Goal: Information Seeking & Learning: Compare options

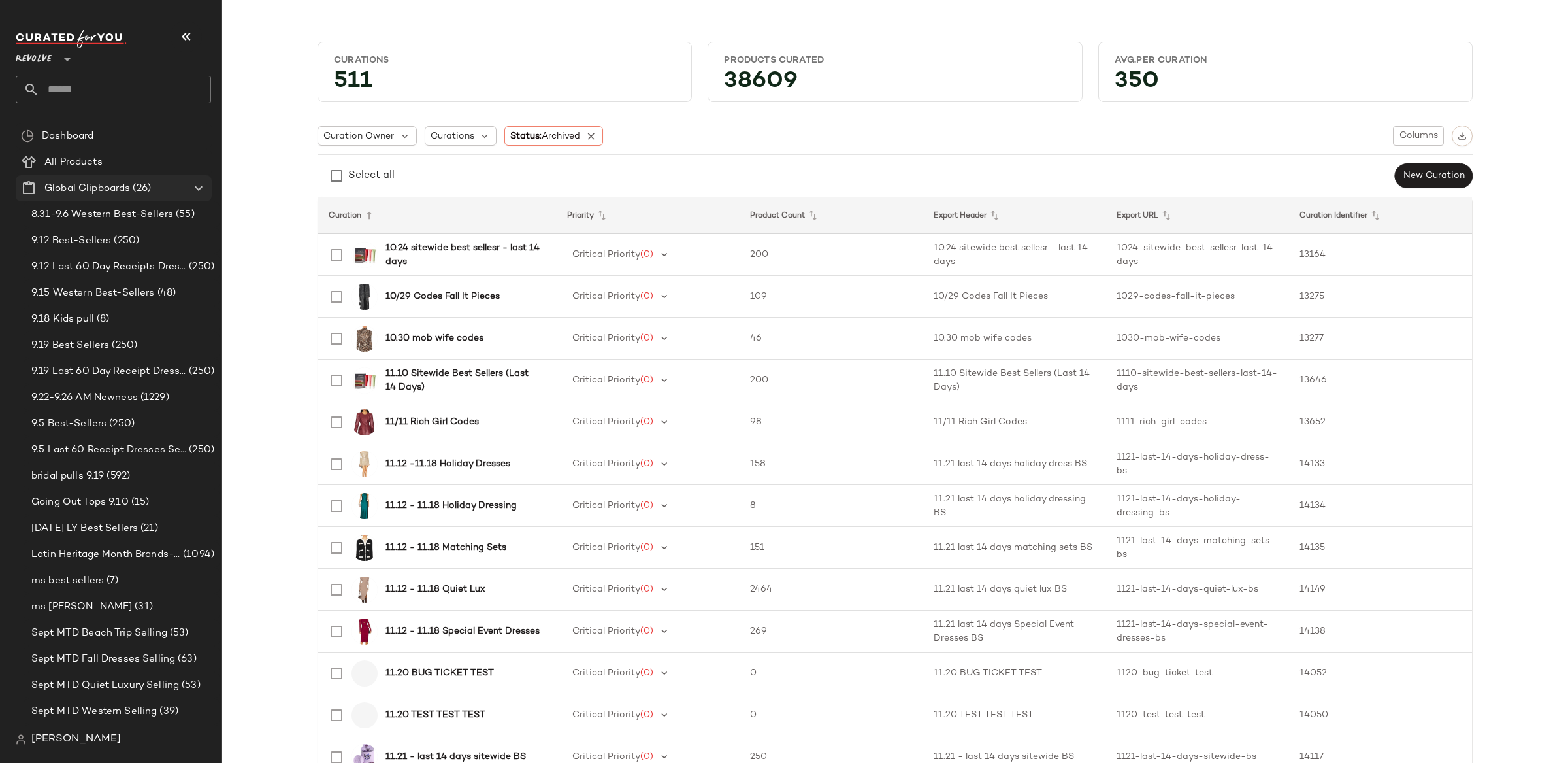
click at [199, 187] on icon at bounding box center [198, 188] width 16 height 16
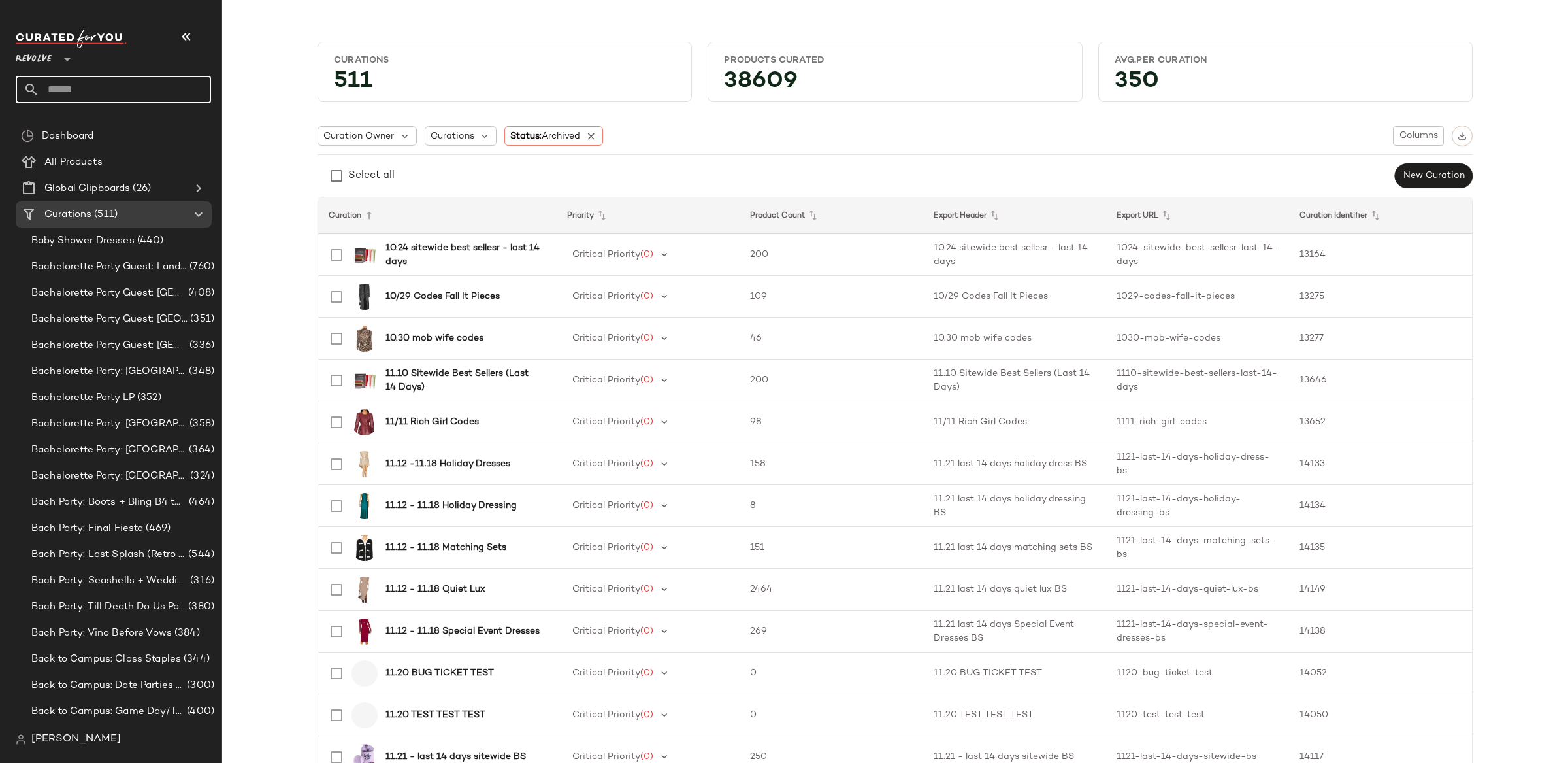
click at [124, 95] on input "text" at bounding box center [125, 89] width 172 height 27
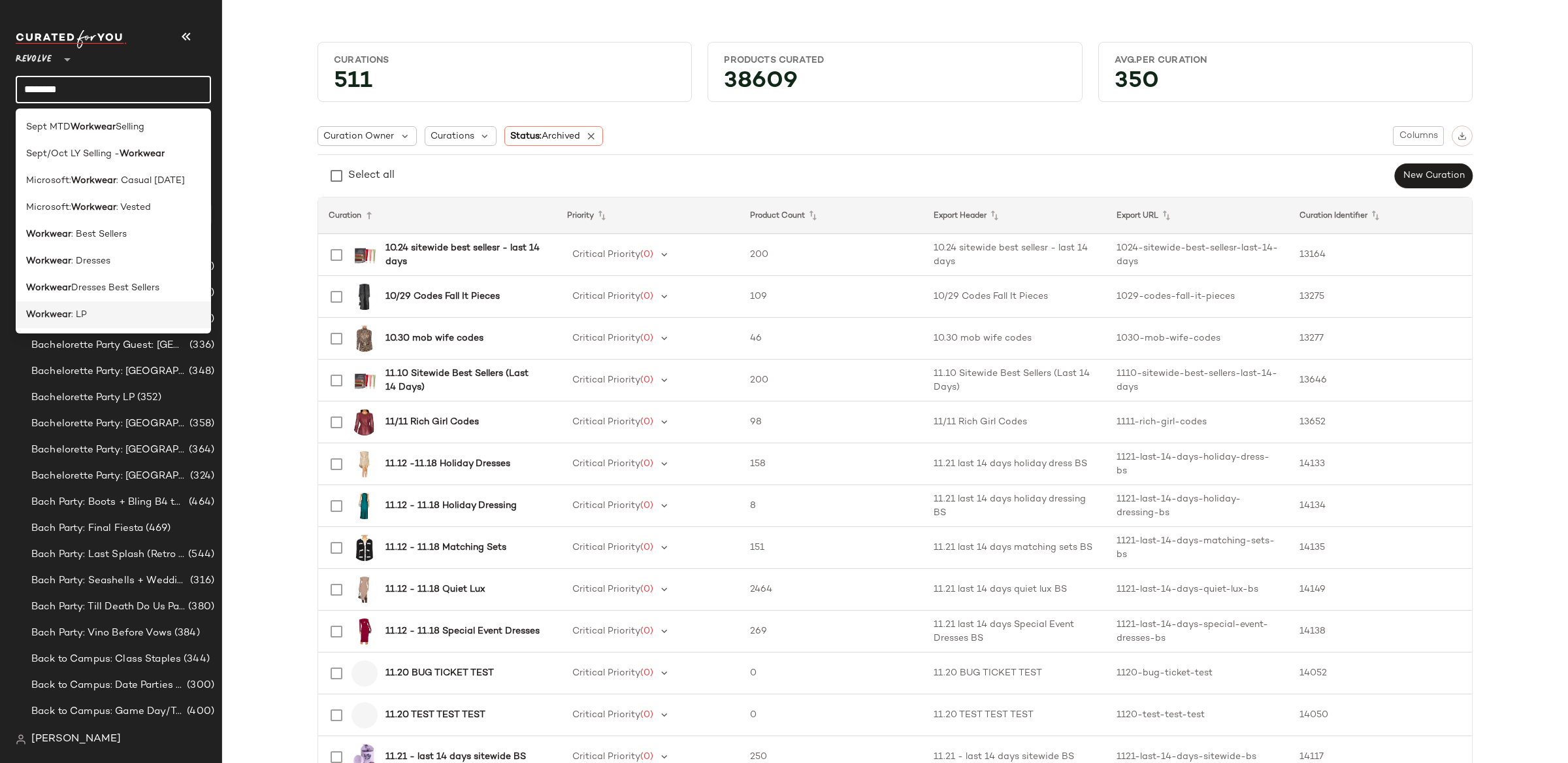
type input "********"
click at [142, 309] on div "Workwear : LP" at bounding box center [114, 315] width 174 height 14
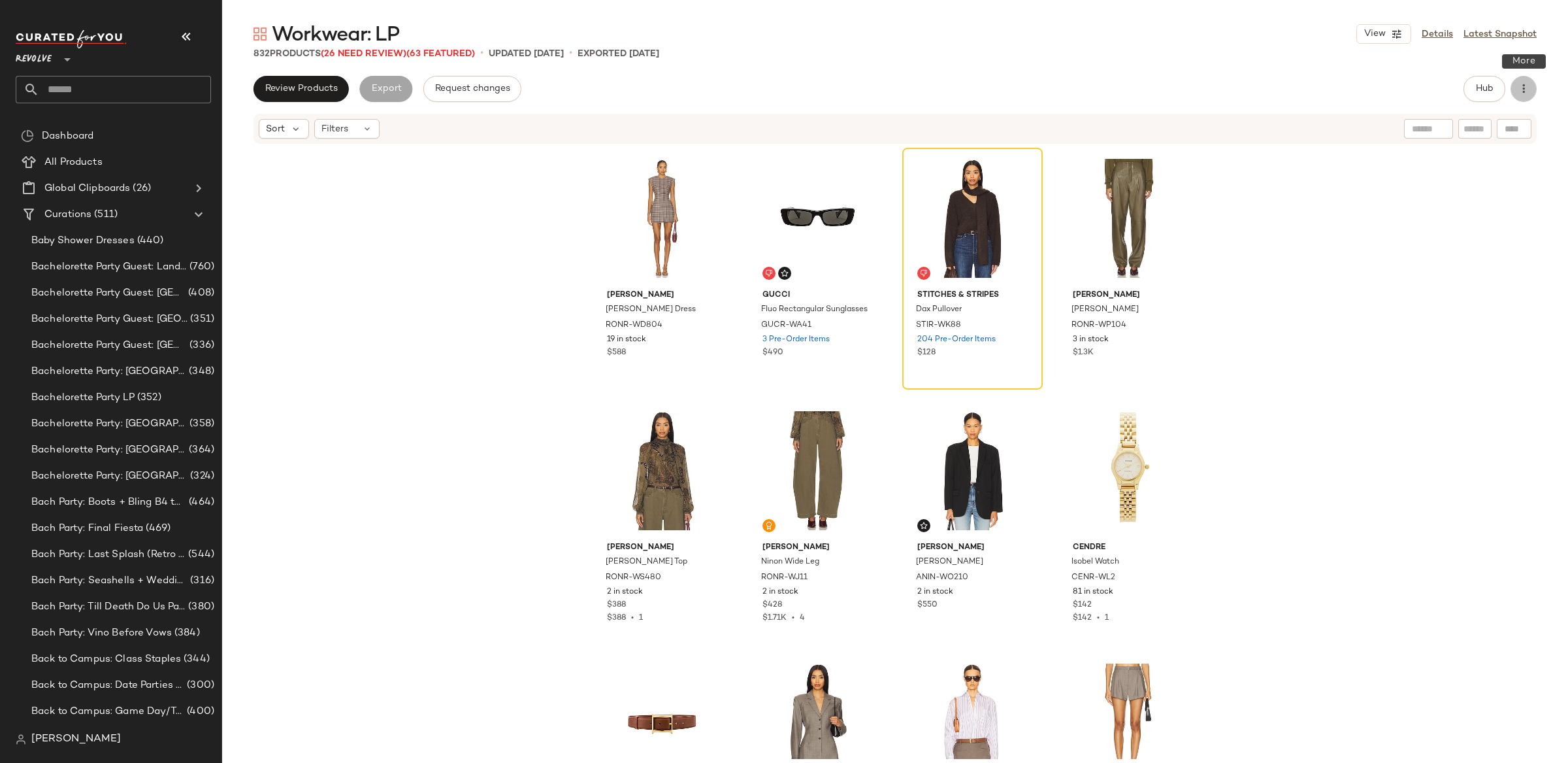
click at [1525, 93] on icon "button" at bounding box center [1523, 89] width 13 height 13
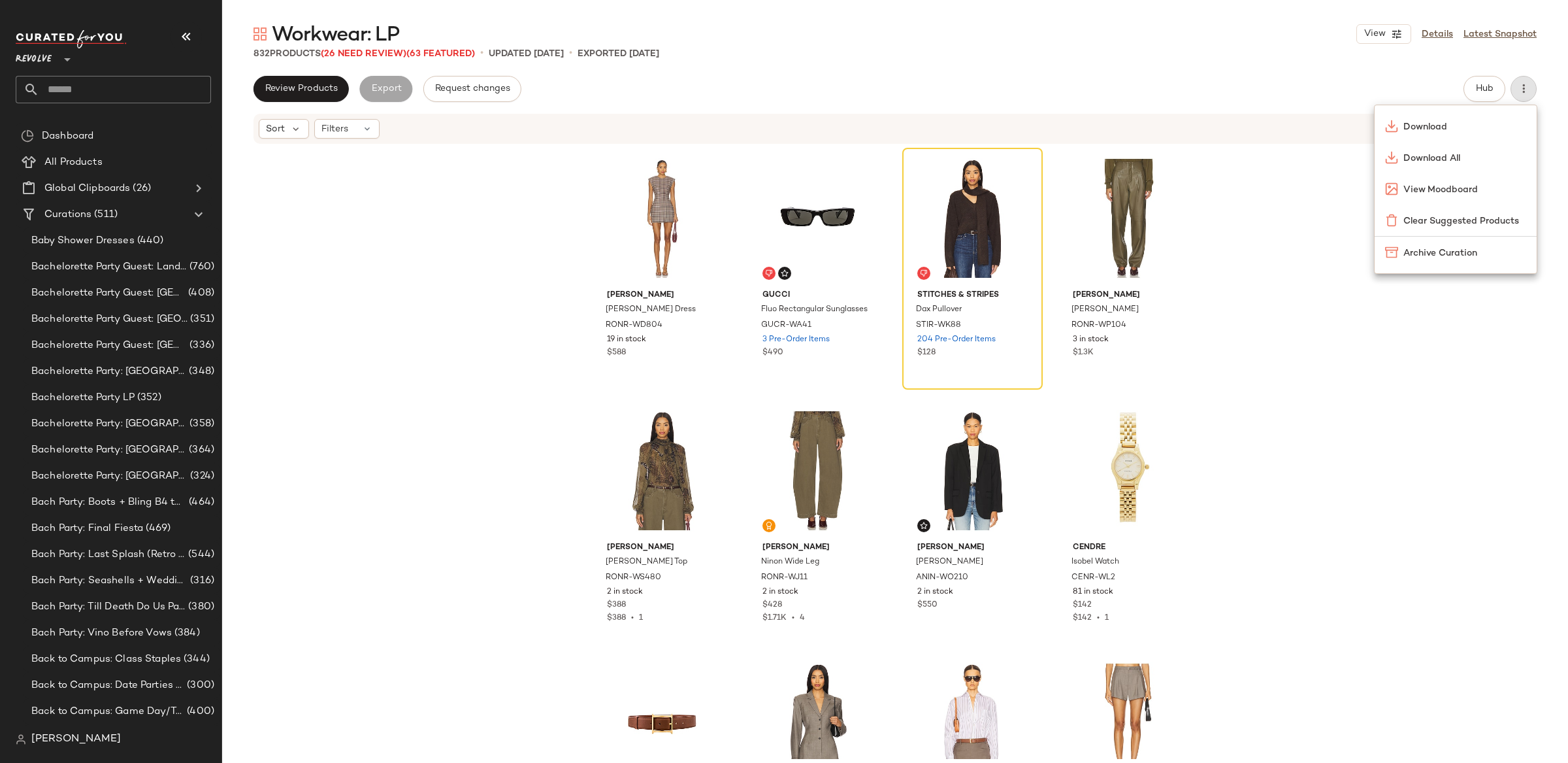
drag, startPoint x: 1350, startPoint y: 84, endPoint x: 1442, endPoint y: 67, distance: 93.6
click at [1350, 84] on div "Review Products Export Request changes Hub" at bounding box center [895, 89] width 1283 height 26
click at [1488, 80] on button "Hub" at bounding box center [1485, 89] width 42 height 26
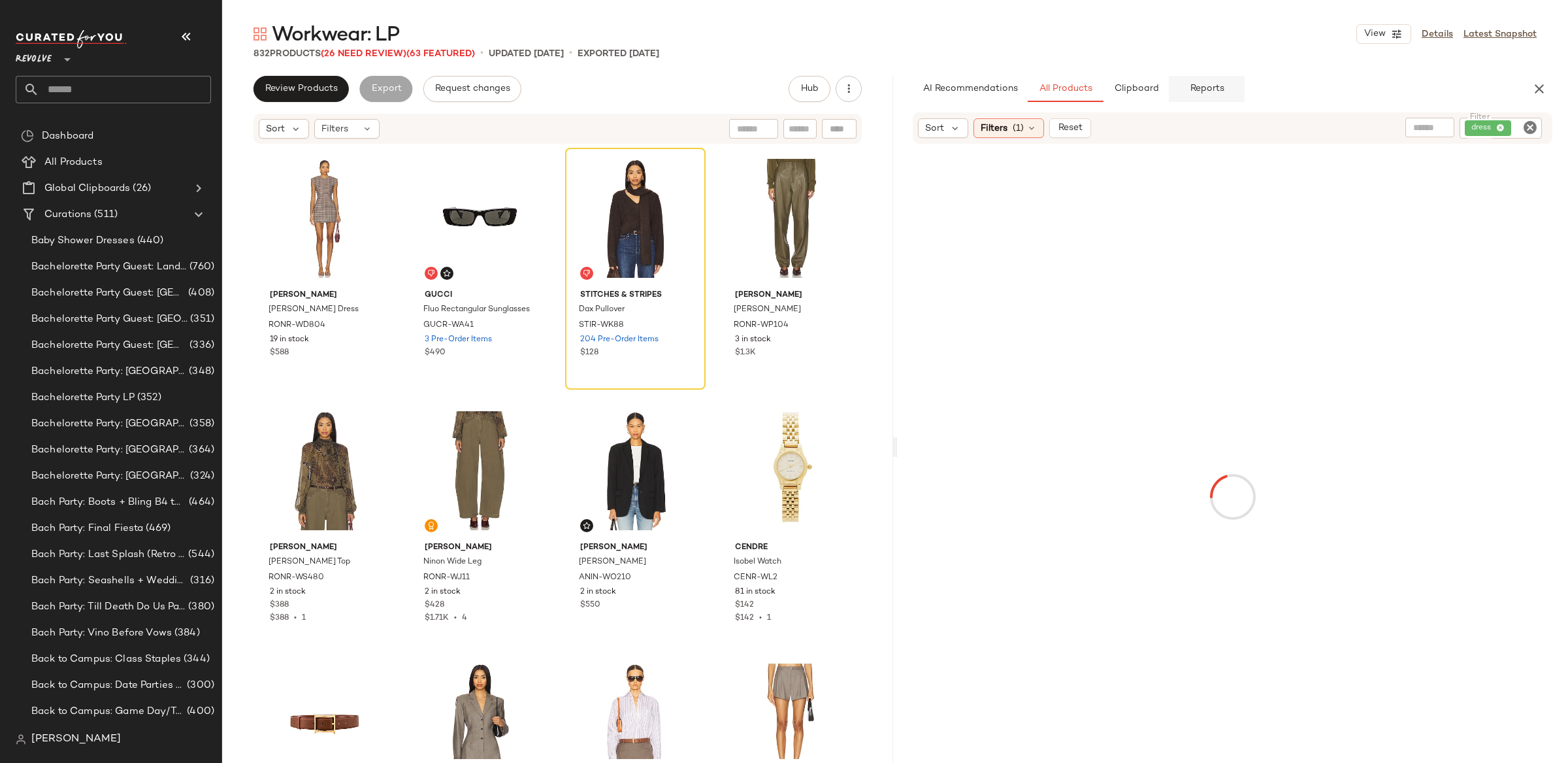
click at [1199, 96] on button "Reports" at bounding box center [1206, 89] width 75 height 26
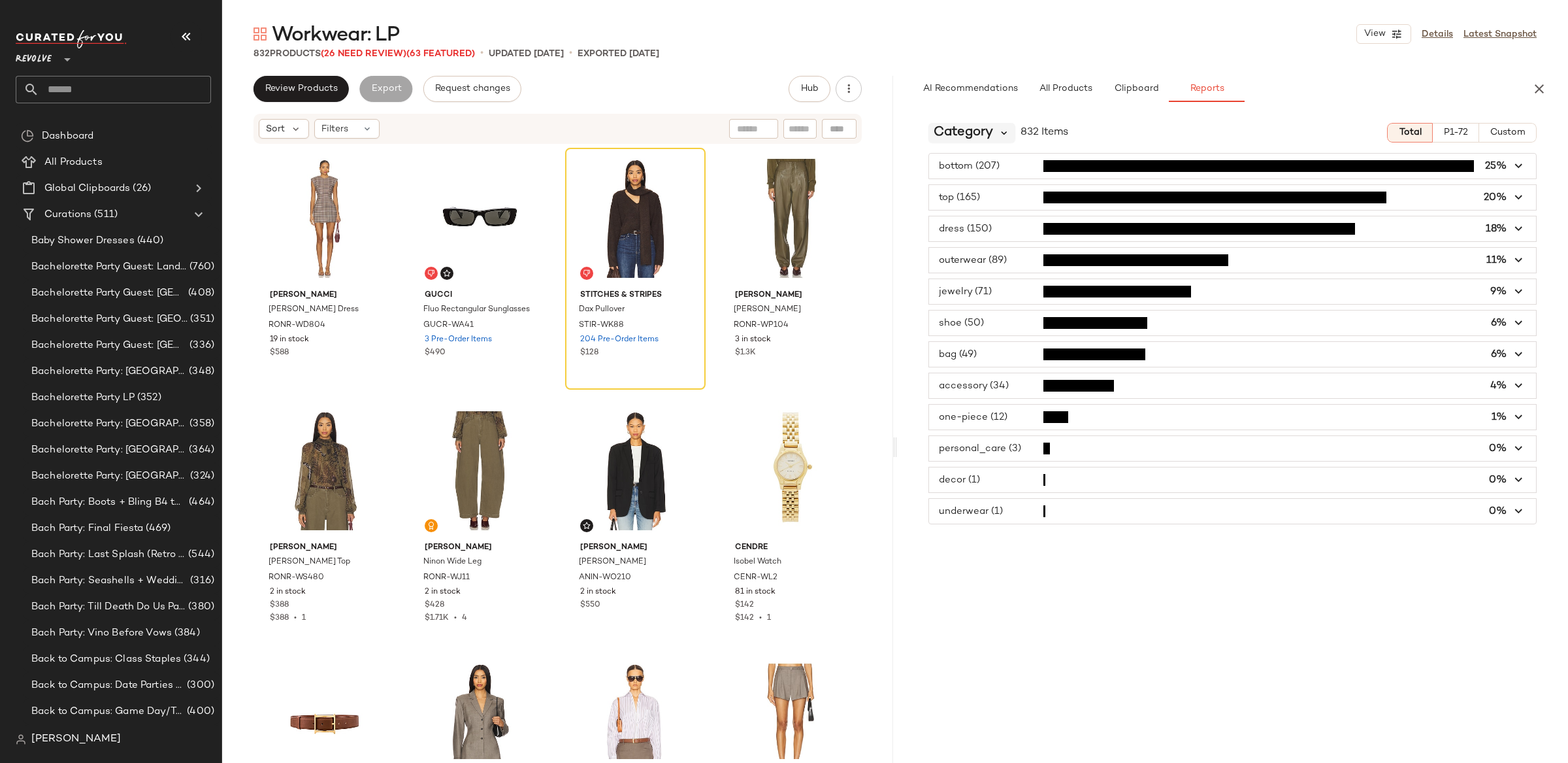
click at [998, 134] on icon at bounding box center [1004, 132] width 12 height 12
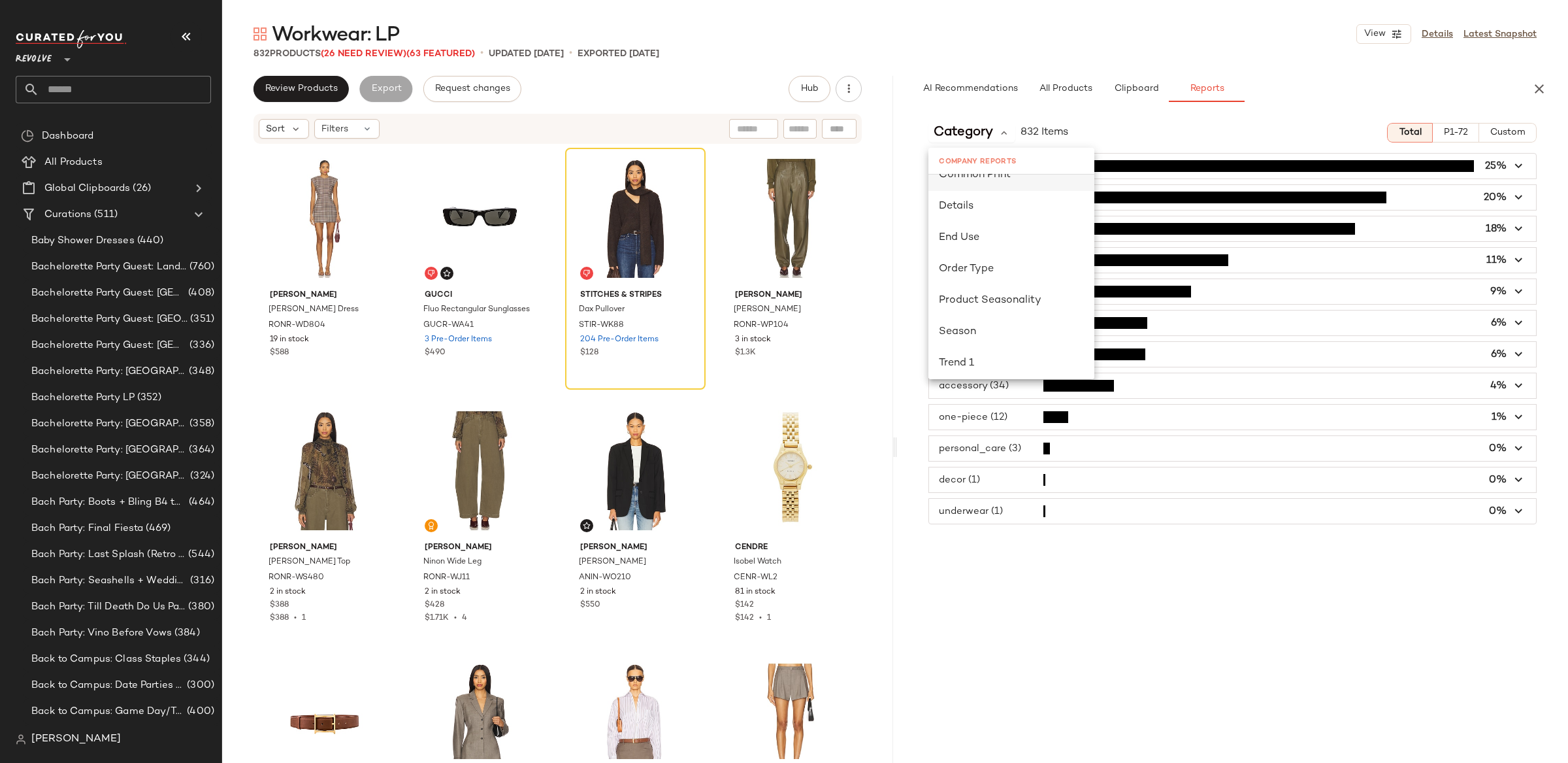
scroll to position [275, 0]
click at [1036, 246] on div "End Use" at bounding box center [1011, 237] width 166 height 31
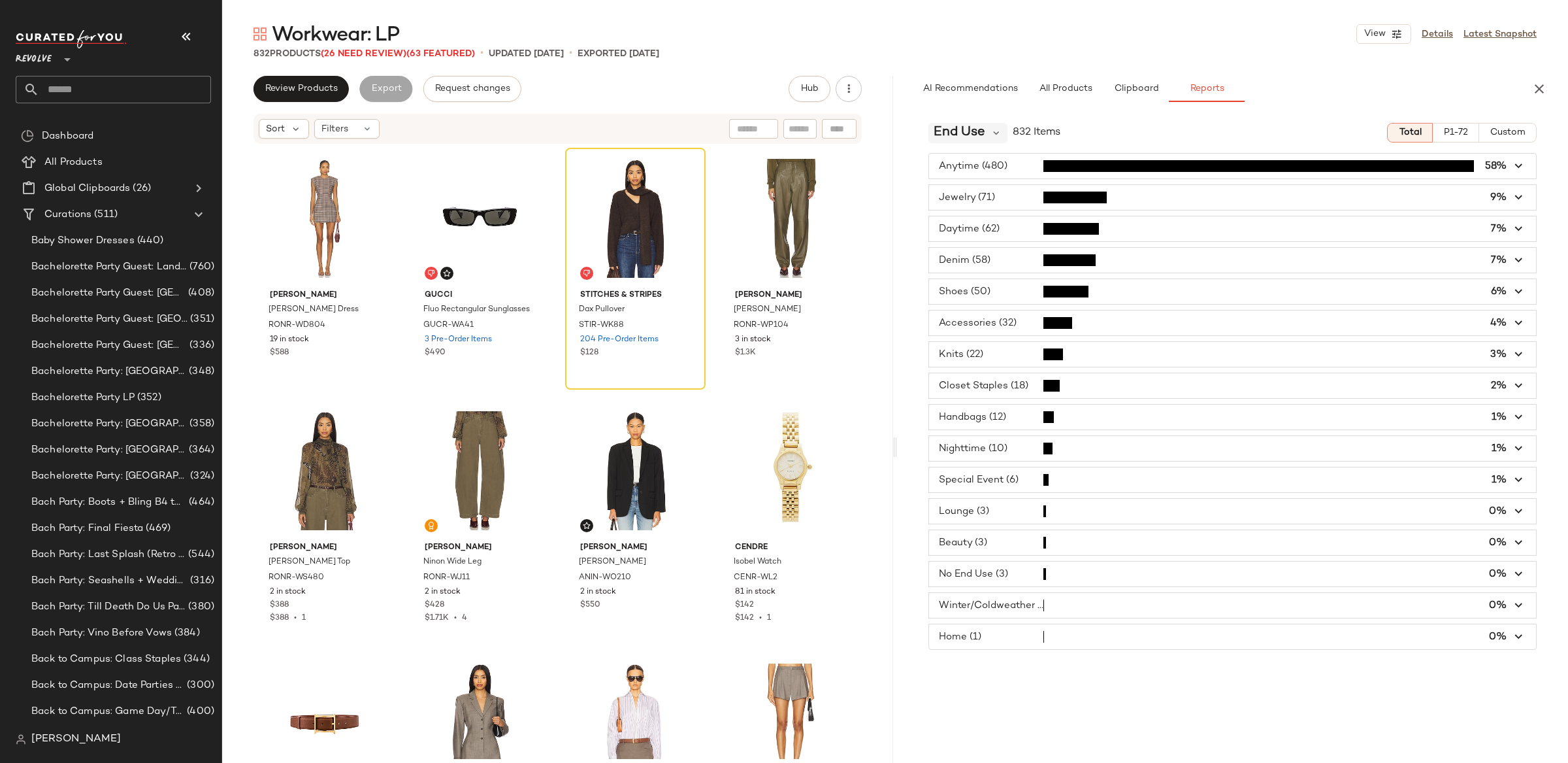
click at [980, 136] on span "End Use" at bounding box center [959, 132] width 51 height 19
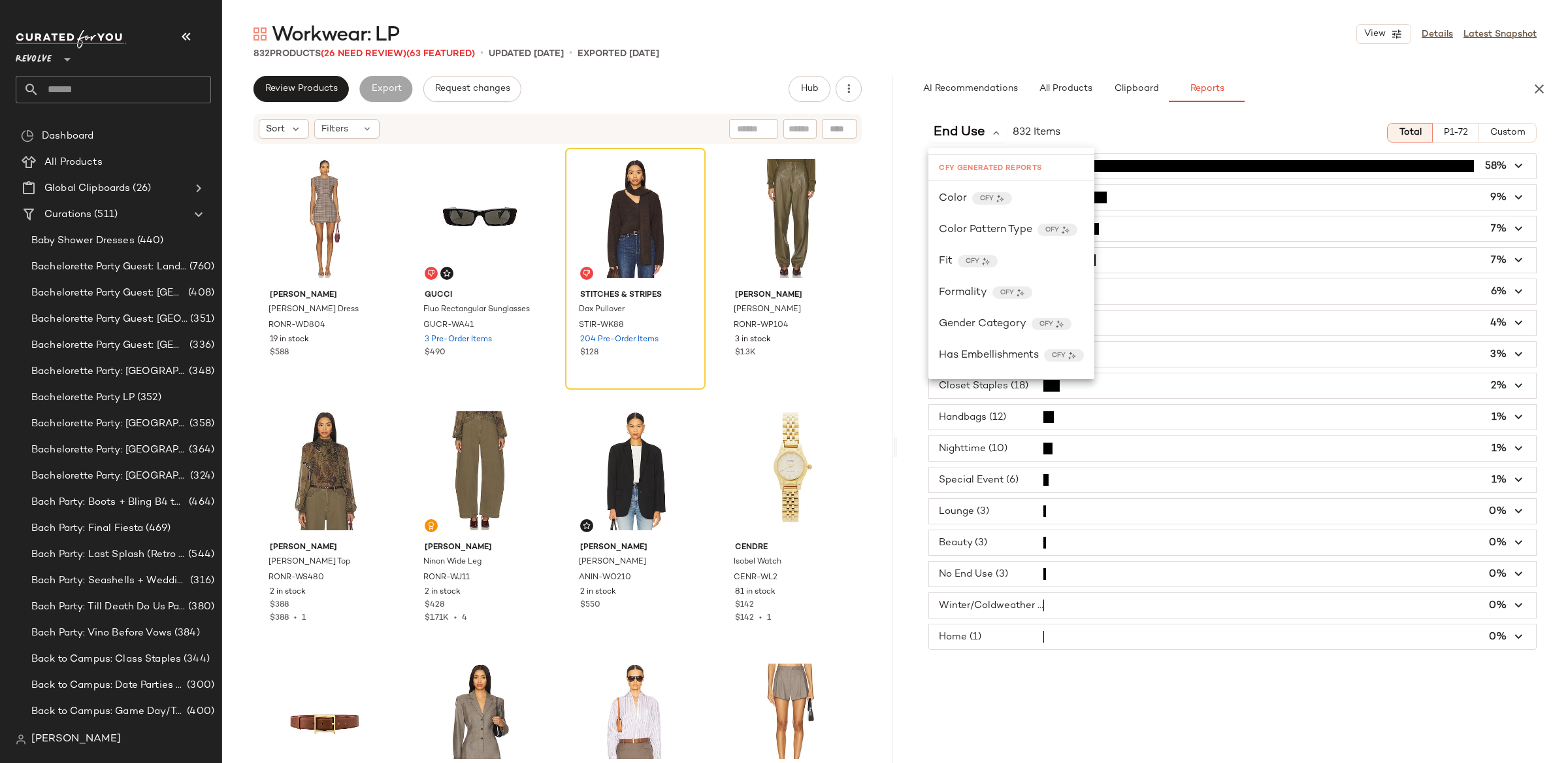
scroll to position [659, 0]
click at [1065, 257] on div "Formality CFY" at bounding box center [1011, 255] width 145 height 16
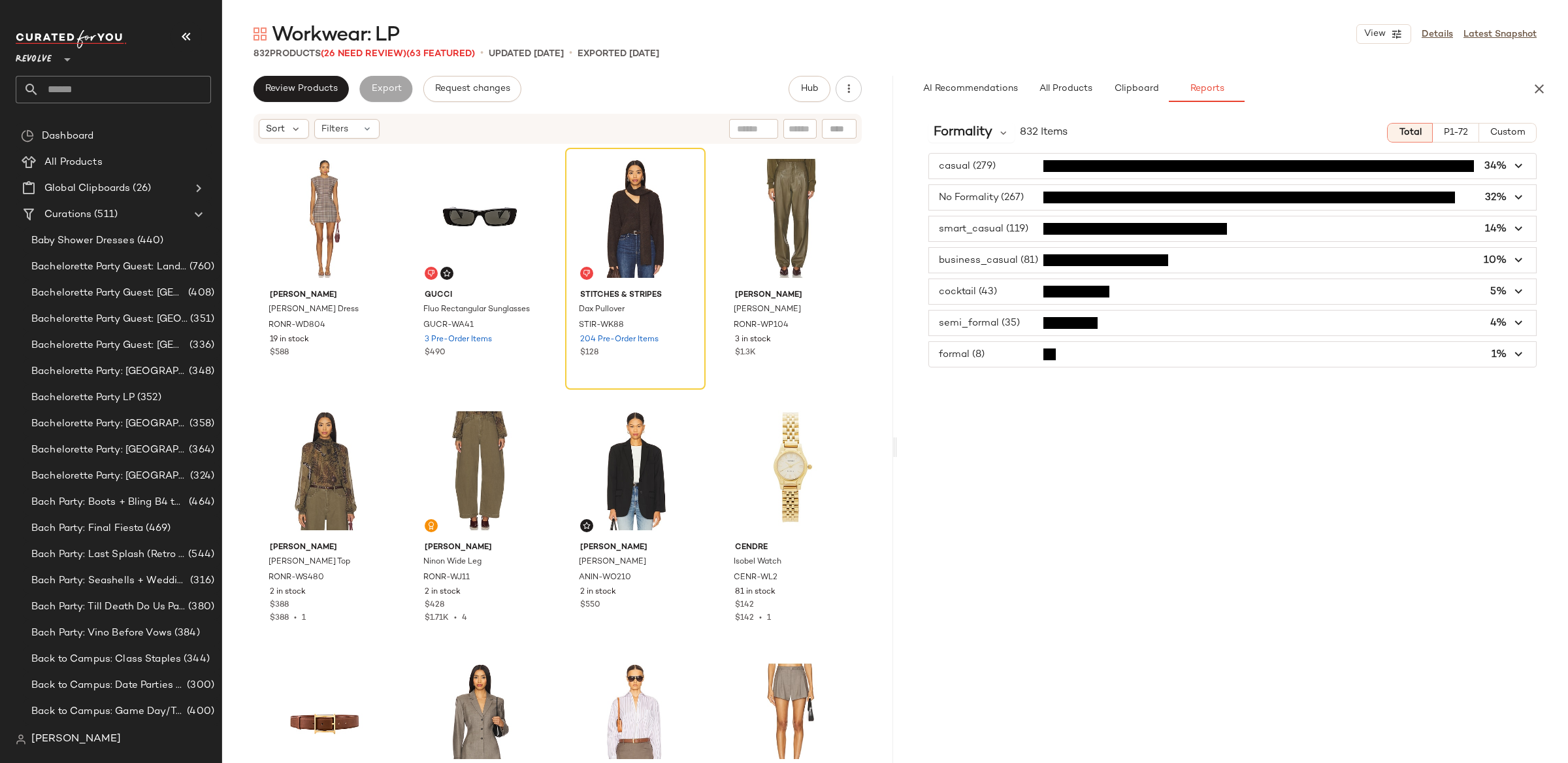
click at [1521, 297] on icon "button" at bounding box center [1519, 291] width 15 height 15
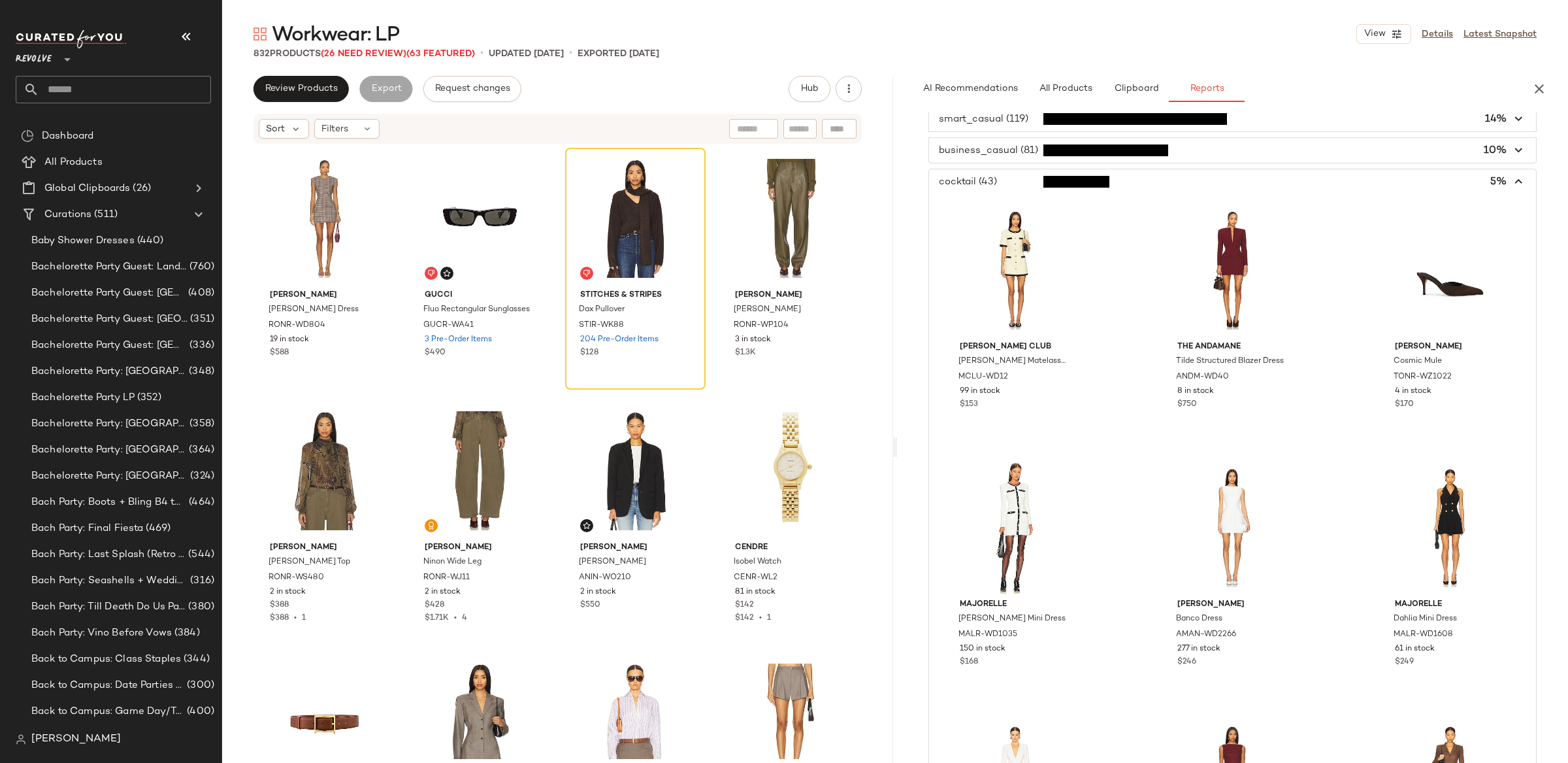
scroll to position [0, 0]
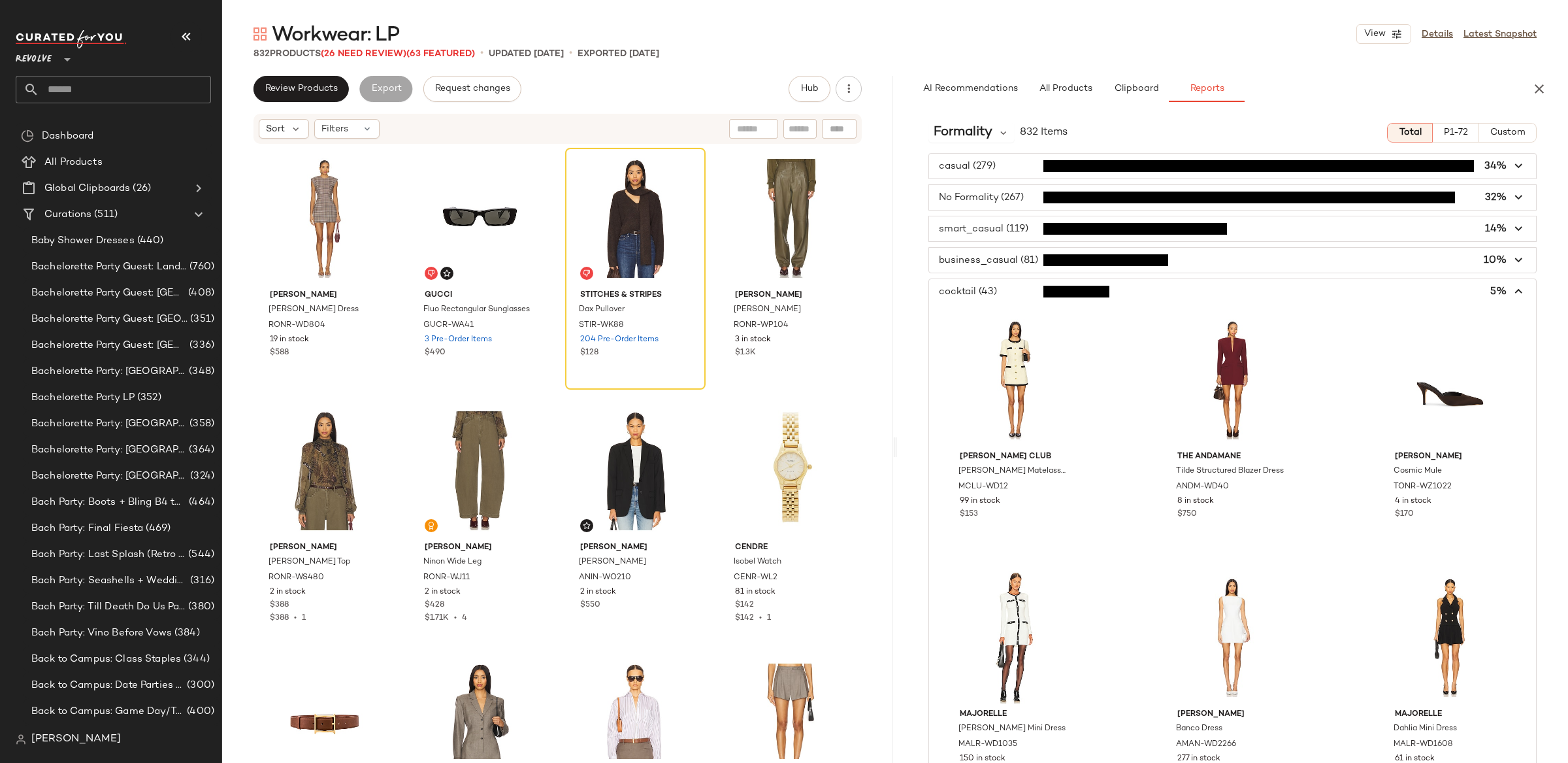
click at [1513, 290] on icon "button" at bounding box center [1519, 291] width 15 height 15
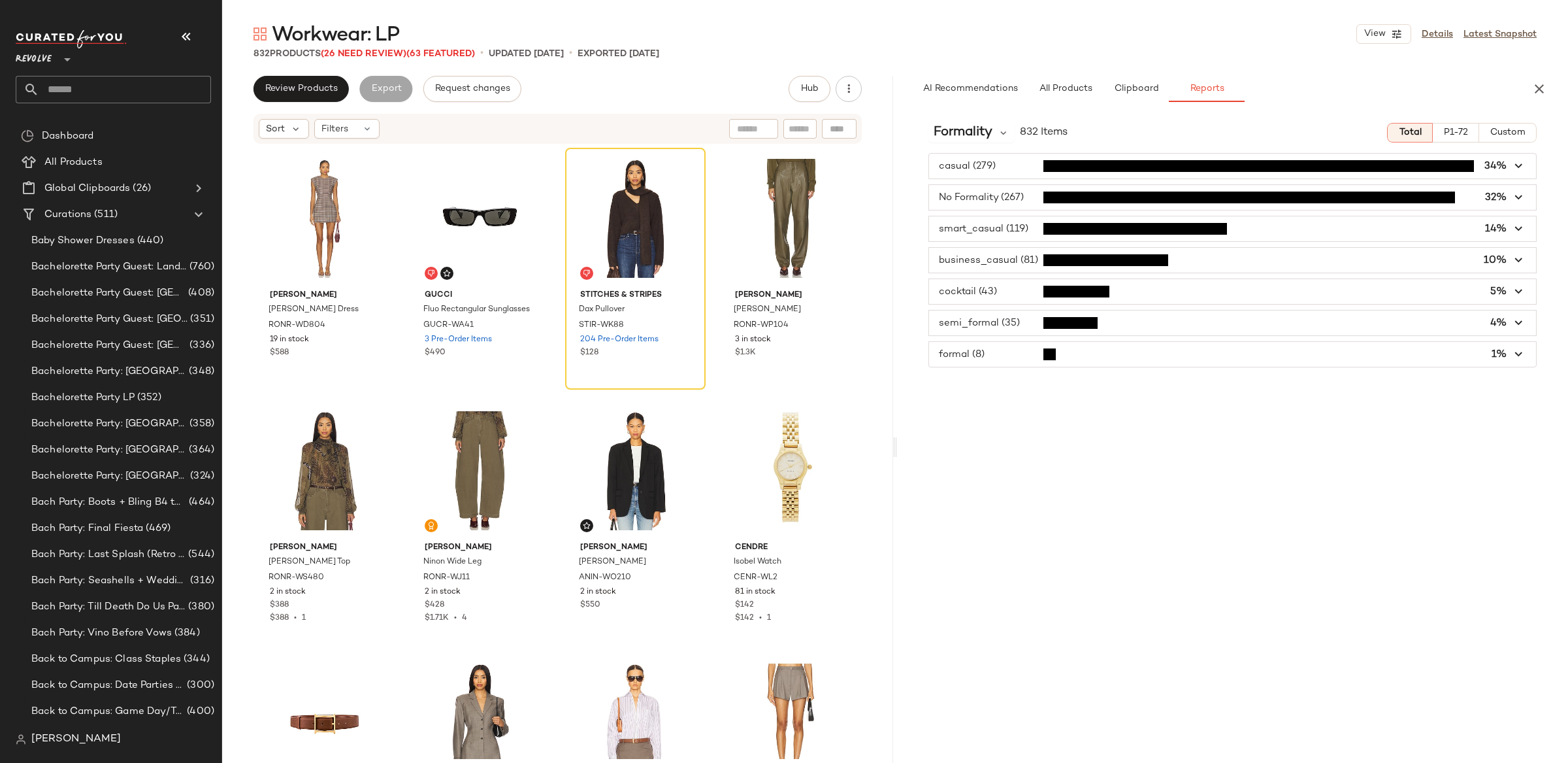
click at [1517, 324] on icon "button" at bounding box center [1519, 322] width 15 height 15
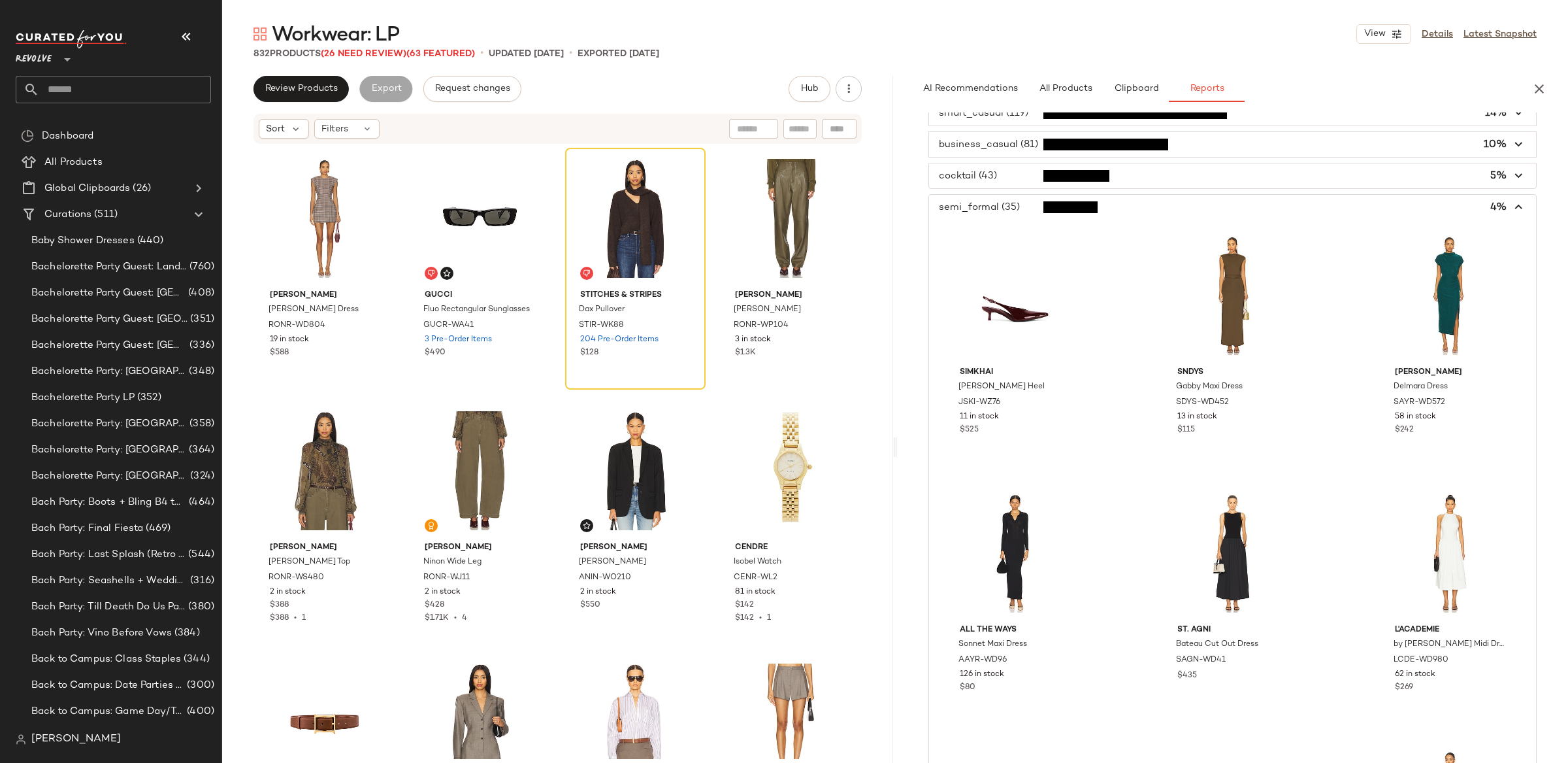
scroll to position [118, 0]
click at [1513, 199] on icon "button" at bounding box center [1519, 205] width 15 height 15
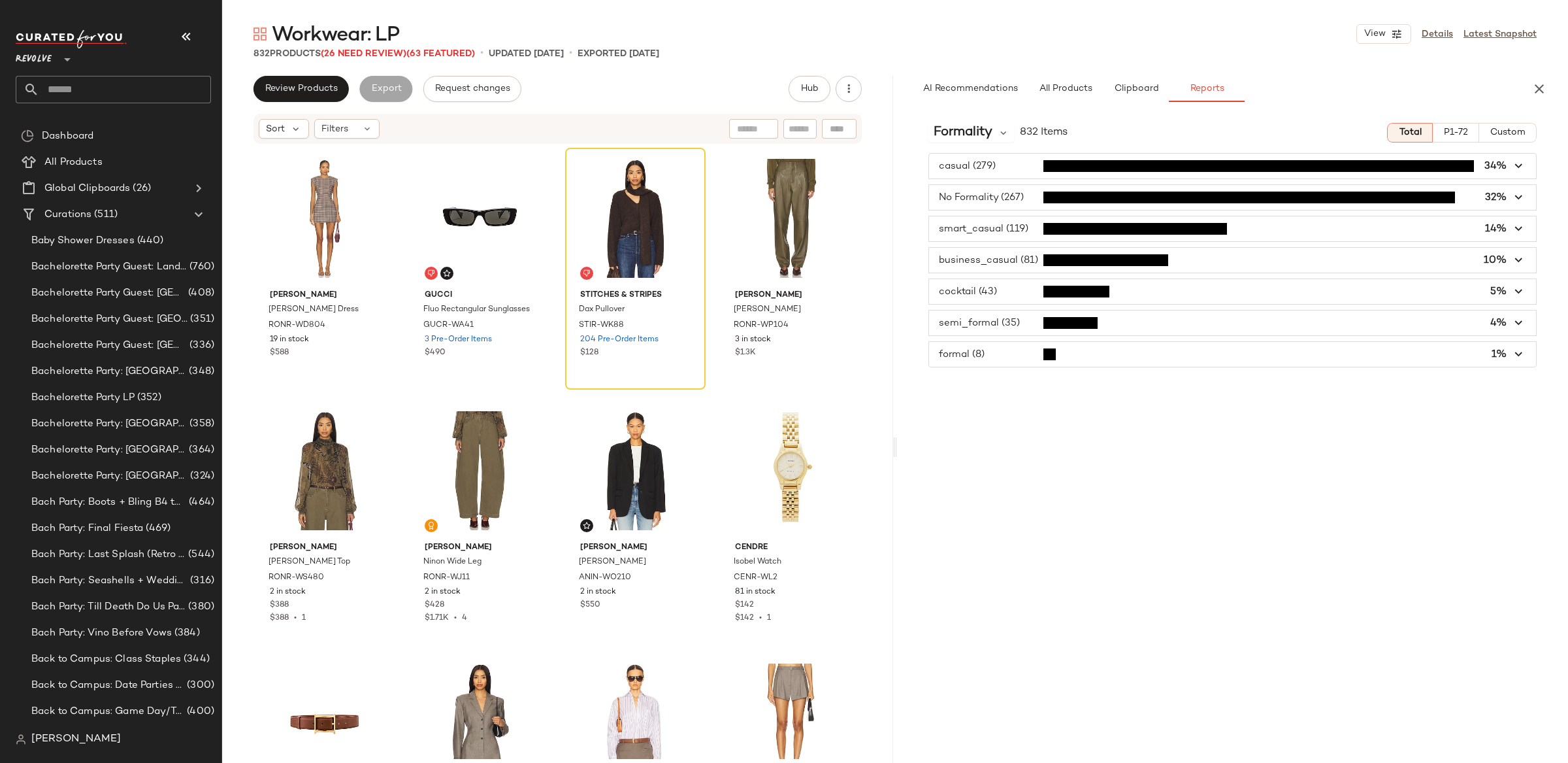
scroll to position [0, 0]
click at [1514, 353] on icon "button" at bounding box center [1519, 354] width 15 height 15
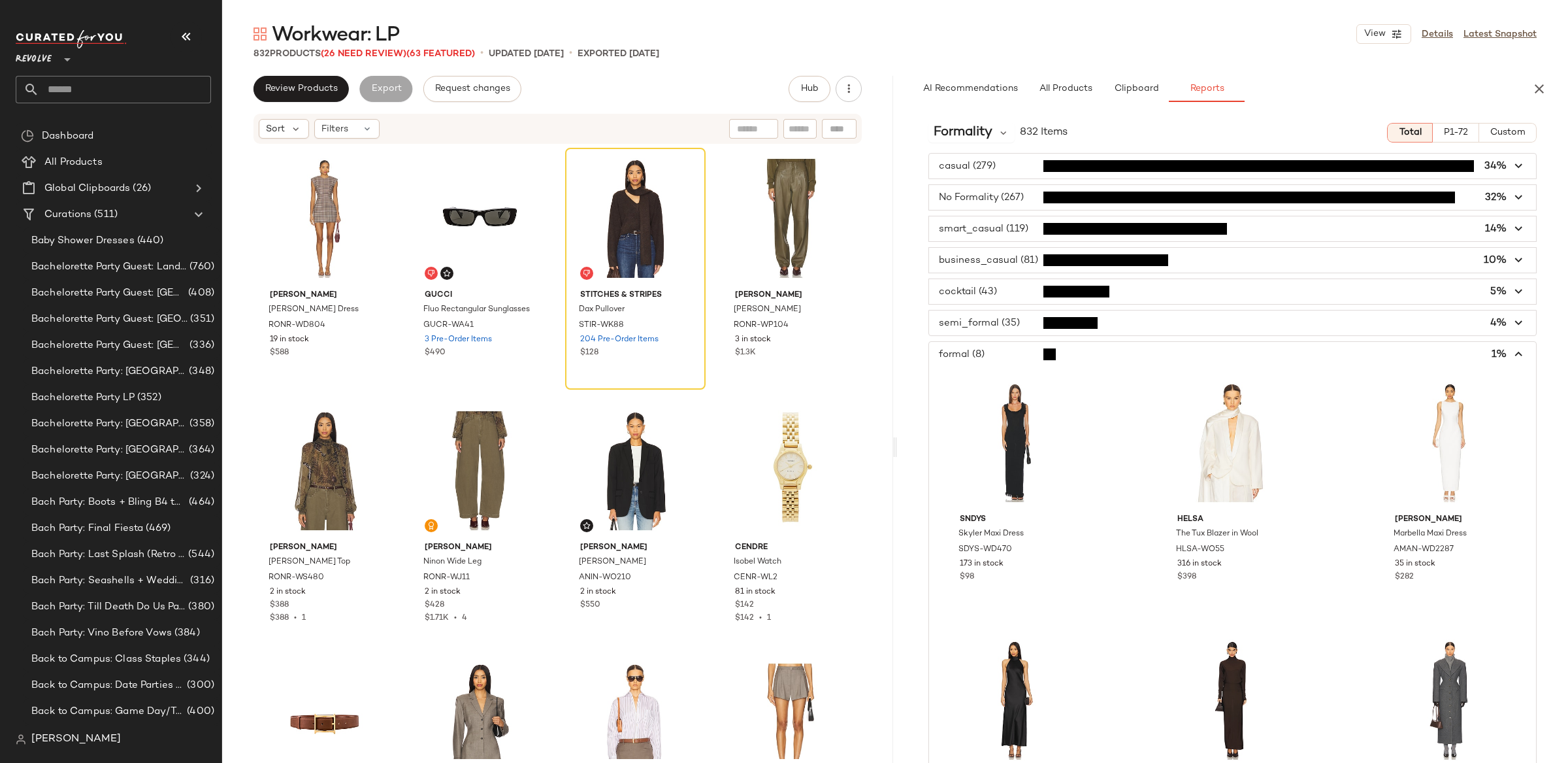
click at [1514, 353] on icon "button" at bounding box center [1519, 354] width 15 height 15
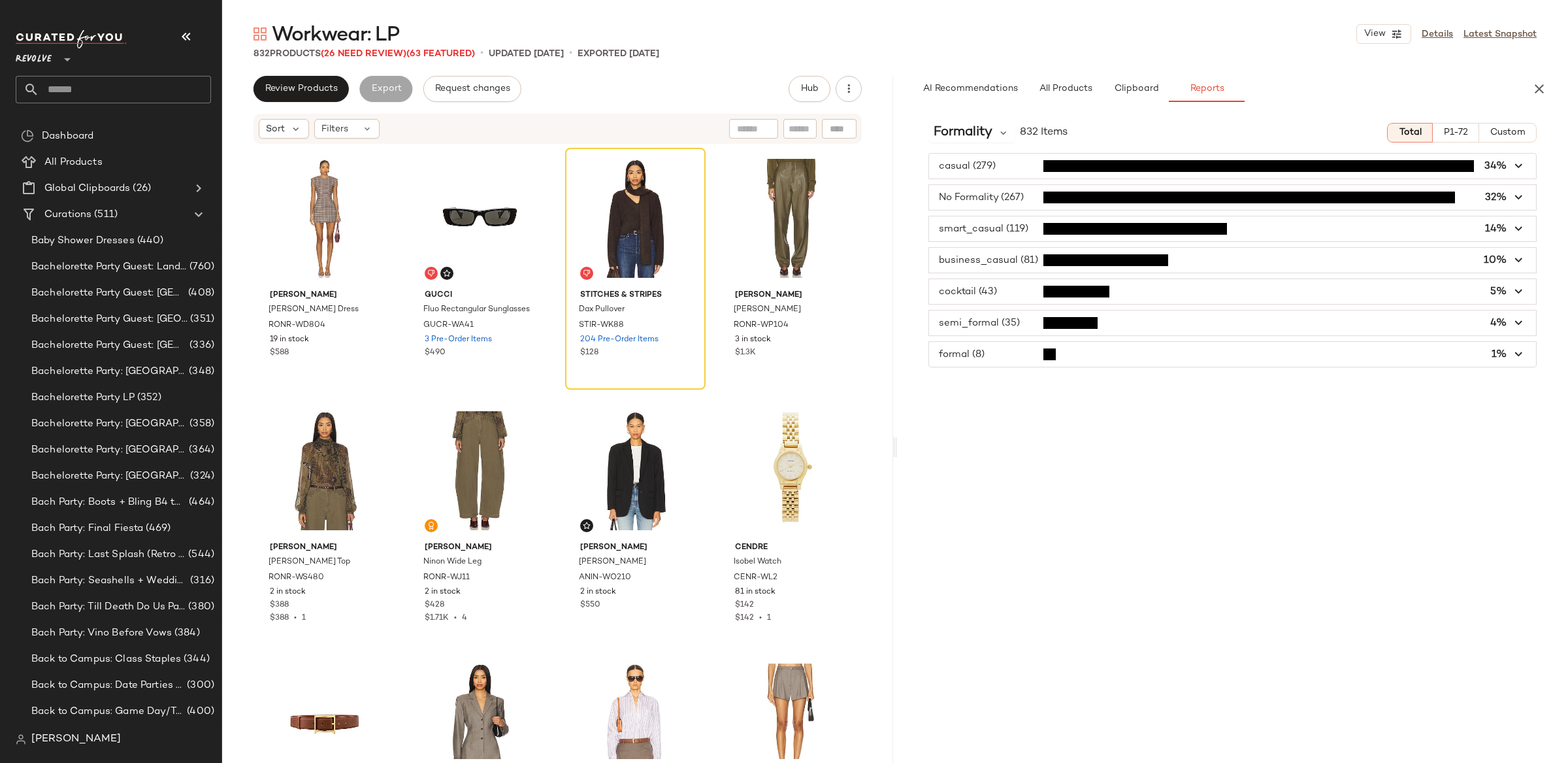
click at [1520, 199] on icon "button" at bounding box center [1519, 197] width 15 height 15
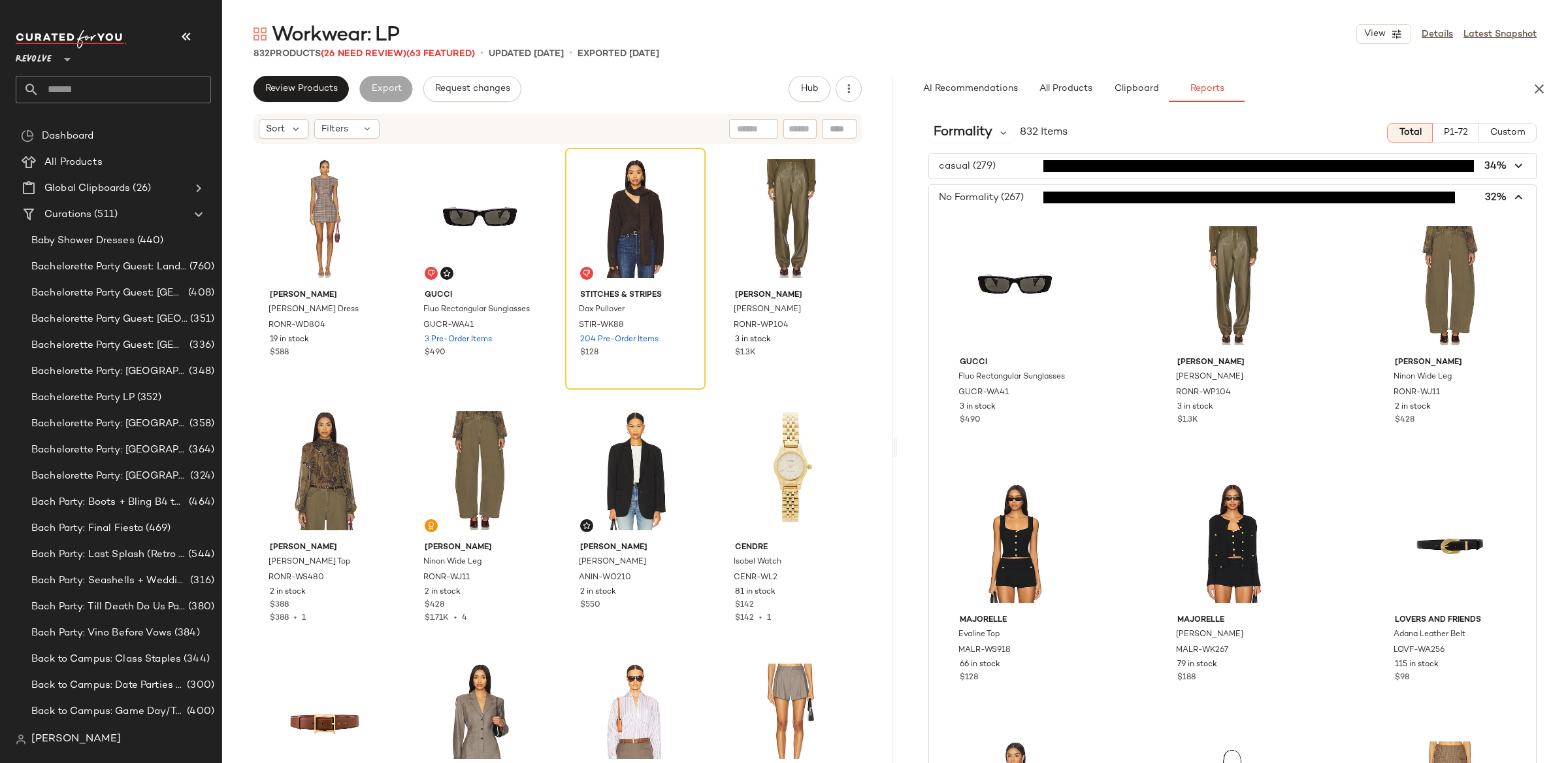
click at [1521, 194] on span "button" at bounding box center [1233, 198] width 607 height 25
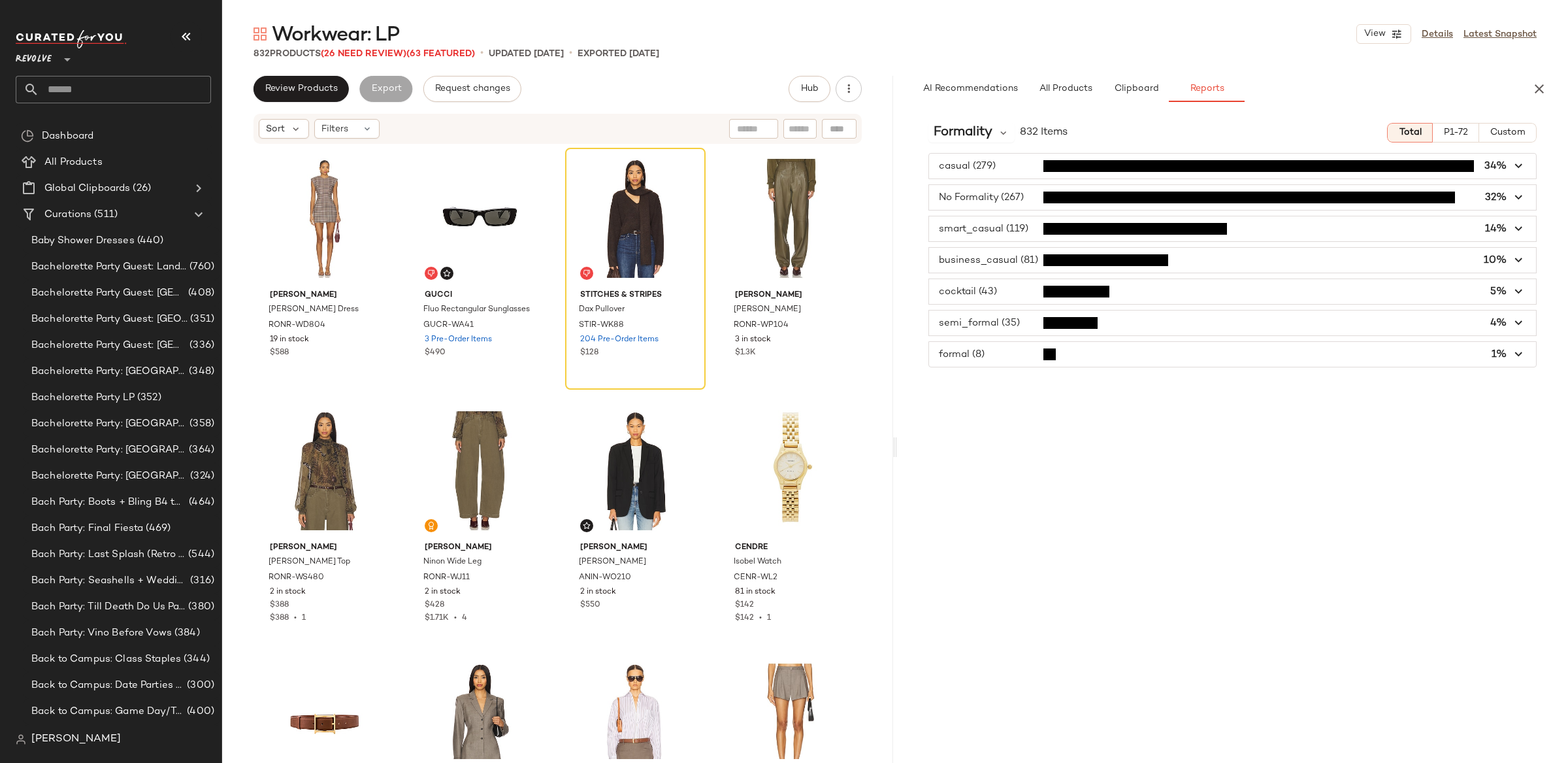
click at [1244, 172] on span "button" at bounding box center [1233, 166] width 607 height 25
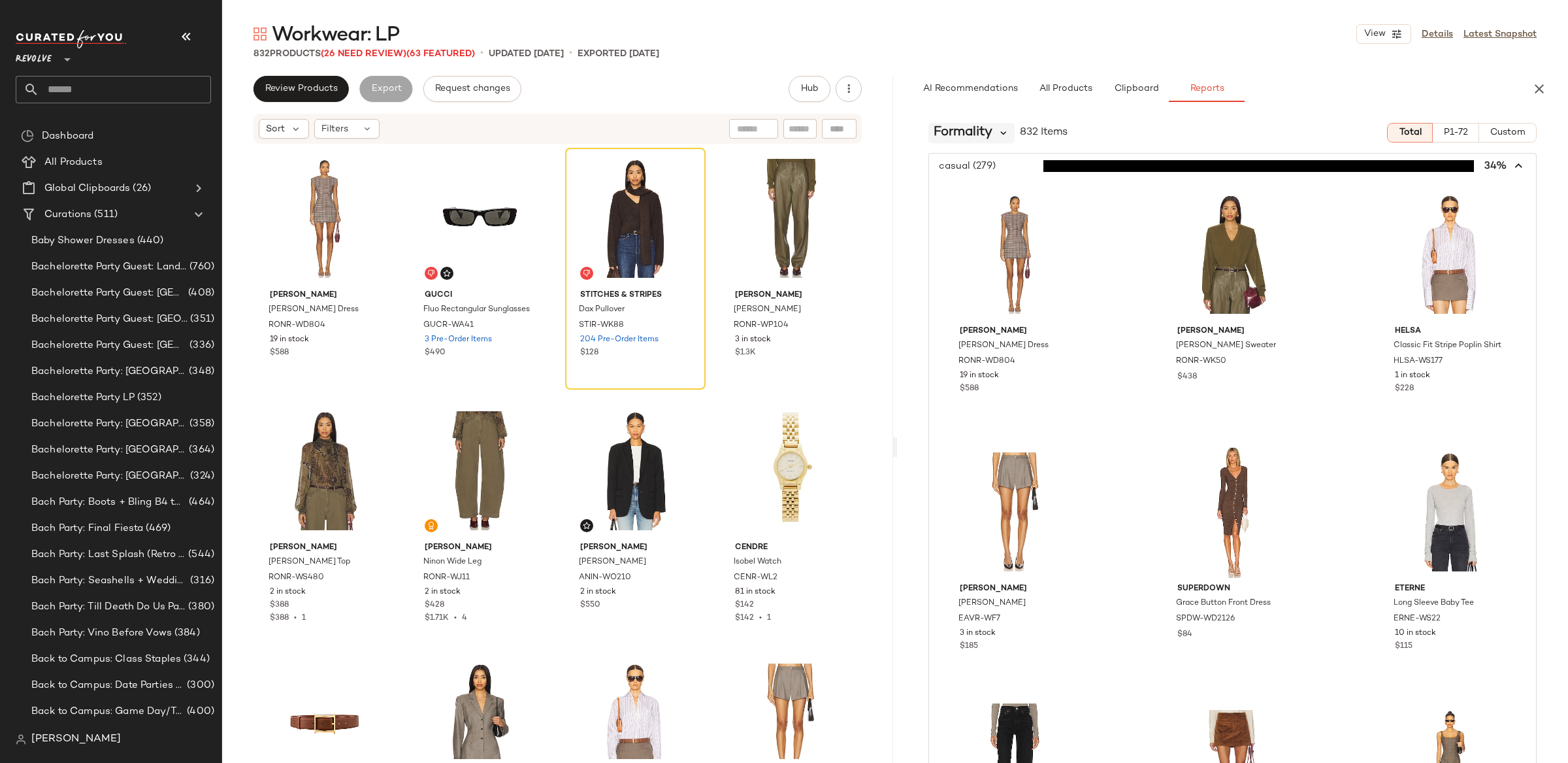
click at [1001, 133] on icon at bounding box center [1003, 132] width 12 height 12
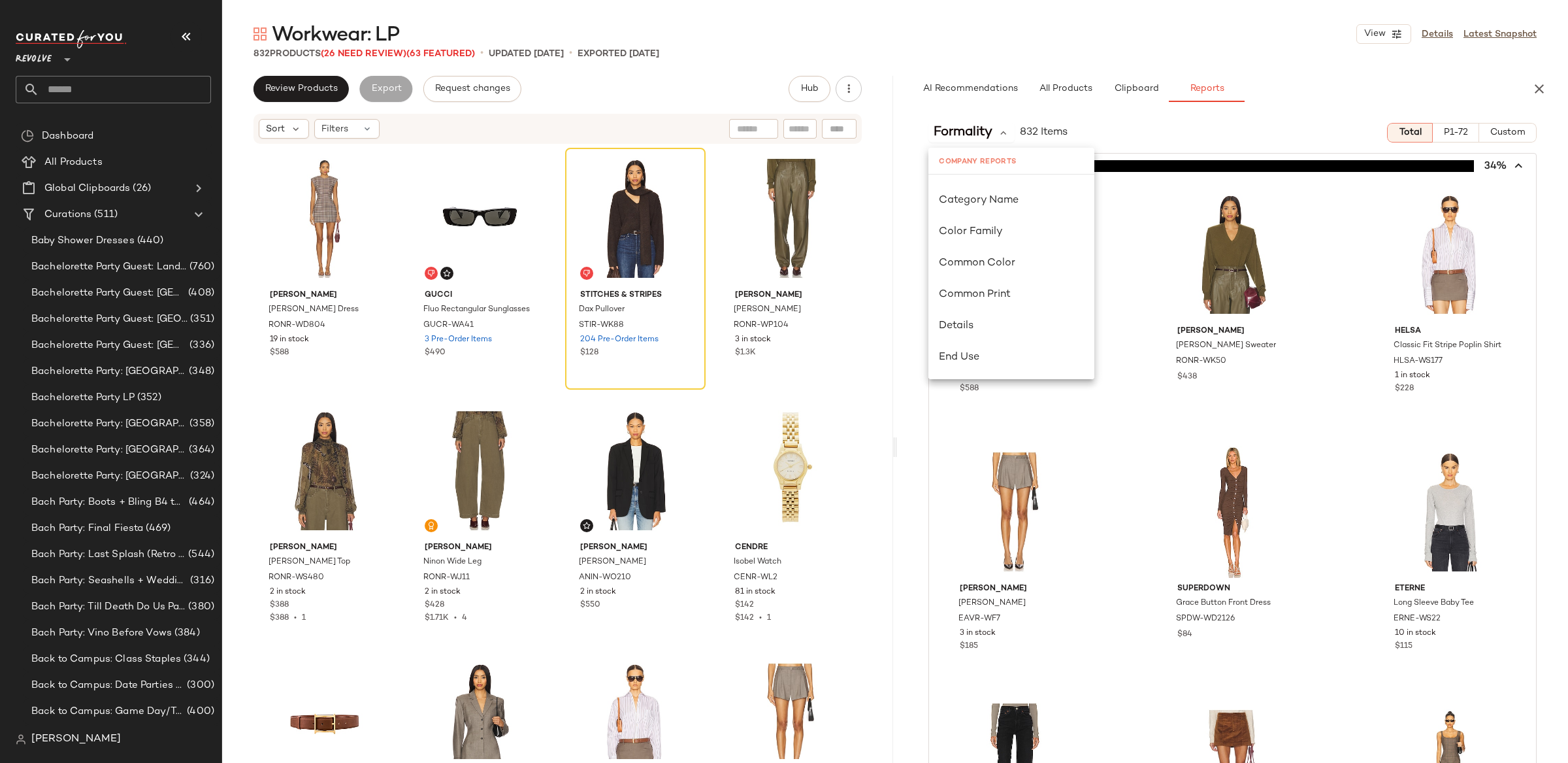
scroll to position [158, 0]
click at [1018, 198] on span "Category Name" at bounding box center [978, 195] width 79 height 11
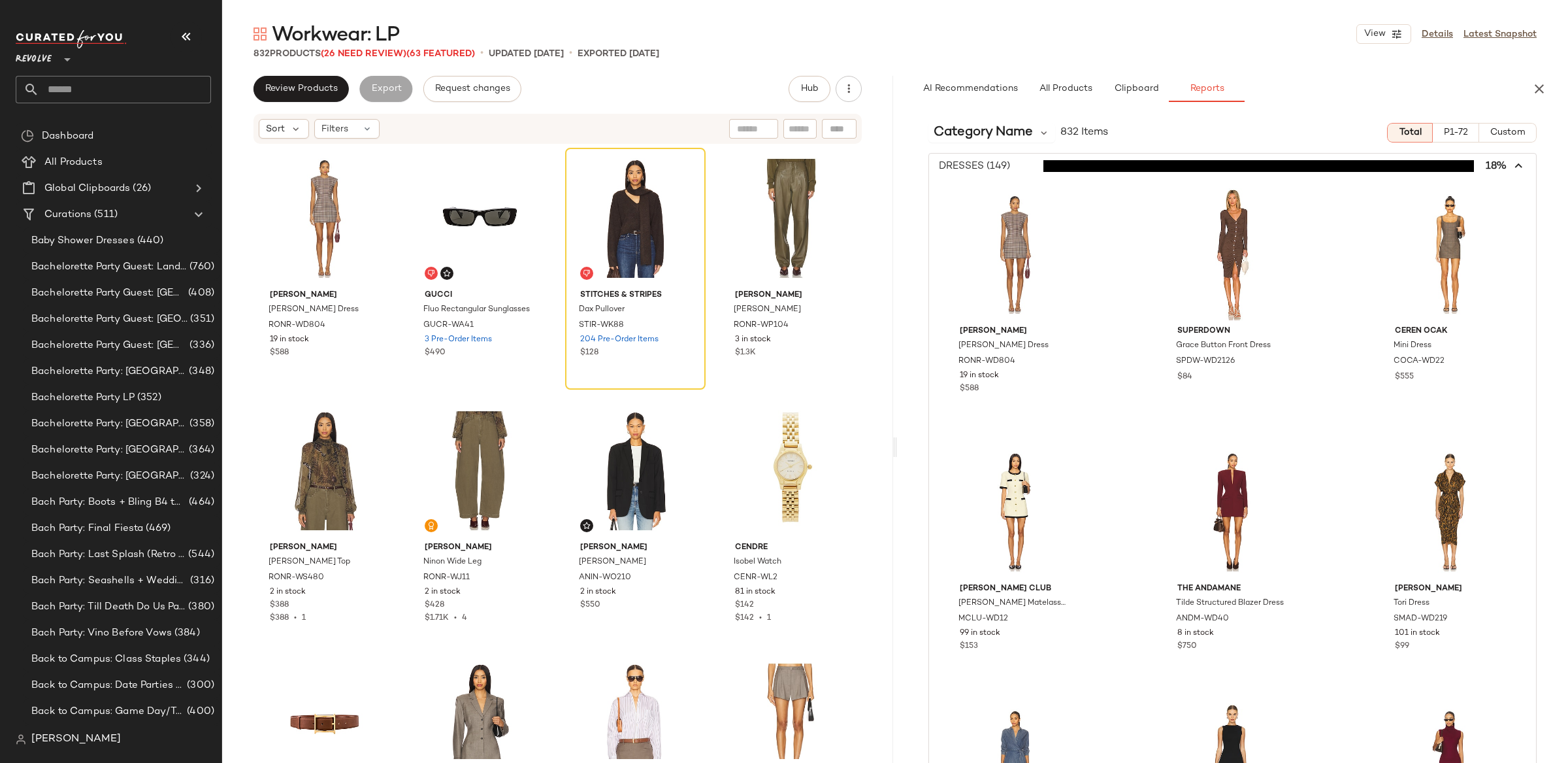
click at [1512, 165] on icon "button" at bounding box center [1519, 166] width 15 height 15
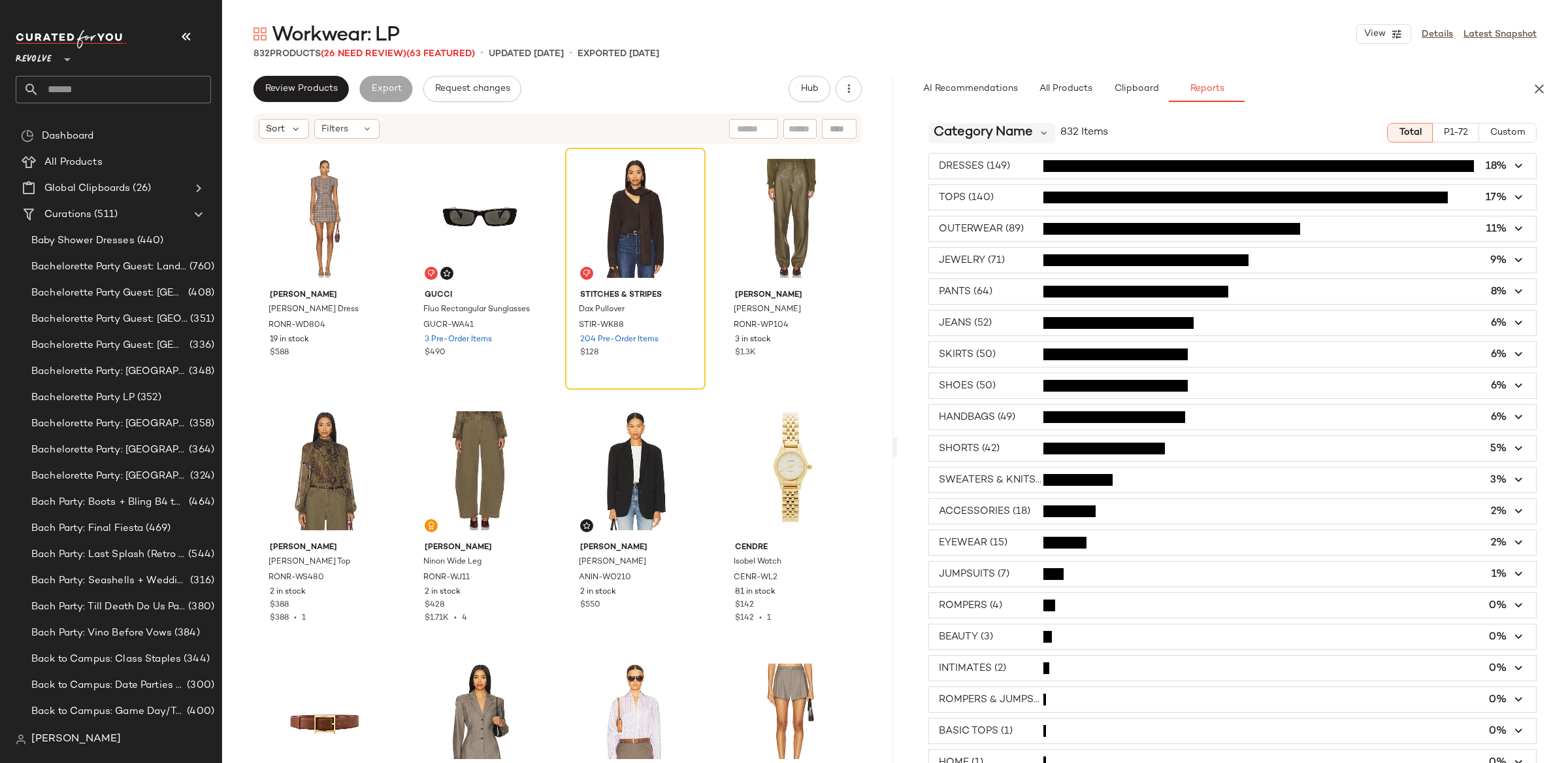
click at [999, 129] on span "Category Name" at bounding box center [984, 132] width 100 height 19
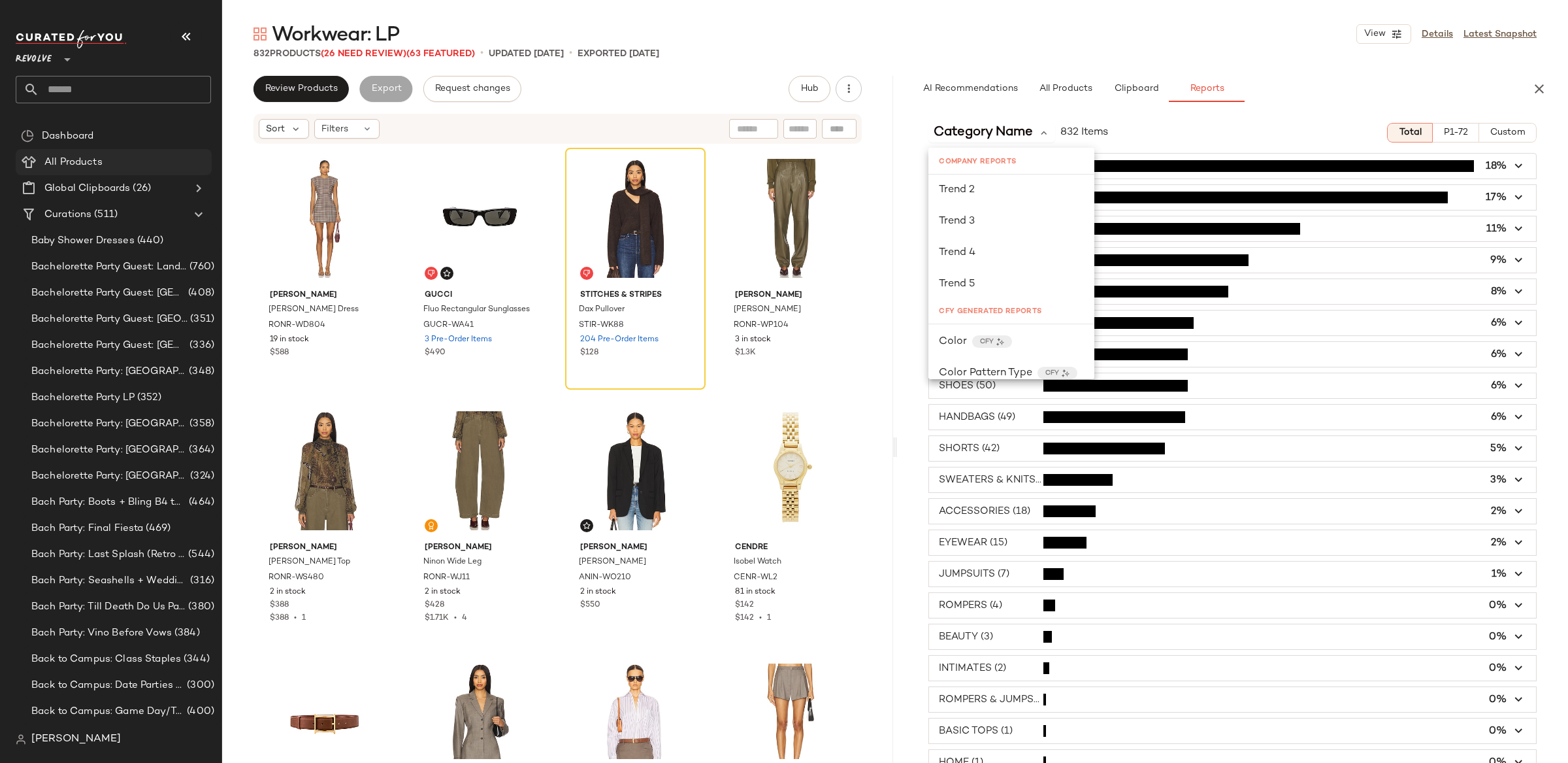
scroll to position [0, 0]
click at [103, 162] on span at bounding box center [103, 162] width 2 height 15
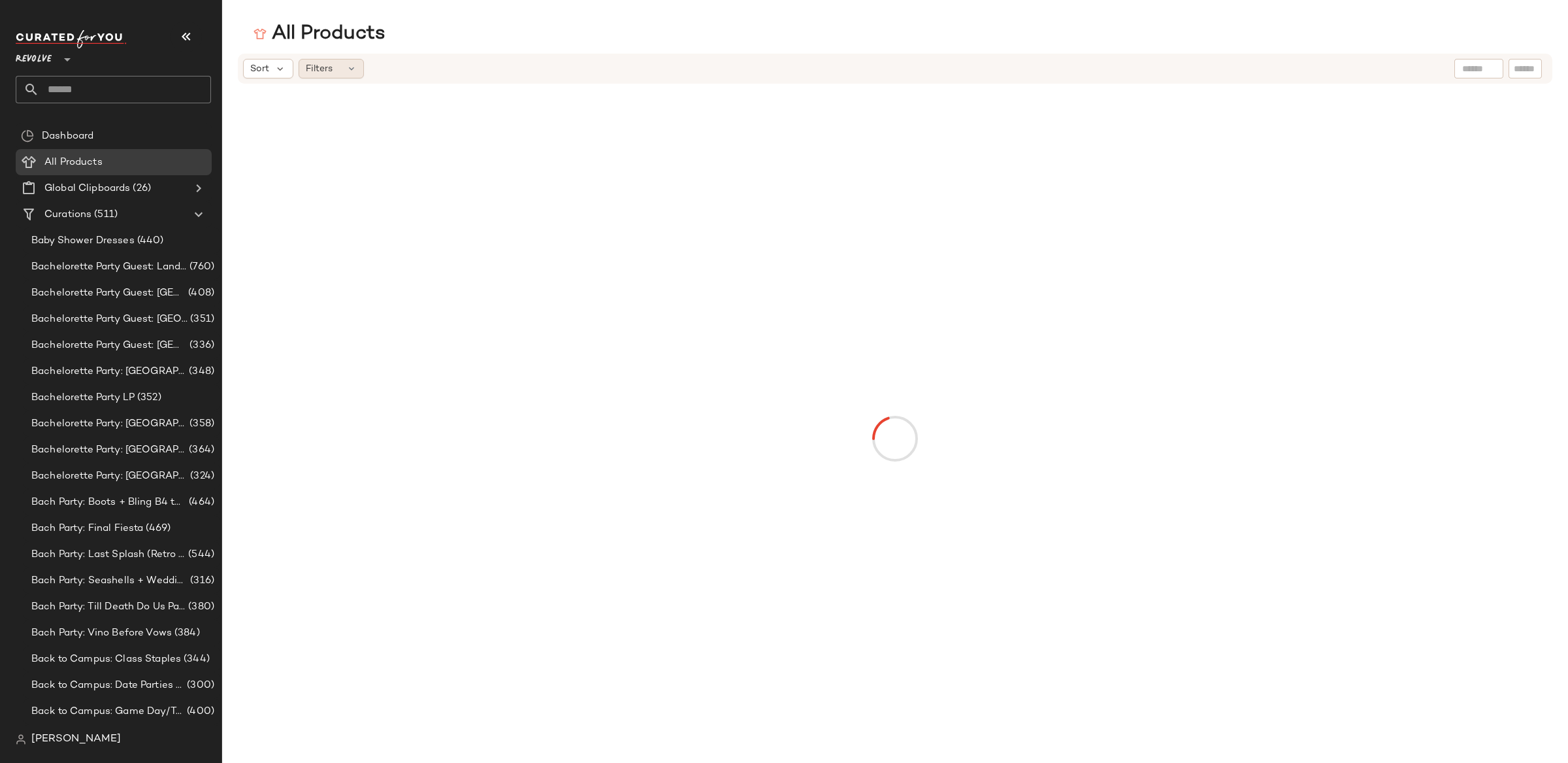
click at [315, 72] on span "Filters" at bounding box center [319, 69] width 26 height 14
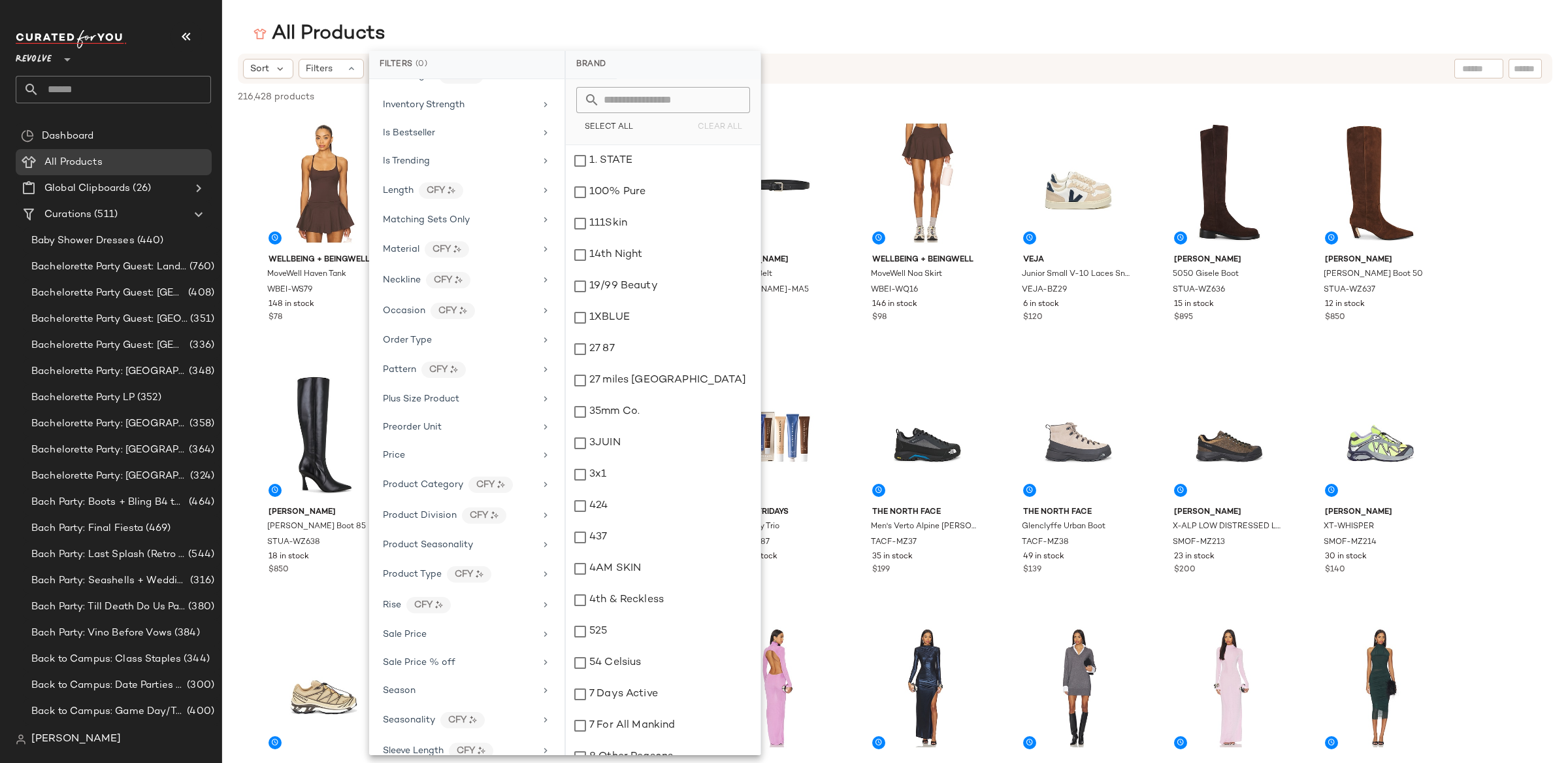
scroll to position [1004, 0]
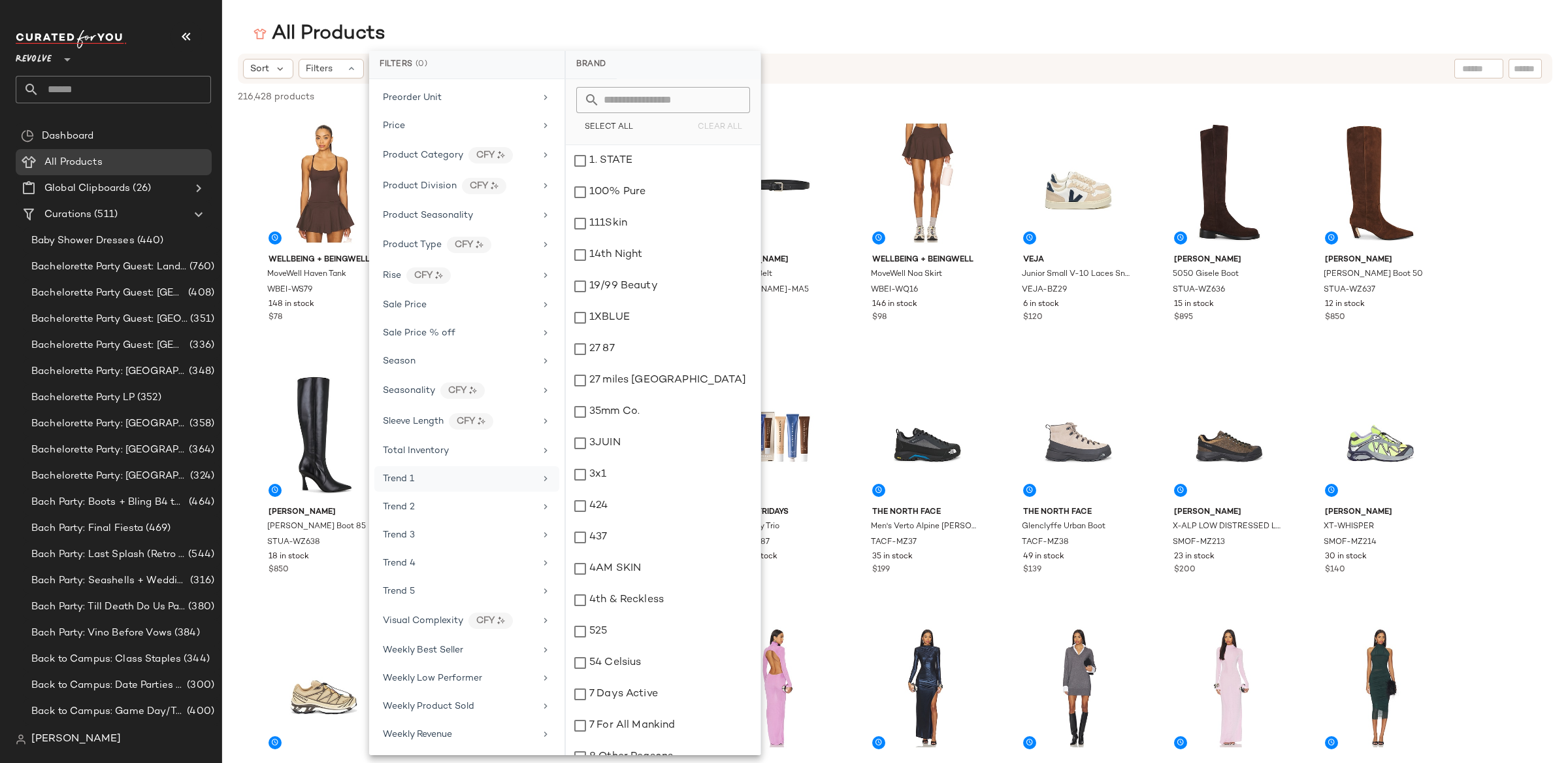
click at [472, 479] on div "Trend 1" at bounding box center [459, 479] width 153 height 14
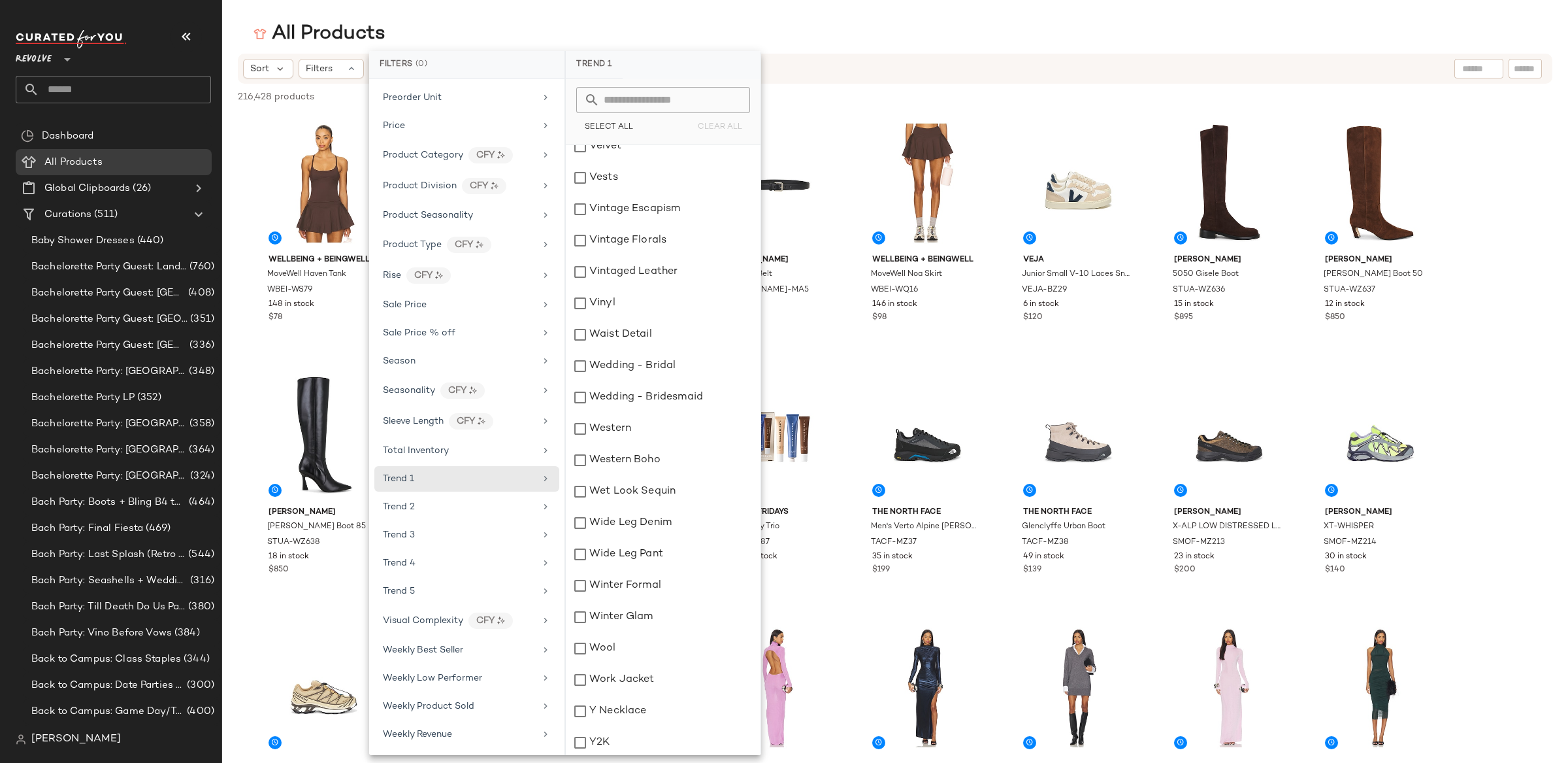
scroll to position [13933, 0]
click at [657, 617] on div "Work Jacket" at bounding box center [663, 618] width 195 height 31
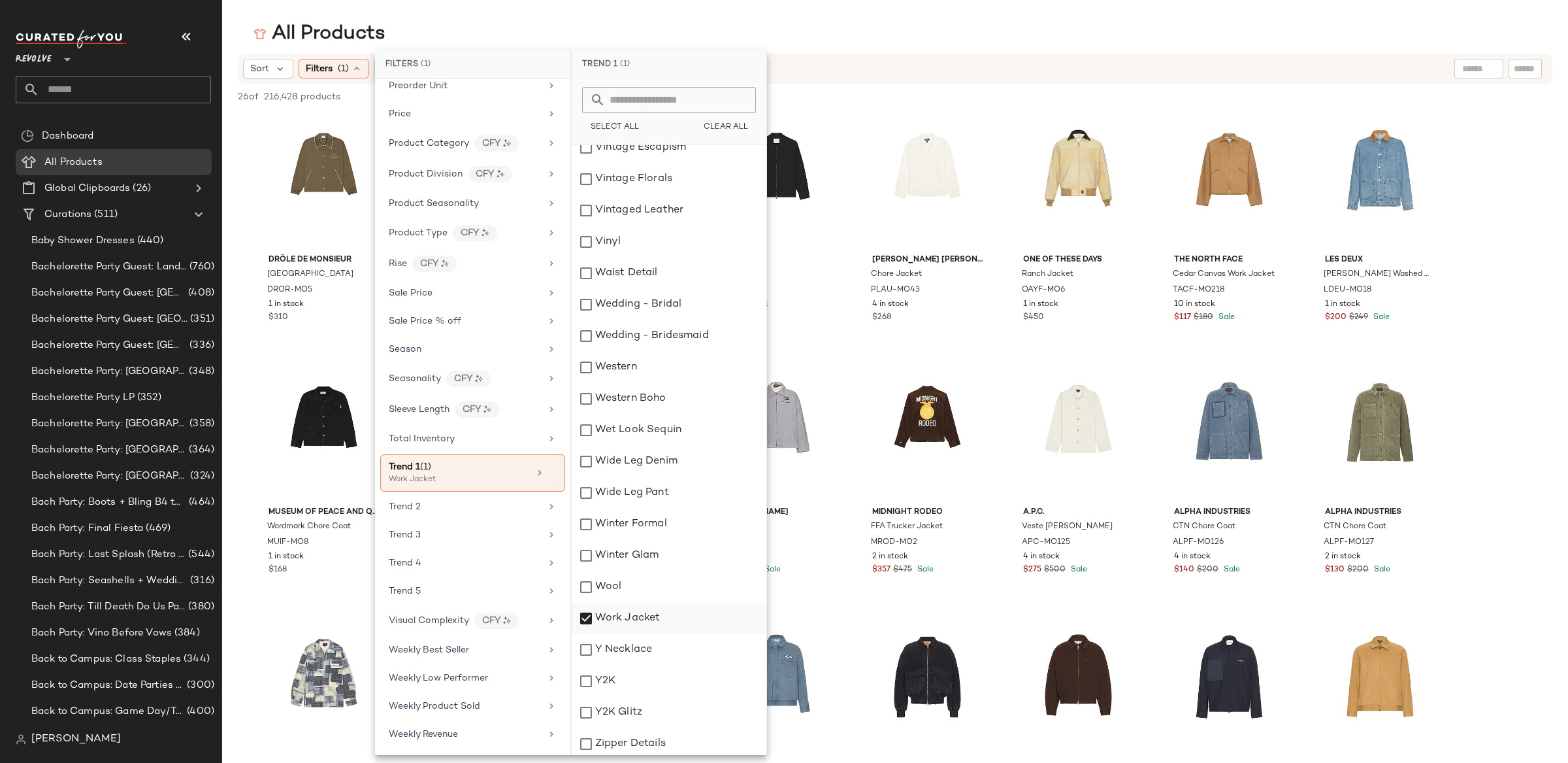
click at [657, 617] on div "Work Jacket" at bounding box center [669, 618] width 195 height 31
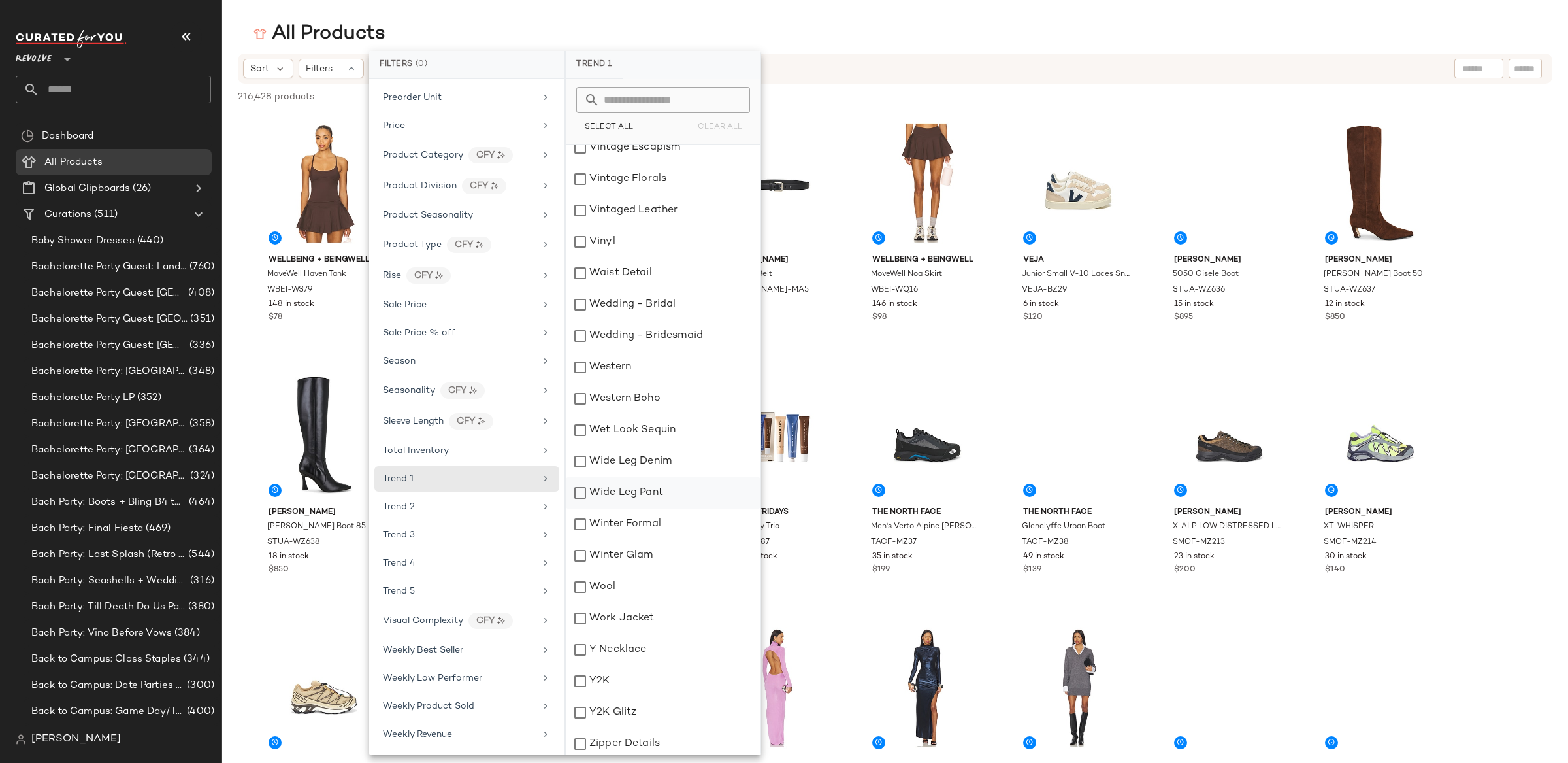
scroll to position [13811, 0]
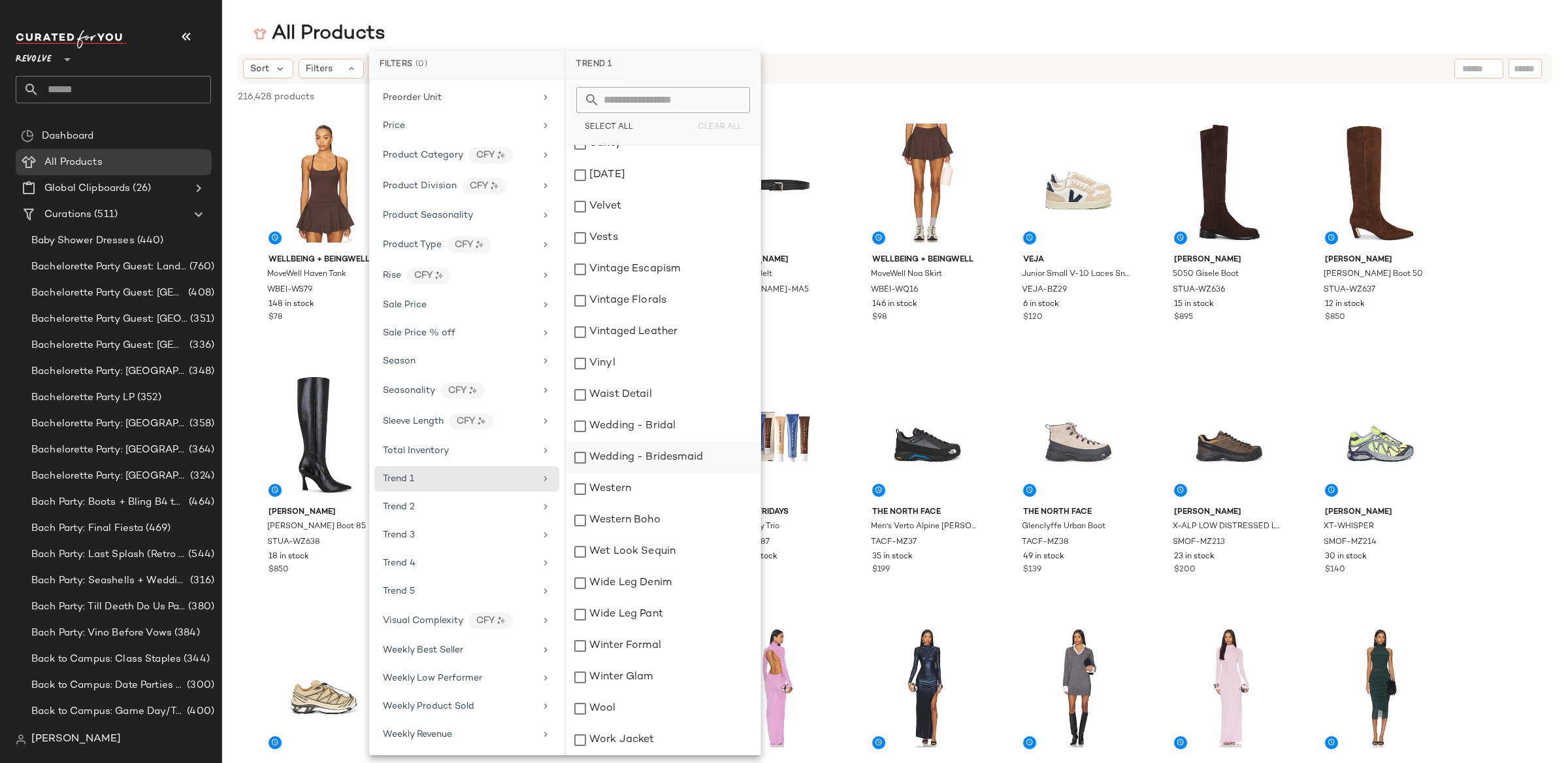
click at [653, 449] on div "Wedding - Bridesmaid" at bounding box center [663, 458] width 195 height 31
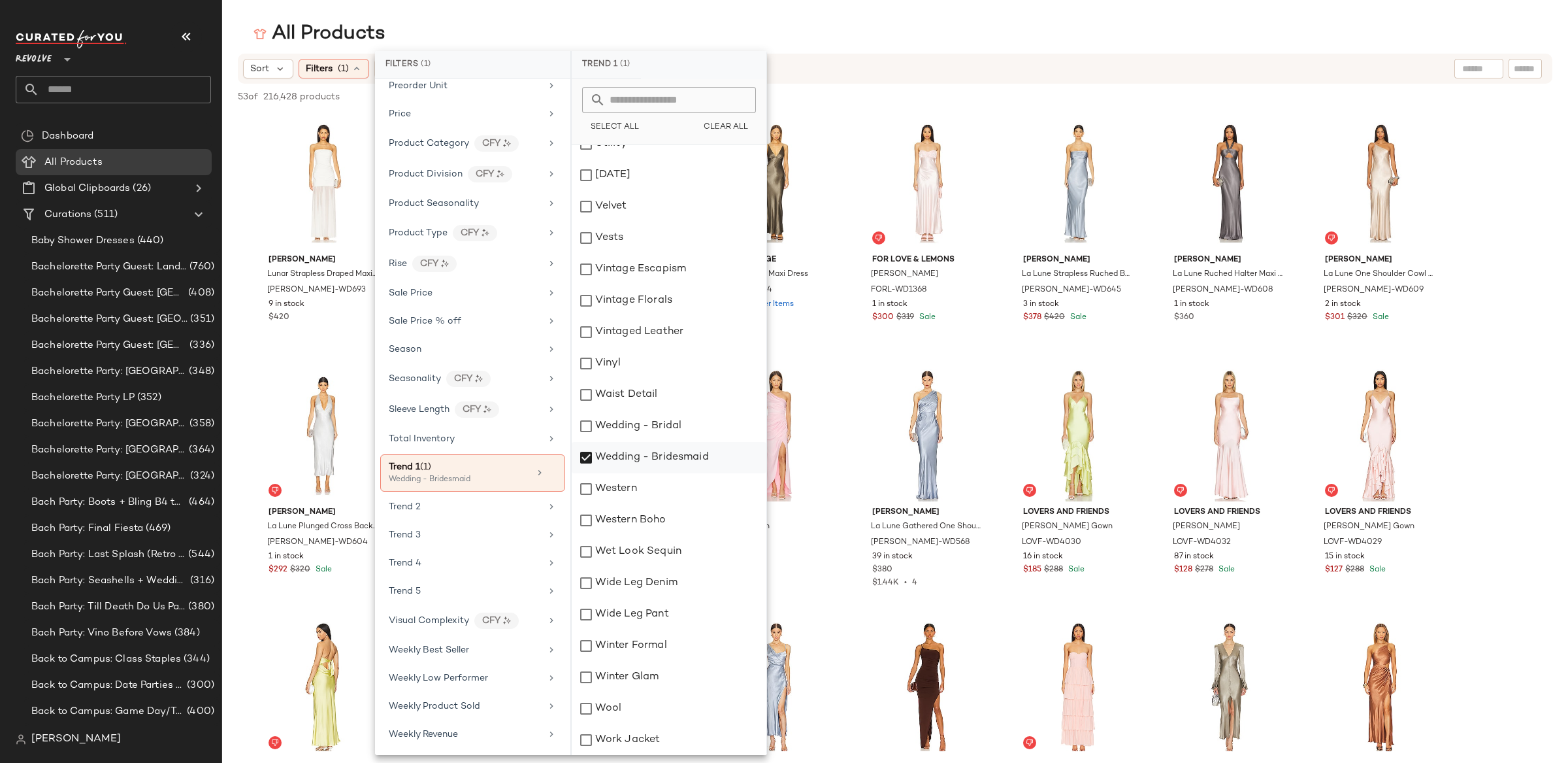
click at [651, 462] on div "Wedding - Bridesmaid" at bounding box center [669, 458] width 195 height 31
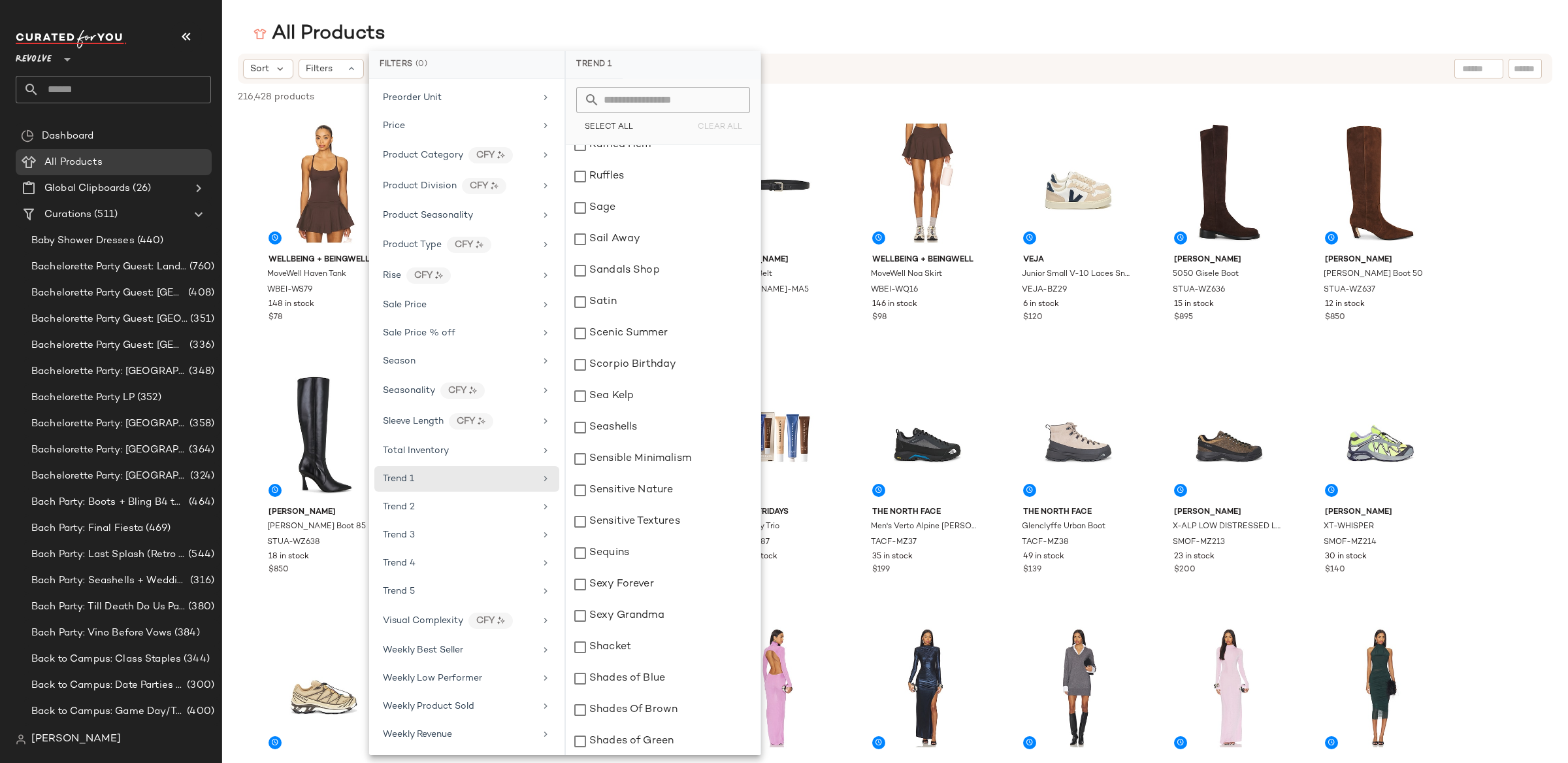
scroll to position [10312, 0]
drag, startPoint x: 642, startPoint y: 612, endPoint x: 650, endPoint y: 614, distance: 8.2
click at [642, 612] on div "Sexy Grandma" at bounding box center [663, 615] width 195 height 31
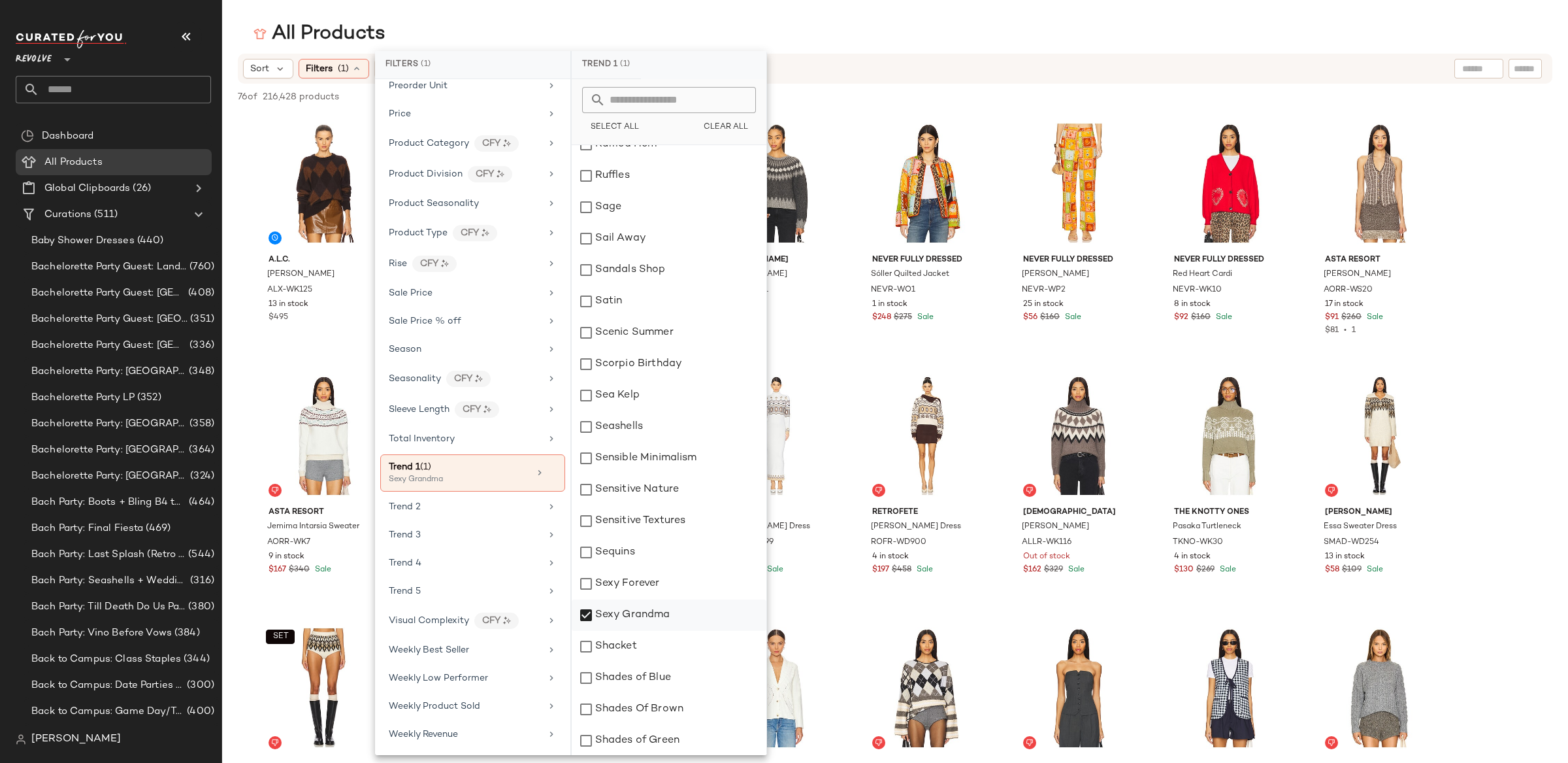
click at [654, 616] on div "Sexy Grandma" at bounding box center [669, 615] width 195 height 31
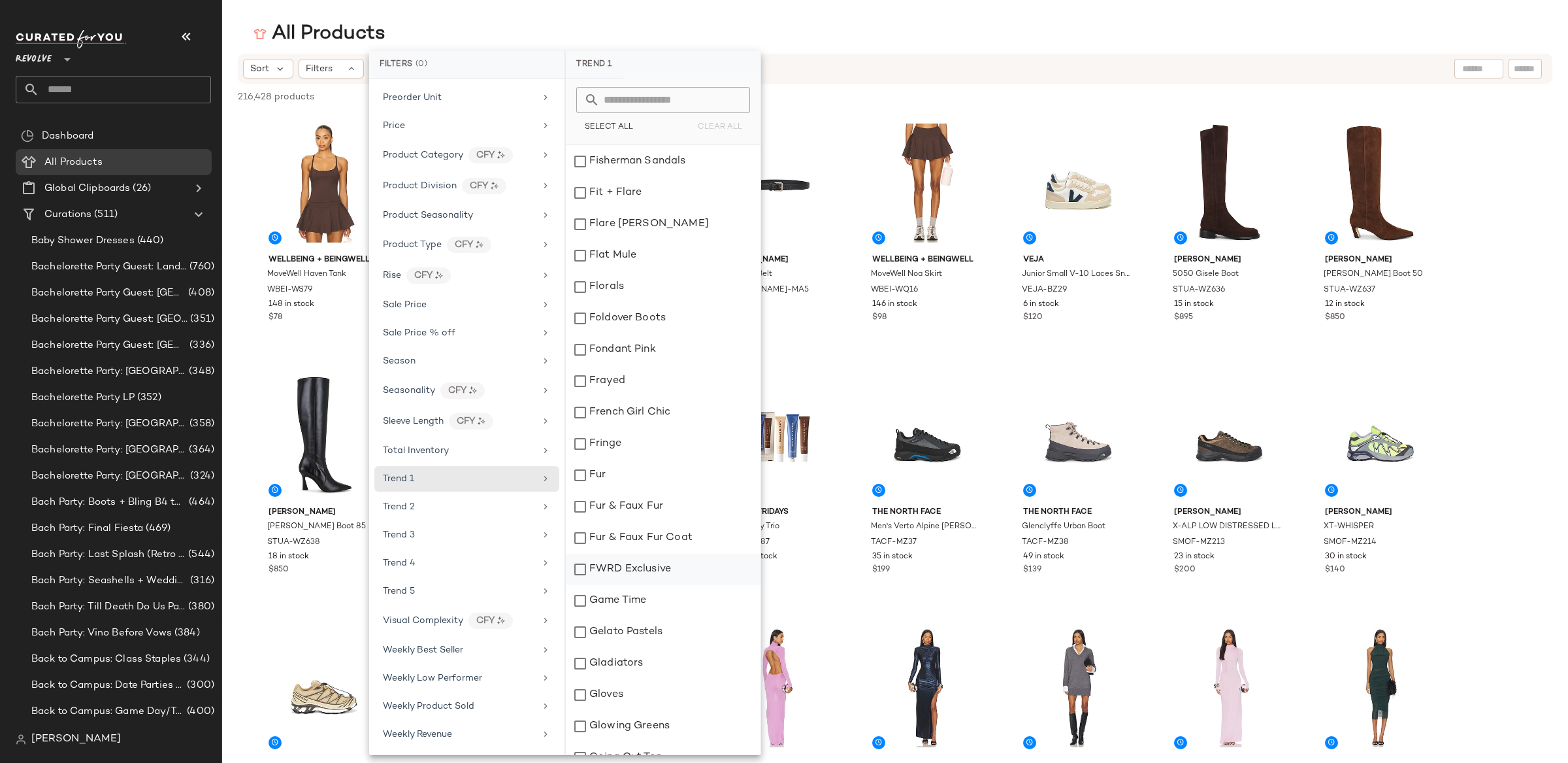
scroll to position [4577, 0]
click at [645, 406] on div "French Girl Chic" at bounding box center [663, 415] width 195 height 31
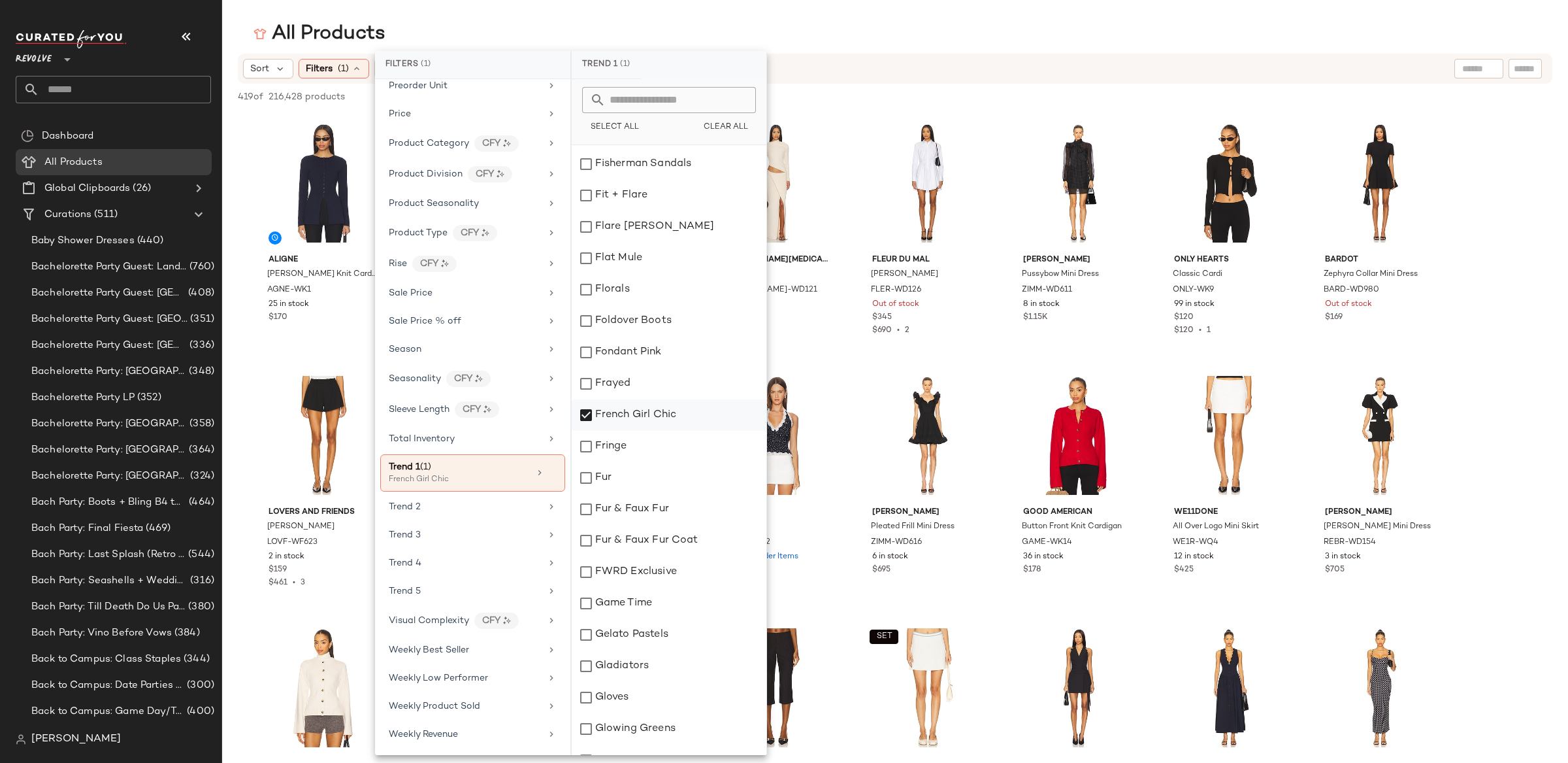
click at [647, 407] on div "French Girl Chic" at bounding box center [669, 415] width 195 height 31
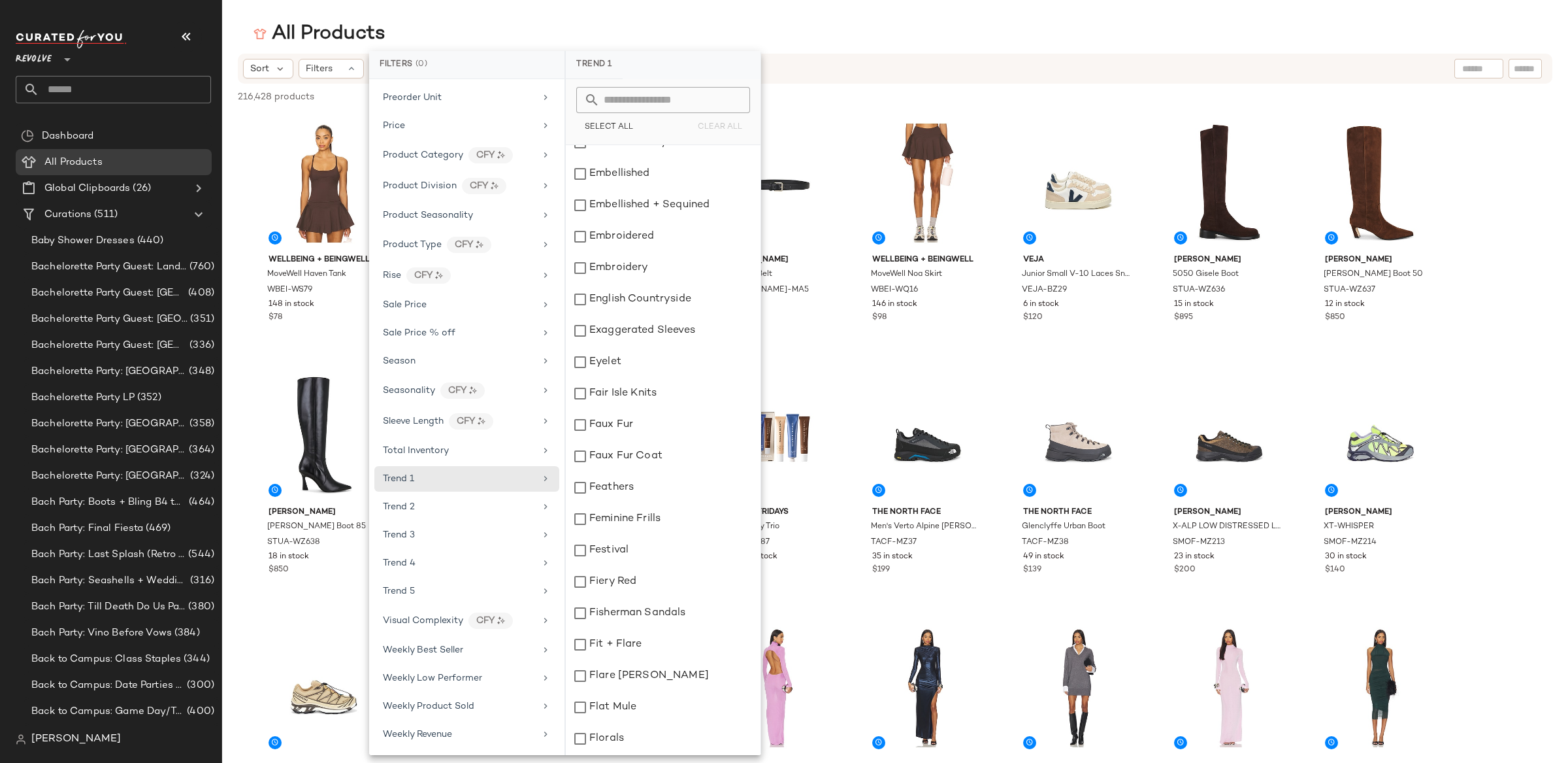
scroll to position [4119, 0]
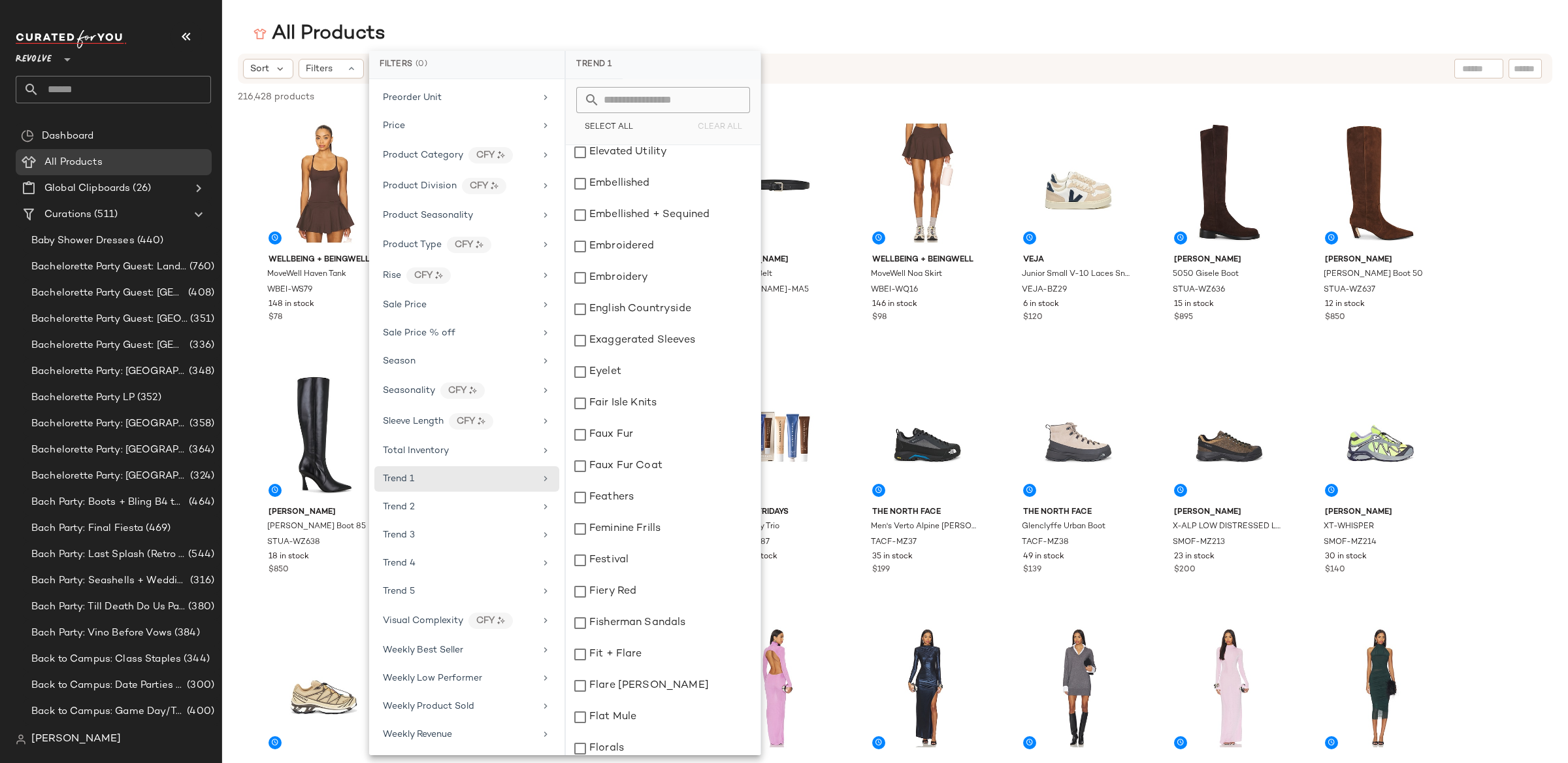
click at [647, 407] on div "Fair Isle Knits" at bounding box center [663, 403] width 195 height 31
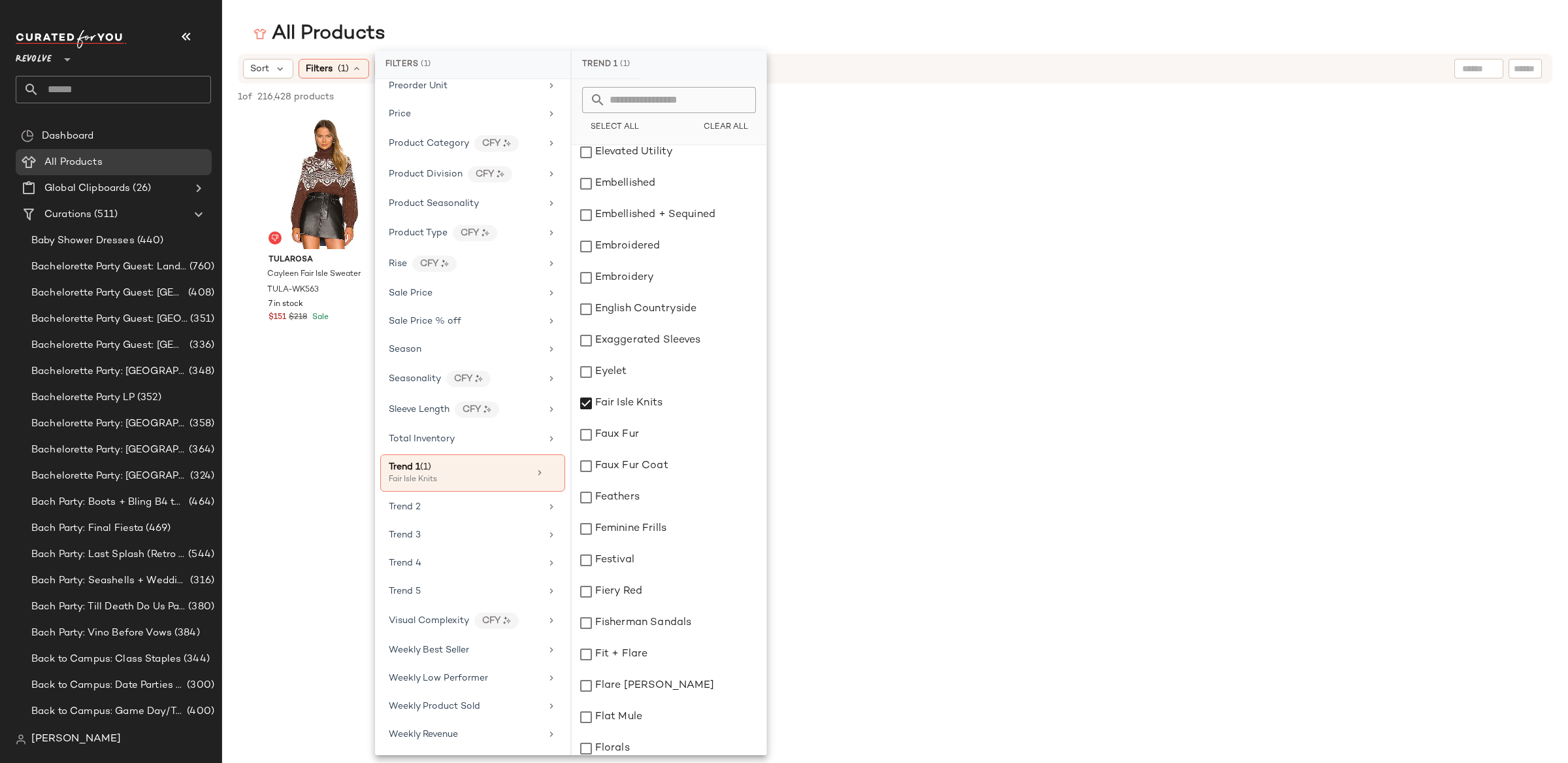
click at [647, 407] on div "Fair Isle Knits" at bounding box center [669, 403] width 195 height 31
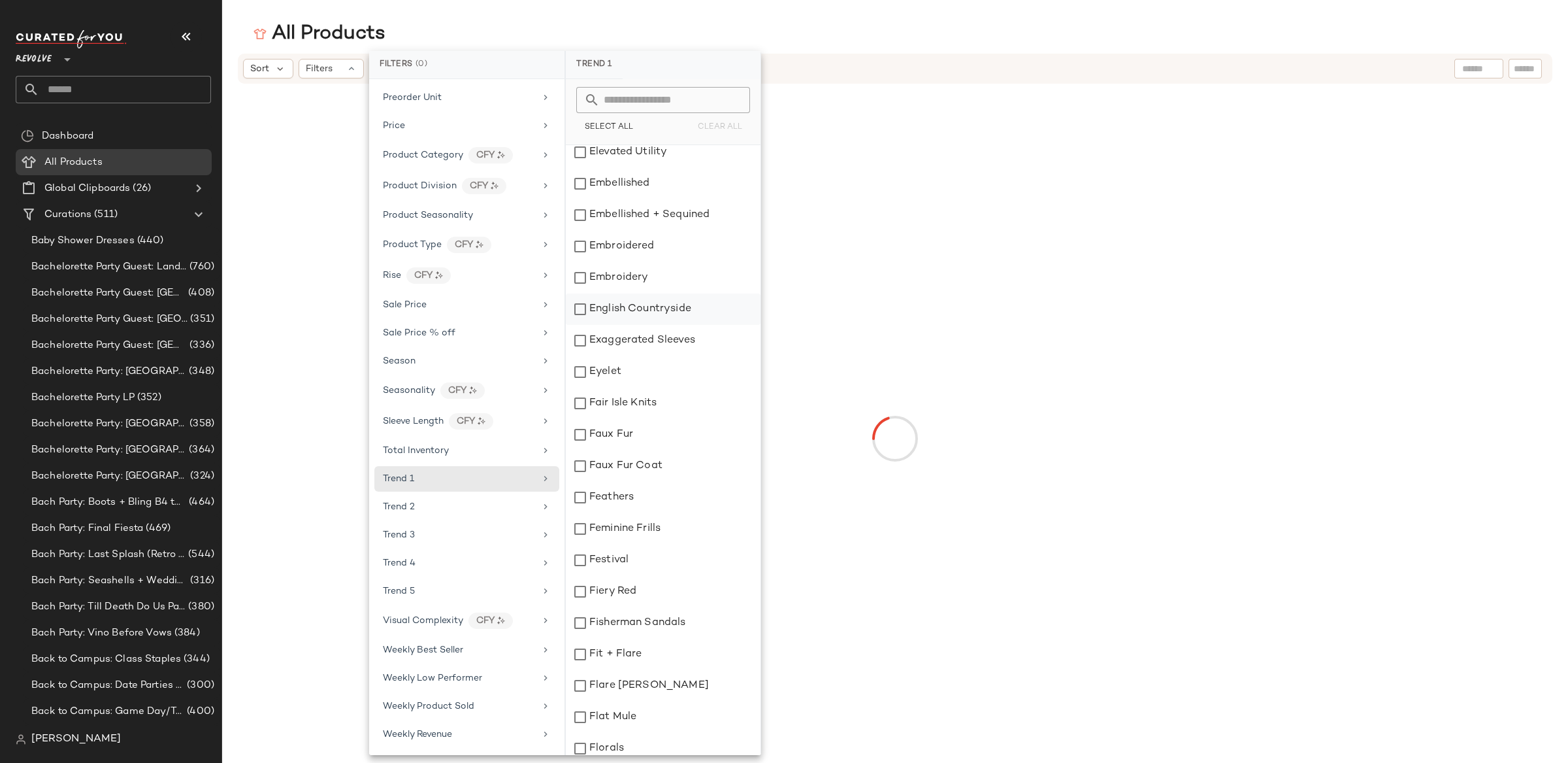
click at [666, 300] on div "English Countryside" at bounding box center [663, 309] width 195 height 31
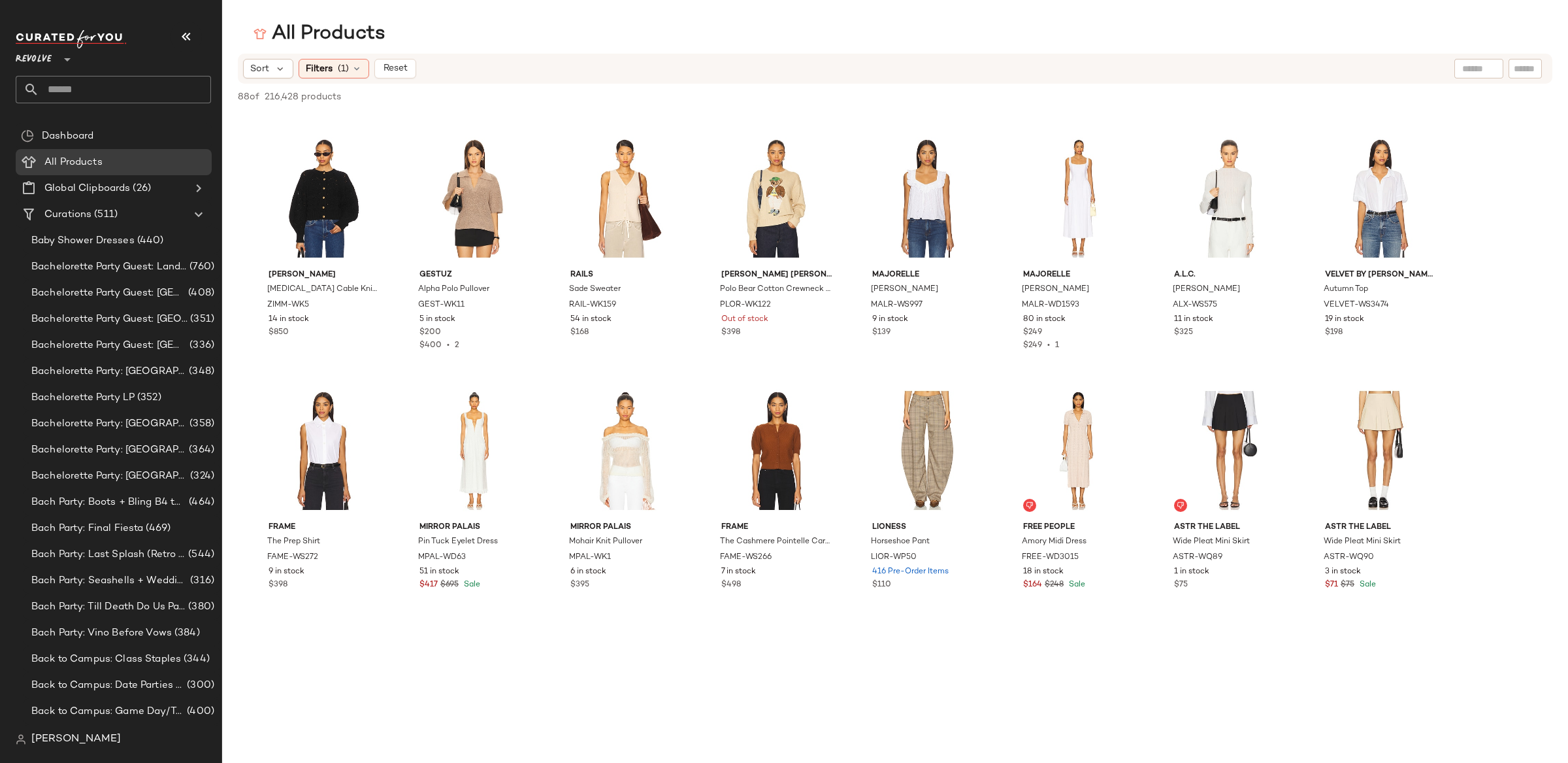
scroll to position [2255, 0]
click at [348, 81] on div "Sort Filters (1) Reset" at bounding box center [895, 69] width 1314 height 30
click at [349, 72] on div "Filters (1)" at bounding box center [334, 69] width 71 height 19
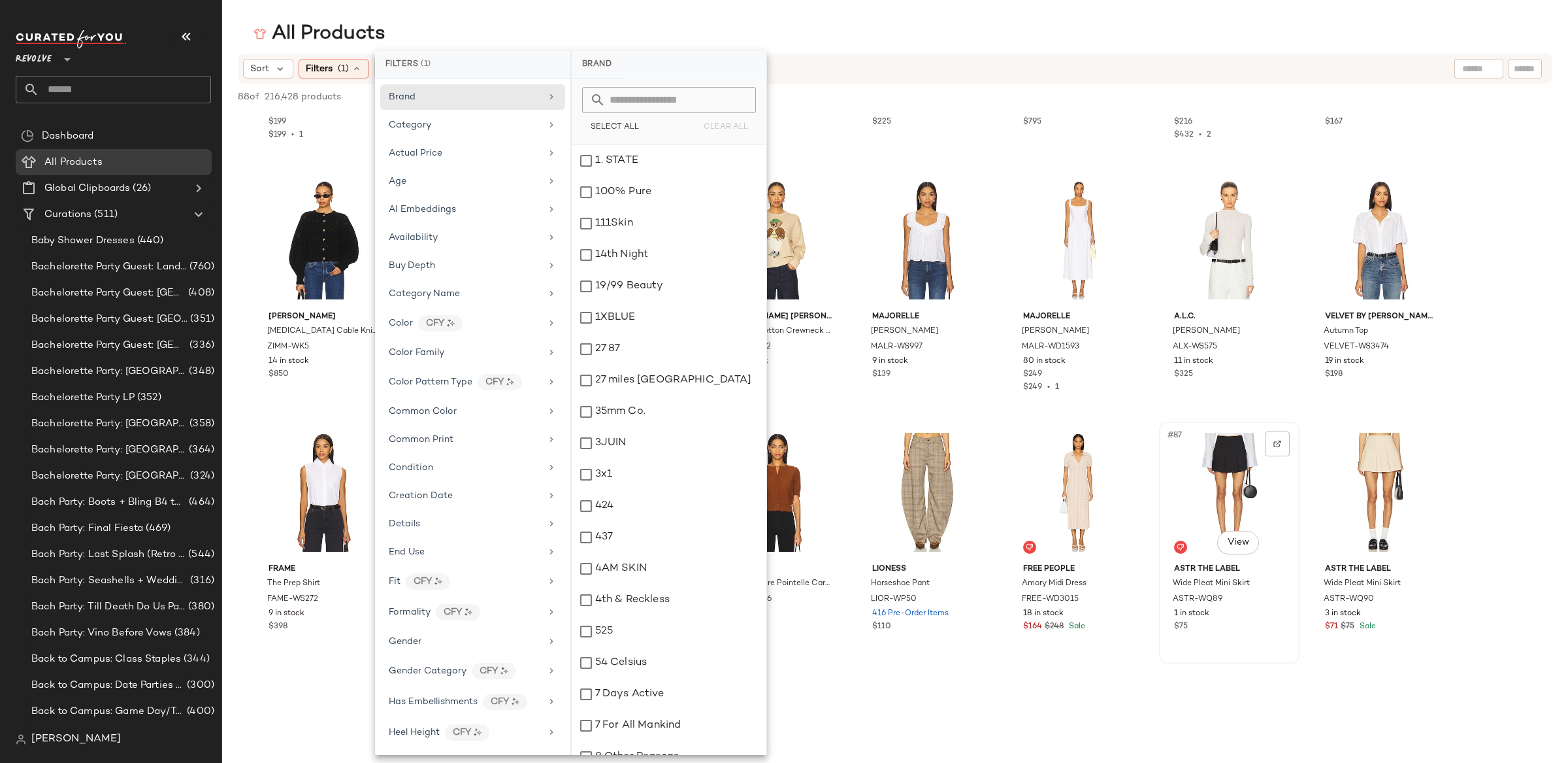
scroll to position [2210, 0]
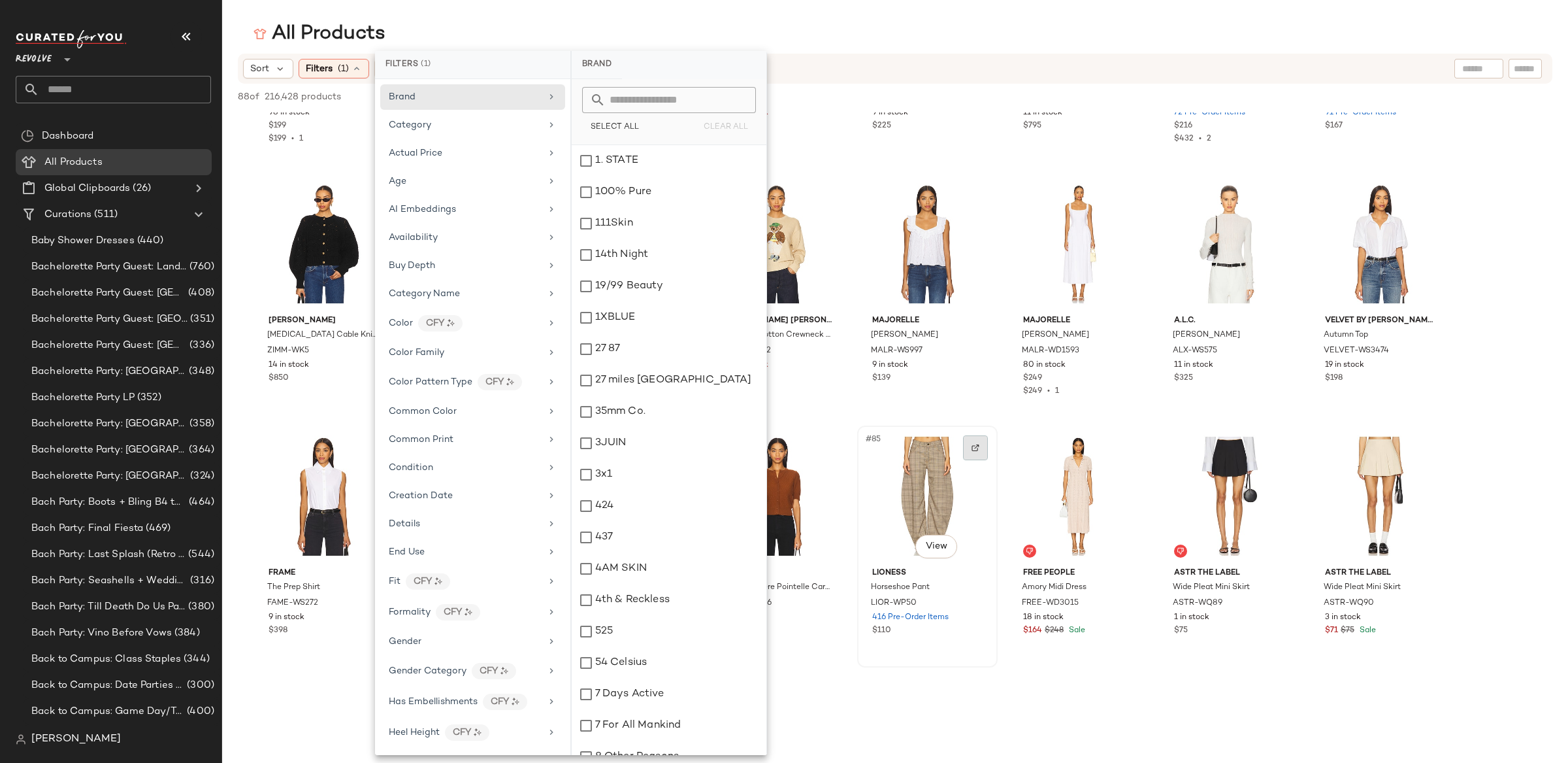
click at [979, 449] on div at bounding box center [975, 448] width 25 height 25
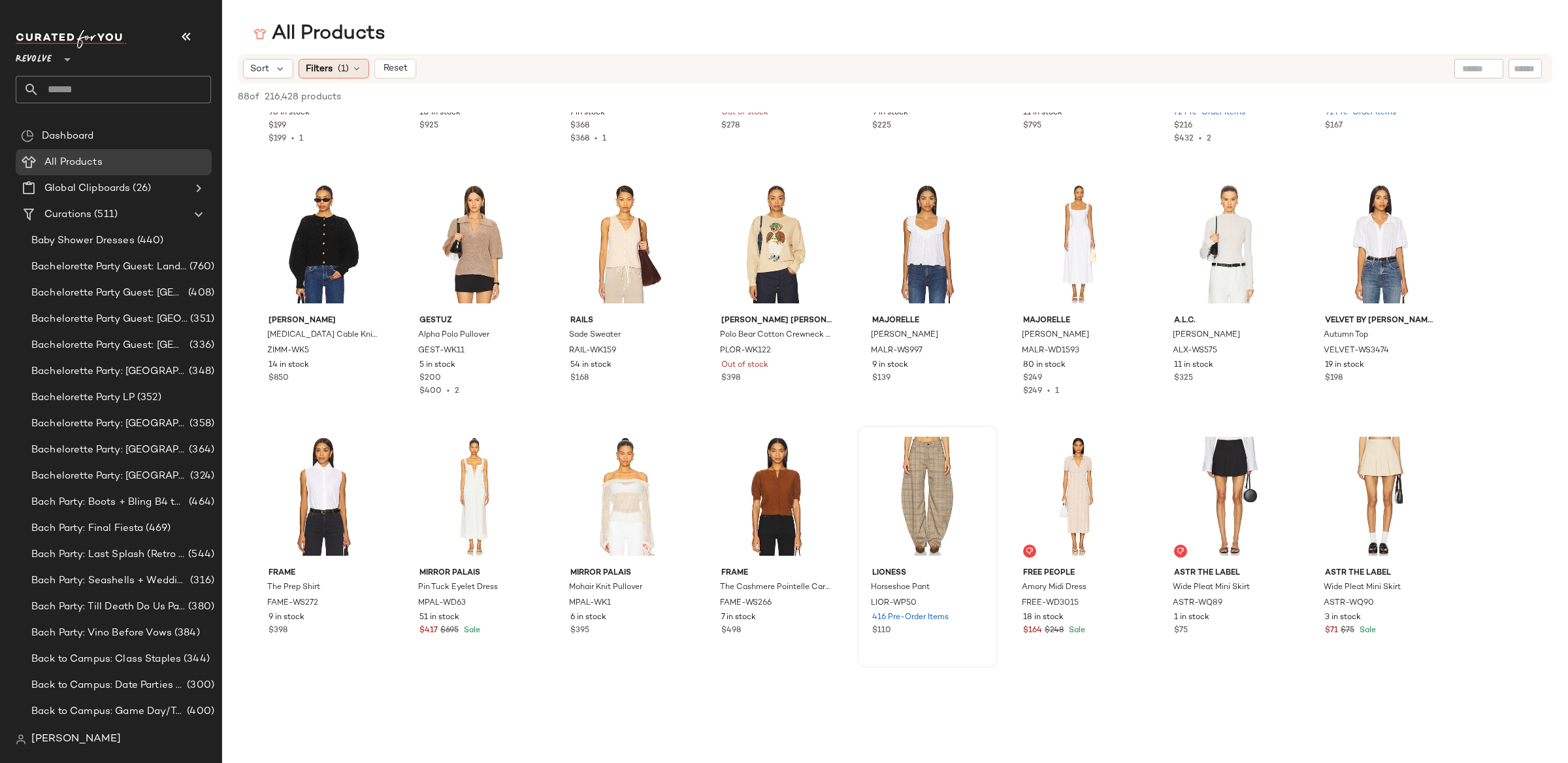
click at [327, 62] on span "Filters" at bounding box center [319, 69] width 26 height 14
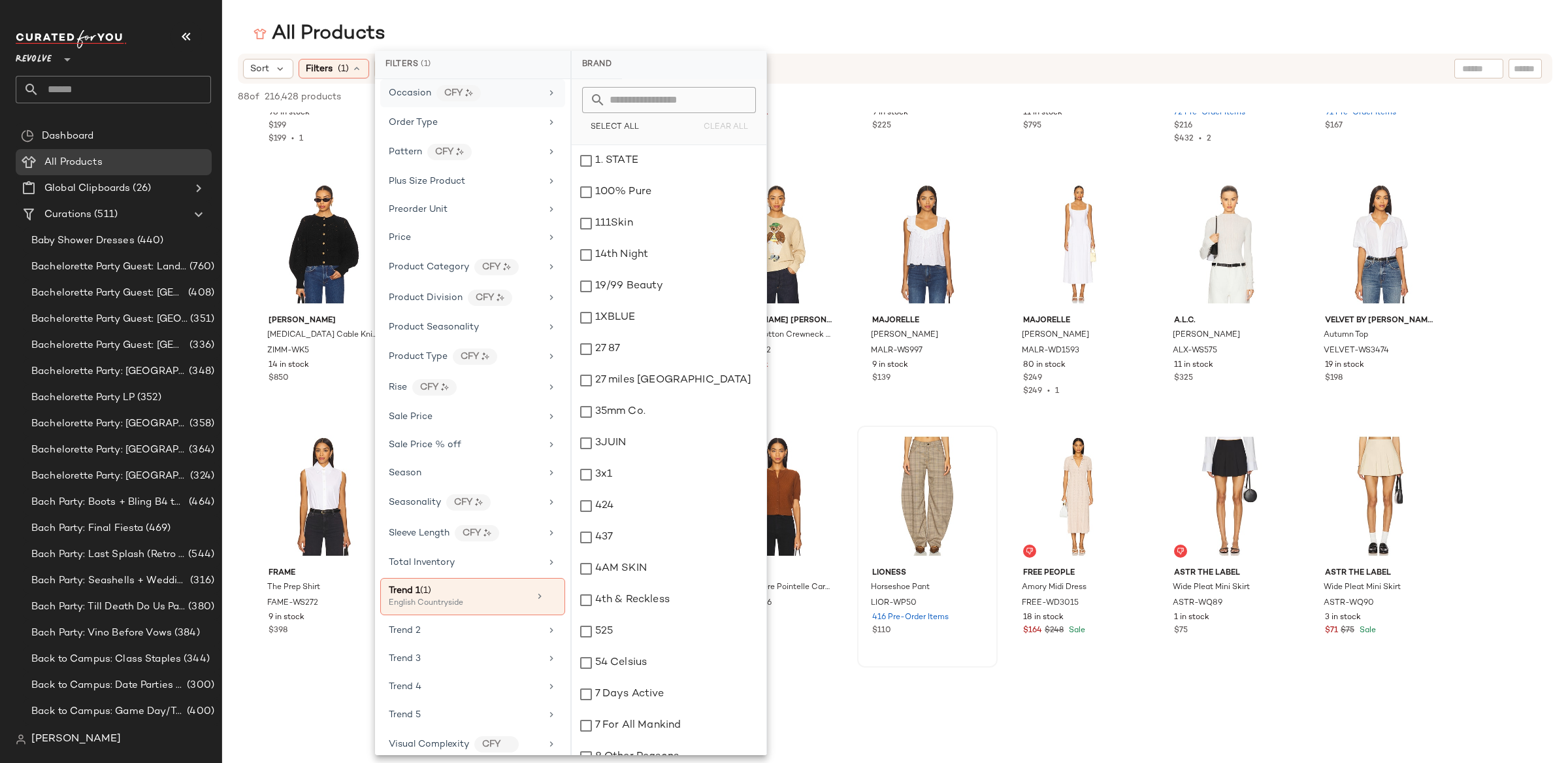
scroll to position [894, 0]
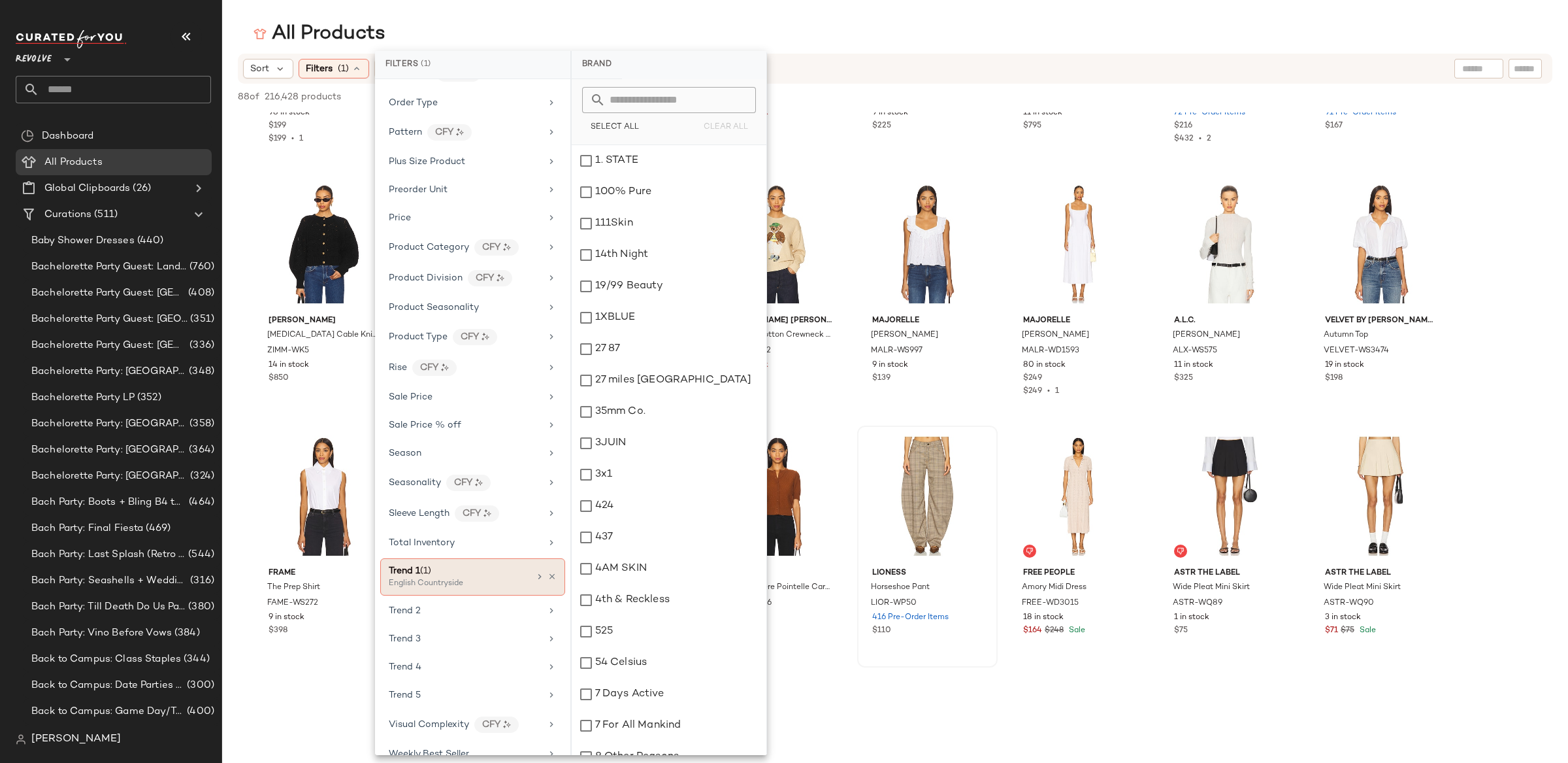
click at [486, 578] on div "Trend 1 (1)" at bounding box center [459, 571] width 140 height 14
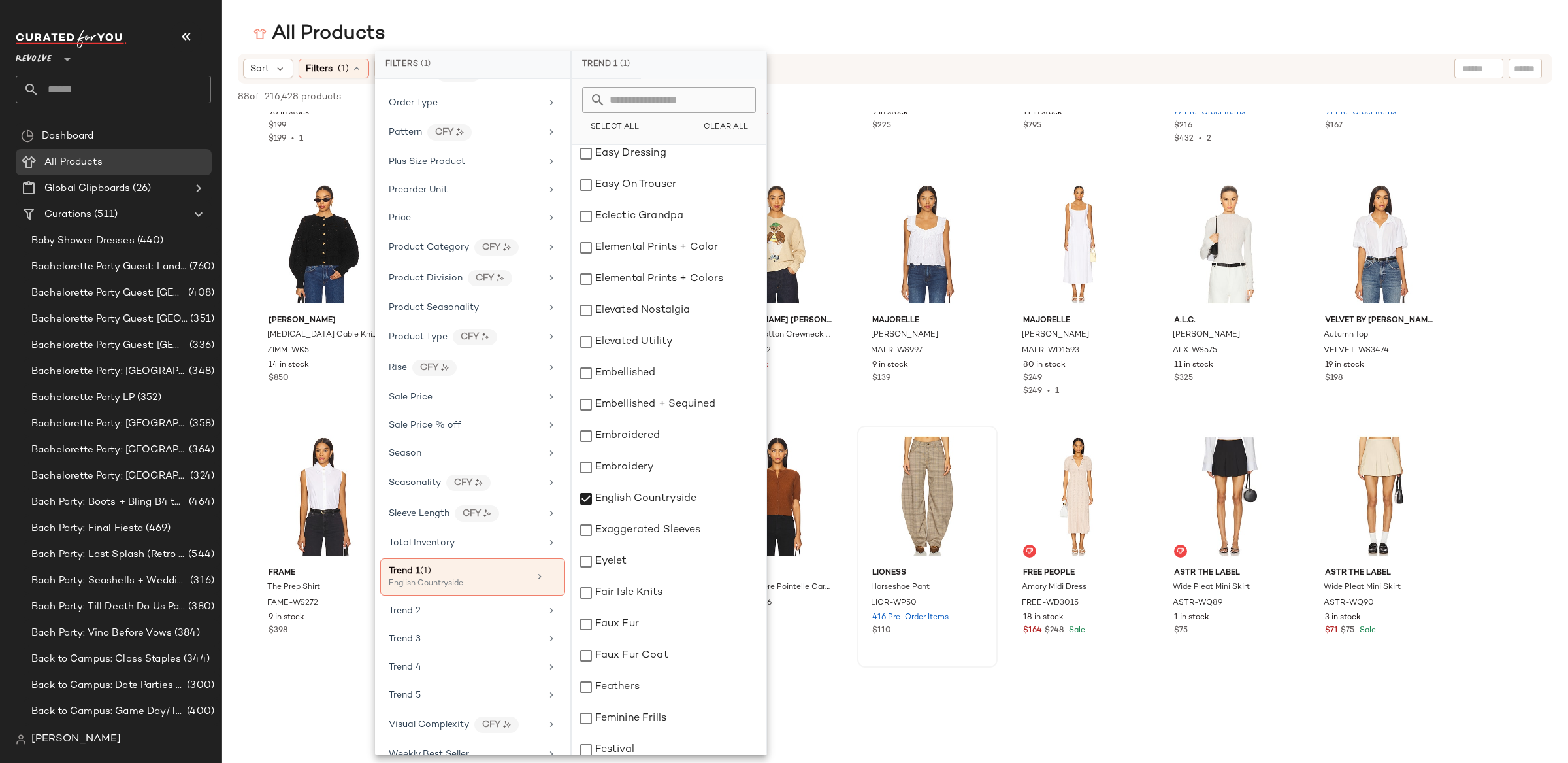
scroll to position [3940, 0]
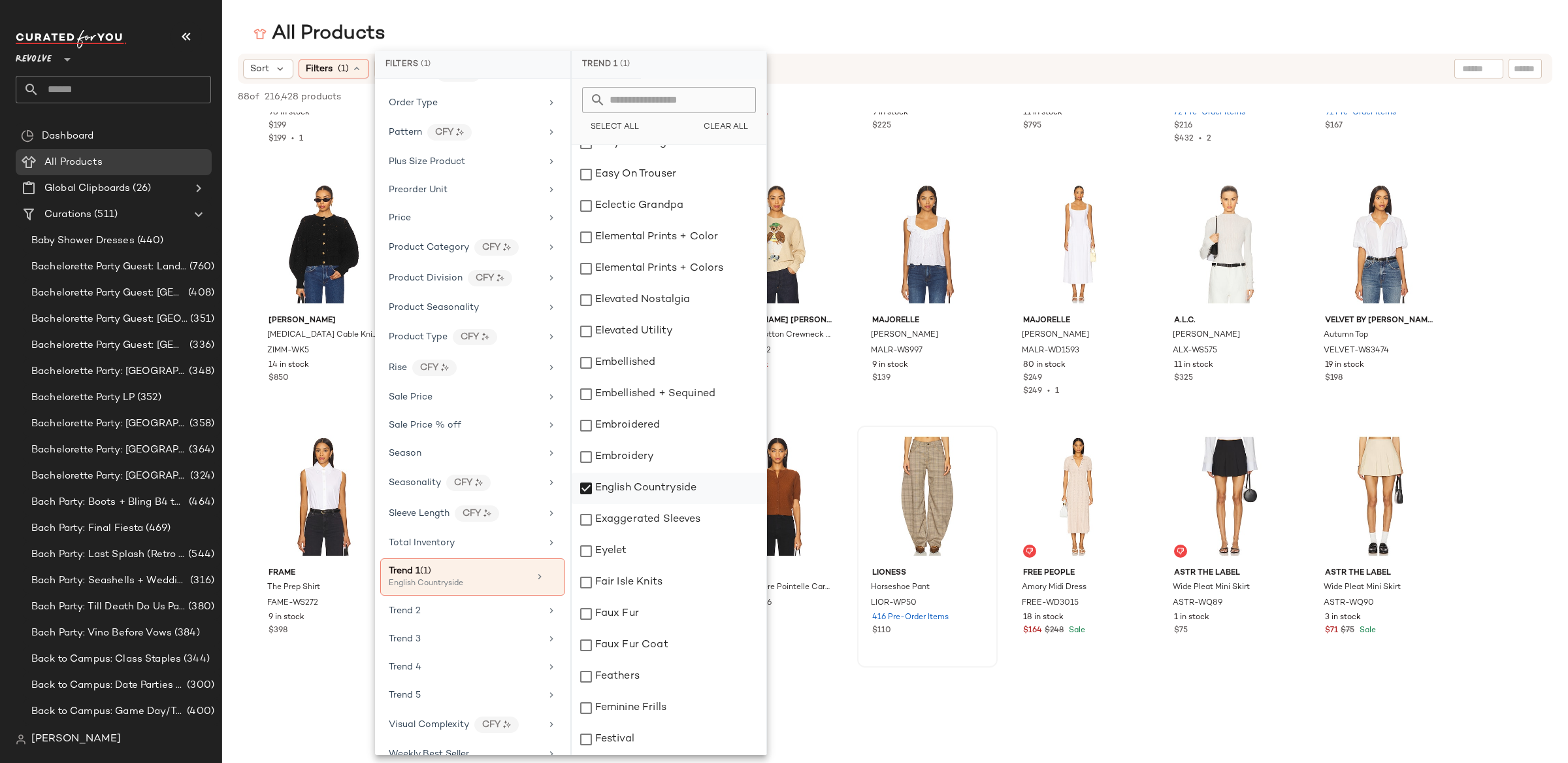
click at [587, 487] on div "English Countryside" at bounding box center [669, 488] width 195 height 31
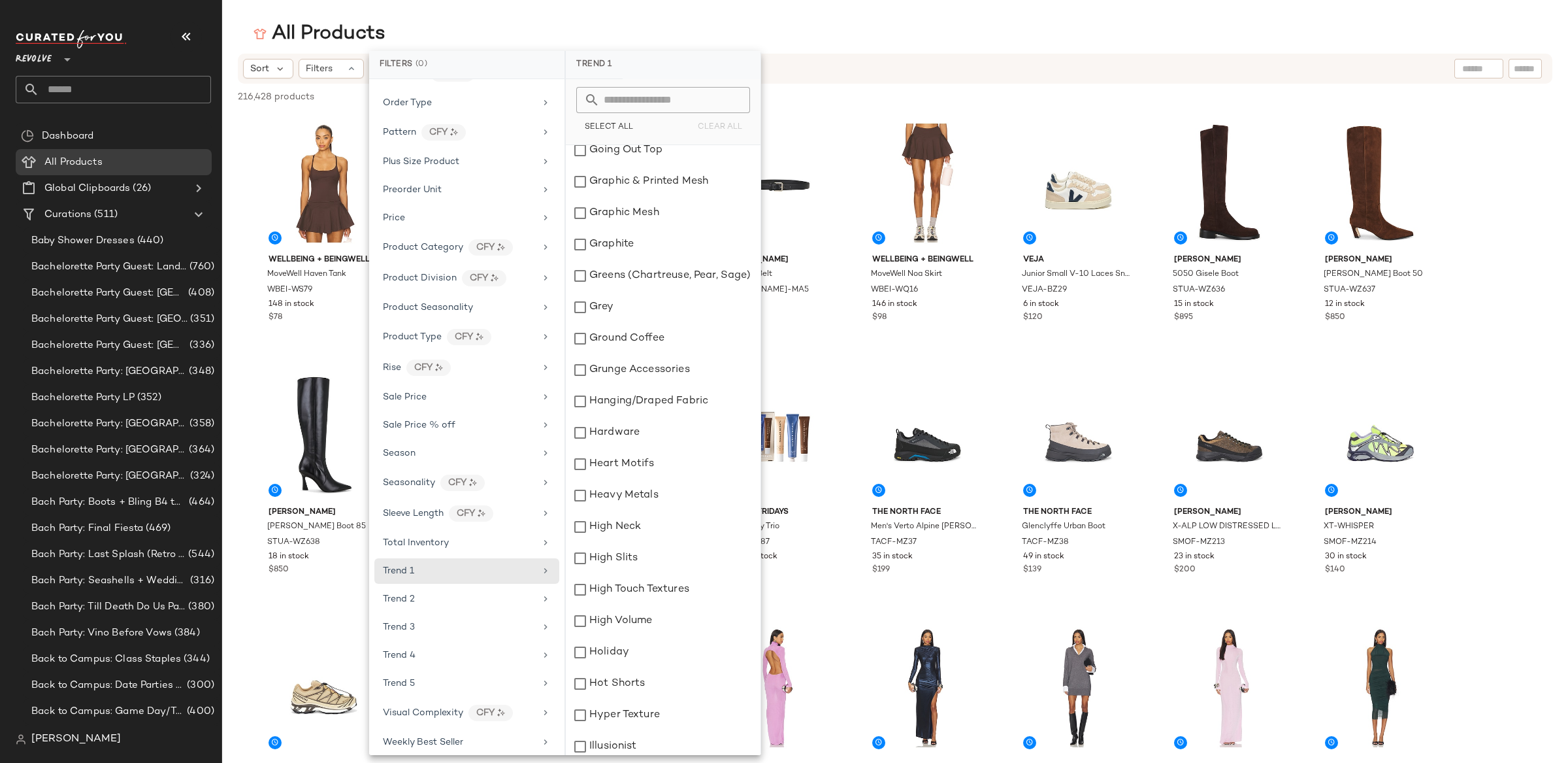
scroll to position [5188, 0]
click at [576, 649] on div "Holiday" at bounding box center [663, 651] width 195 height 31
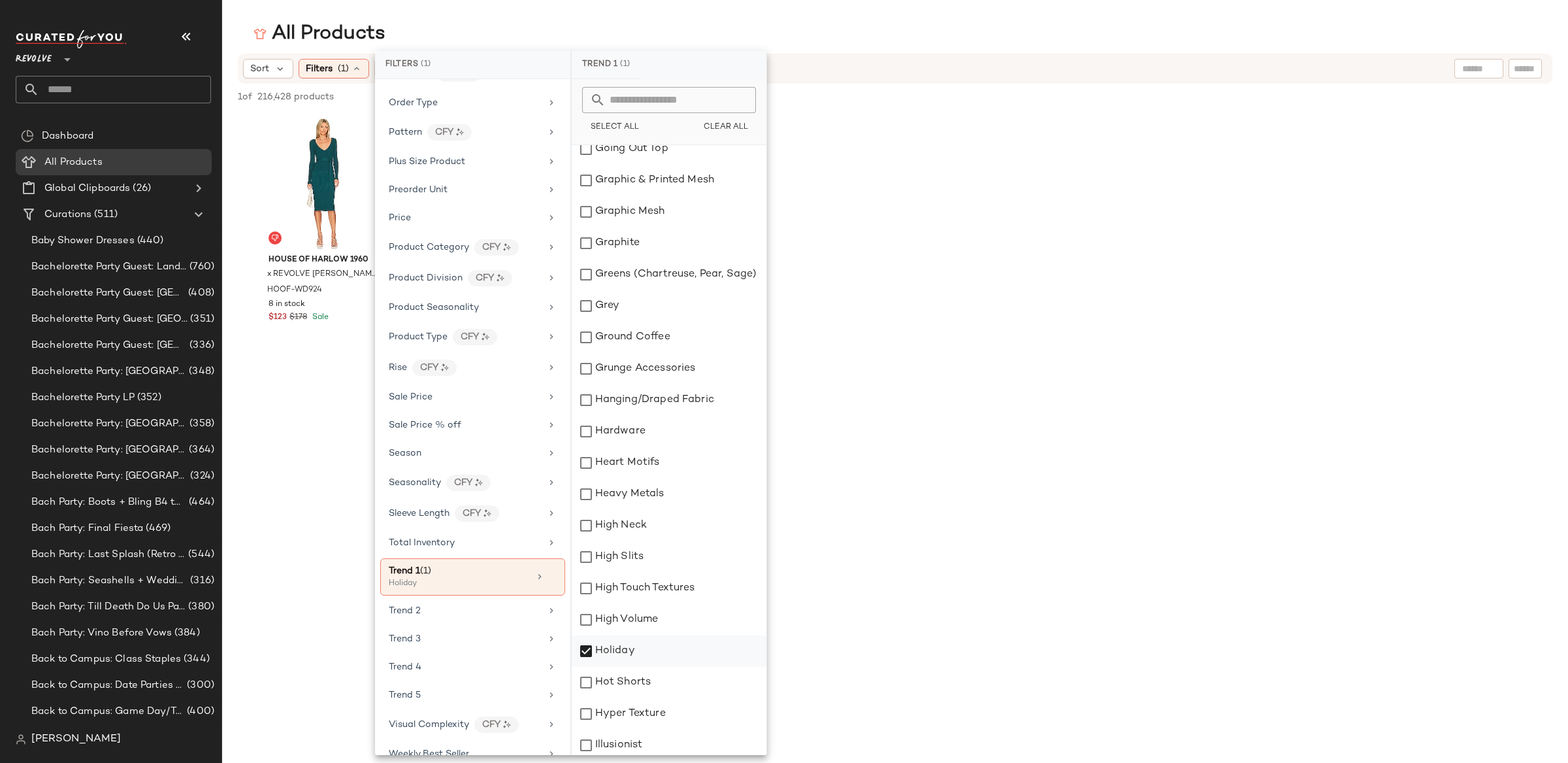
click at [584, 652] on div "Holiday" at bounding box center [669, 651] width 195 height 31
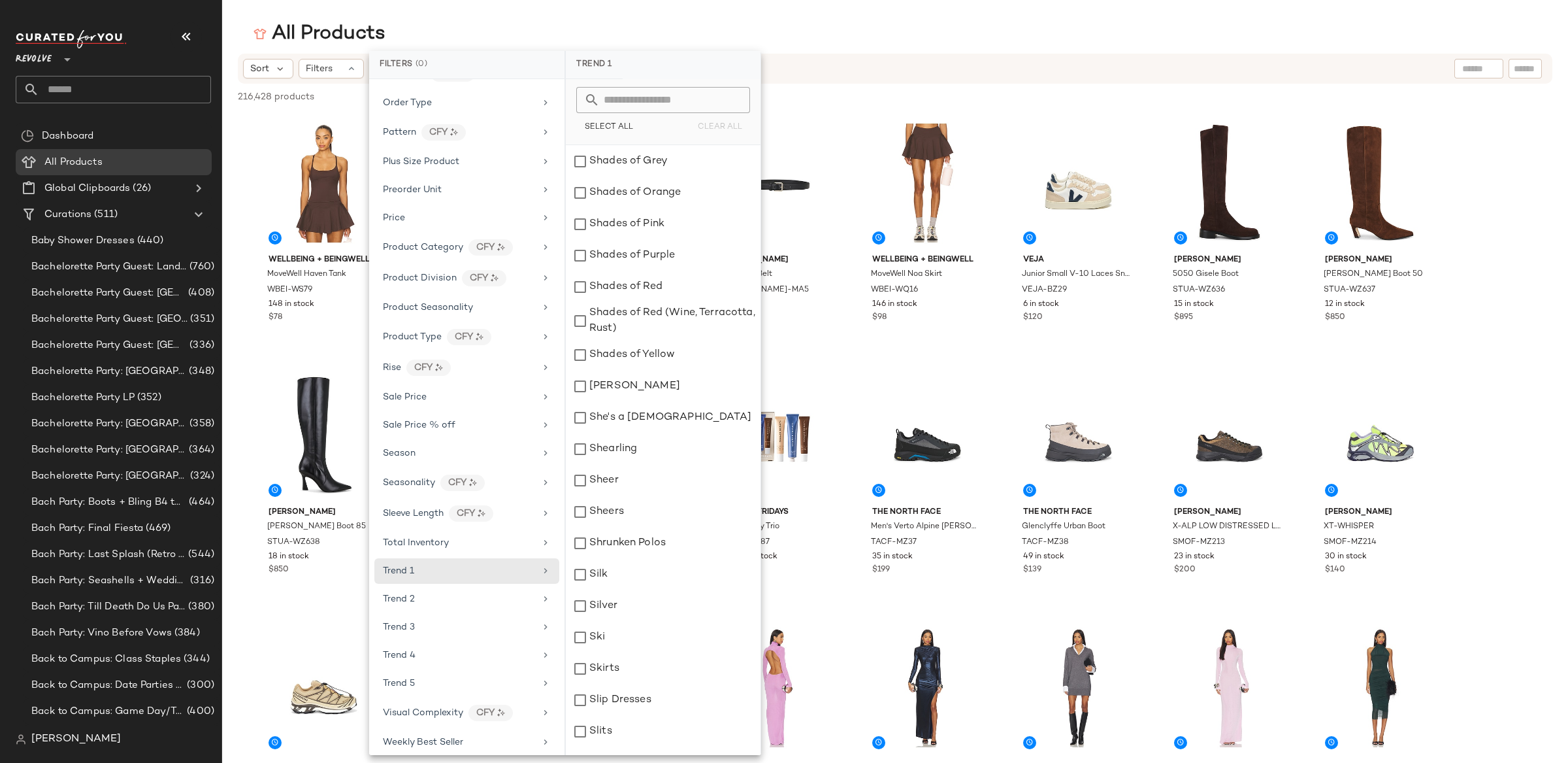
scroll to position [10972, 0]
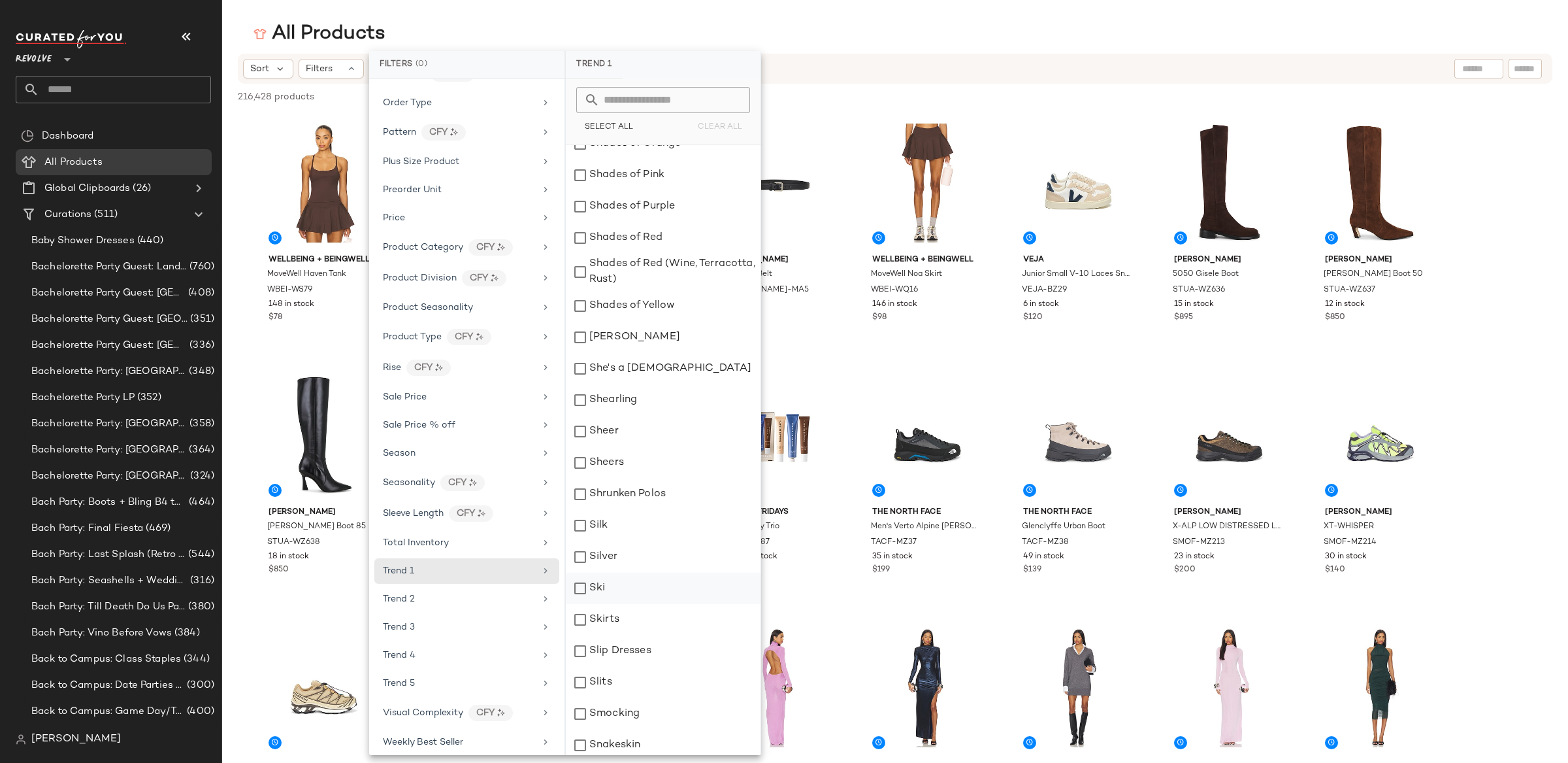
click at [584, 591] on div "Ski" at bounding box center [663, 588] width 195 height 31
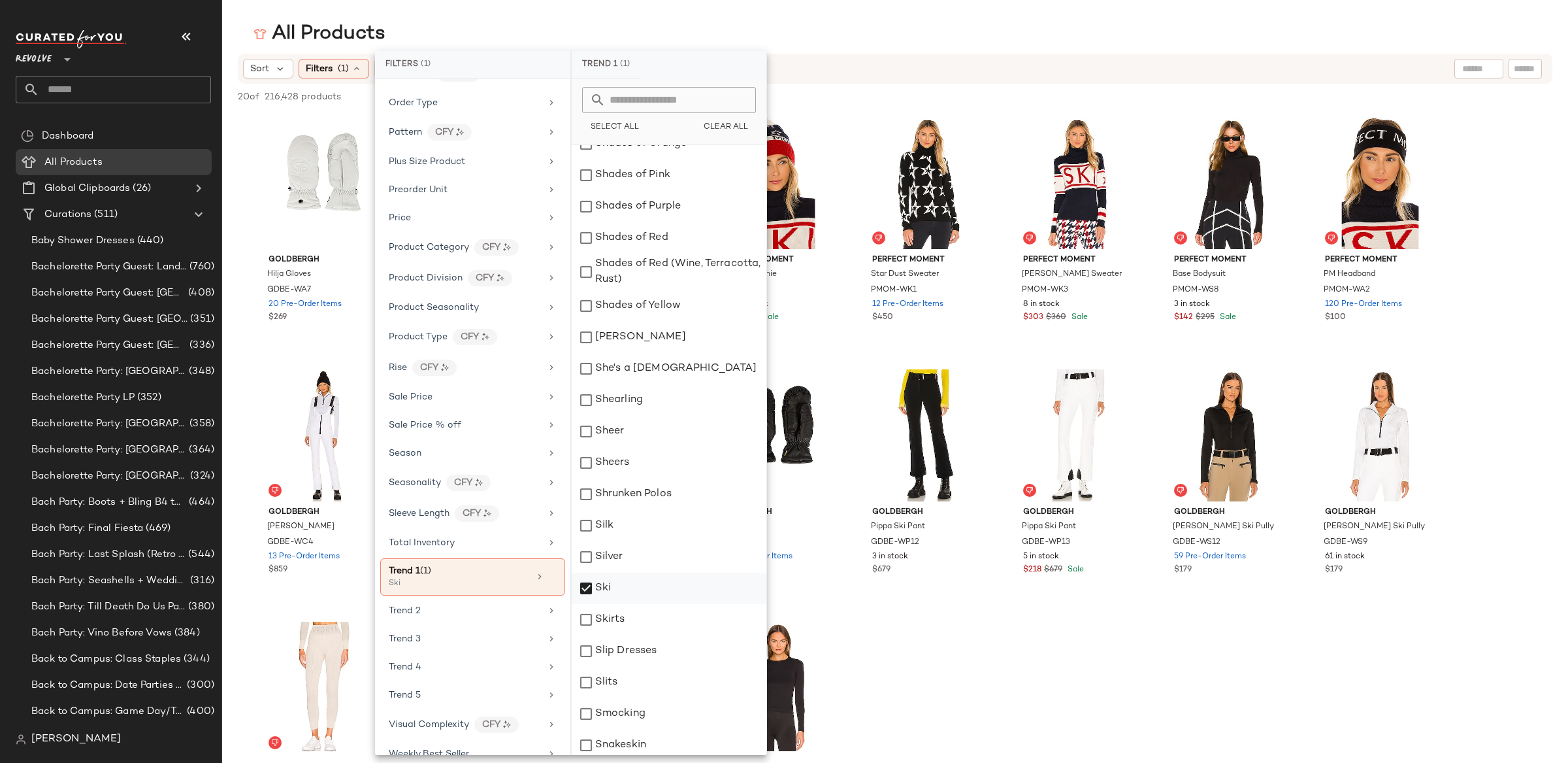
click at [584, 591] on div "Ski" at bounding box center [669, 588] width 195 height 31
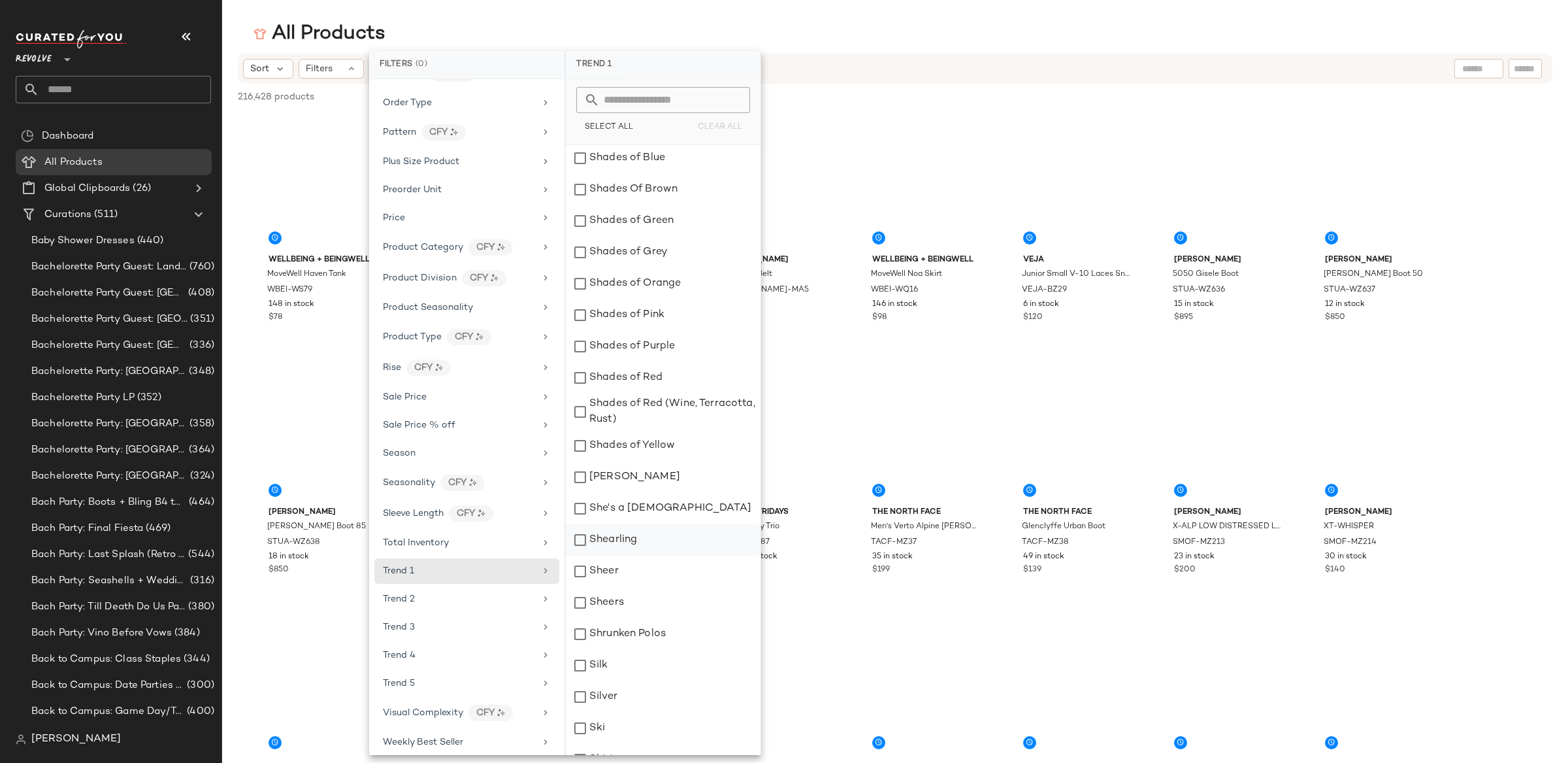
scroll to position [10691, 0]
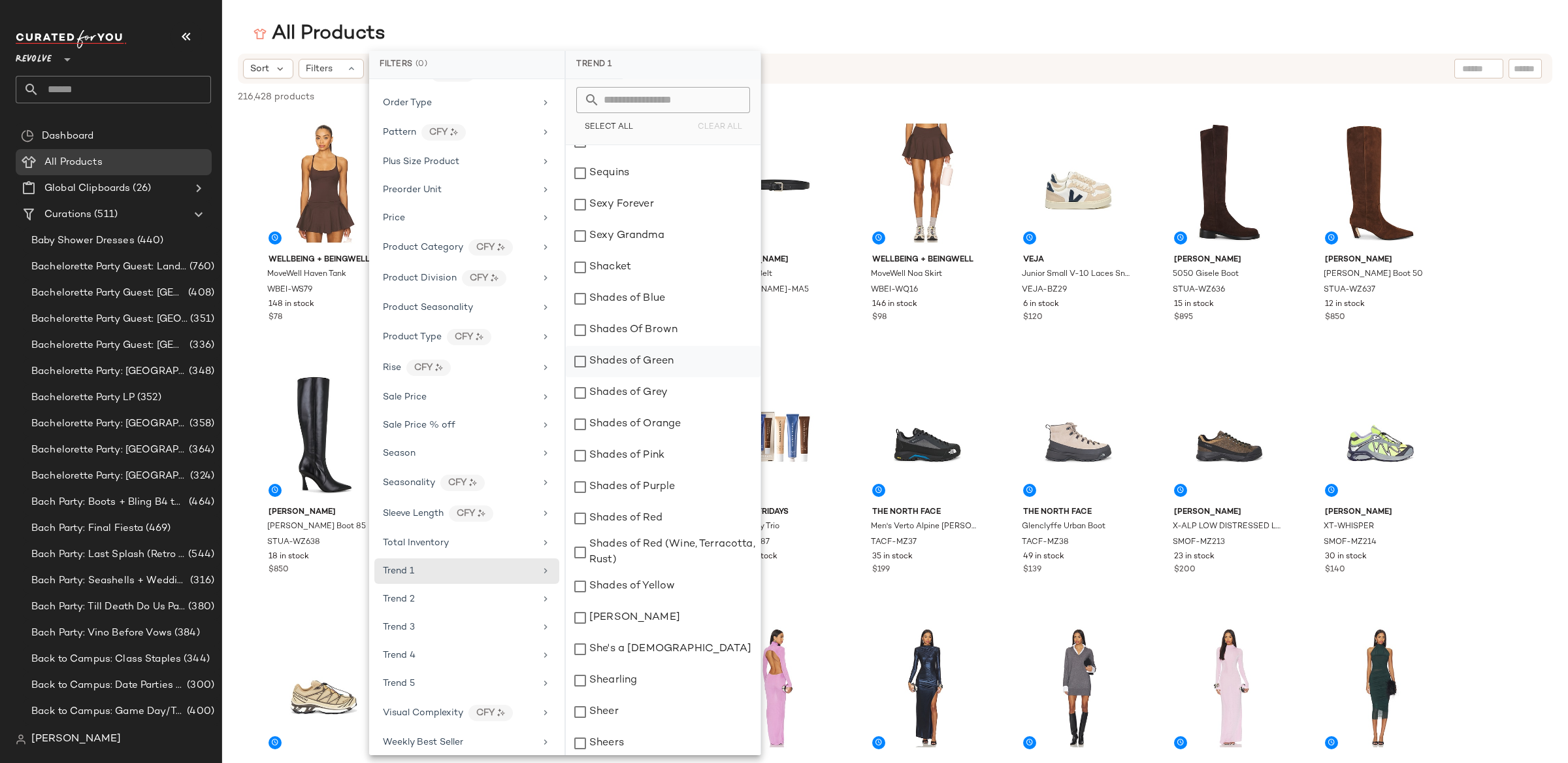
click at [578, 358] on div "Shades of Green" at bounding box center [663, 361] width 195 height 31
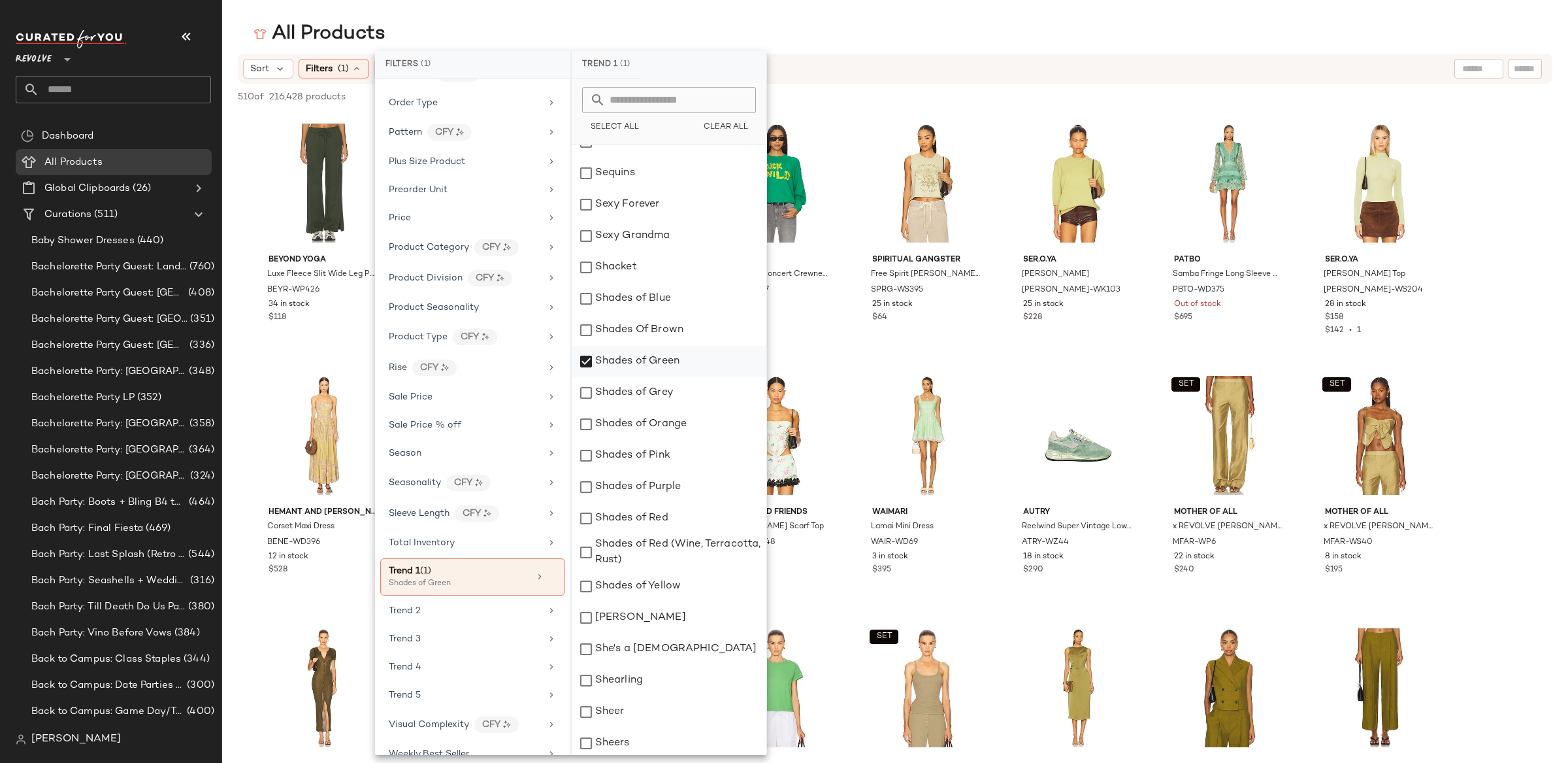
click at [582, 353] on div "Shades of Green" at bounding box center [669, 361] width 195 height 31
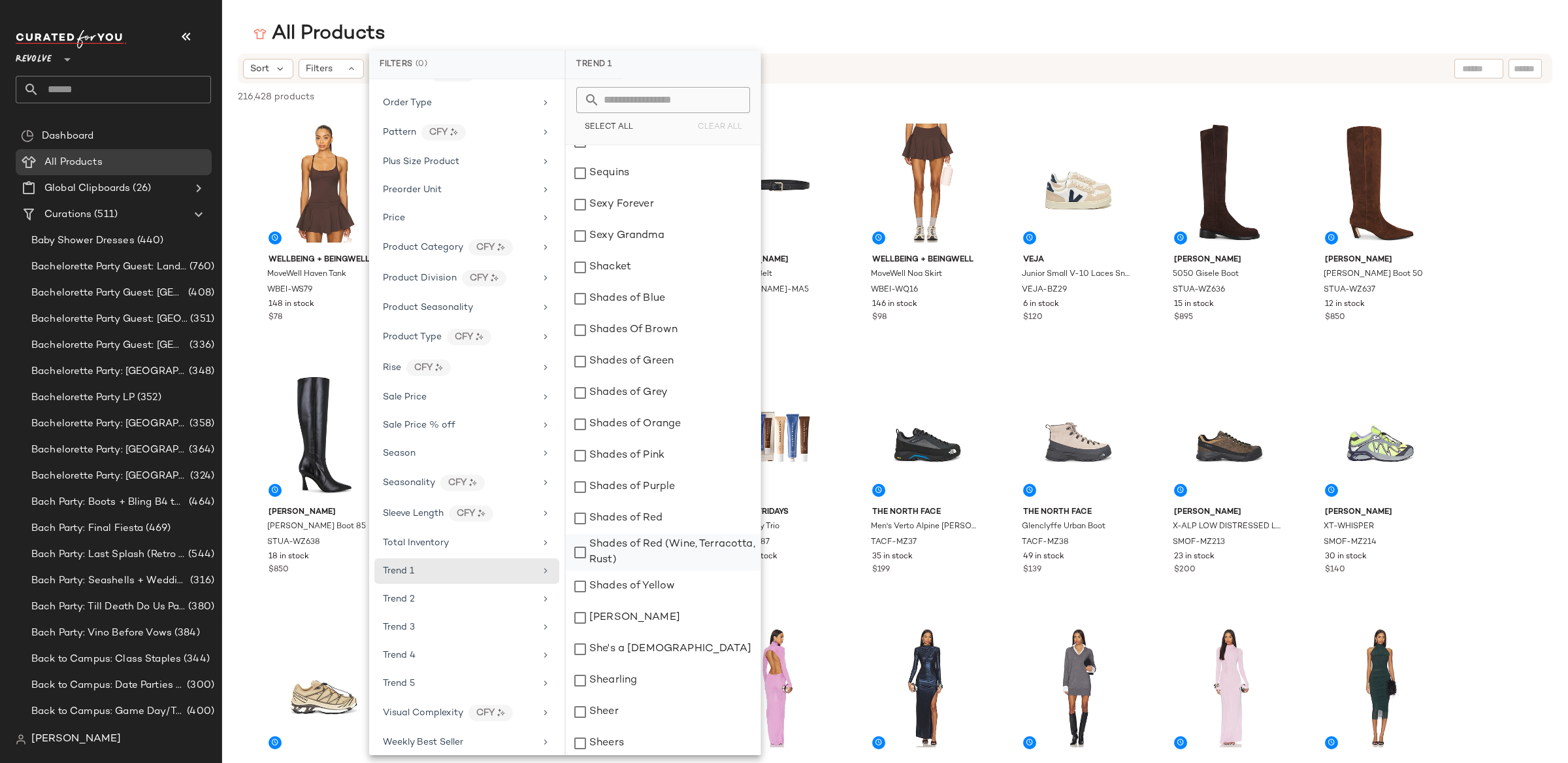
click at [576, 551] on div "Shades of Red (Wine, Terracotta, Rust)" at bounding box center [663, 552] width 195 height 37
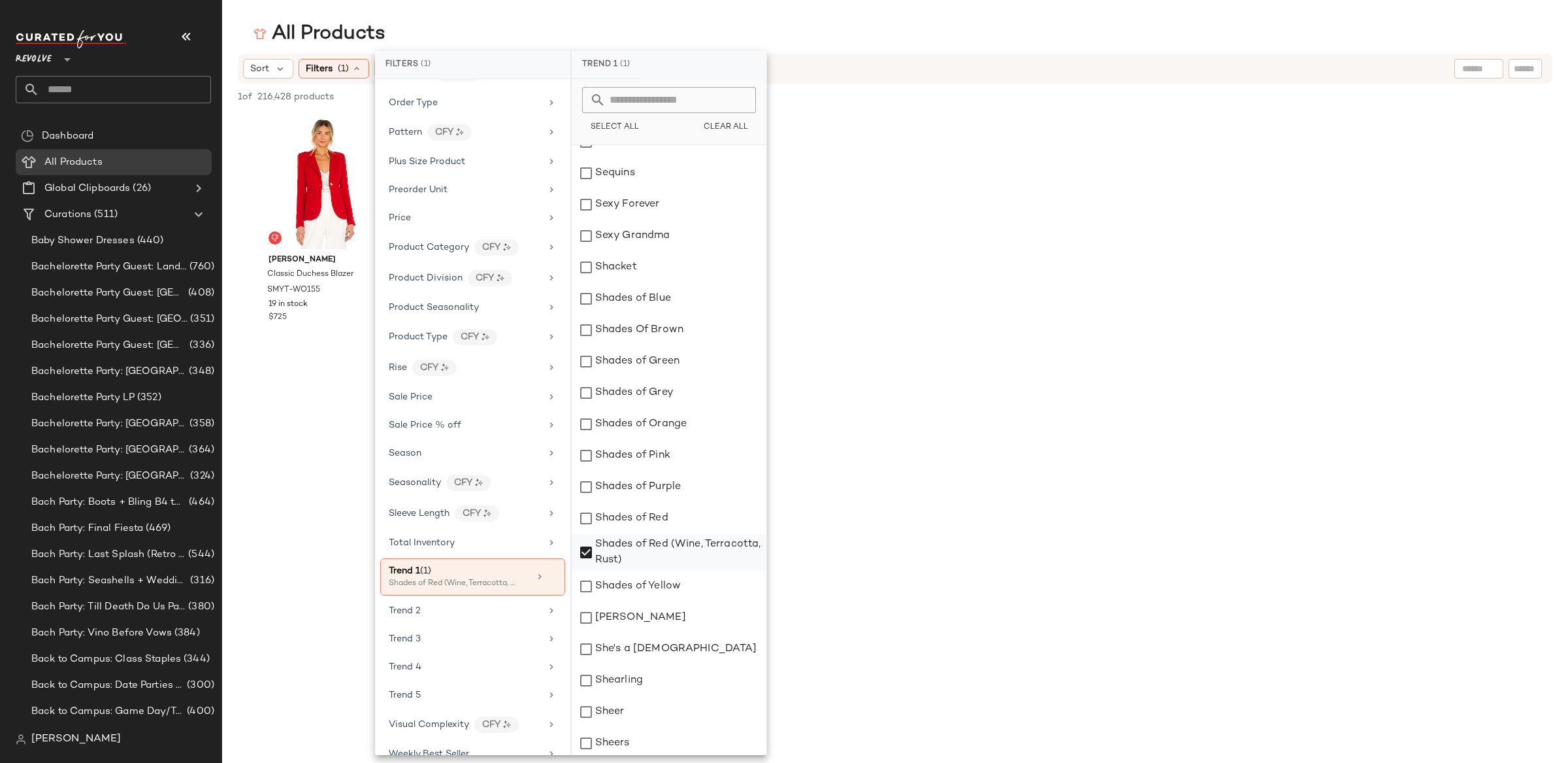
click at [576, 551] on div "Shades of Red (Wine, Terracotta, Rust)" at bounding box center [669, 552] width 195 height 37
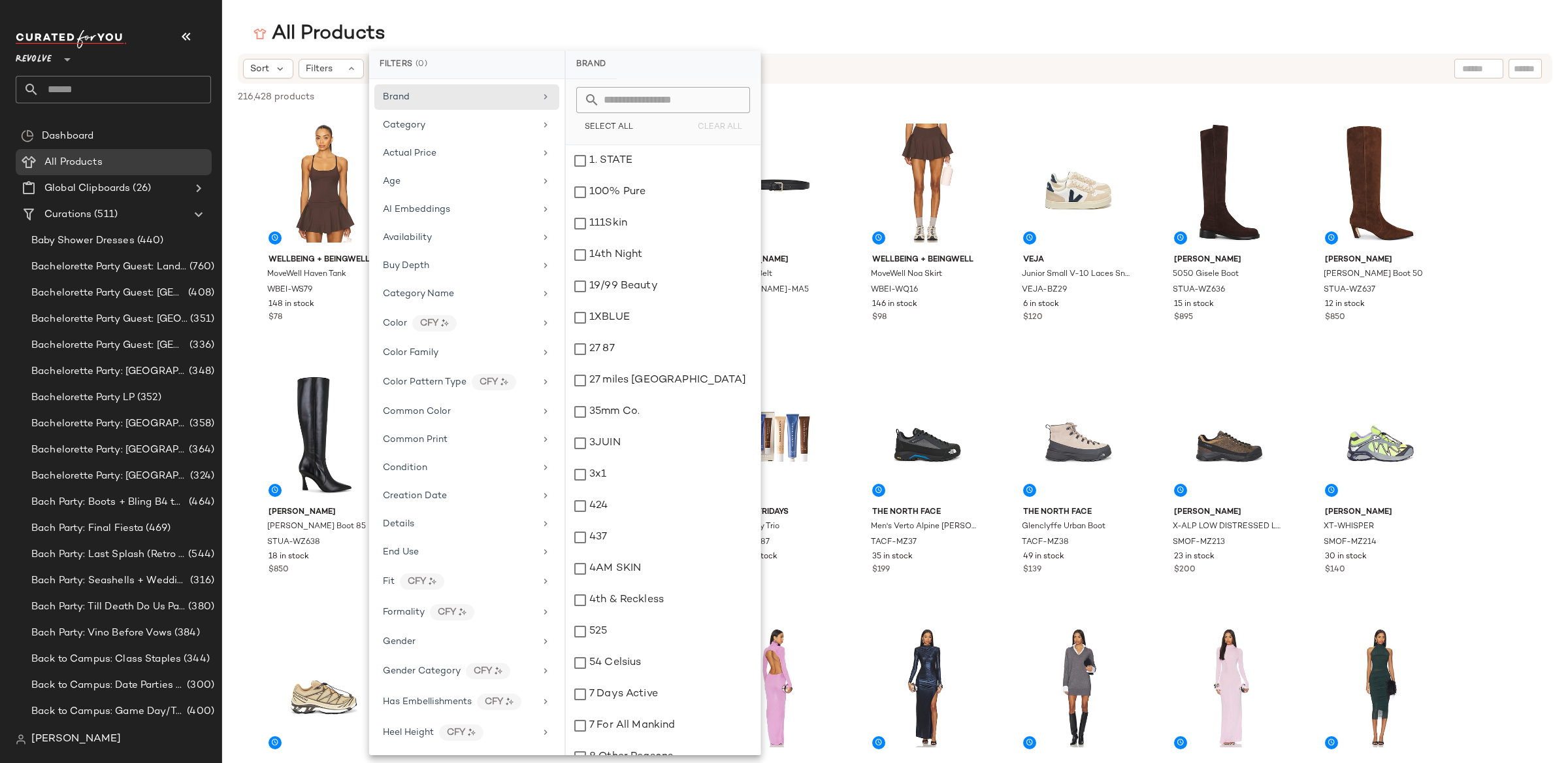
scroll to position [1004, 0]
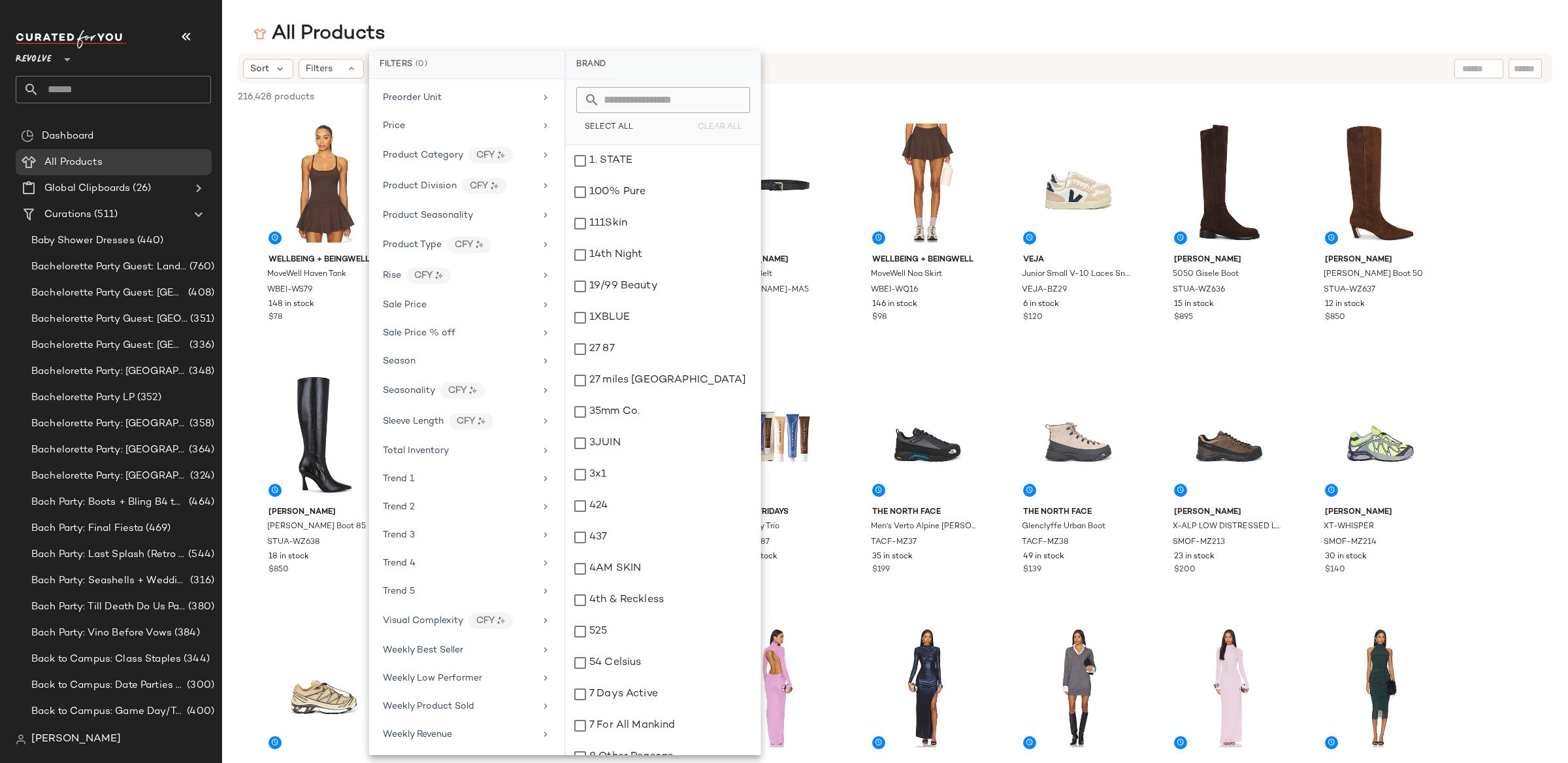
click at [1339, 10] on main "All Products Sort Filters 216,428 products • 0 selected Deselect All WellBeing …" at bounding box center [784, 382] width 1568 height 763
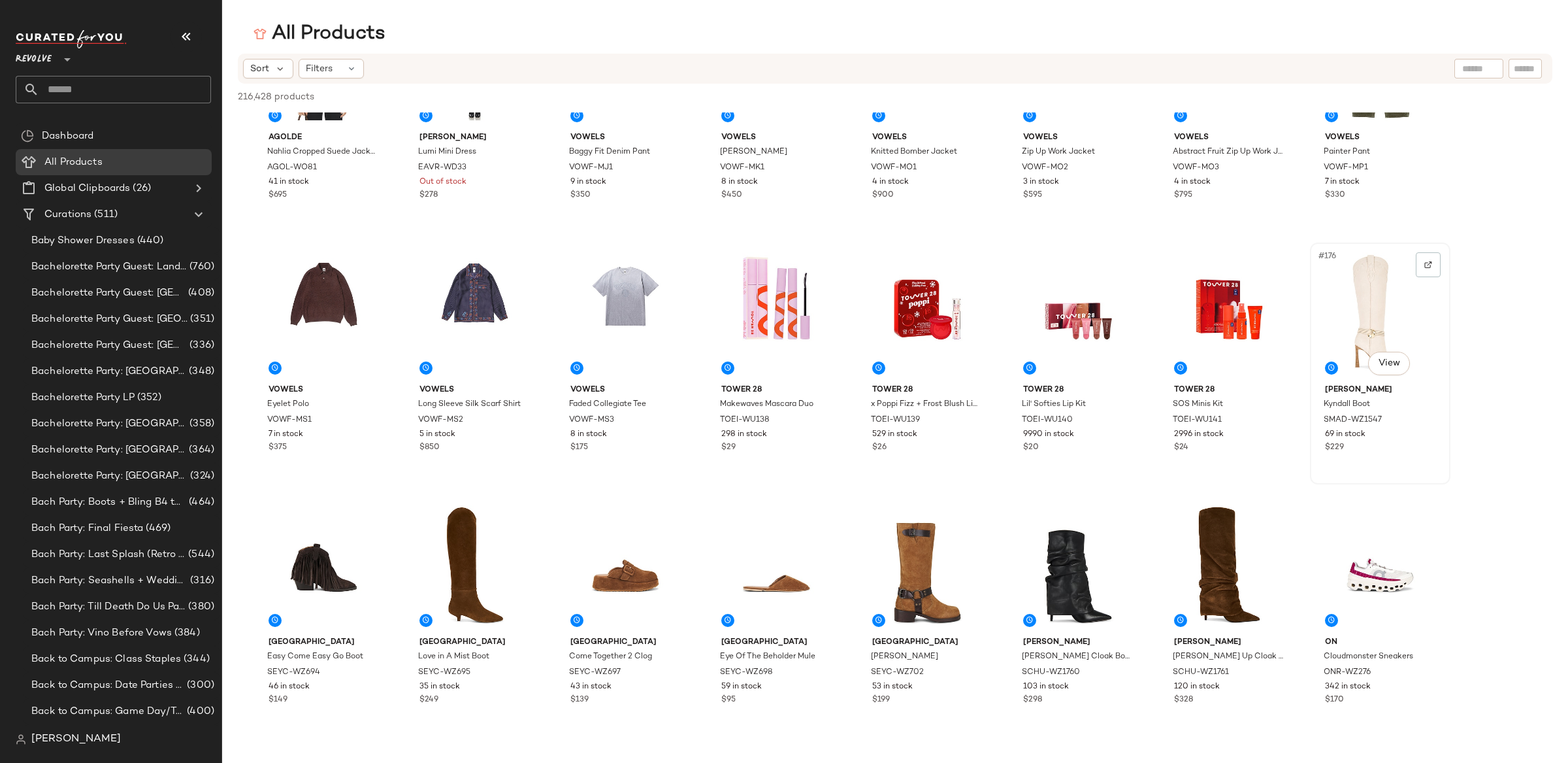
scroll to position [5334, 0]
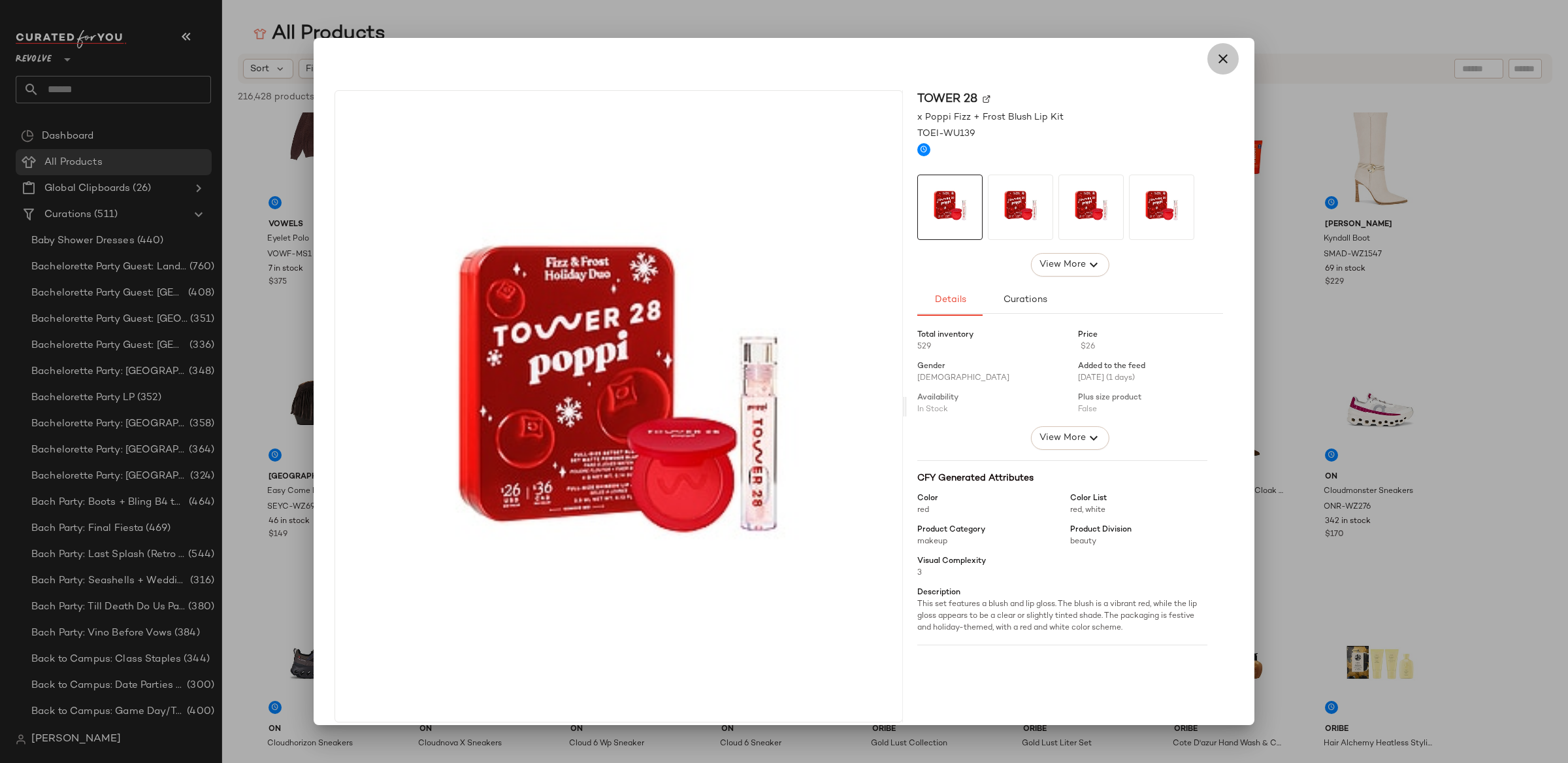
drag, startPoint x: 1212, startPoint y: 59, endPoint x: 1326, endPoint y: 111, distance: 125.3
click at [1215, 59] on icon "button" at bounding box center [1223, 58] width 16 height 16
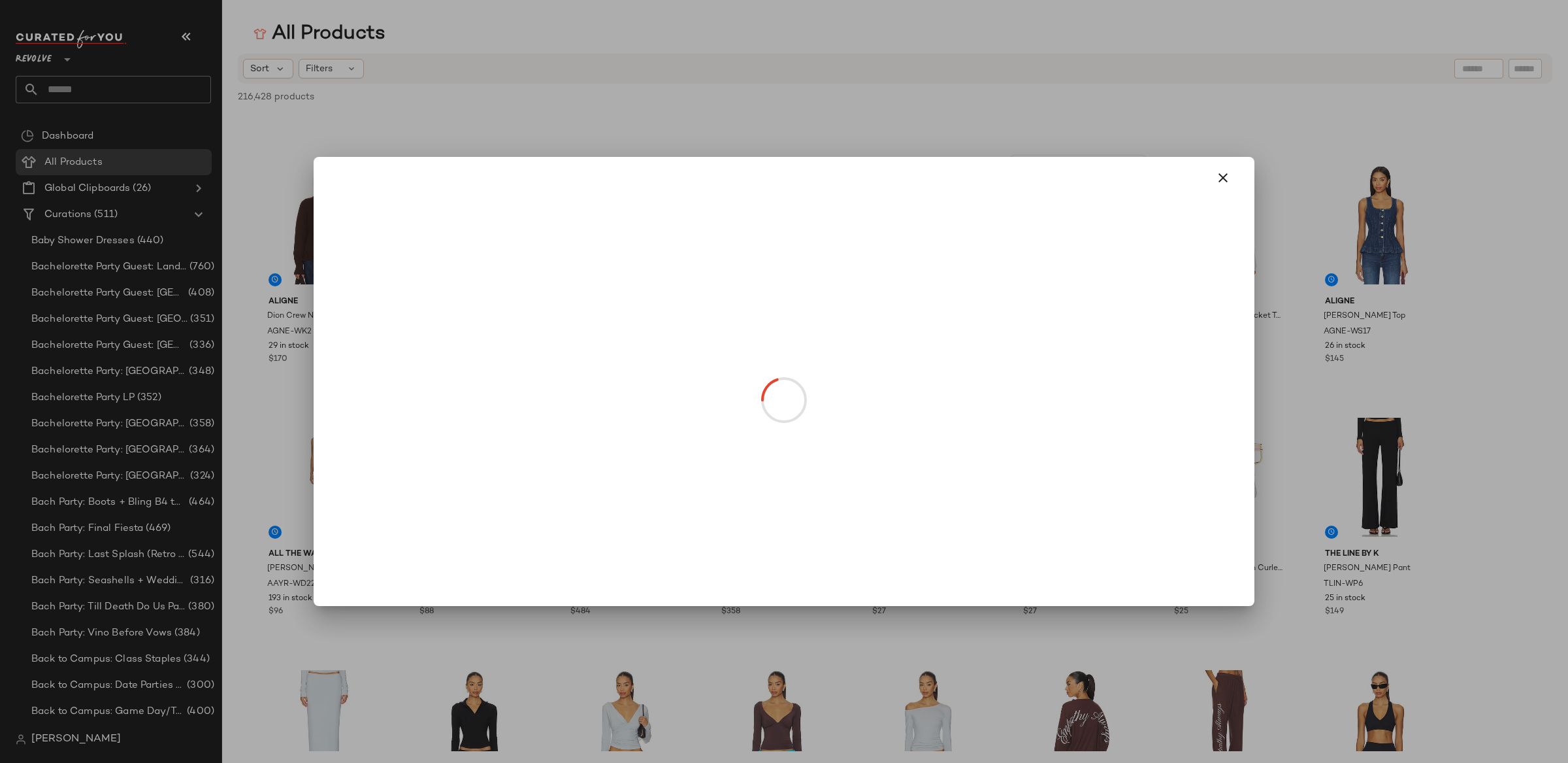
scroll to position [8790, 0]
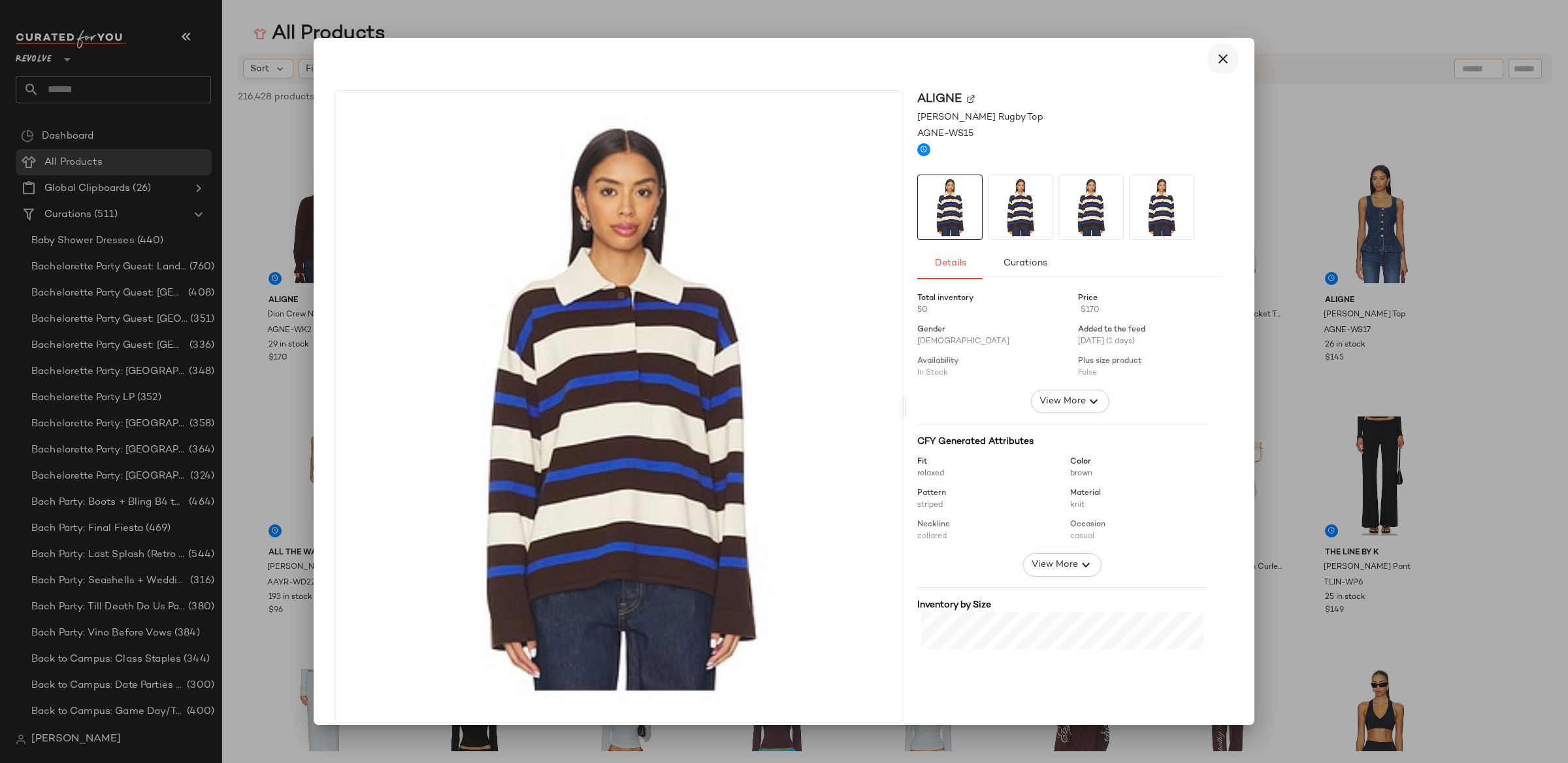
click at [1218, 62] on icon "button" at bounding box center [1223, 58] width 16 height 16
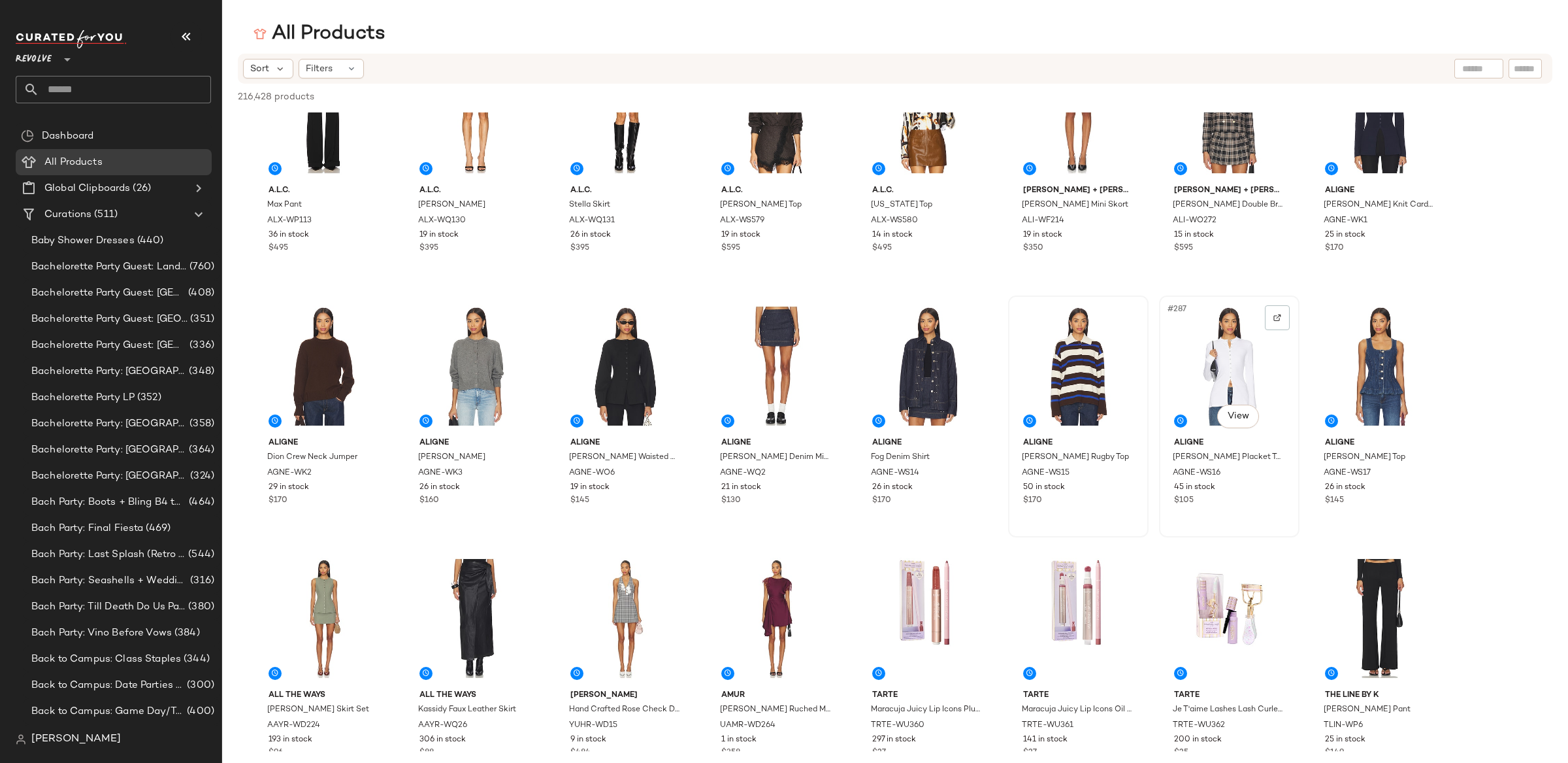
scroll to position [8644, 0]
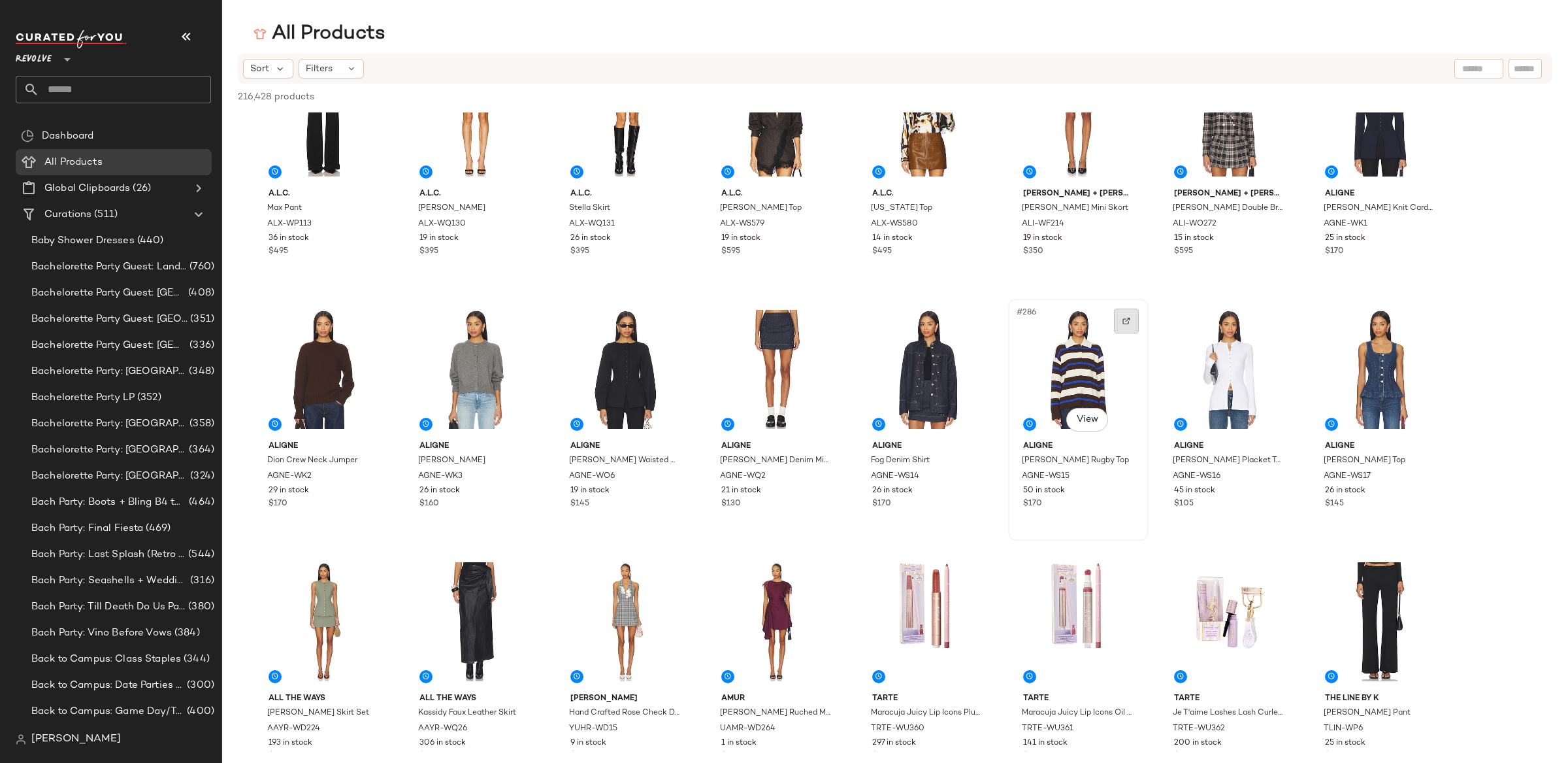
click at [1138, 322] on div at bounding box center [1126, 321] width 25 height 25
click at [59, 56] on div at bounding box center [66, 51] width 19 height 33
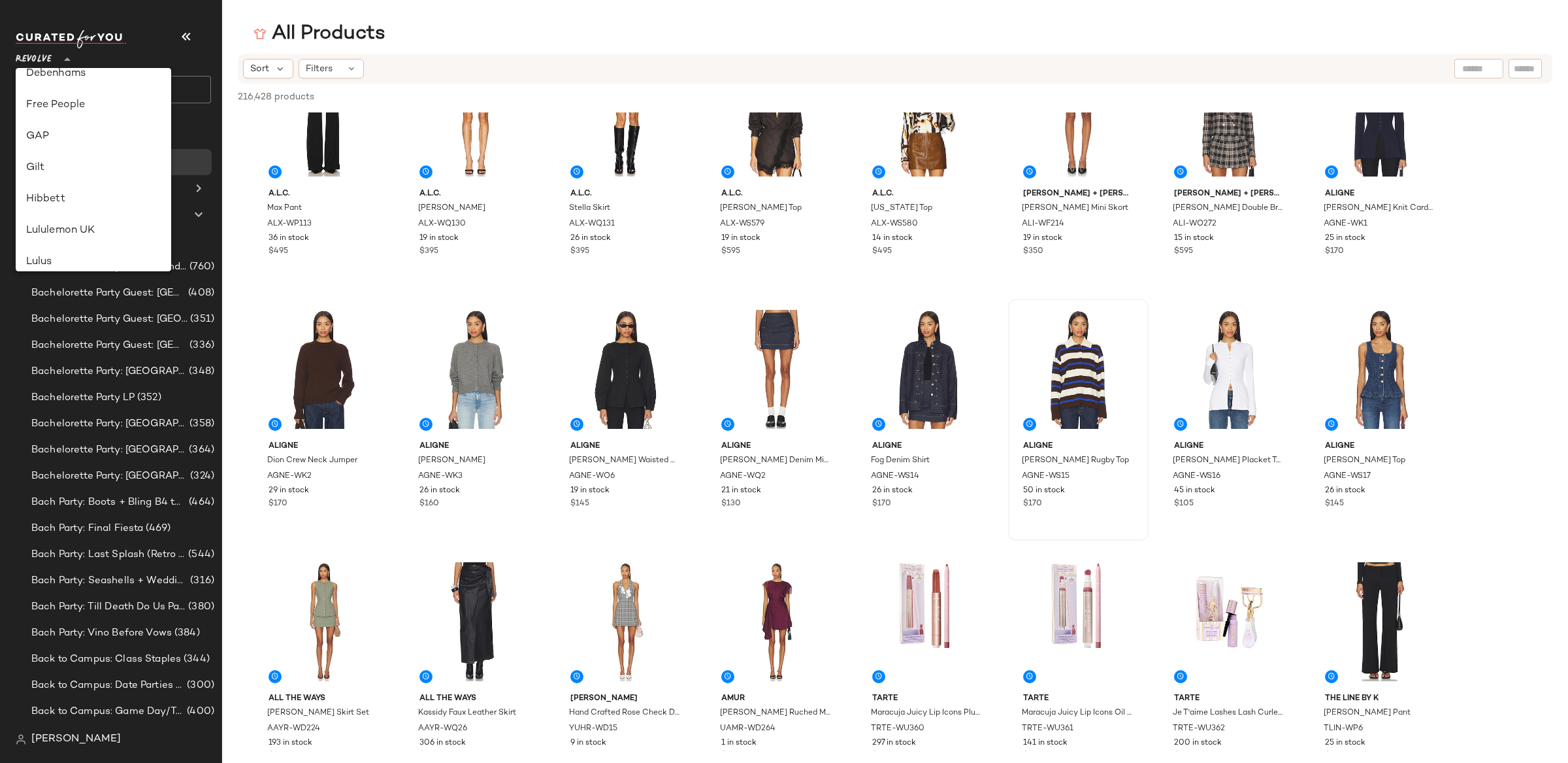
scroll to position [229, 0]
click at [66, 171] on div "GAP" at bounding box center [93, 174] width 135 height 16
type input "**"
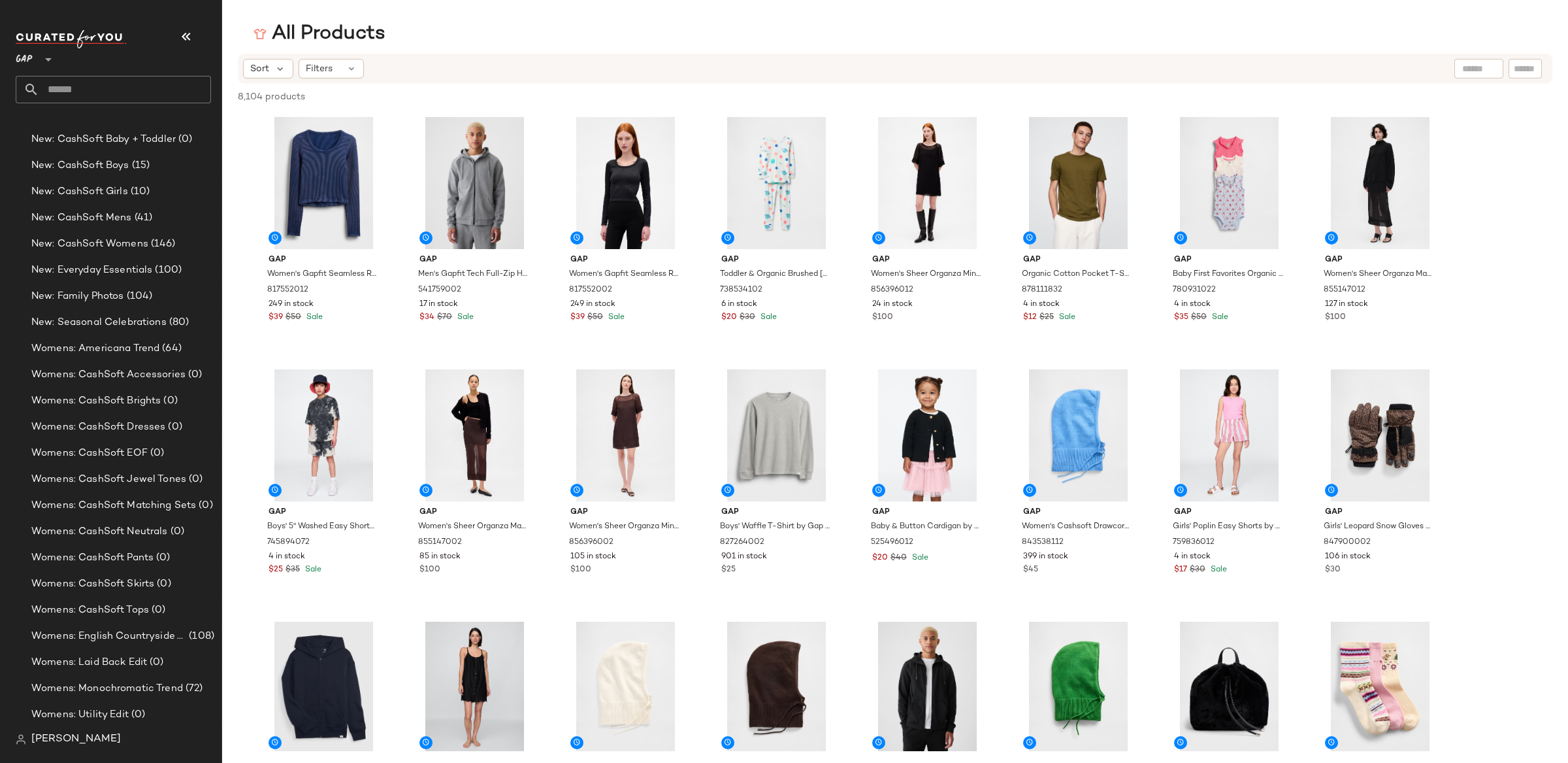
scroll to position [1226, 0]
click at [135, 613] on span "Womens: CashSoft Tops" at bounding box center [89, 609] width 118 height 15
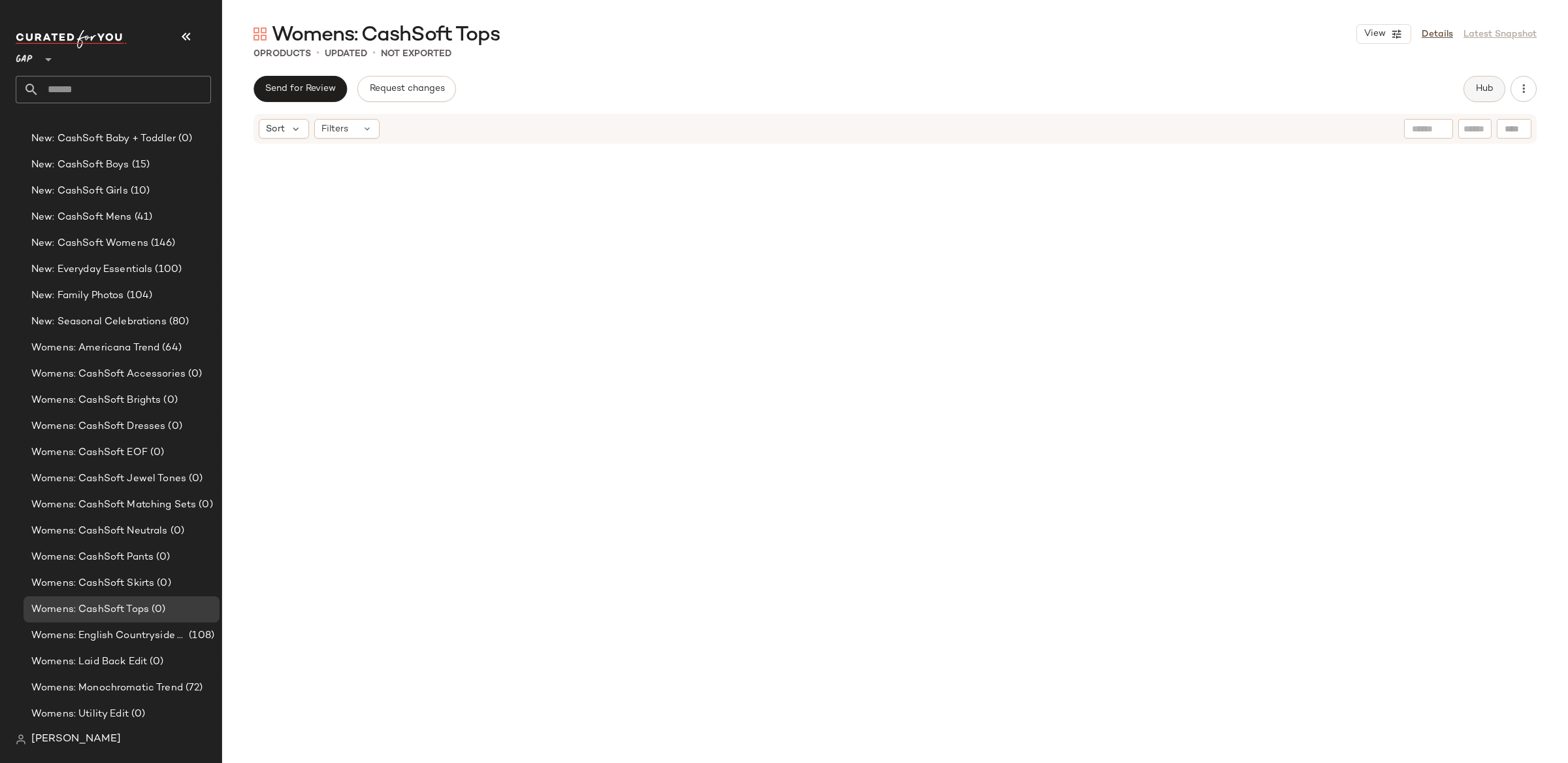
click at [1489, 84] on span "Hub" at bounding box center [1485, 88] width 19 height 10
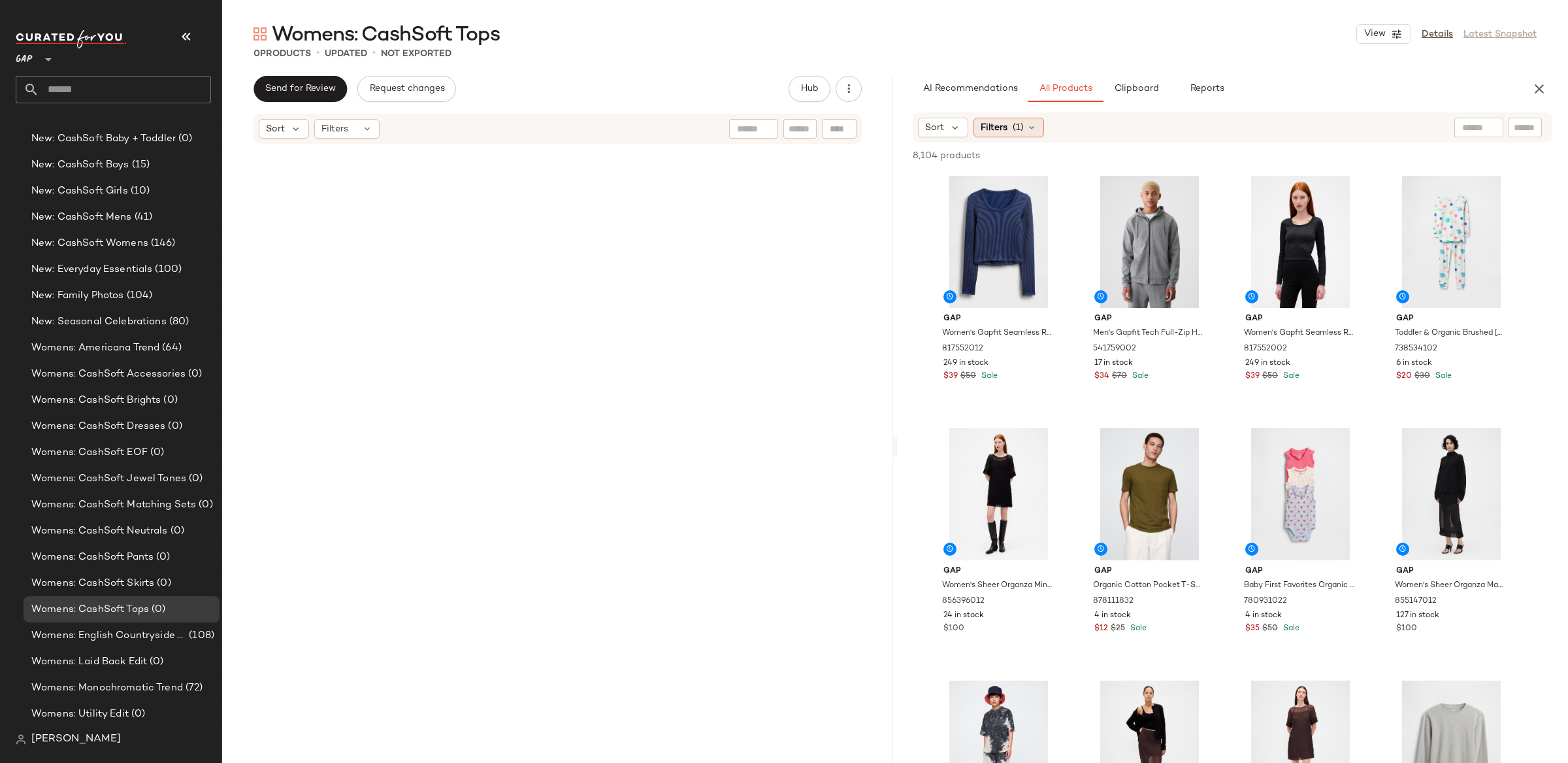
click at [998, 136] on div "Filters (1)" at bounding box center [1009, 127] width 71 height 19
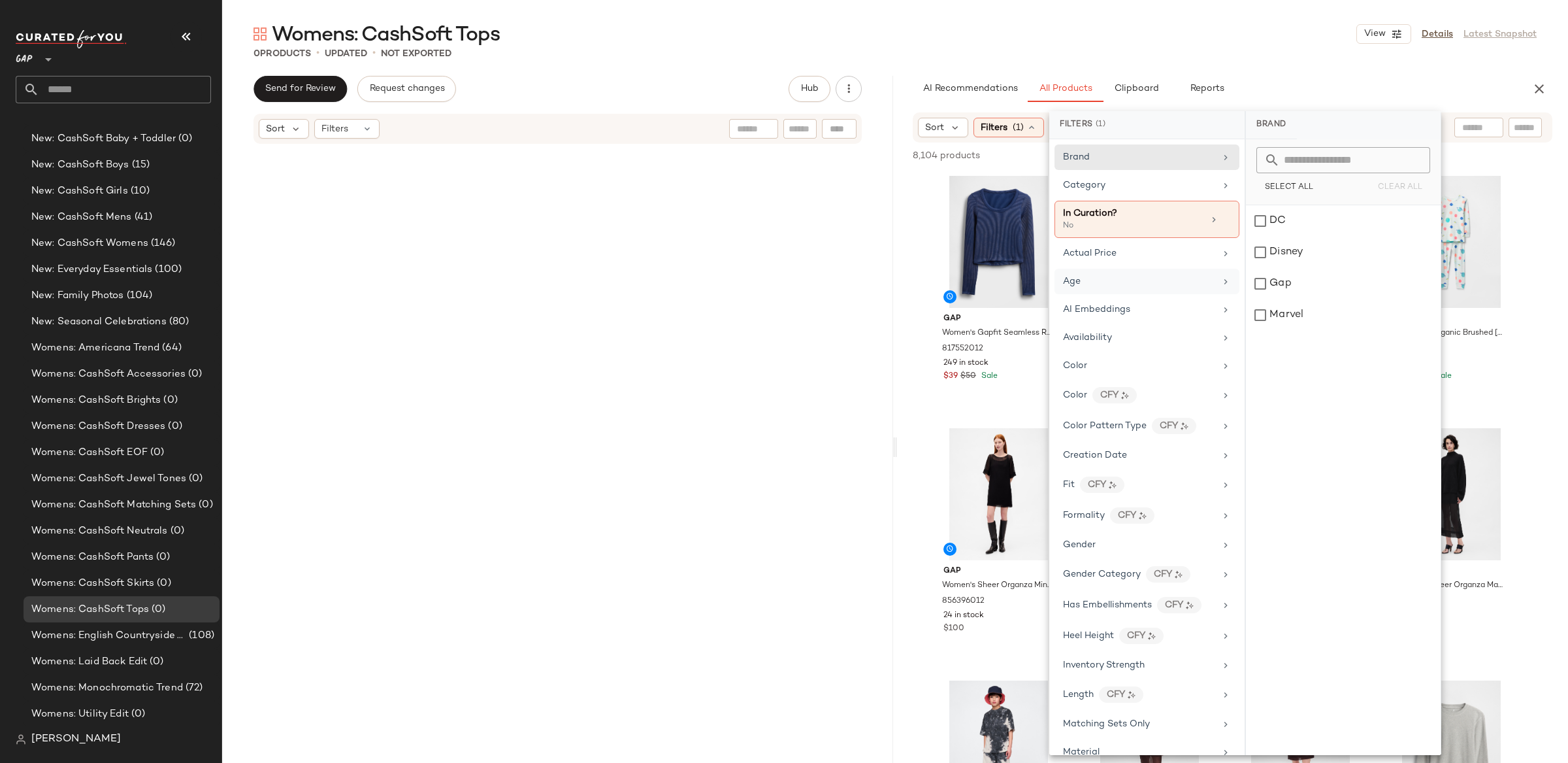
drag, startPoint x: 1085, startPoint y: 279, endPoint x: 1114, endPoint y: 291, distance: 31.4
click at [1085, 279] on div "Age" at bounding box center [1139, 282] width 153 height 14
drag, startPoint x: 1291, startPoint y: 226, endPoint x: 1200, endPoint y: 354, distance: 157.1
click at [1290, 227] on div "adult" at bounding box center [1343, 221] width 195 height 31
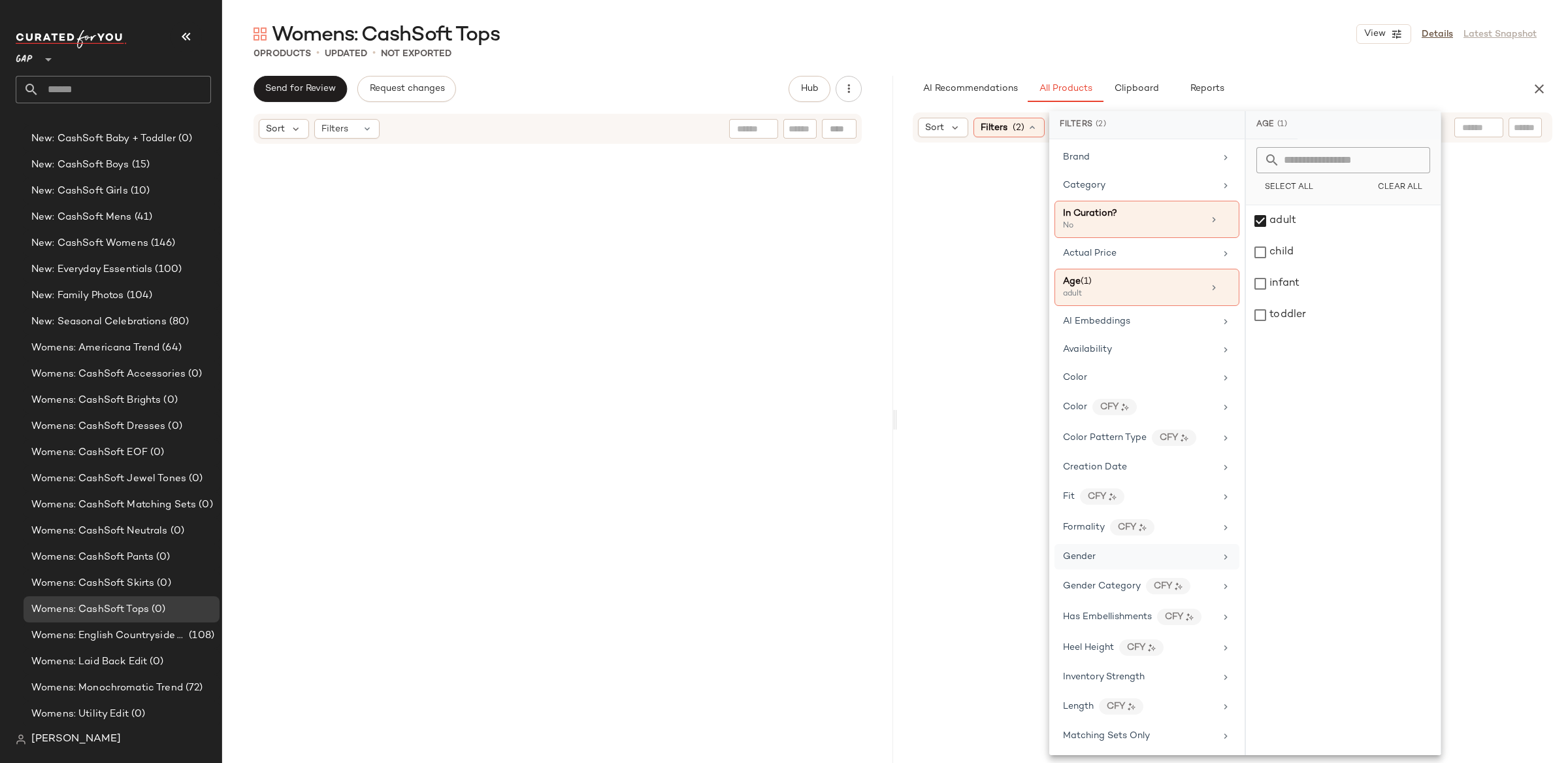
click at [1097, 555] on div "Gender" at bounding box center [1139, 557] width 153 height 14
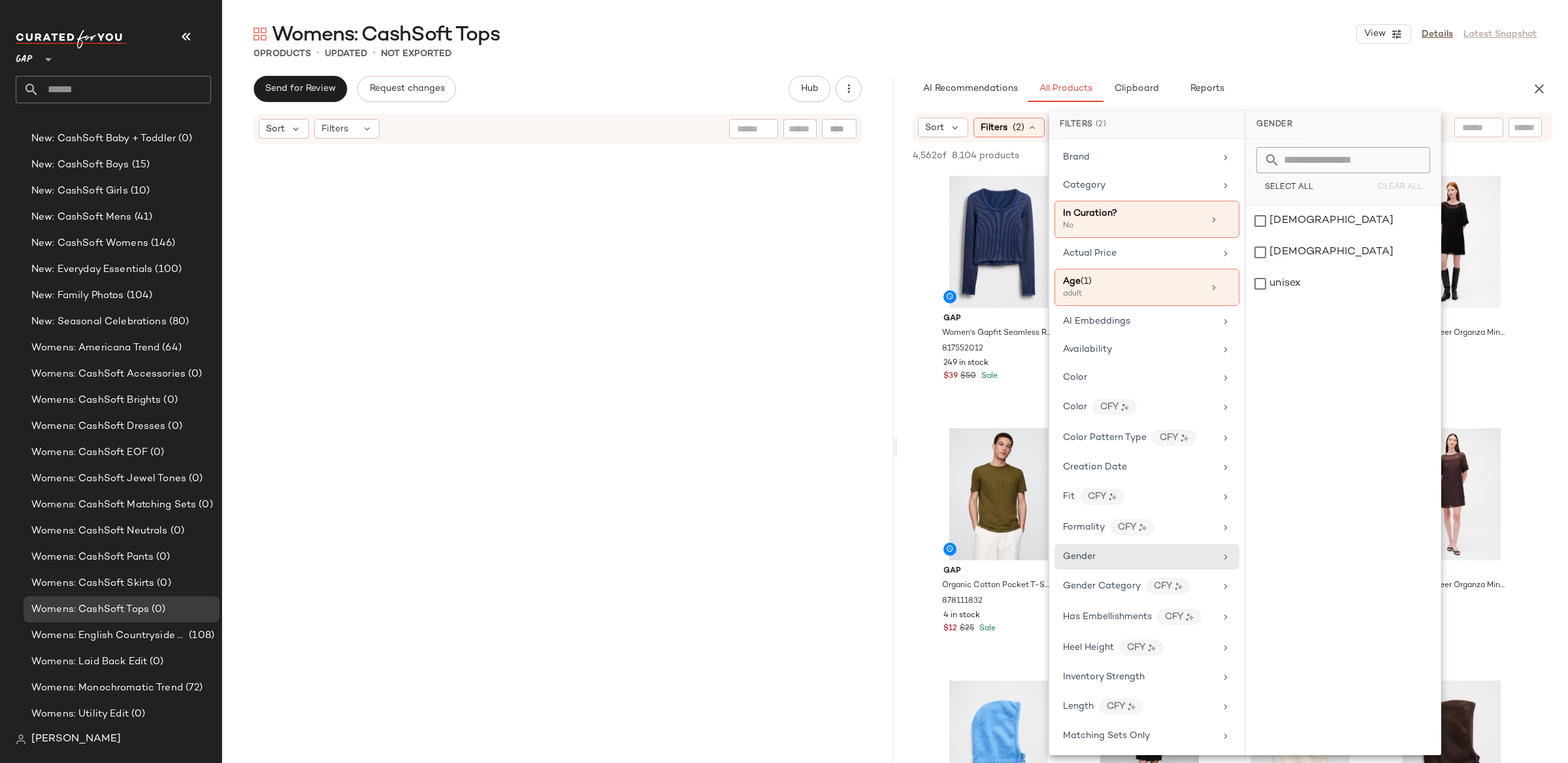
drag, startPoint x: 1282, startPoint y: 224, endPoint x: 1242, endPoint y: 249, distance: 47.2
click at [1282, 224] on div "female" at bounding box center [1343, 221] width 195 height 31
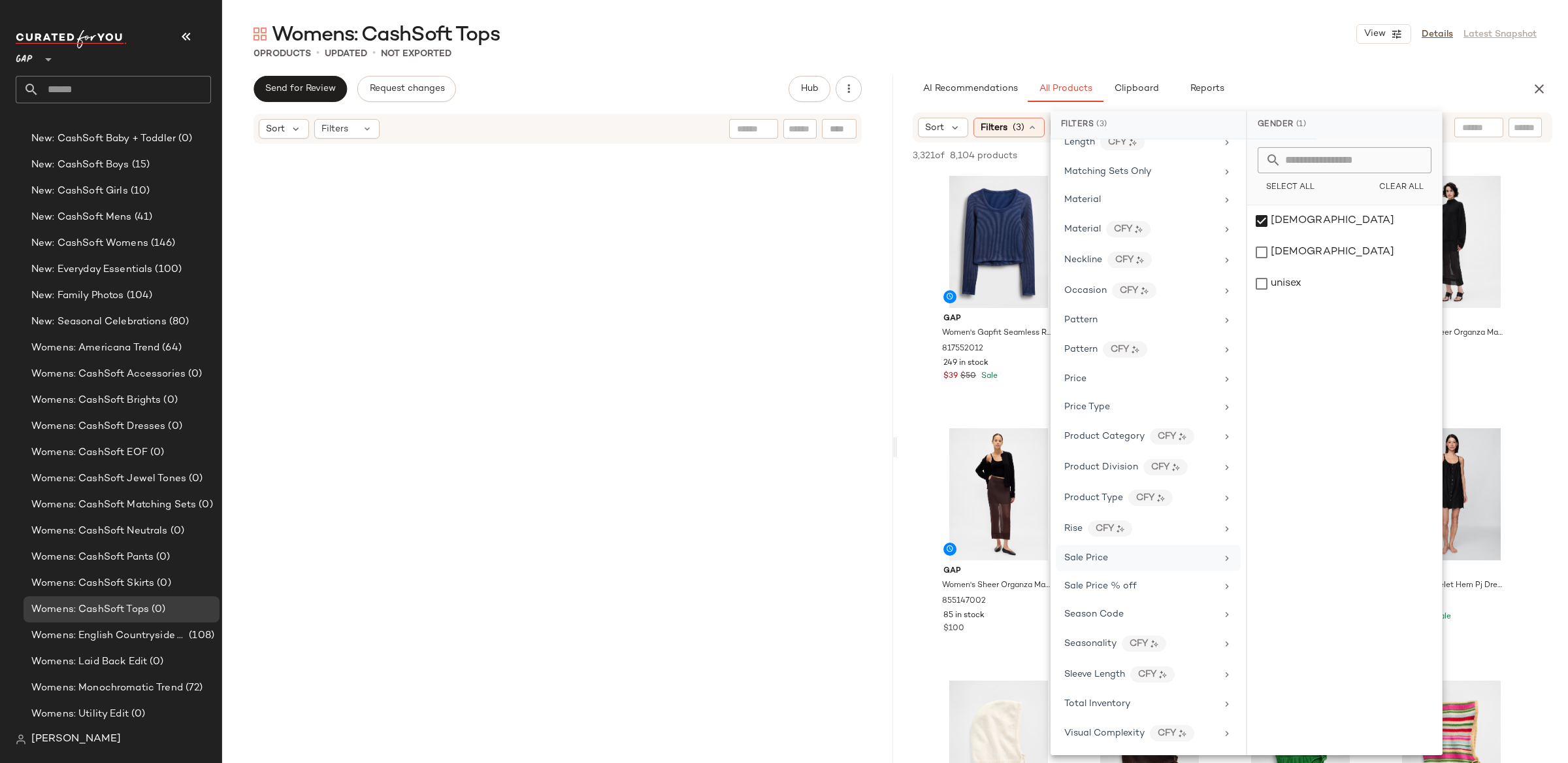
click at [1105, 555] on span "Sale Price" at bounding box center [1086, 557] width 44 height 10
drag, startPoint x: 1081, startPoint y: 400, endPoint x: 1108, endPoint y: 364, distance: 45.0
click at [1081, 402] on span "Price Type" at bounding box center [1087, 406] width 46 height 10
drag, startPoint x: 1264, startPoint y: 283, endPoint x: 1265, endPoint y: 304, distance: 21.0
click at [1264, 283] on div "PROMO" at bounding box center [1345, 283] width 195 height 31
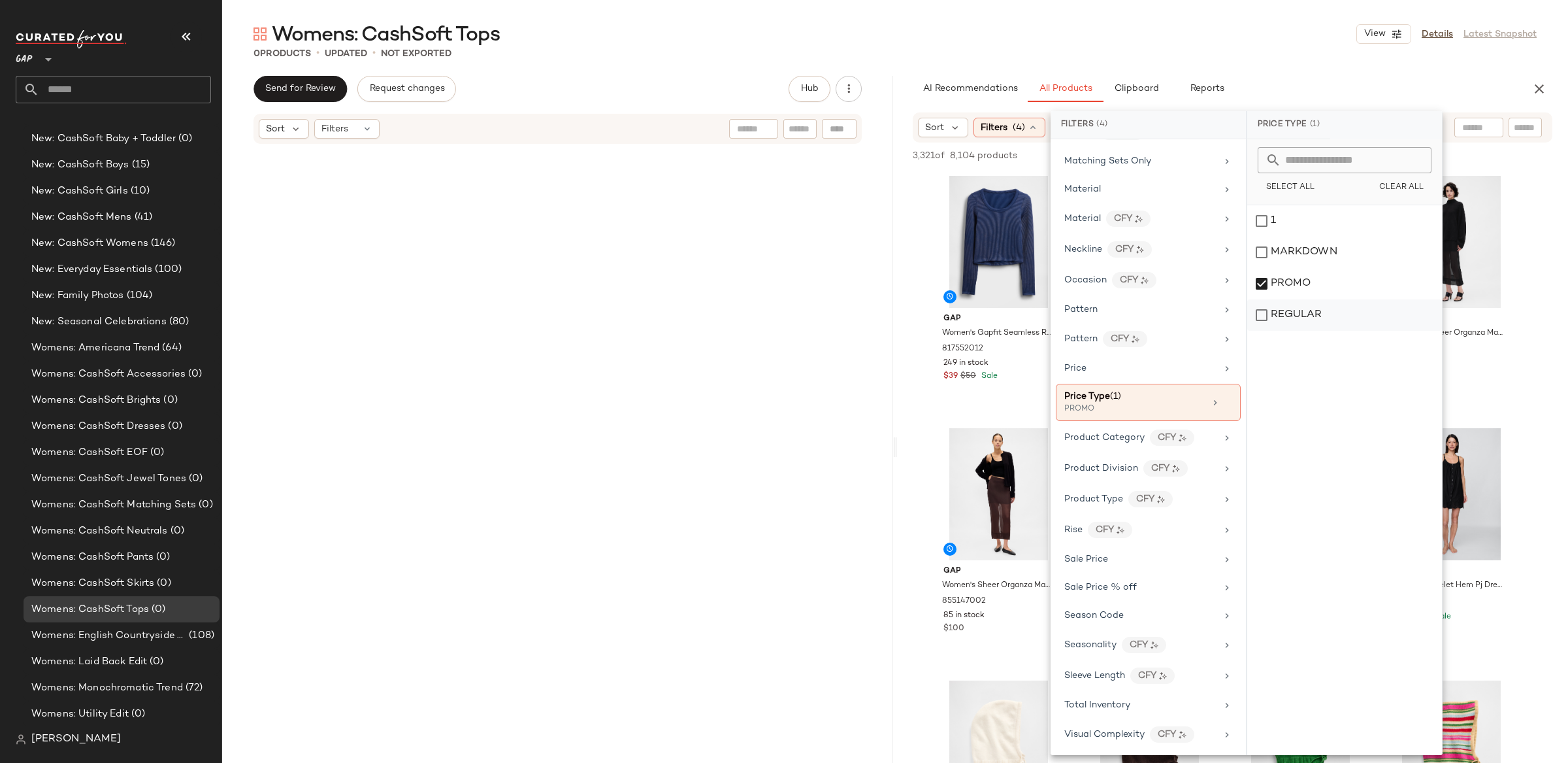
click at [1263, 311] on div "REGULAR" at bounding box center [1345, 315] width 195 height 31
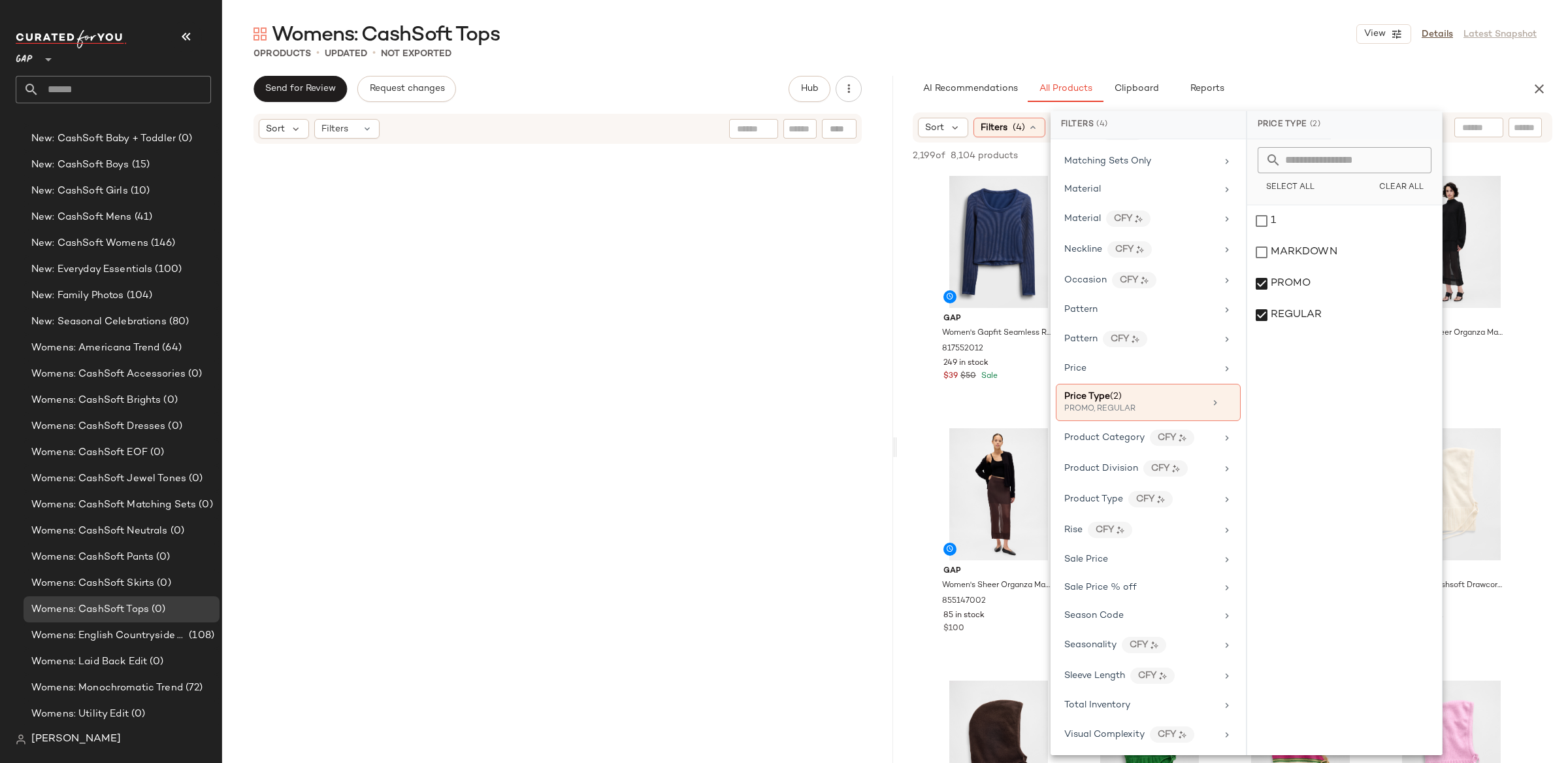
drag, startPoint x: 898, startPoint y: 115, endPoint x: 949, endPoint y: 112, distance: 51.1
click at [898, 115] on div "Sort Filters (4) Reset" at bounding box center [1233, 127] width 671 height 30
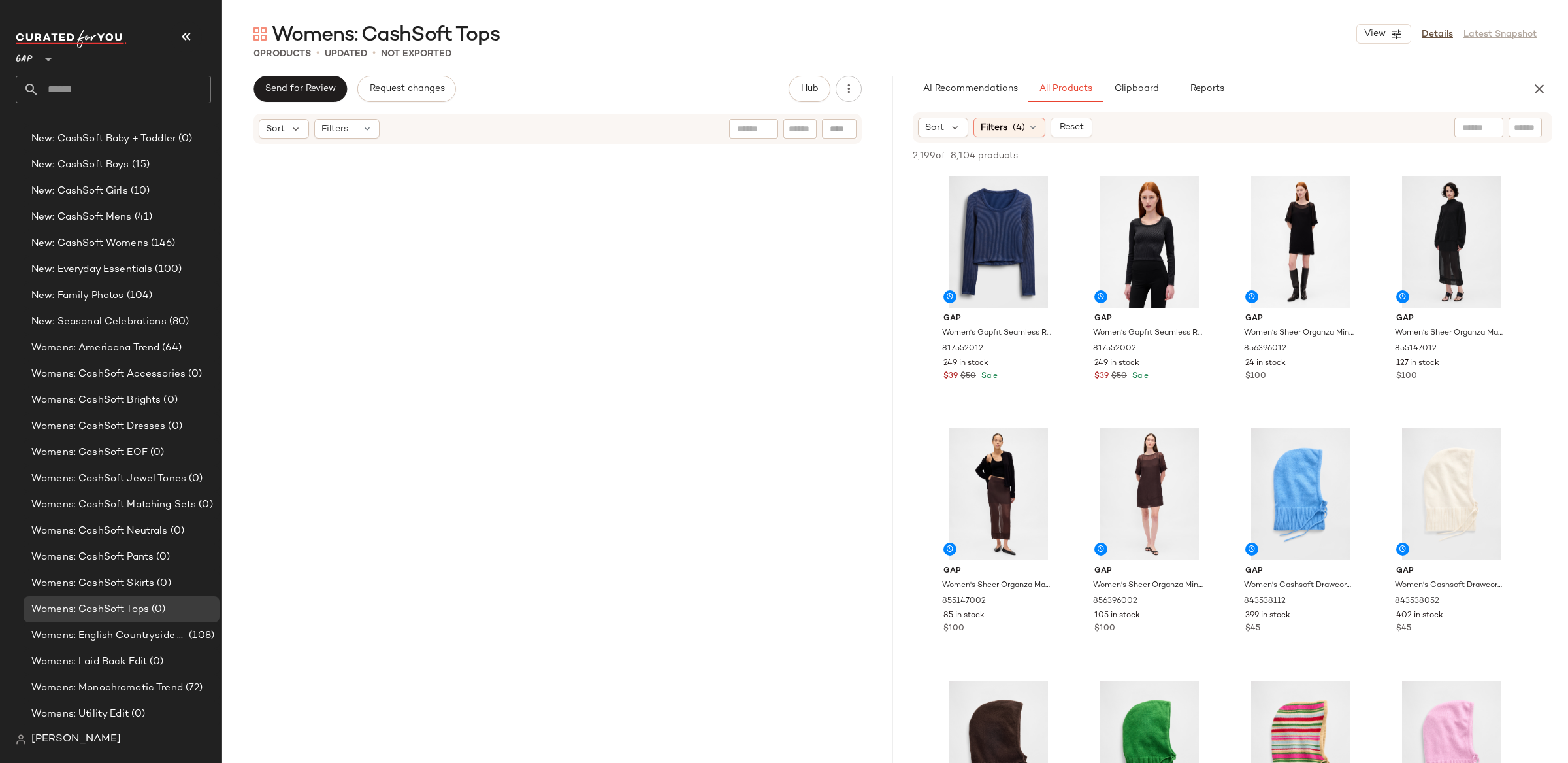
click at [1528, 128] on input "text" at bounding box center [1524, 128] width 23 height 14
type input "********"
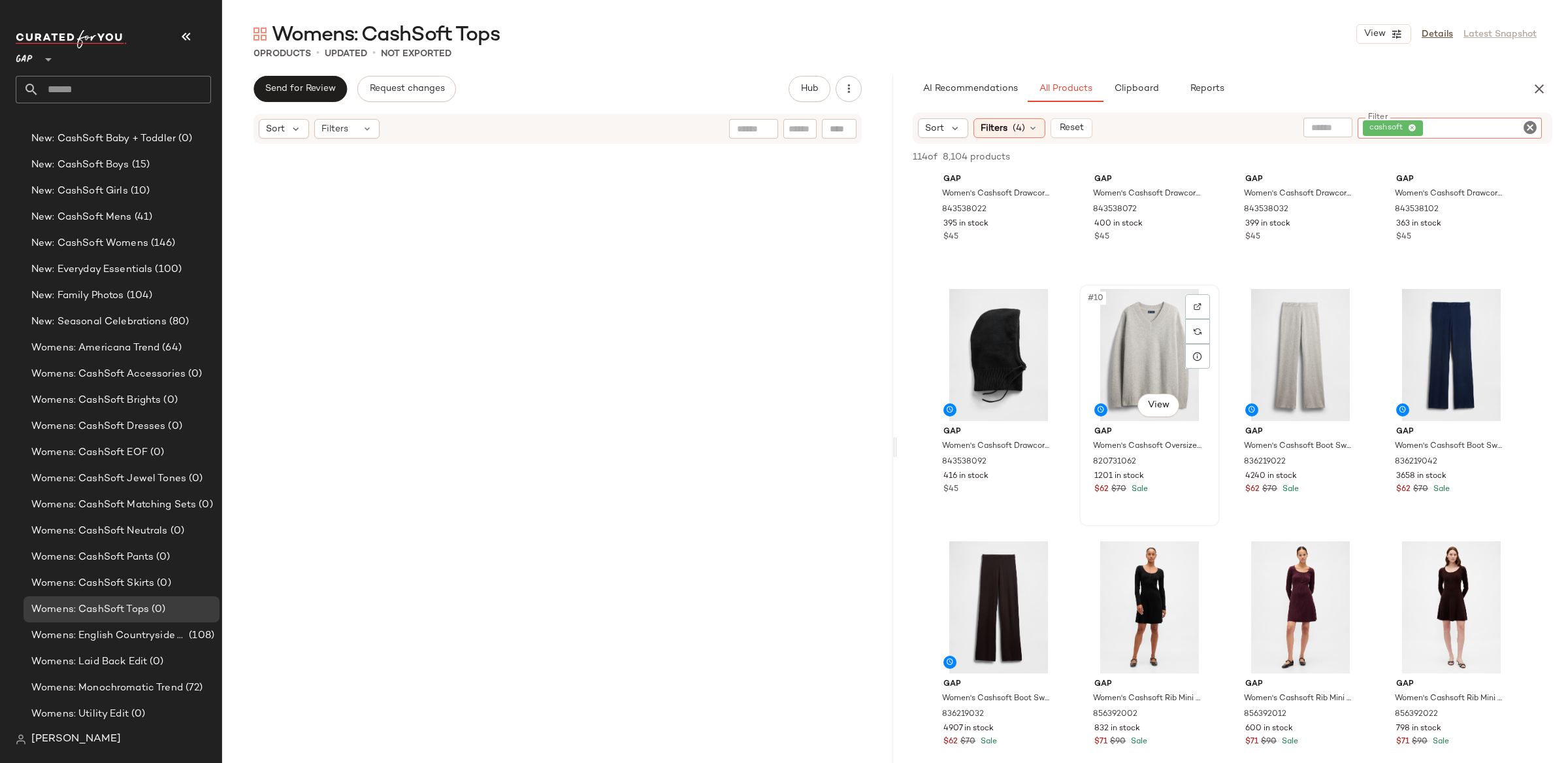
scroll to position [393, 0]
click at [1006, 345] on div "#9 View" at bounding box center [998, 354] width 132 height 132
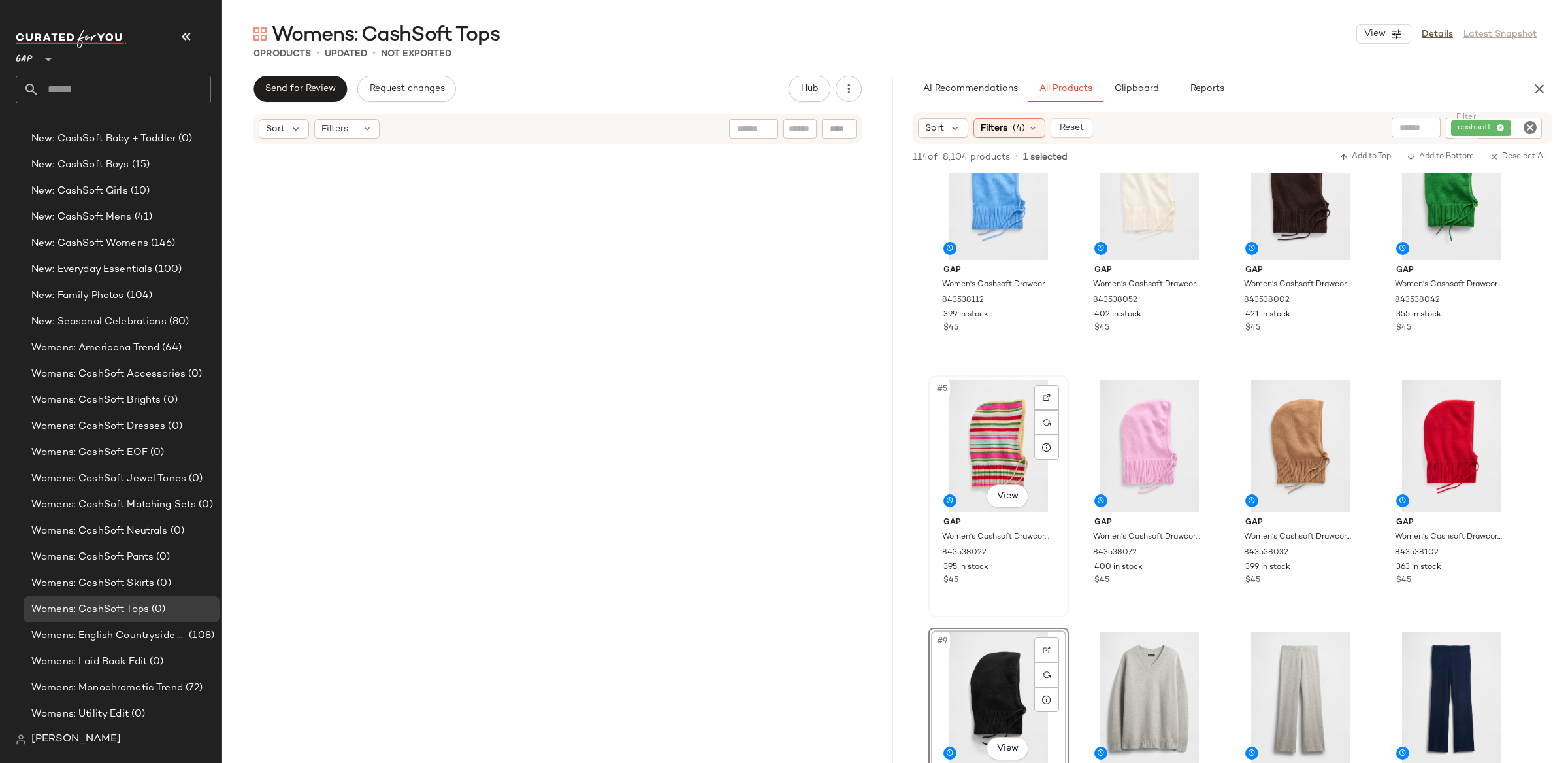
scroll to position [0, 0]
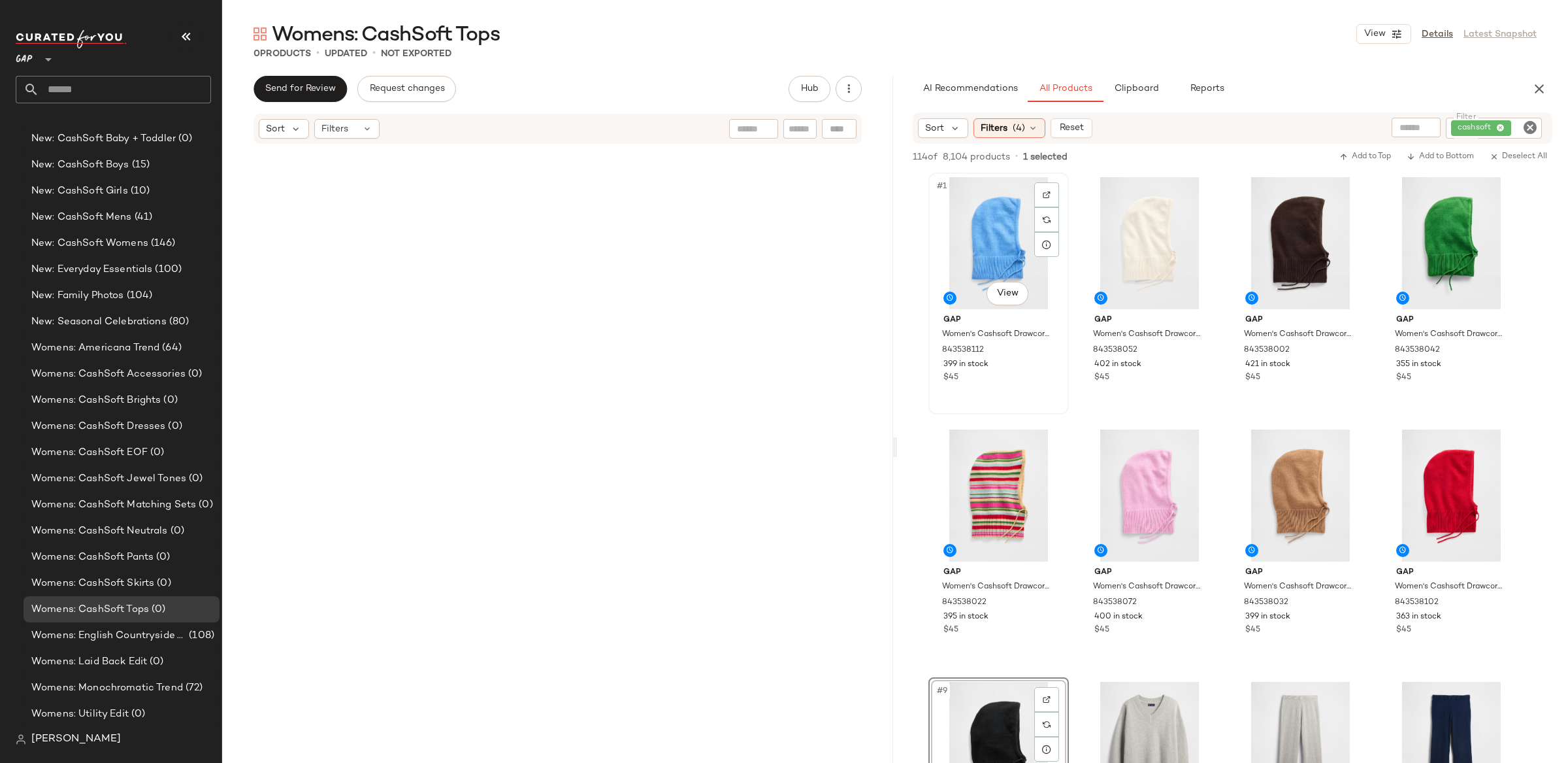
click at [995, 227] on div "#1 View" at bounding box center [998, 244] width 132 height 132
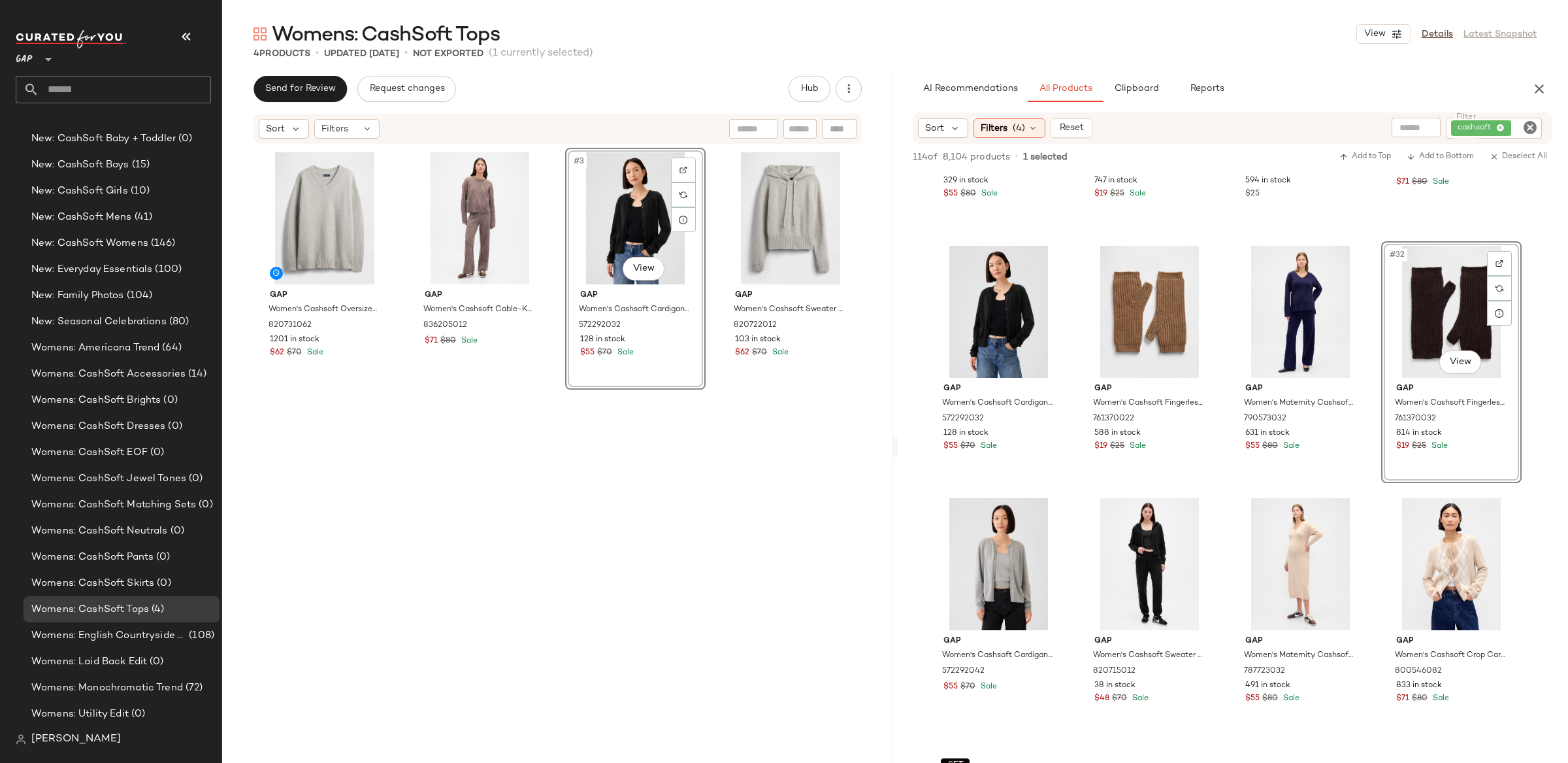
scroll to position [1708, 0]
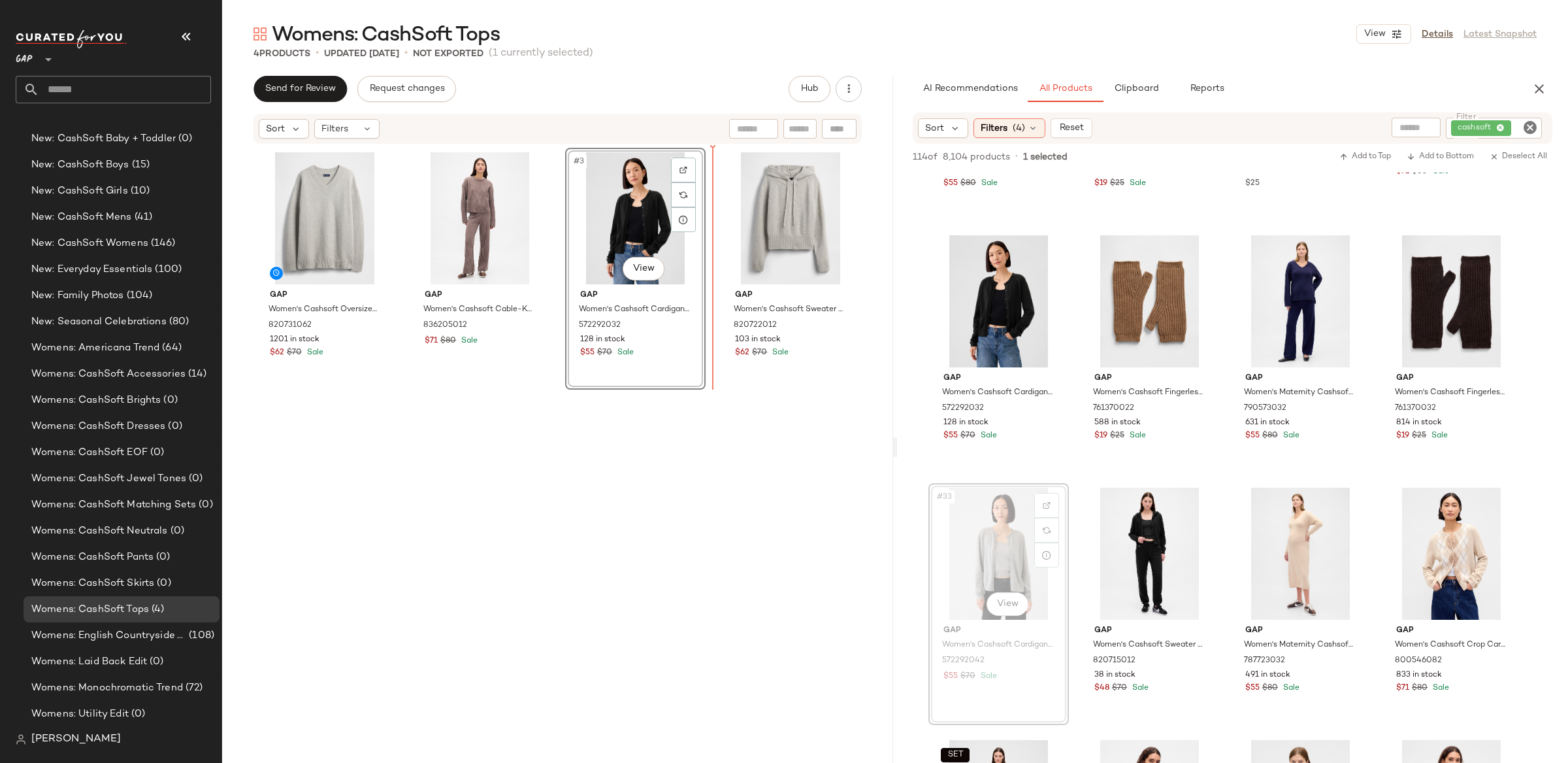
drag, startPoint x: 971, startPoint y: 569, endPoint x: 967, endPoint y: 564, distance: 6.4
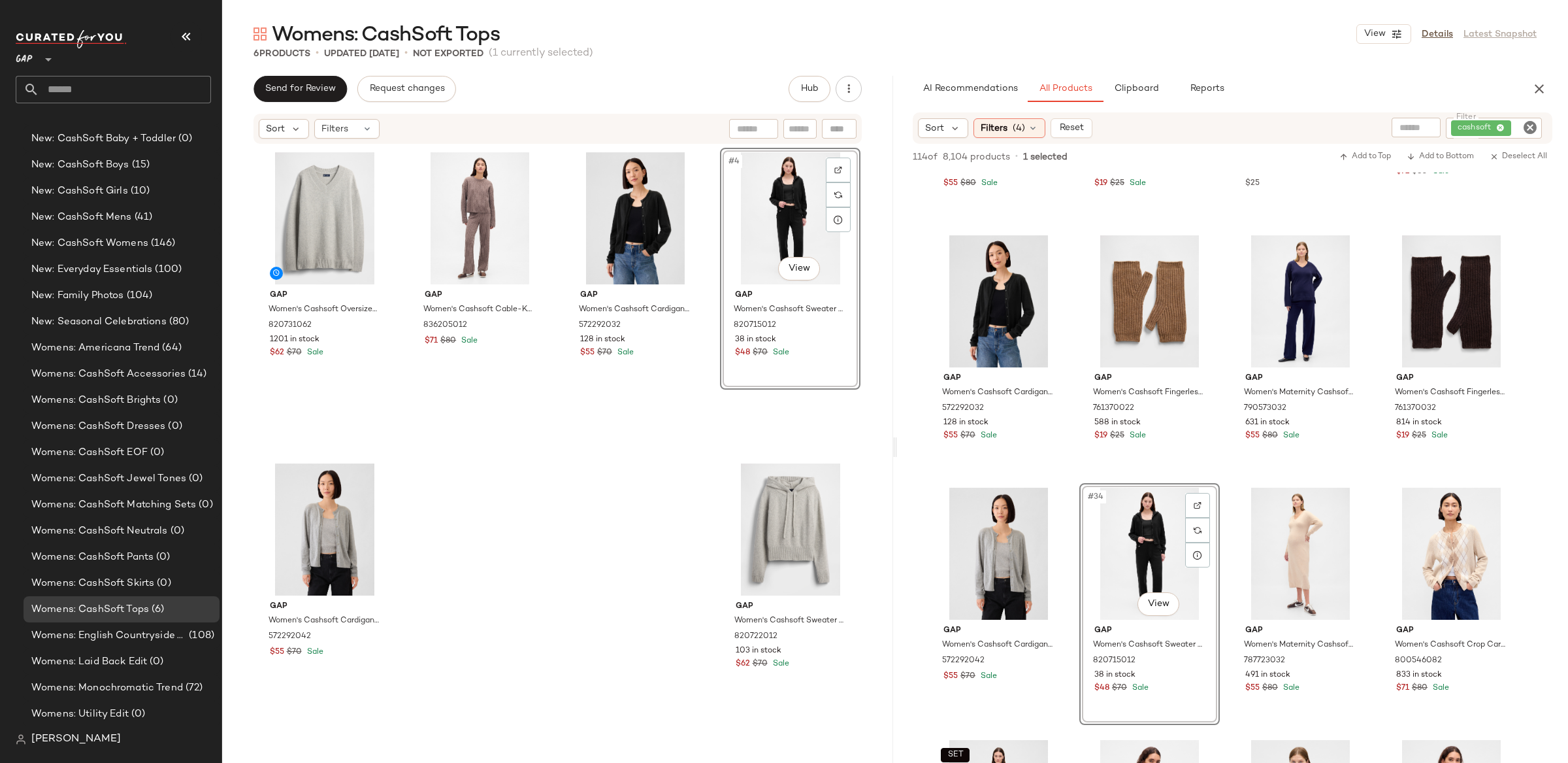
click at [742, 206] on div "#4 View" at bounding box center [790, 219] width 132 height 132
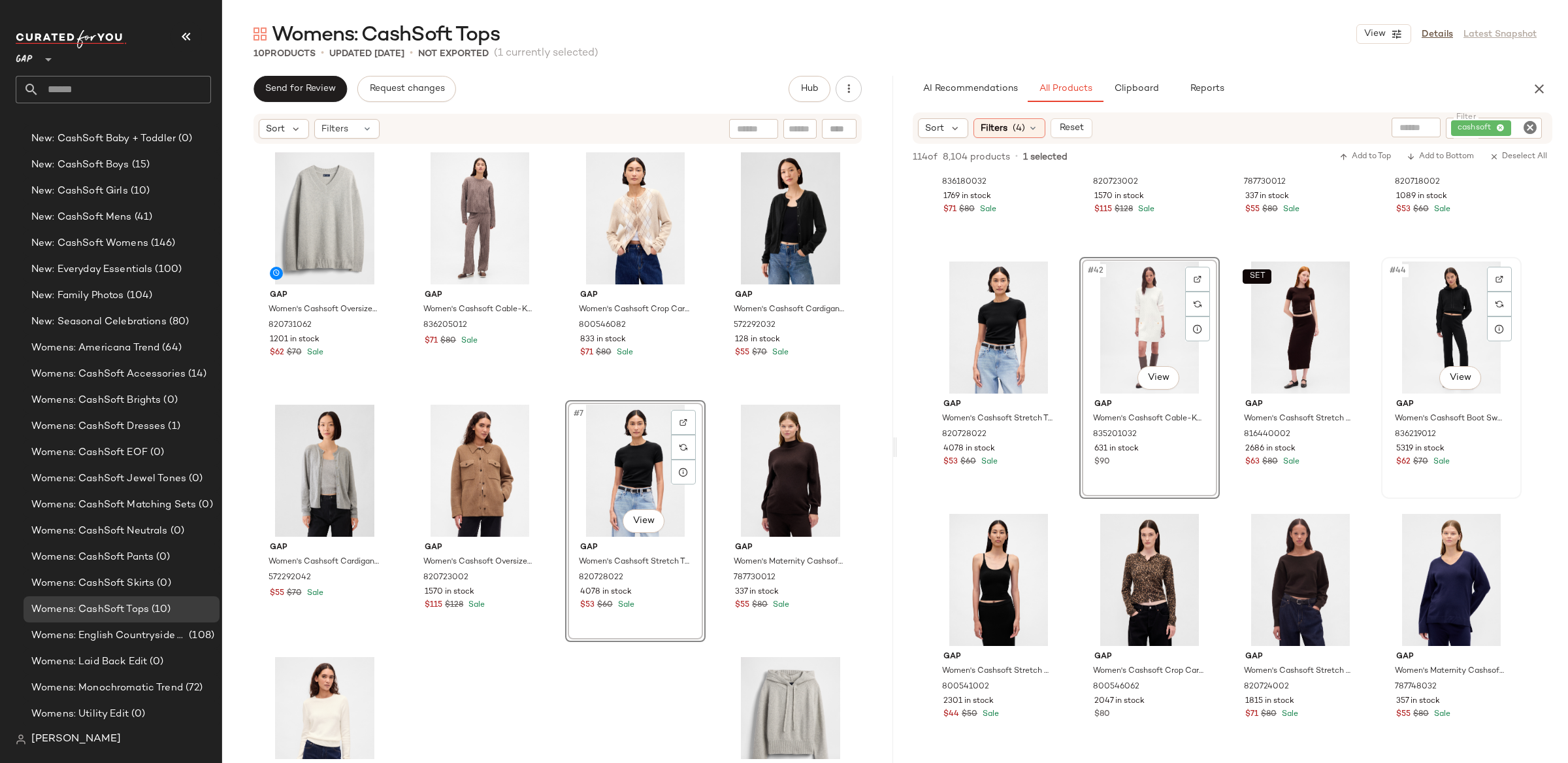
scroll to position [2439, 0]
click at [1522, 129] on icon "Clear Filter" at bounding box center [1530, 128] width 16 height 16
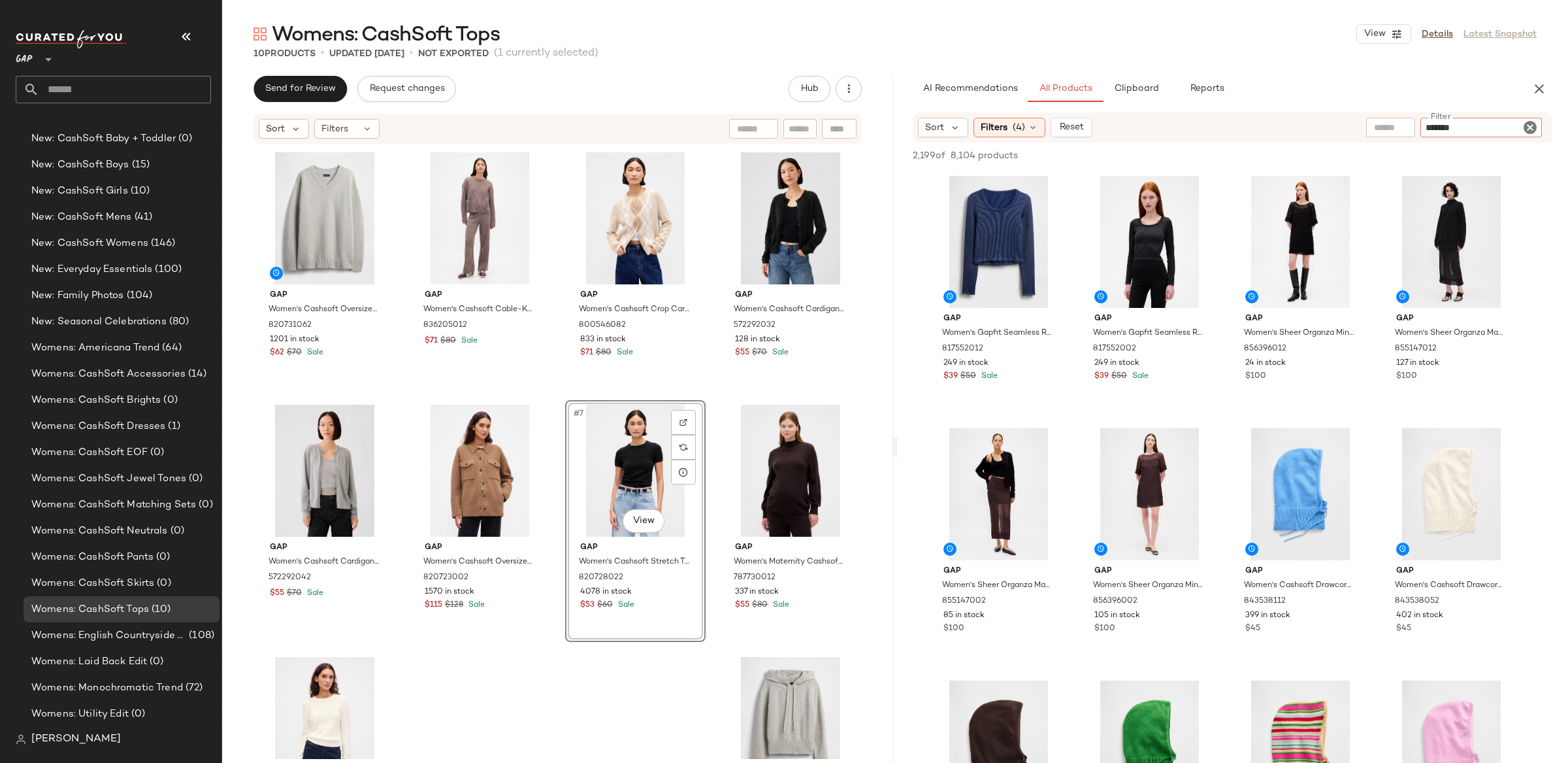
type input "********"
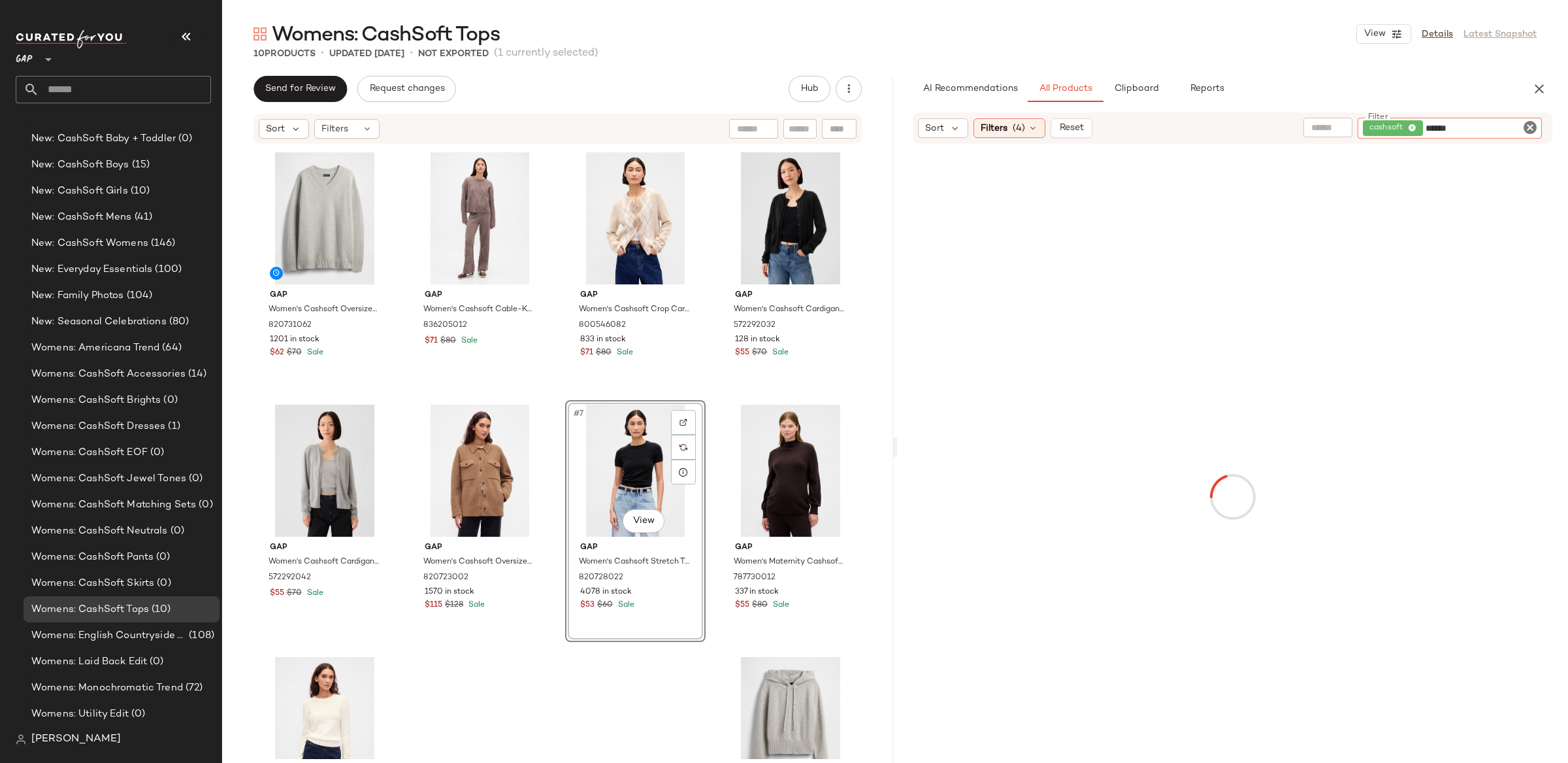
type input "*******"
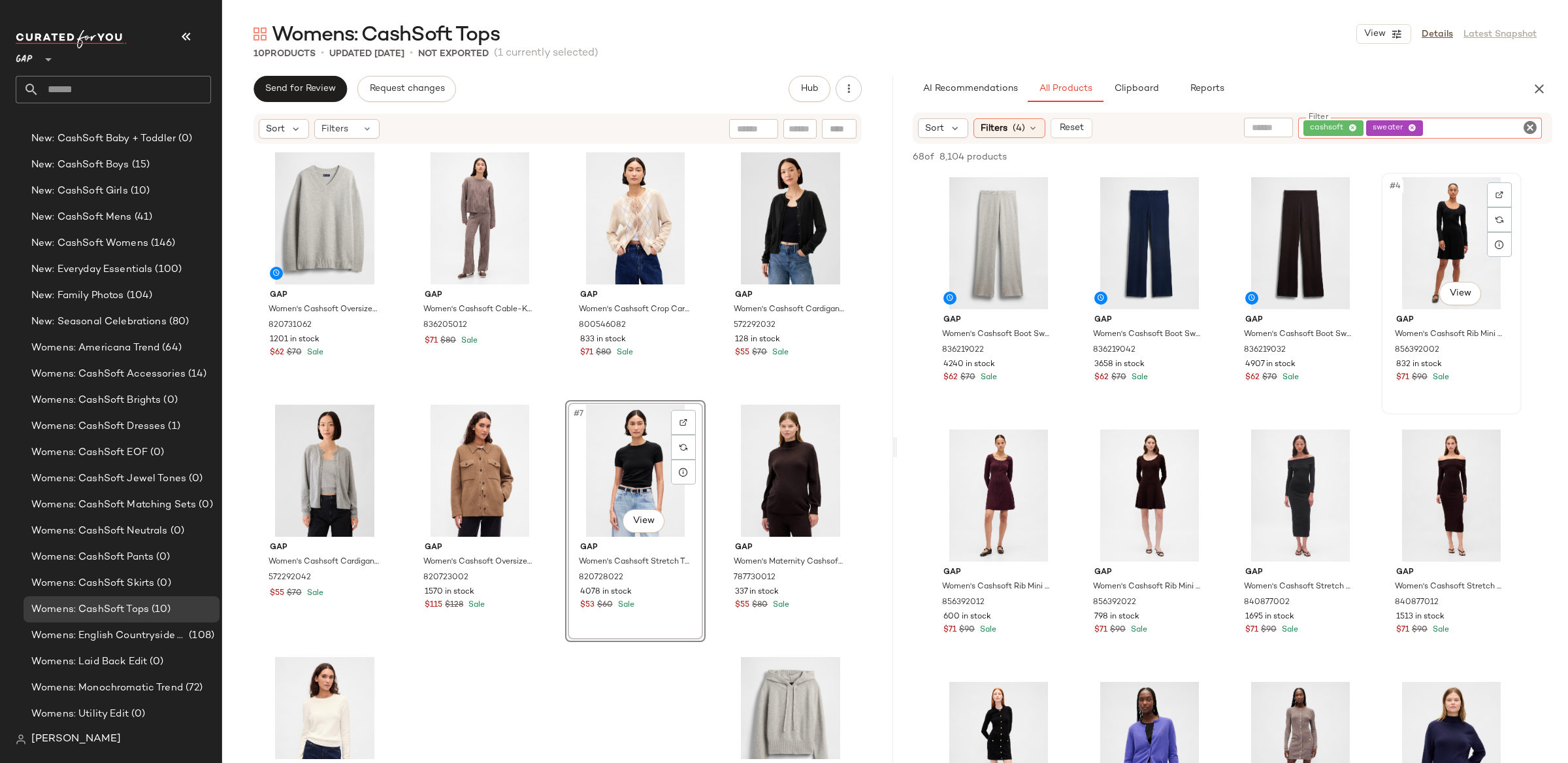
click at [1443, 228] on div "#4 View" at bounding box center [1451, 244] width 132 height 132
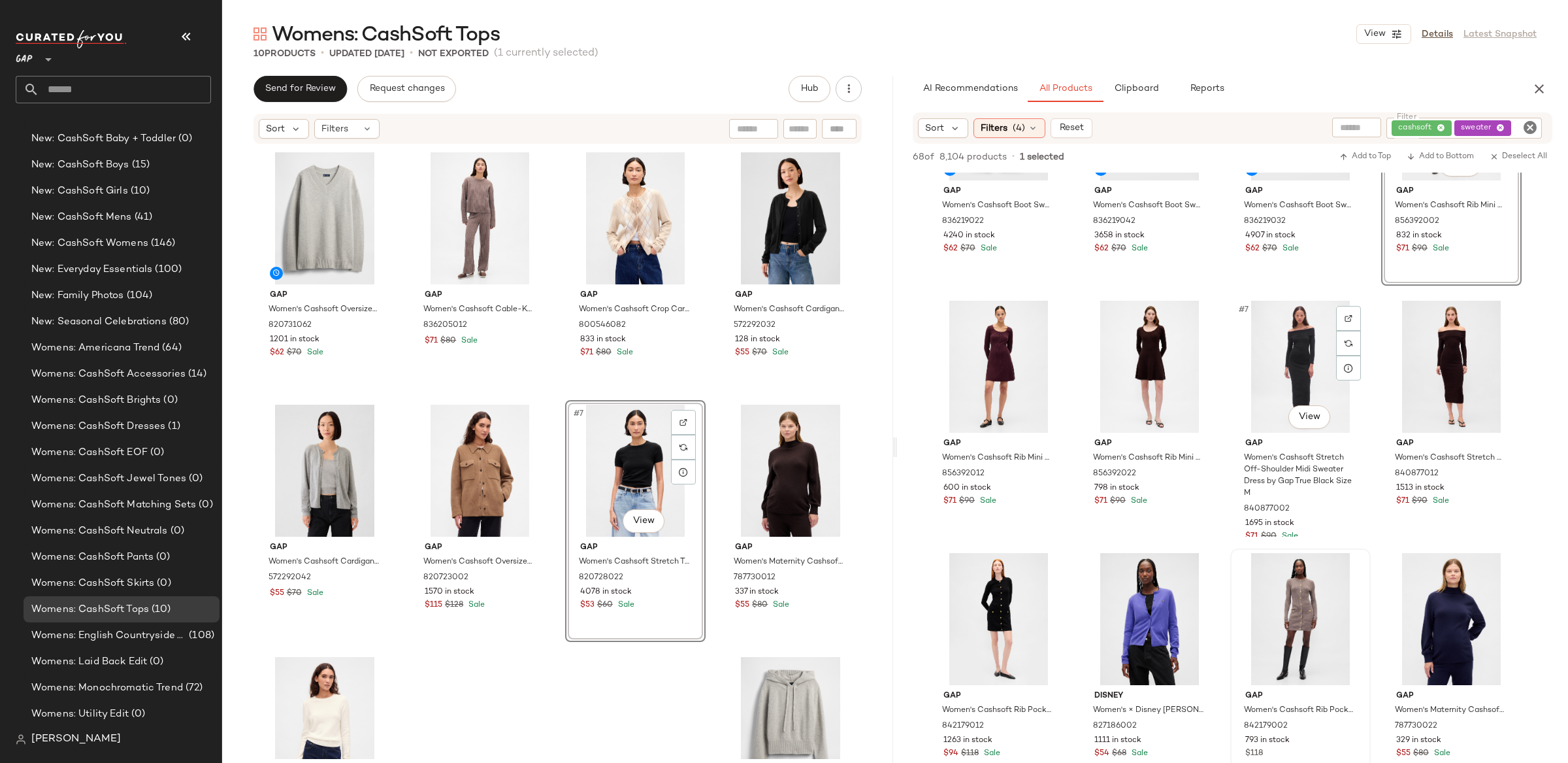
scroll to position [137, 0]
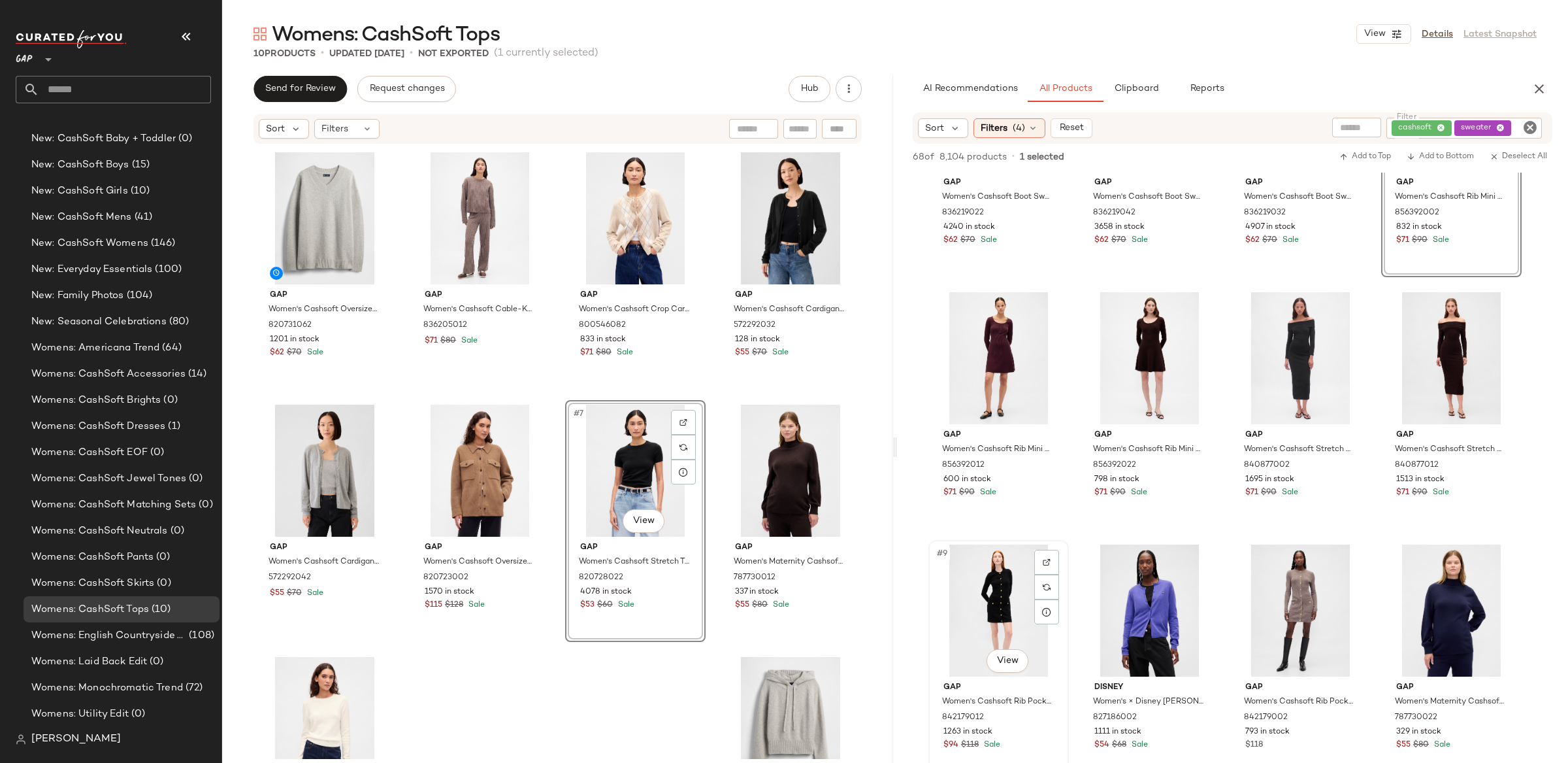
click at [999, 588] on div "#9 View" at bounding box center [998, 610] width 132 height 132
click at [1137, 620] on div "#10 View" at bounding box center [1149, 610] width 132 height 132
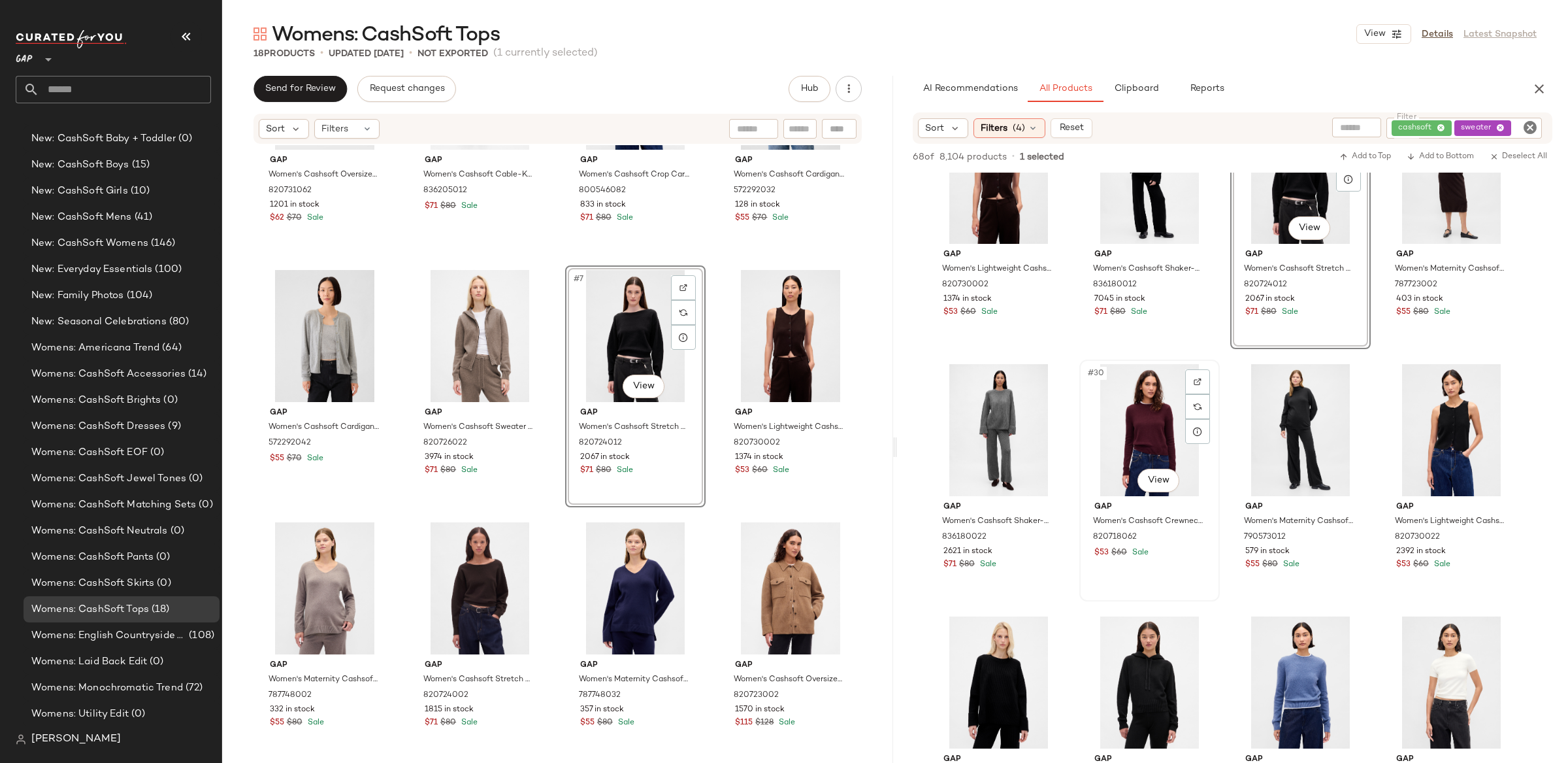
scroll to position [1583, 0]
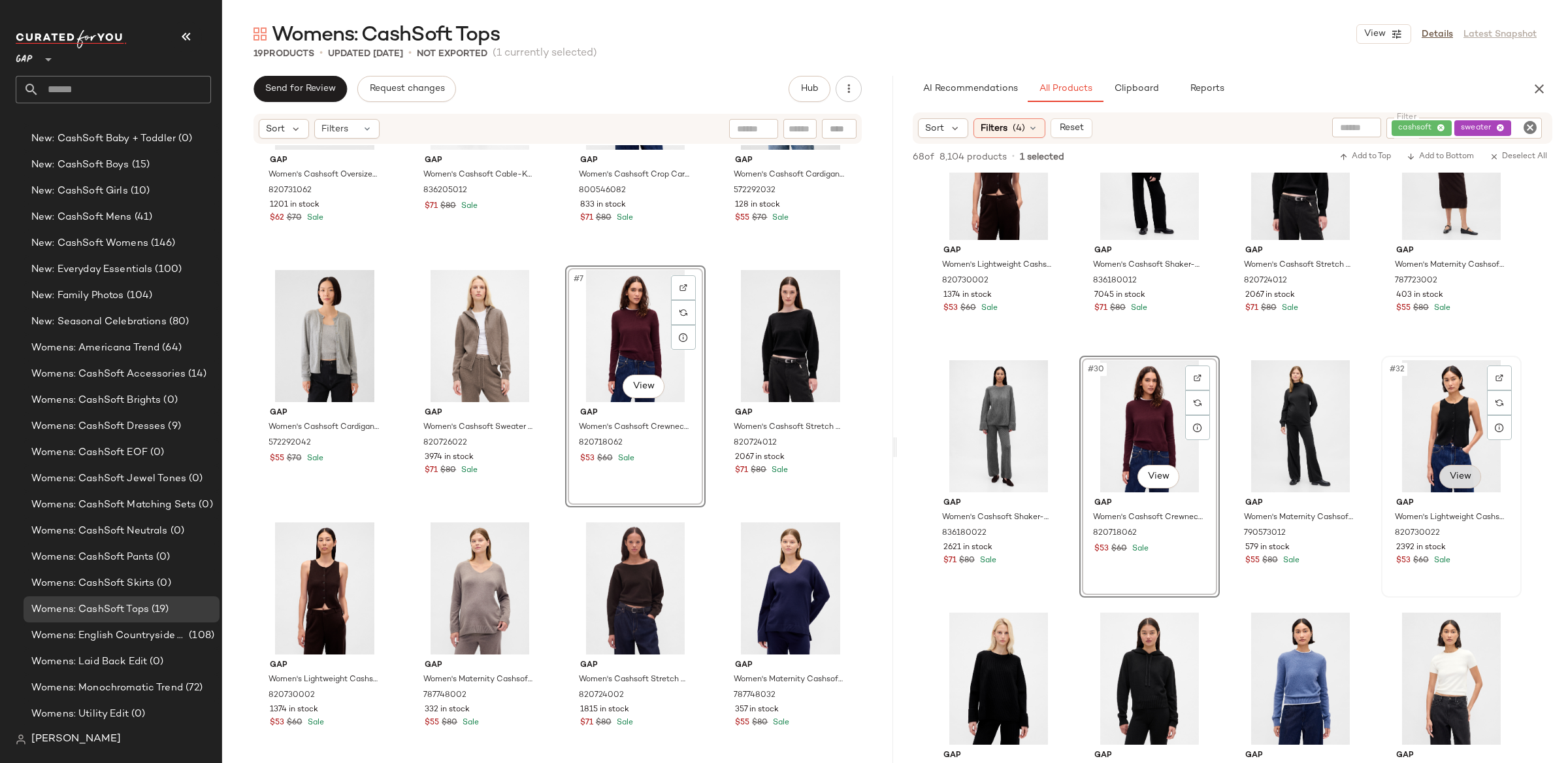
drag, startPoint x: 1435, startPoint y: 438, endPoint x: 1465, endPoint y: 477, distance: 49.2
click at [1435, 438] on div "#32 View" at bounding box center [1451, 427] width 132 height 132
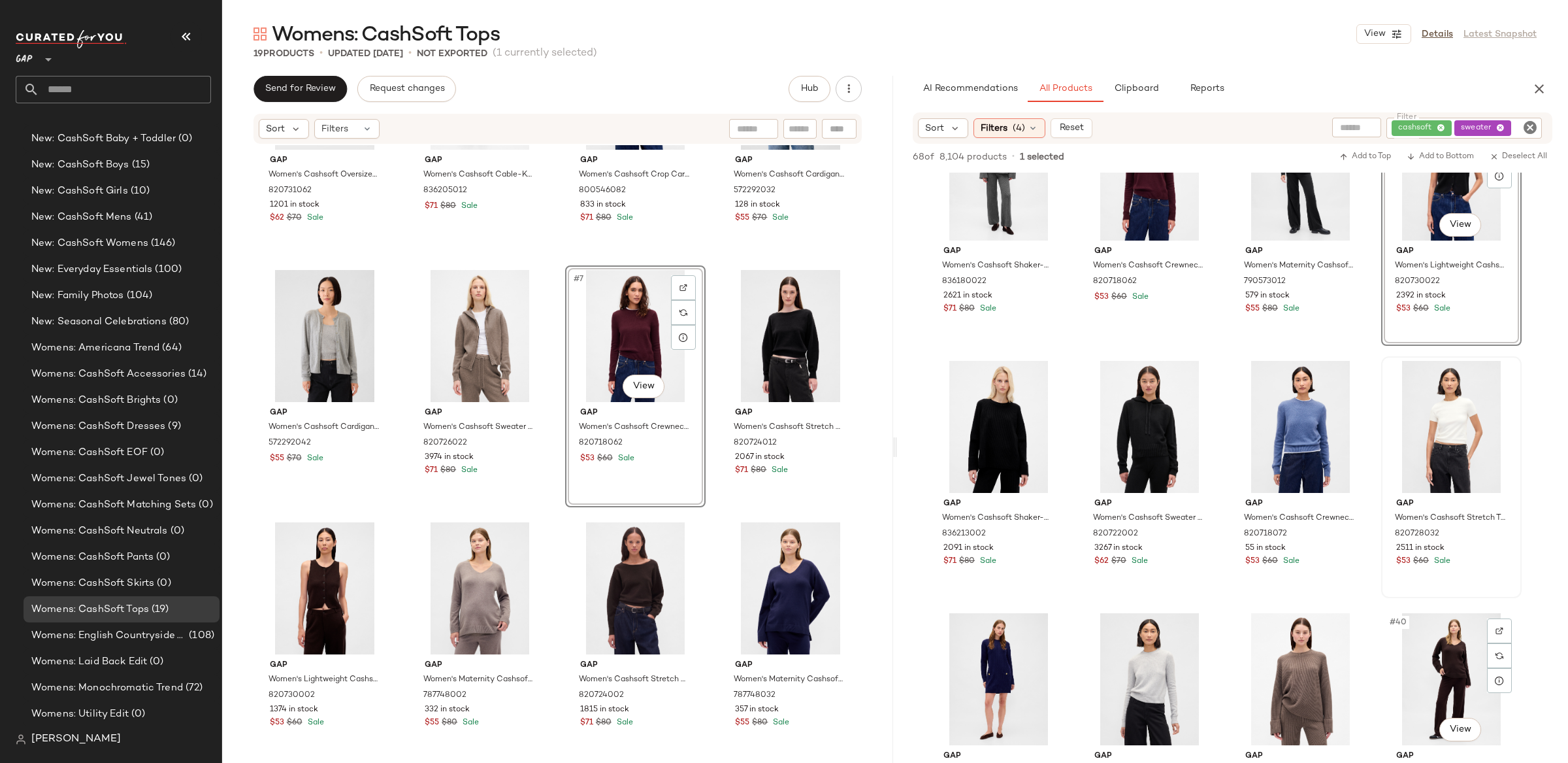
scroll to position [1842, 0]
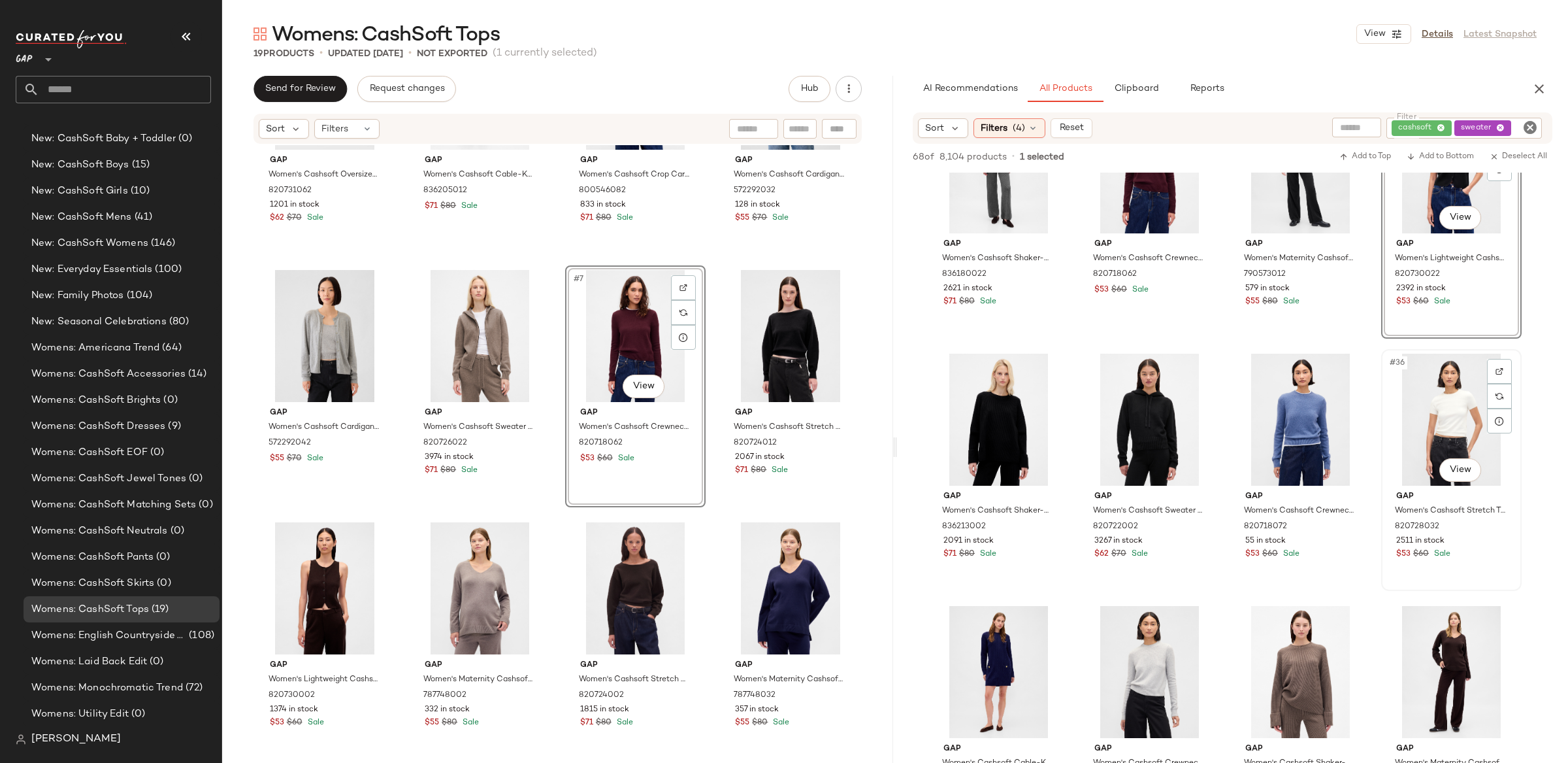
click at [1458, 438] on div "#36 View" at bounding box center [1451, 420] width 132 height 132
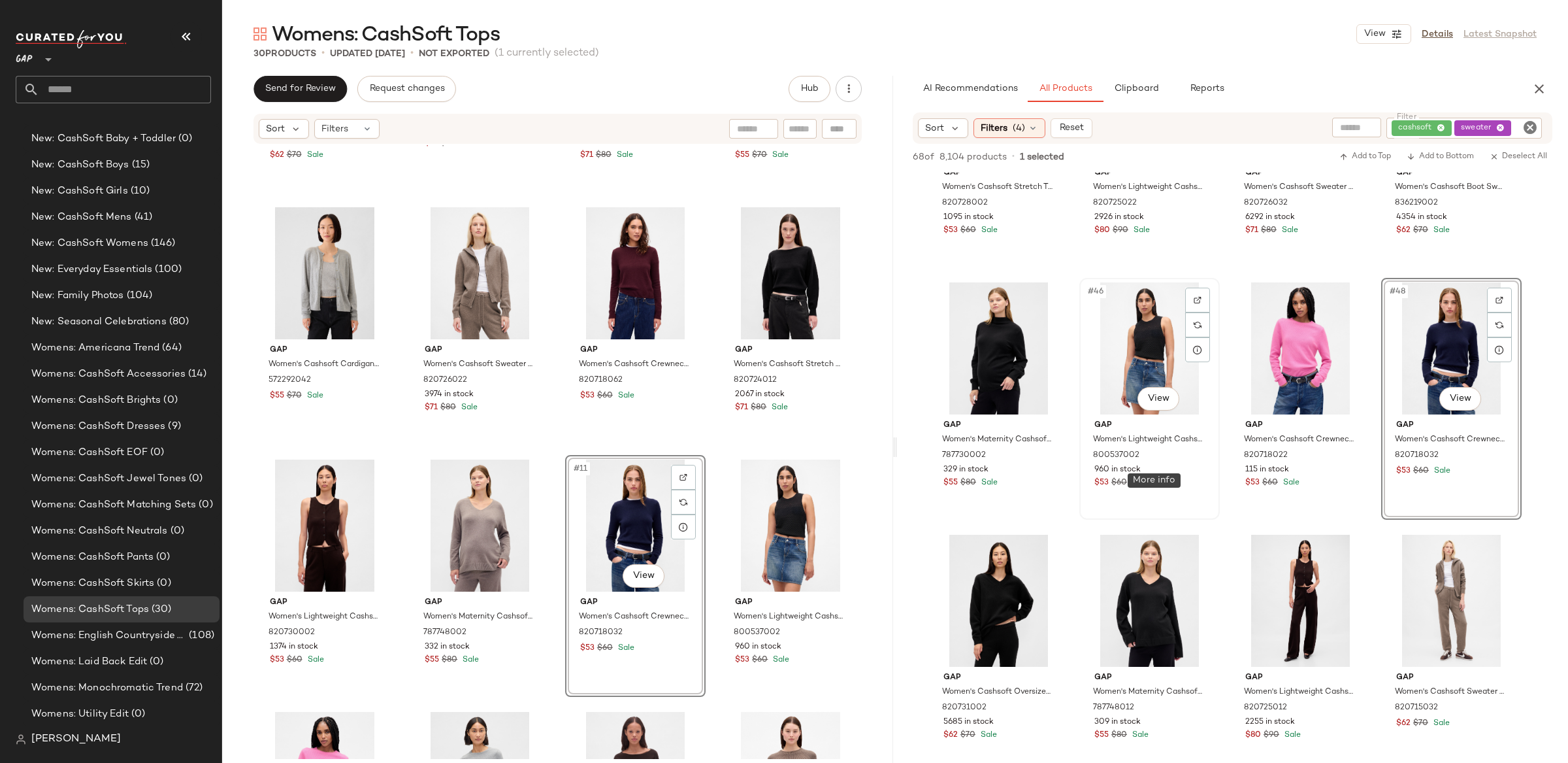
scroll to position [2723, 0]
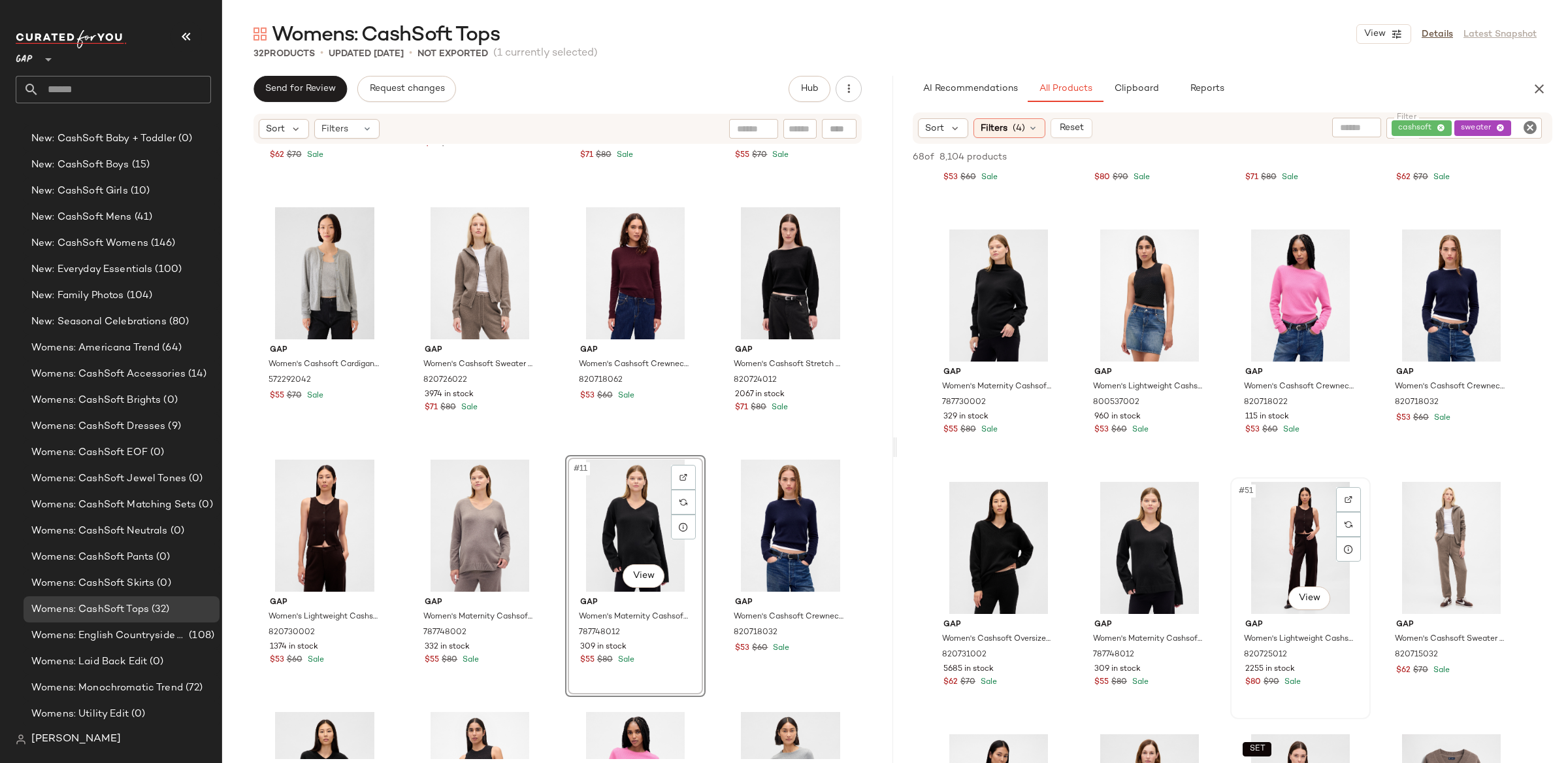
click at [1307, 526] on div "#51 View" at bounding box center [1300, 548] width 132 height 132
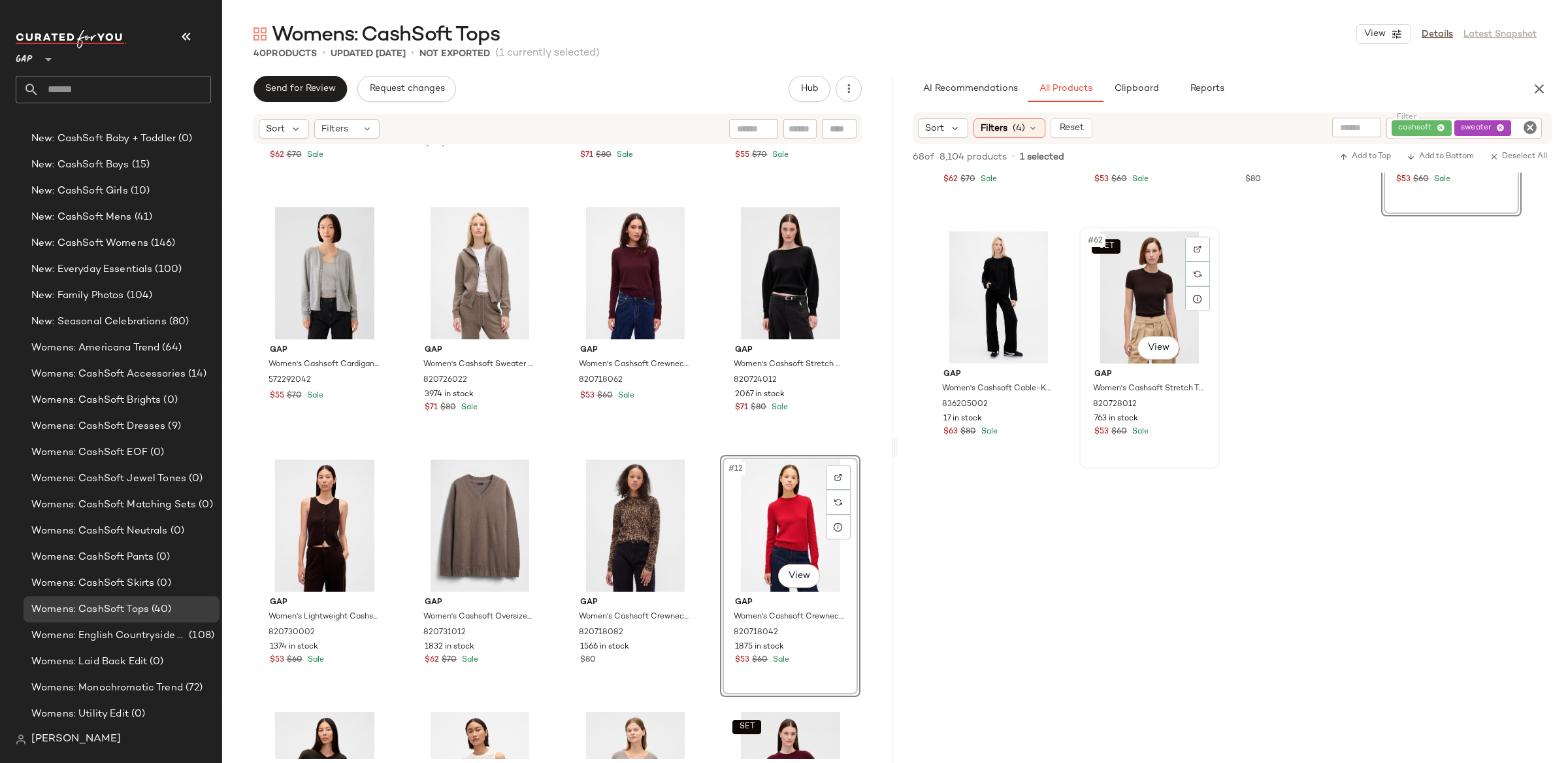
scroll to position [3731, 0]
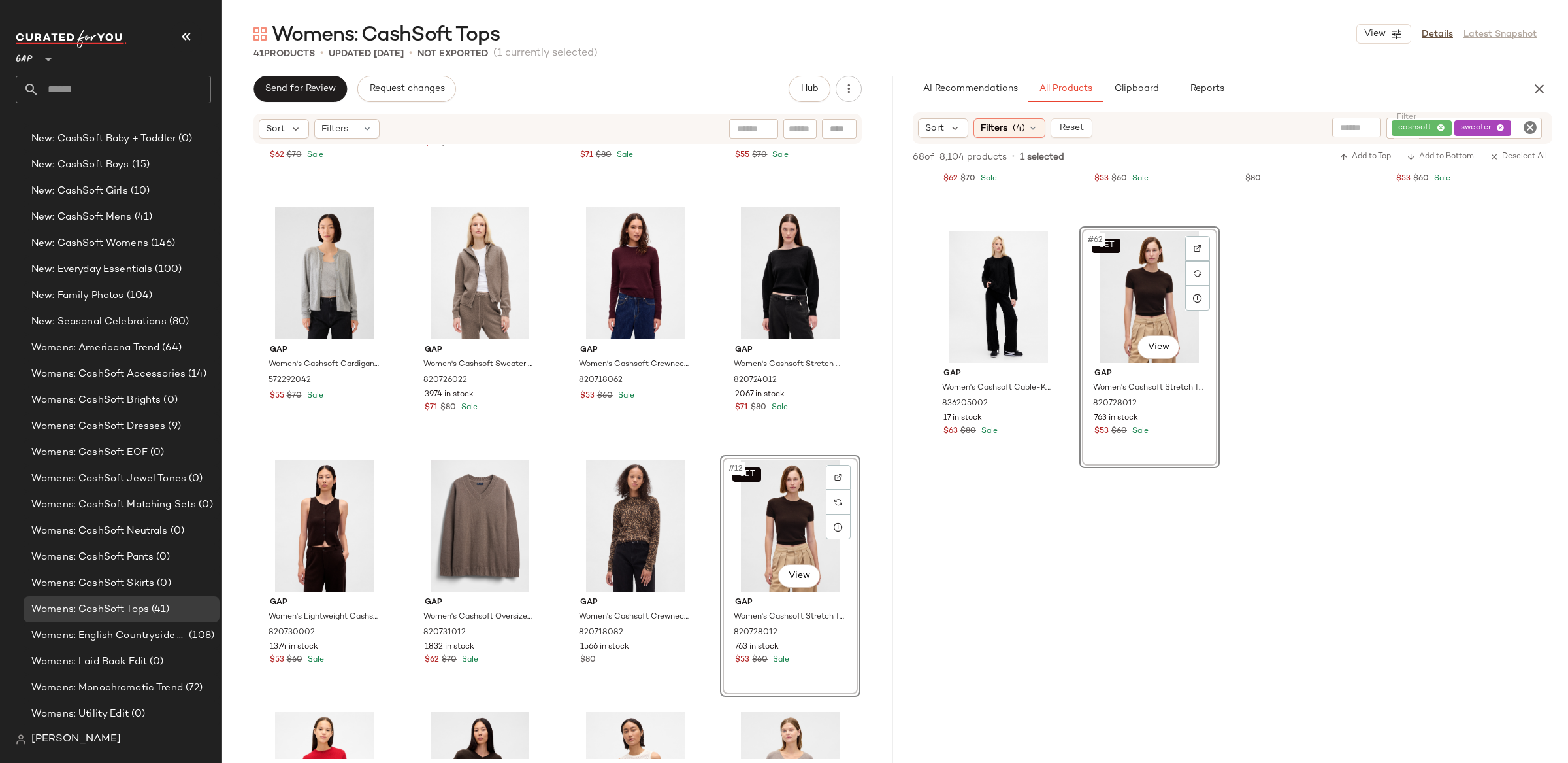
drag, startPoint x: 1538, startPoint y: 85, endPoint x: 982, endPoint y: 91, distance: 556.0
click at [1538, 85] on icon "button" at bounding box center [1539, 89] width 16 height 16
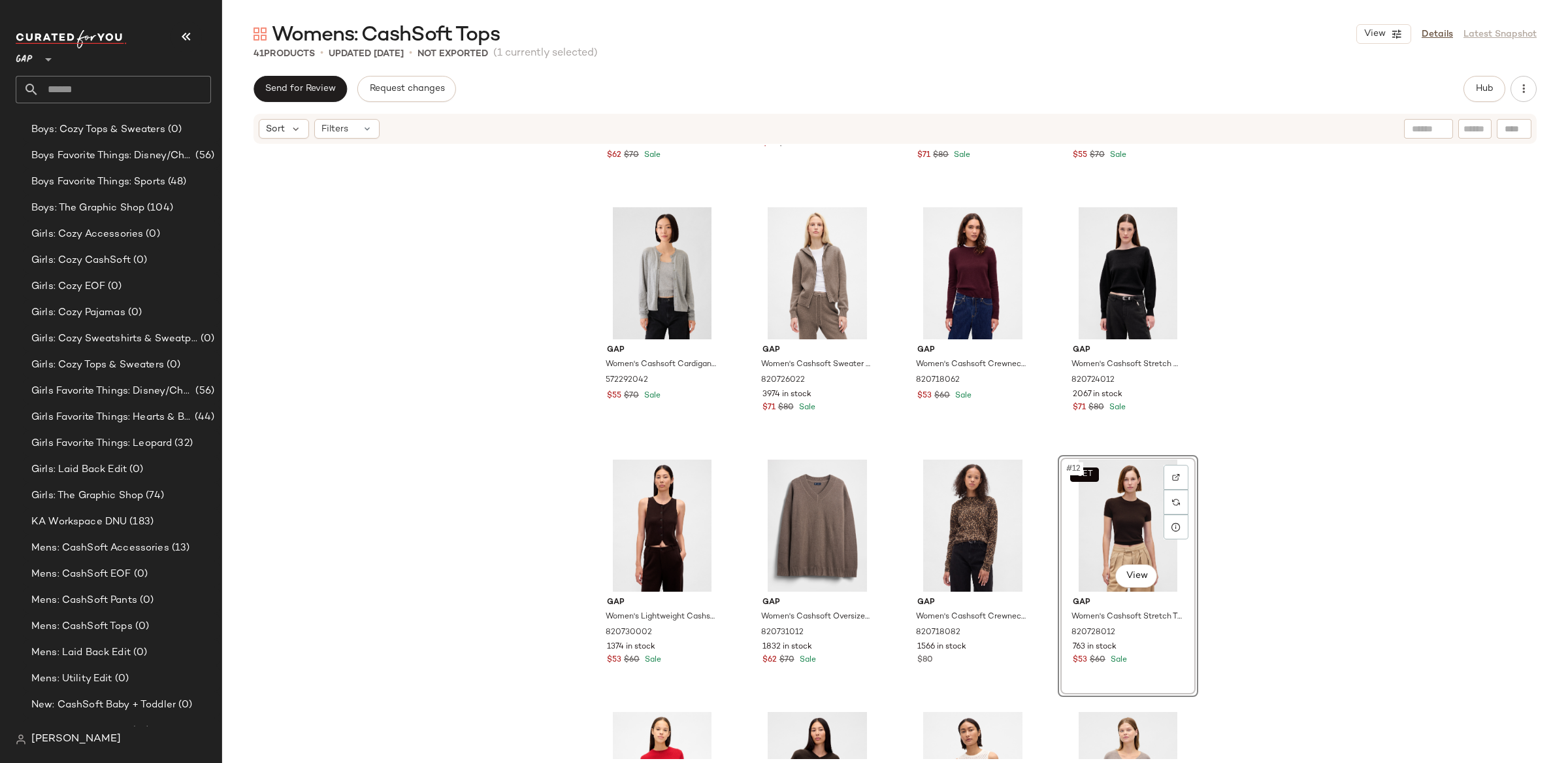
scroll to position [0, 0]
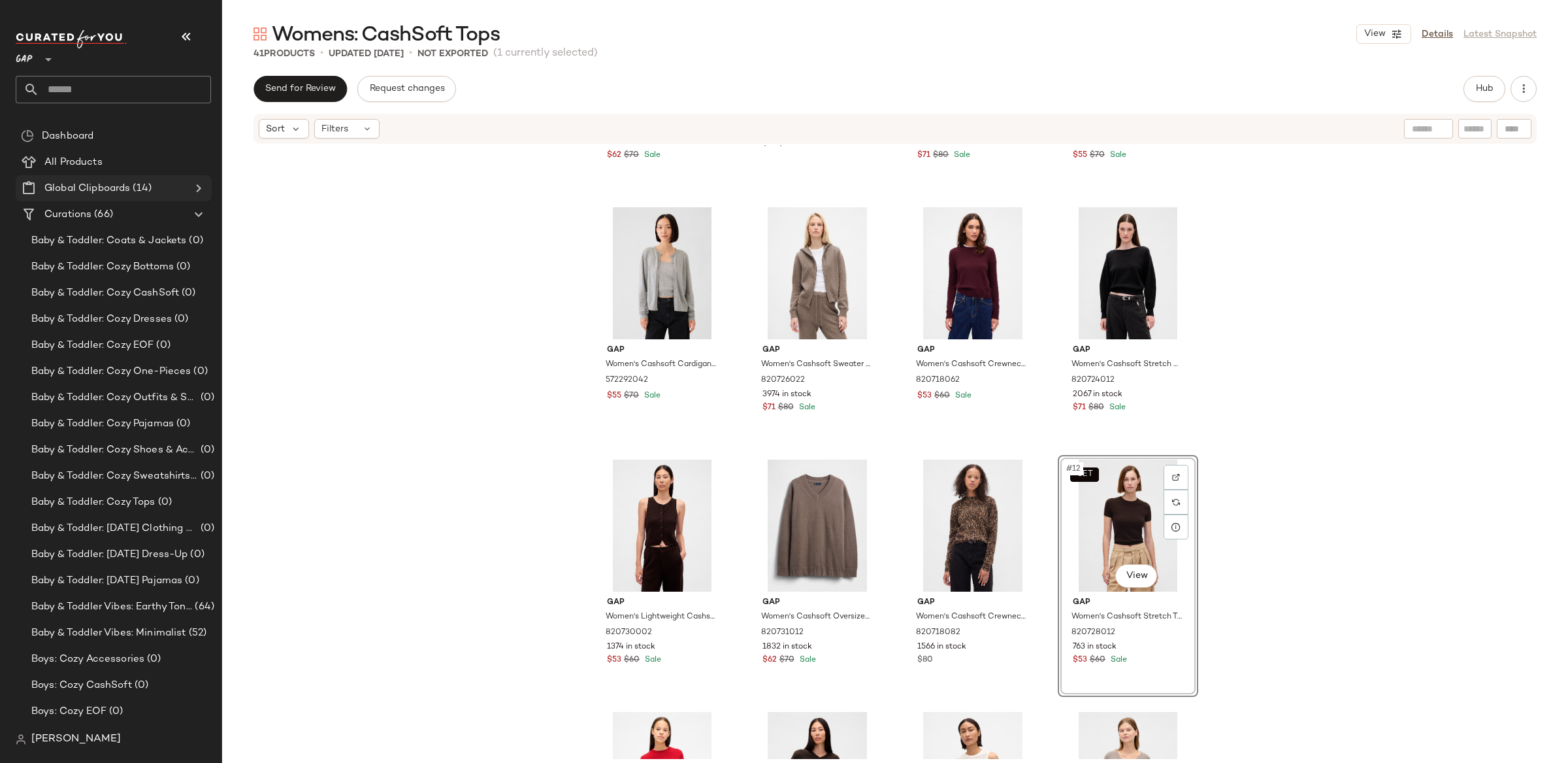
click at [196, 187] on icon at bounding box center [198, 188] width 16 height 16
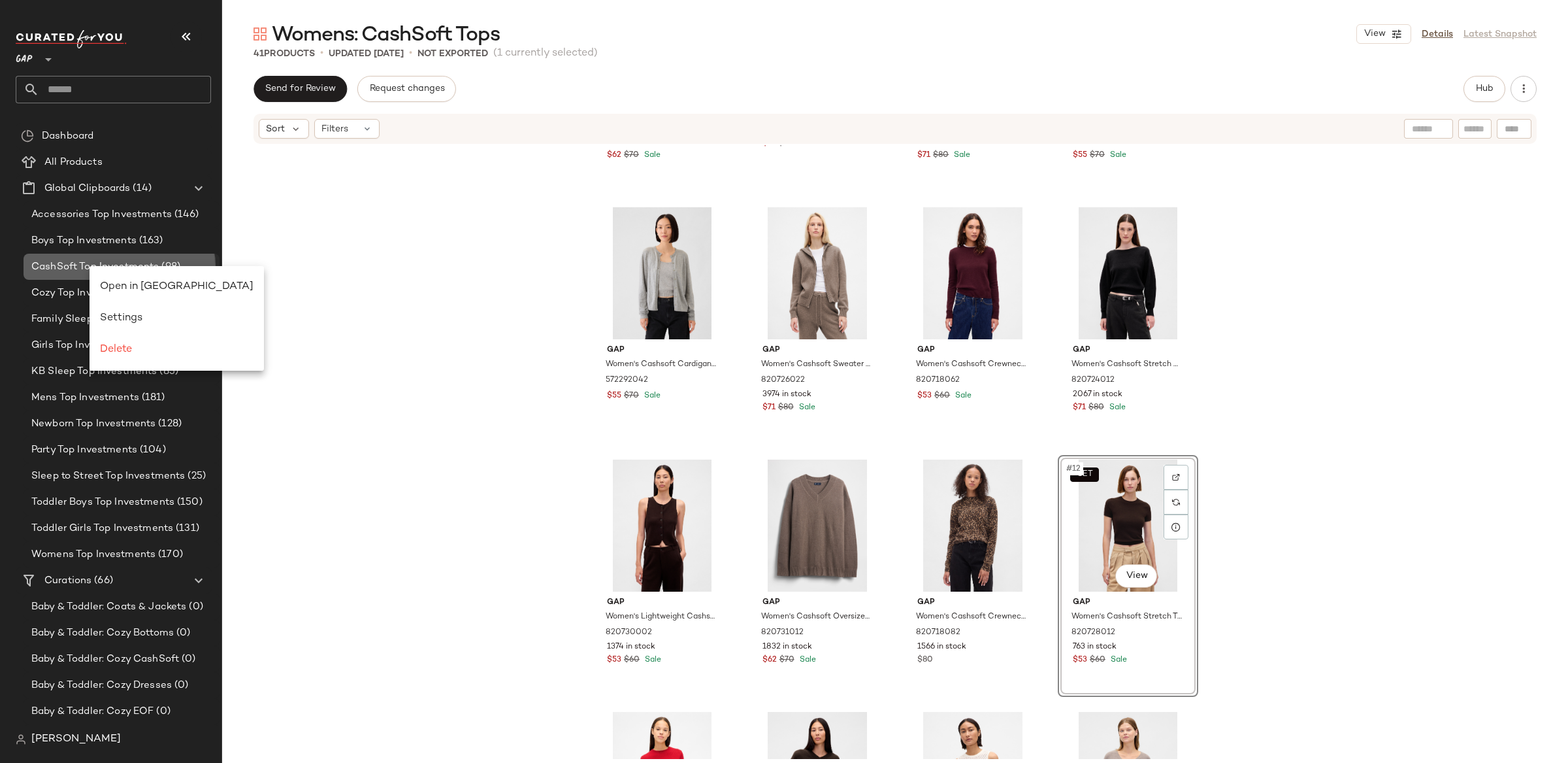
drag, startPoint x: 89, startPoint y: 266, endPoint x: 97, endPoint y: 265, distance: 8.1
click at [158, 281] on span "Open in Split View" at bounding box center [176, 287] width 153 height 11
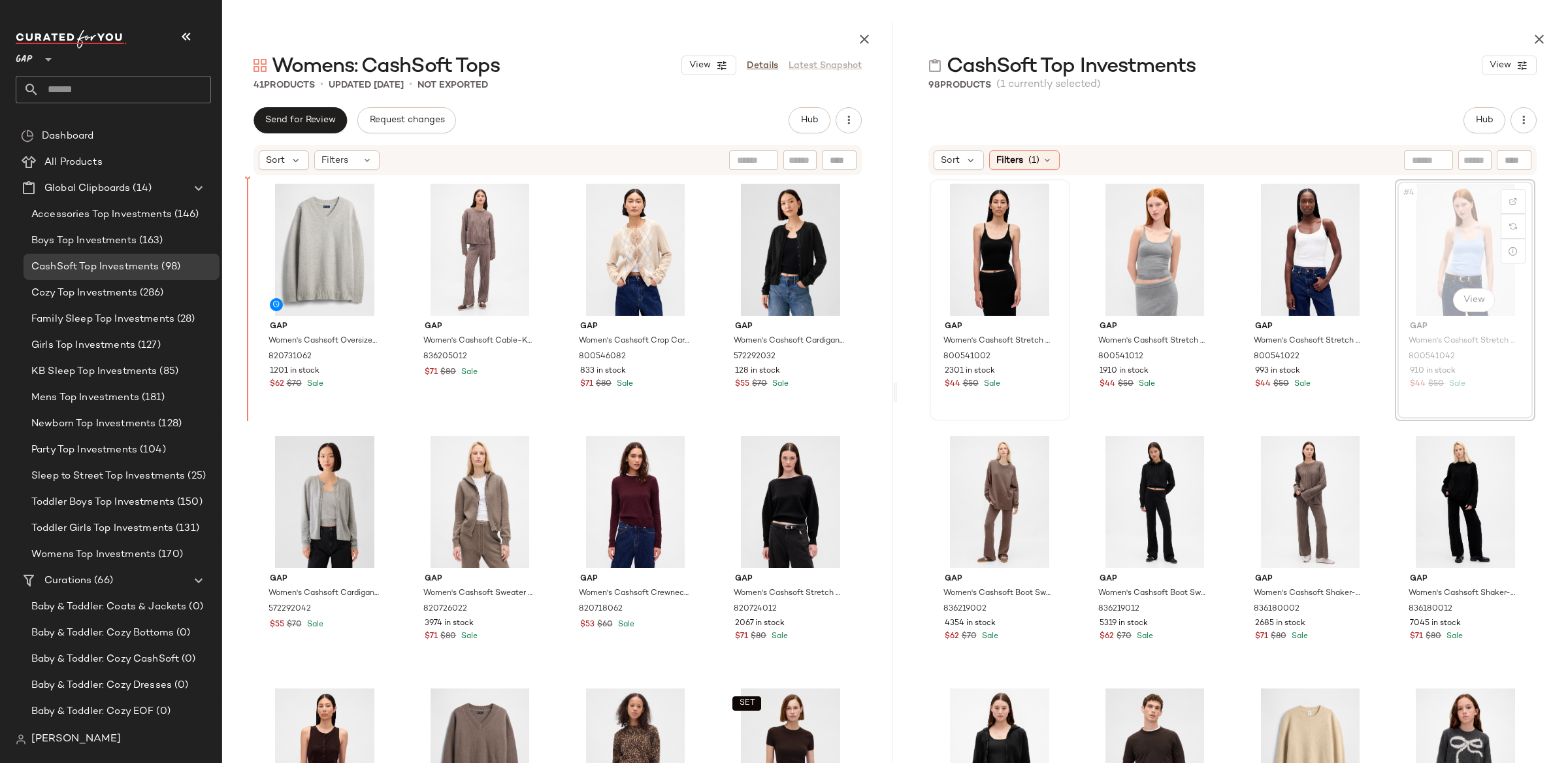
scroll to position [4, 0]
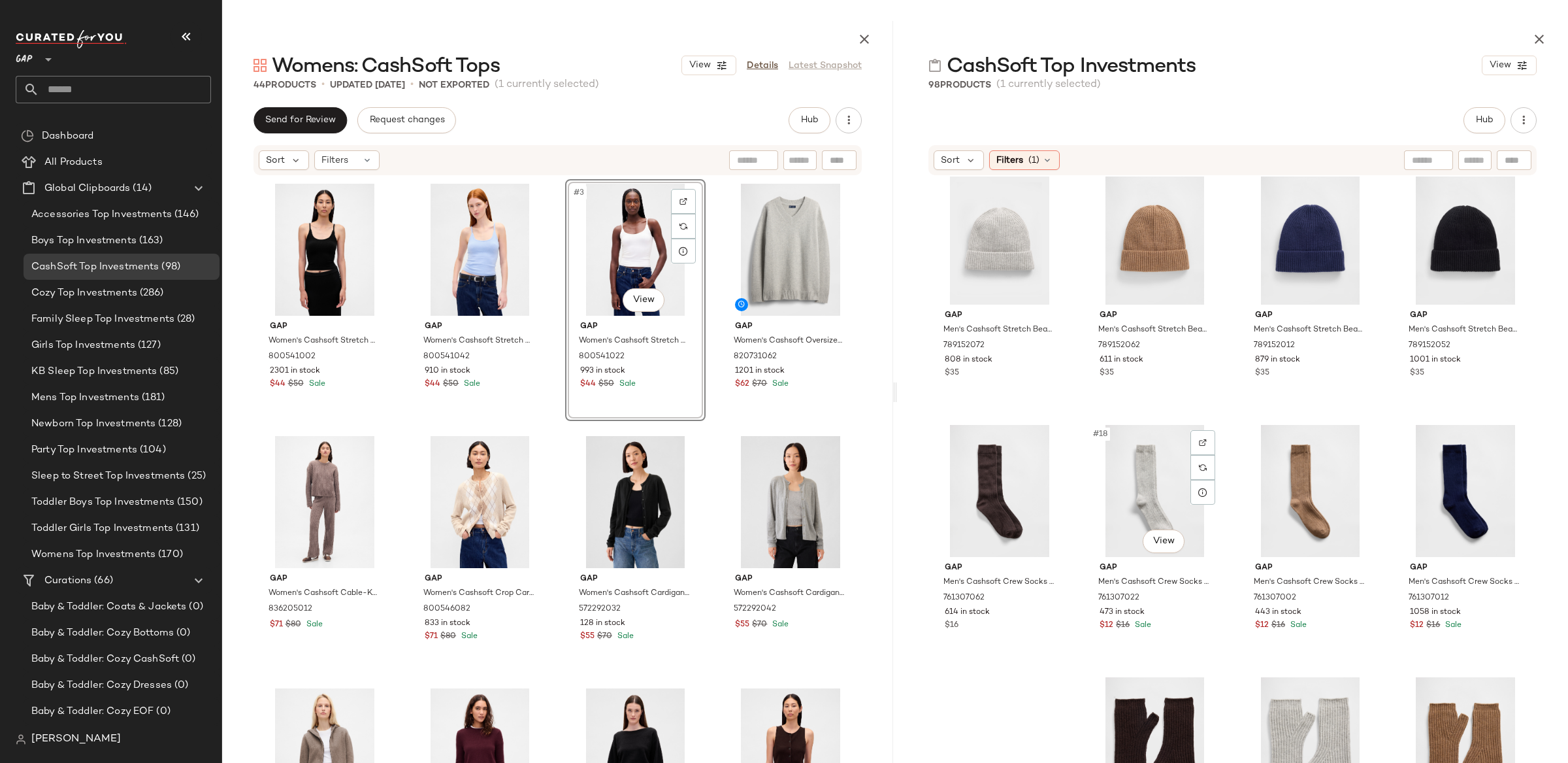
scroll to position [793, 0]
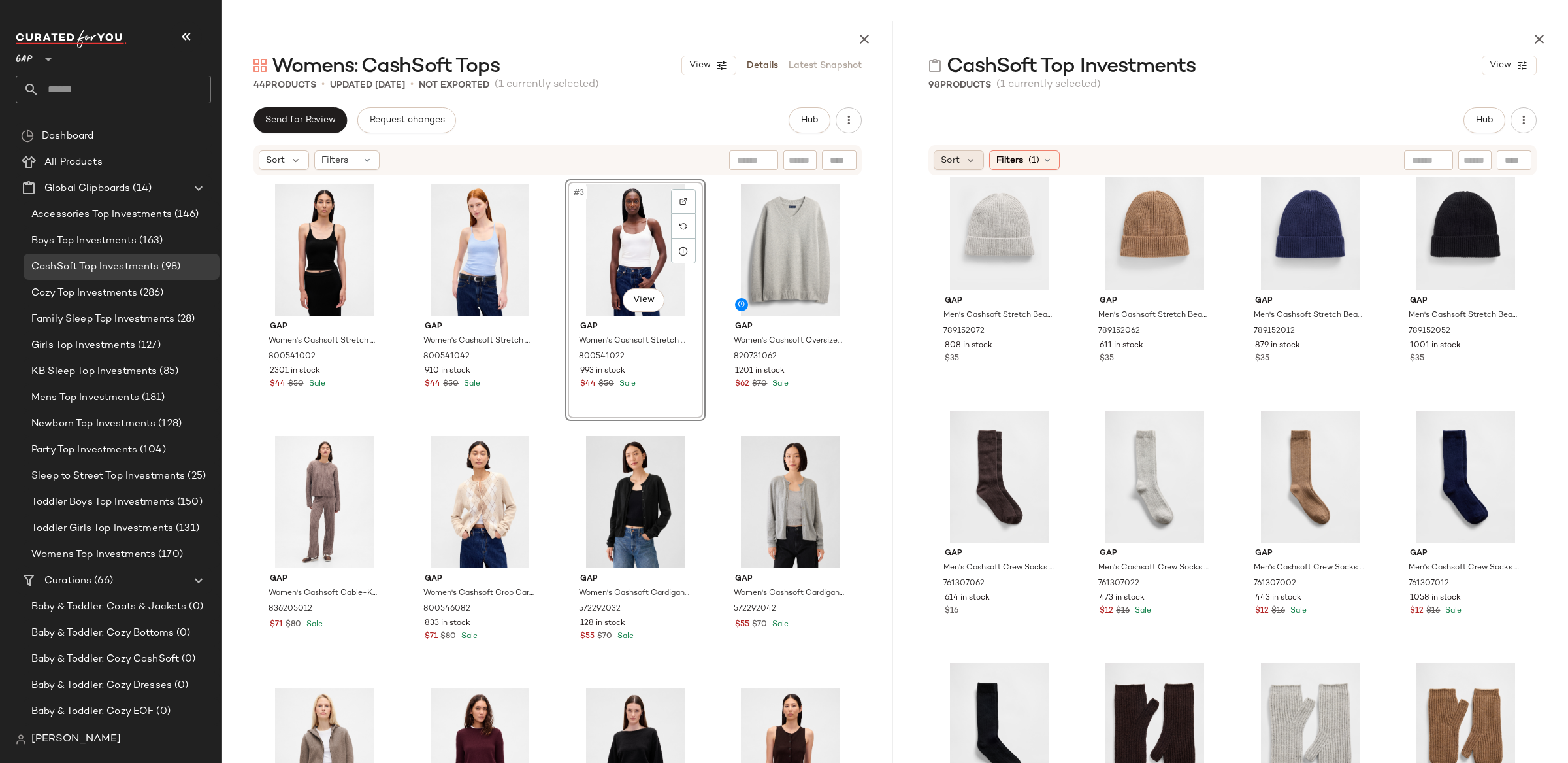
click at [955, 156] on span "Sort" at bounding box center [950, 160] width 19 height 14
click at [1037, 151] on div "Filters (1)" at bounding box center [1024, 160] width 71 height 19
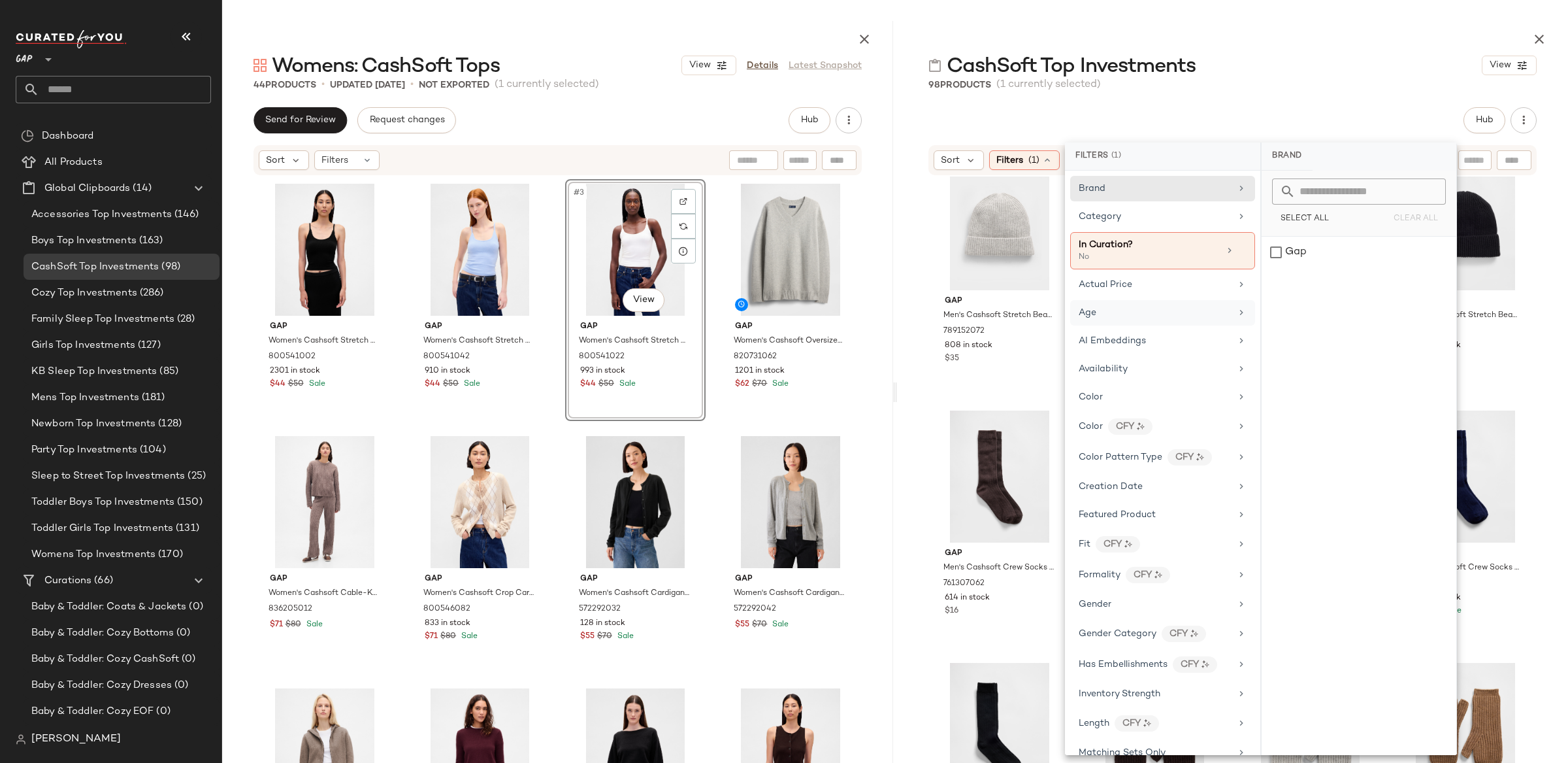
drag, startPoint x: 1114, startPoint y: 324, endPoint x: 1198, endPoint y: 301, distance: 87.1
click at [1114, 324] on div "Age" at bounding box center [1163, 312] width 185 height 26
drag, startPoint x: 1305, startPoint y: 255, endPoint x: 1187, endPoint y: 519, distance: 289.2
click at [1305, 255] on div "adult" at bounding box center [1359, 252] width 195 height 31
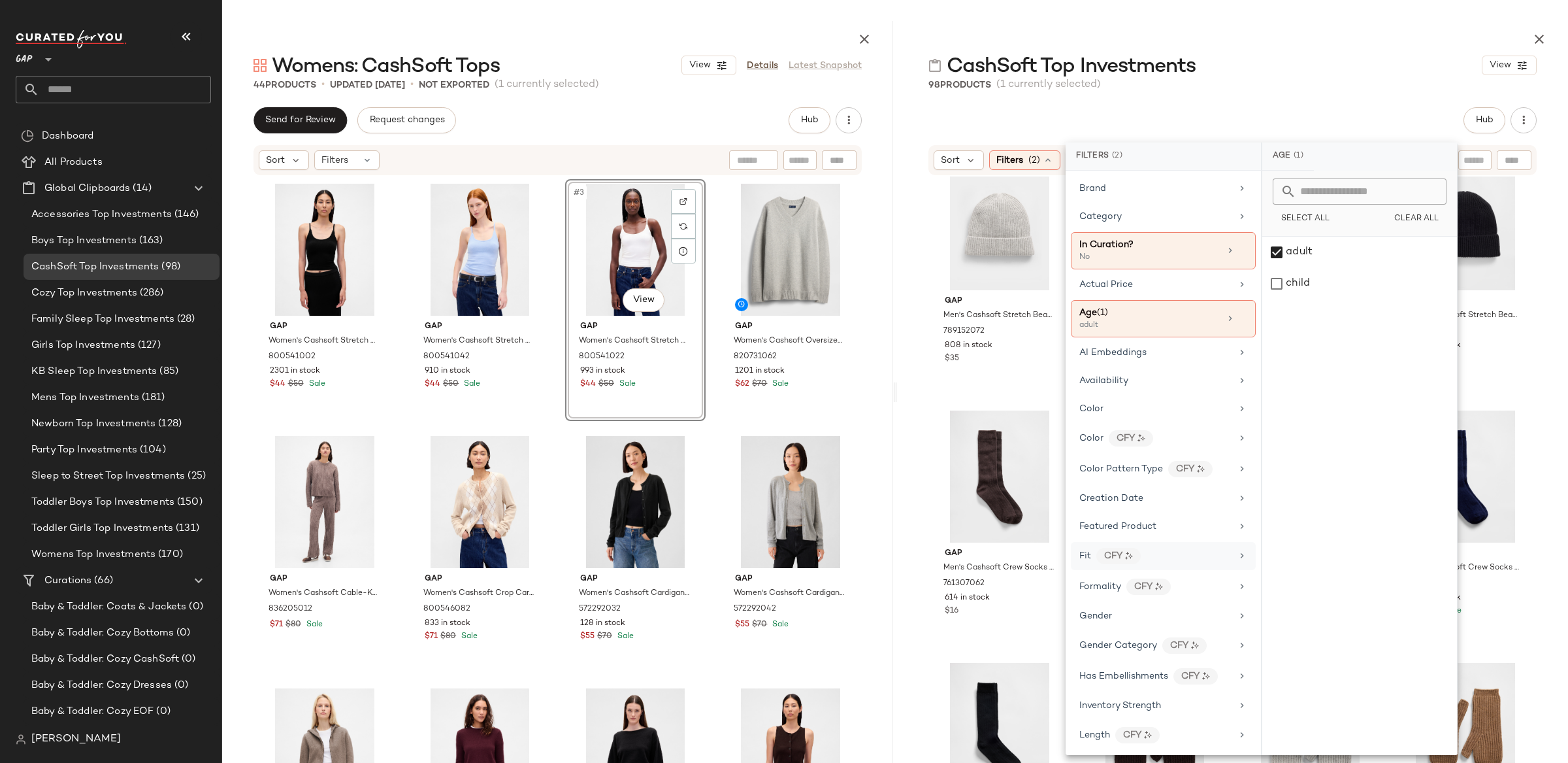
click at [1121, 619] on div "Gender" at bounding box center [1156, 616] width 153 height 14
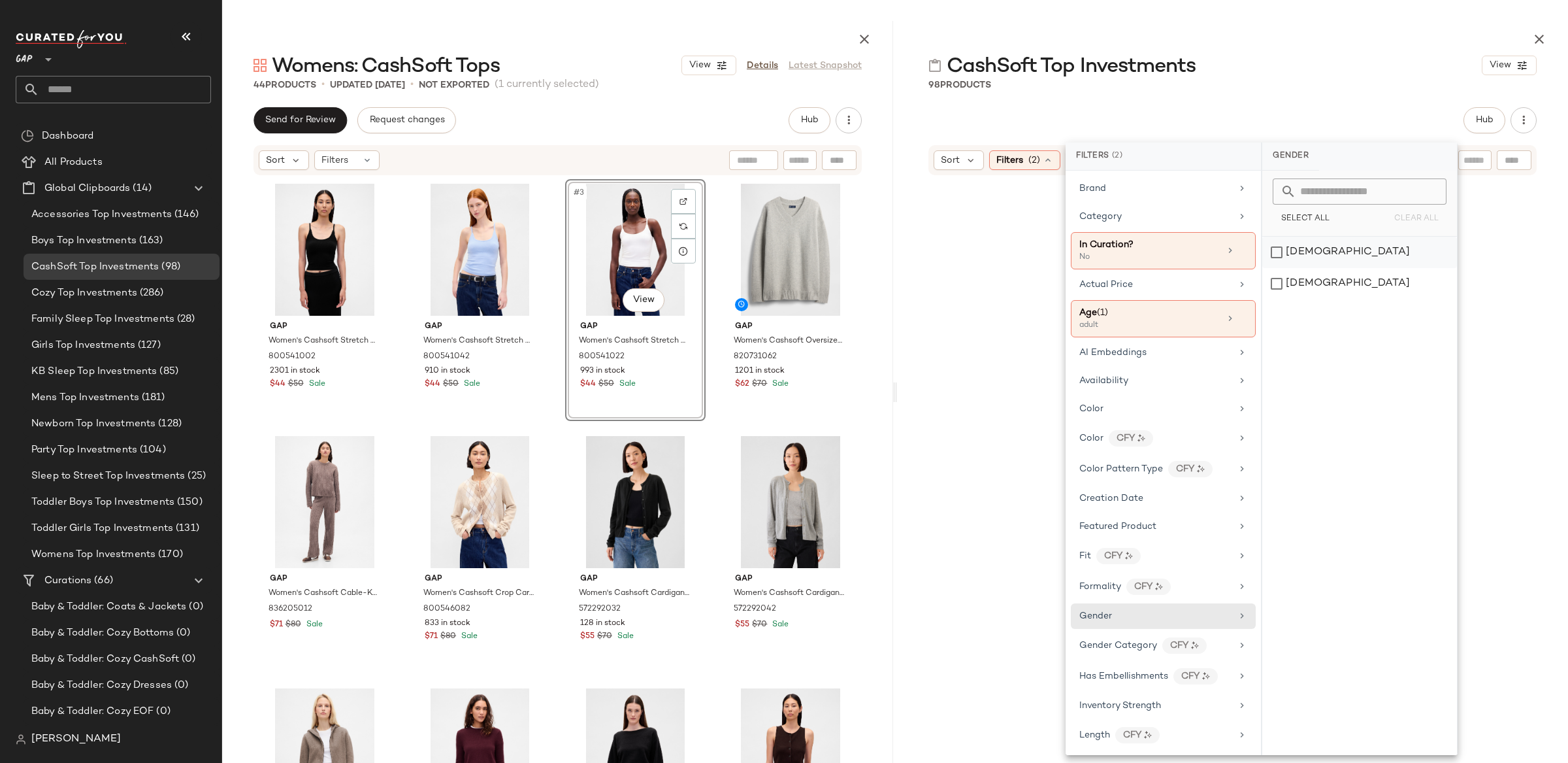
click at [1312, 248] on div "female" at bounding box center [1359, 252] width 195 height 31
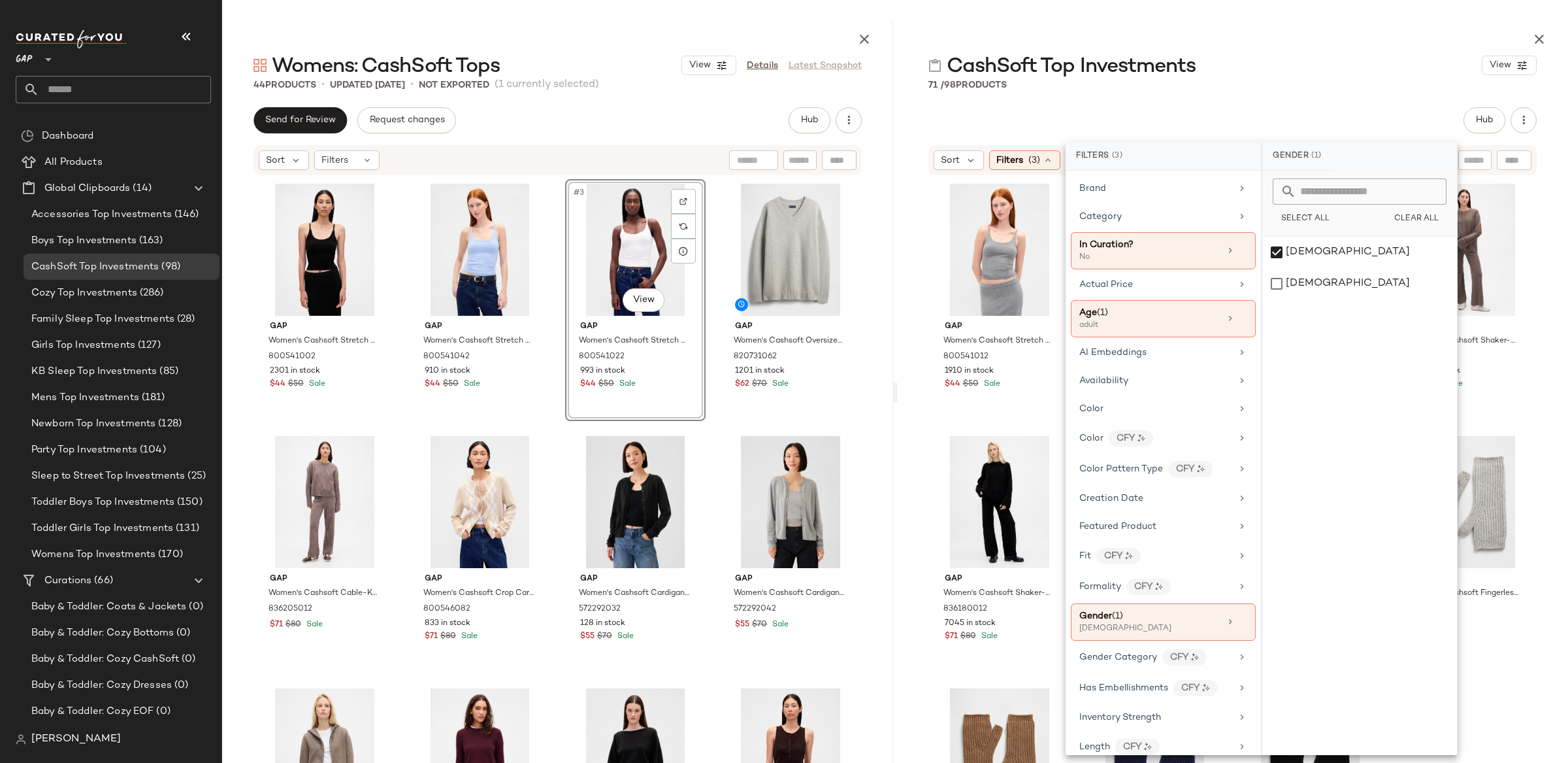
click at [907, 79] on div "71 / 98 Products" at bounding box center [1233, 85] width 671 height 13
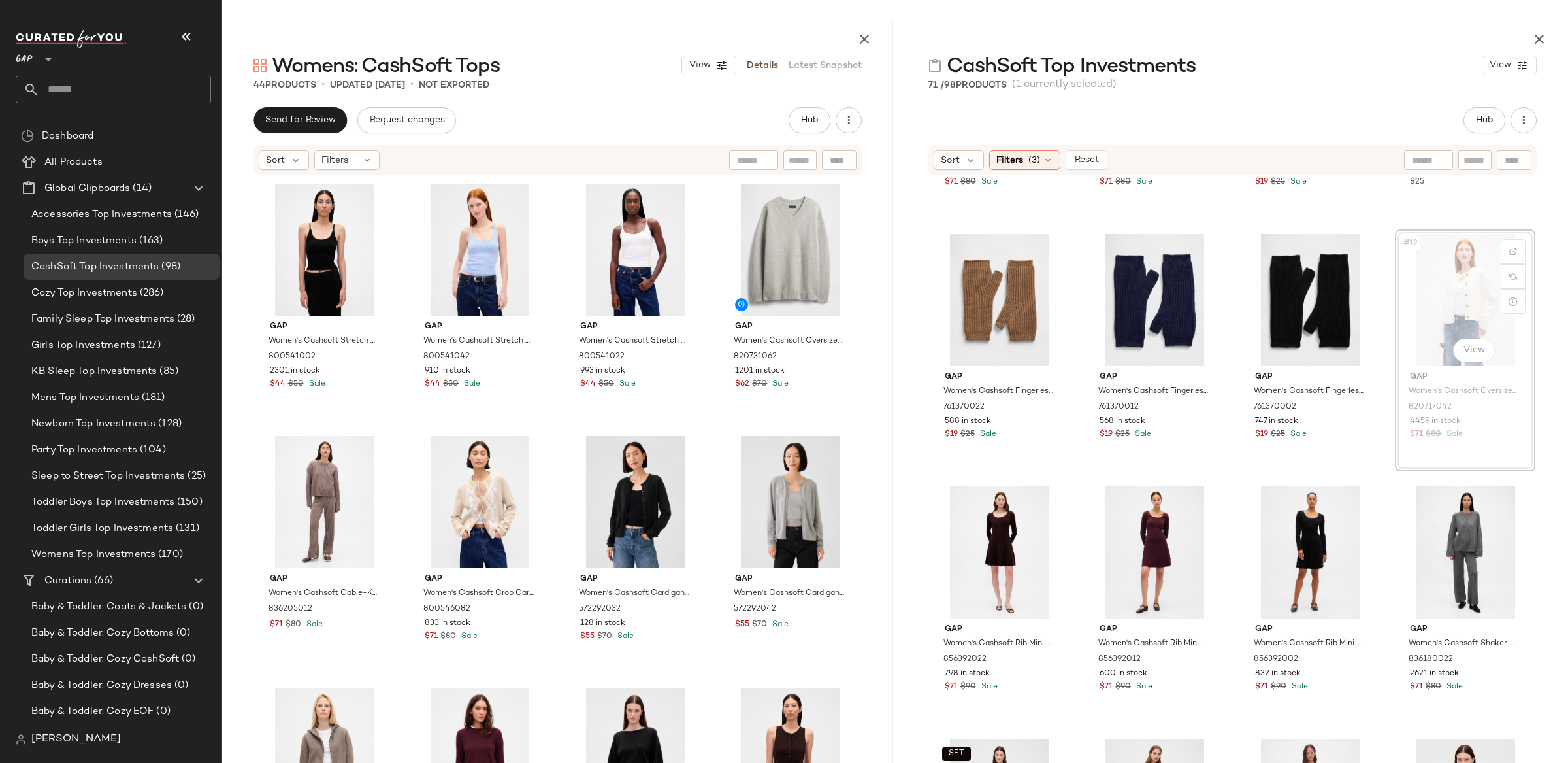
scroll to position [462, 0]
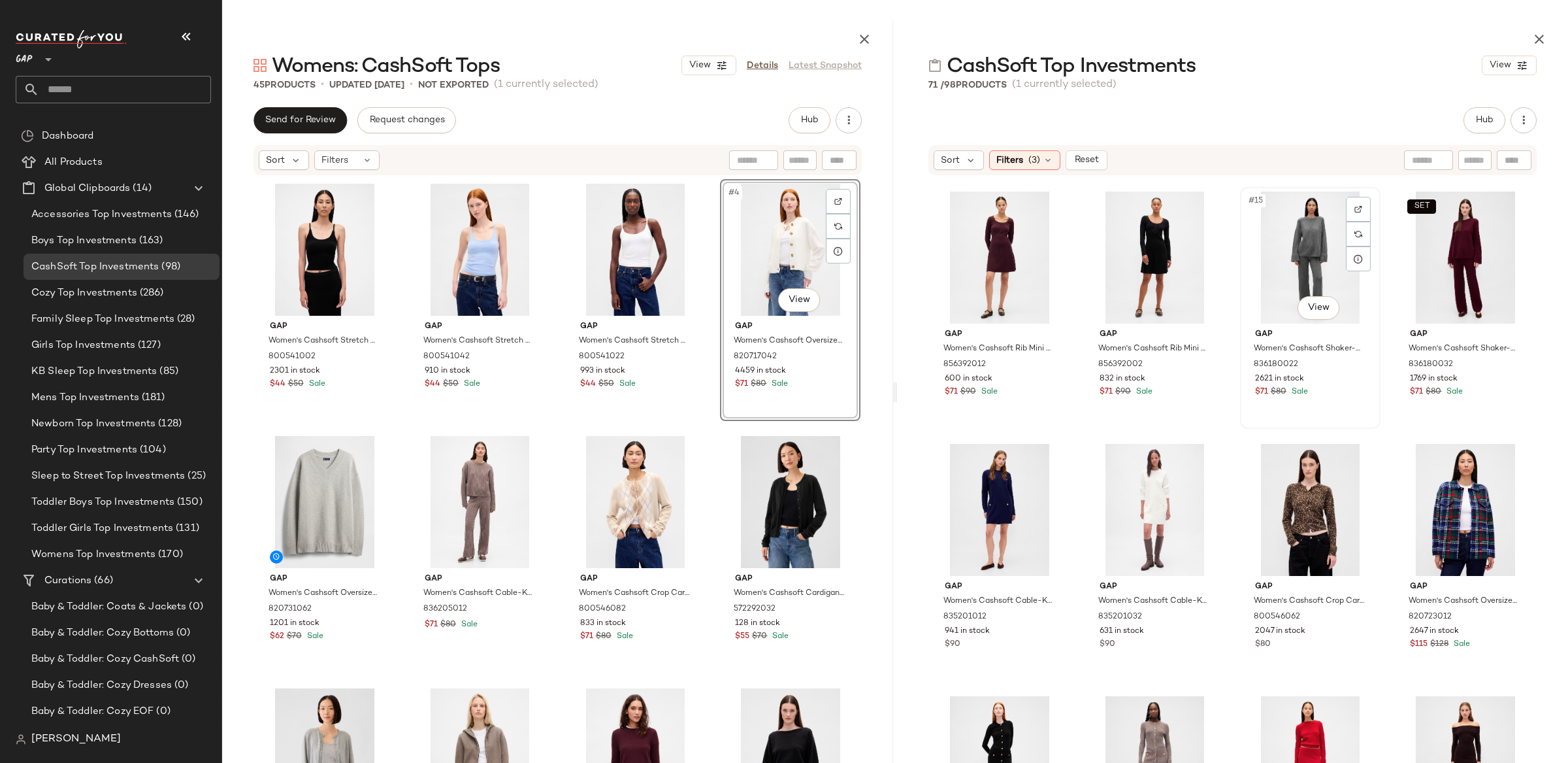
scroll to position [767, 0]
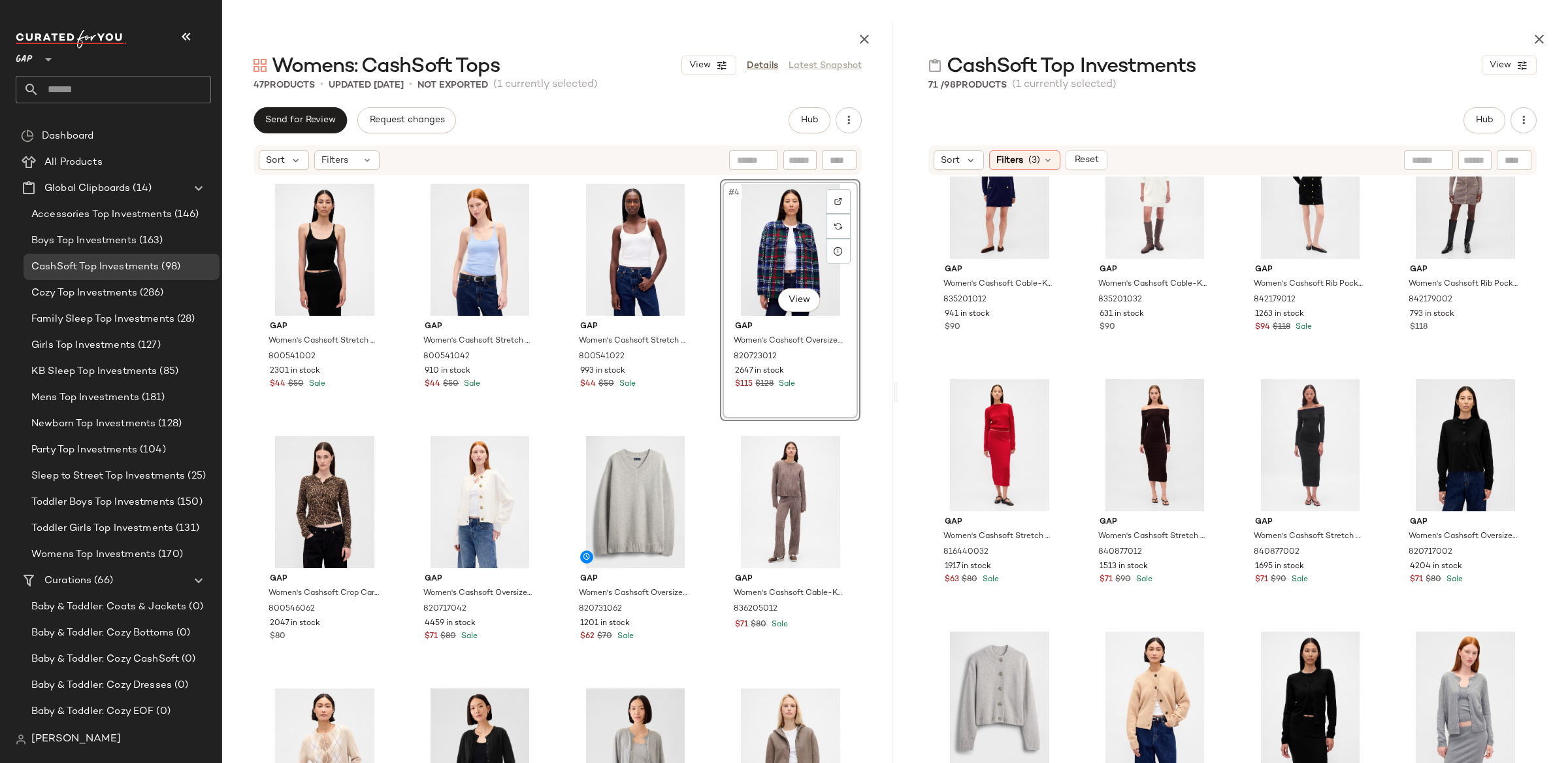
scroll to position [1080, 0]
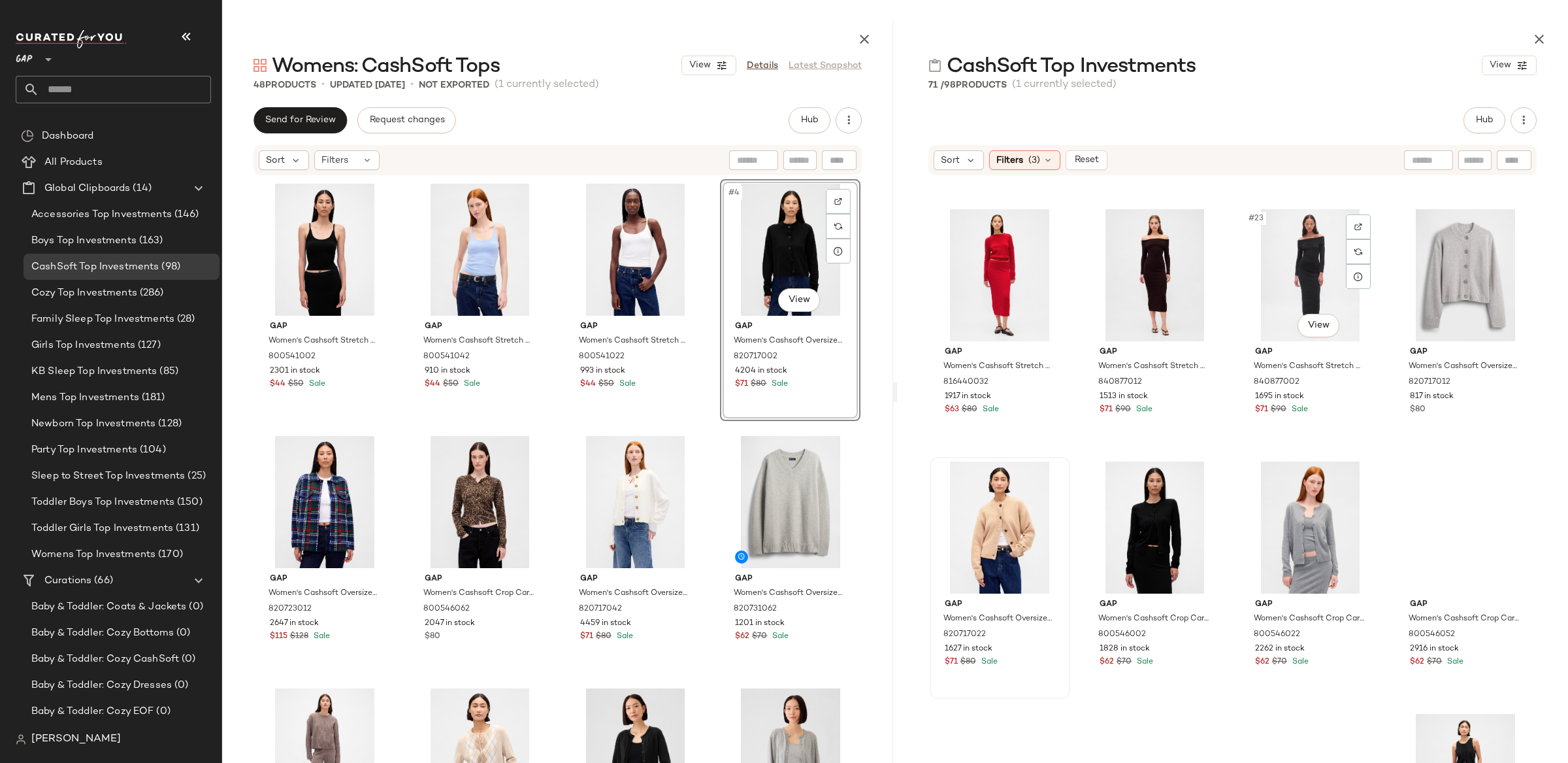
scroll to position [1247, 0]
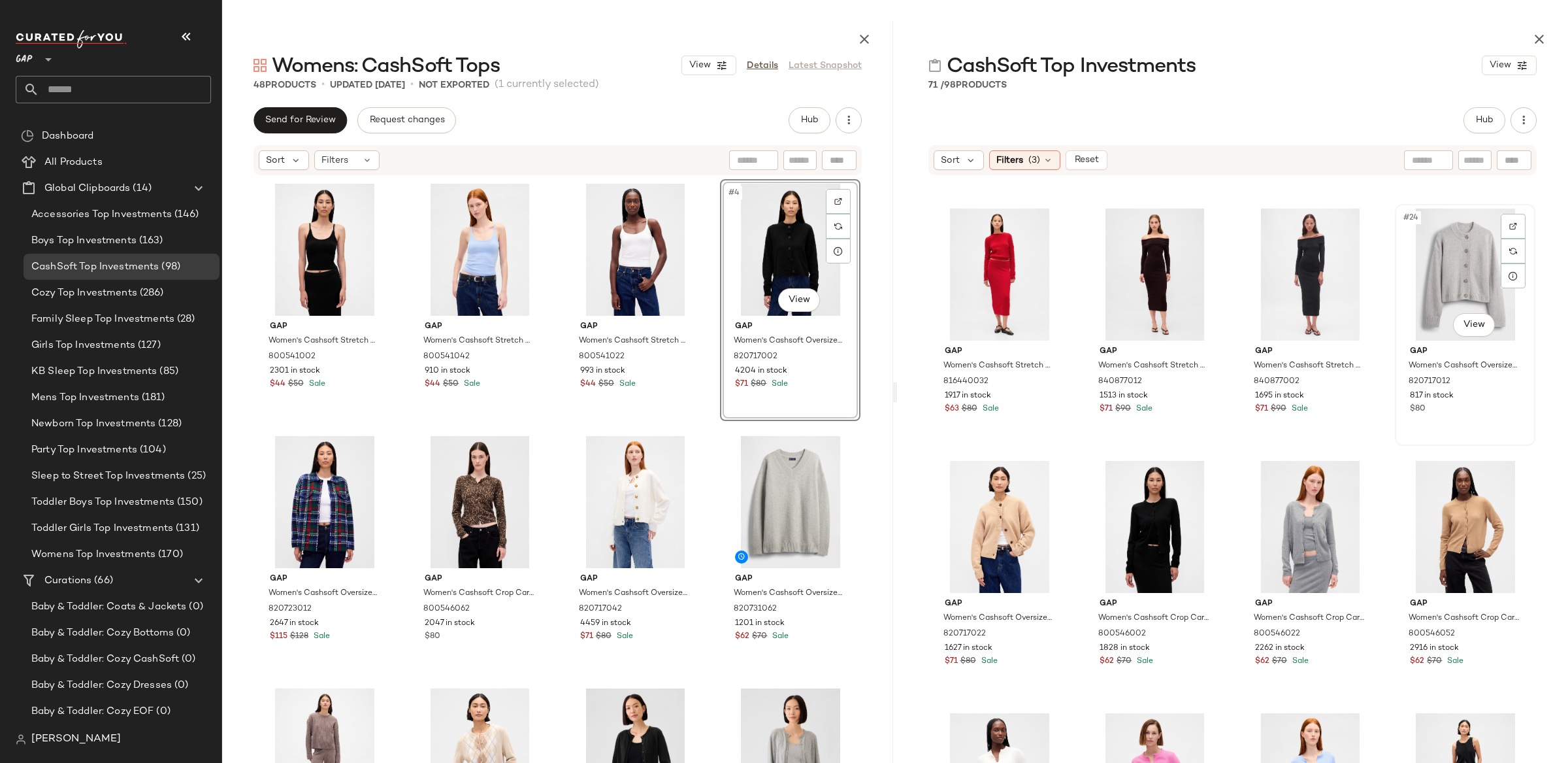
click at [1460, 265] on div "#24 View" at bounding box center [1465, 275] width 132 height 132
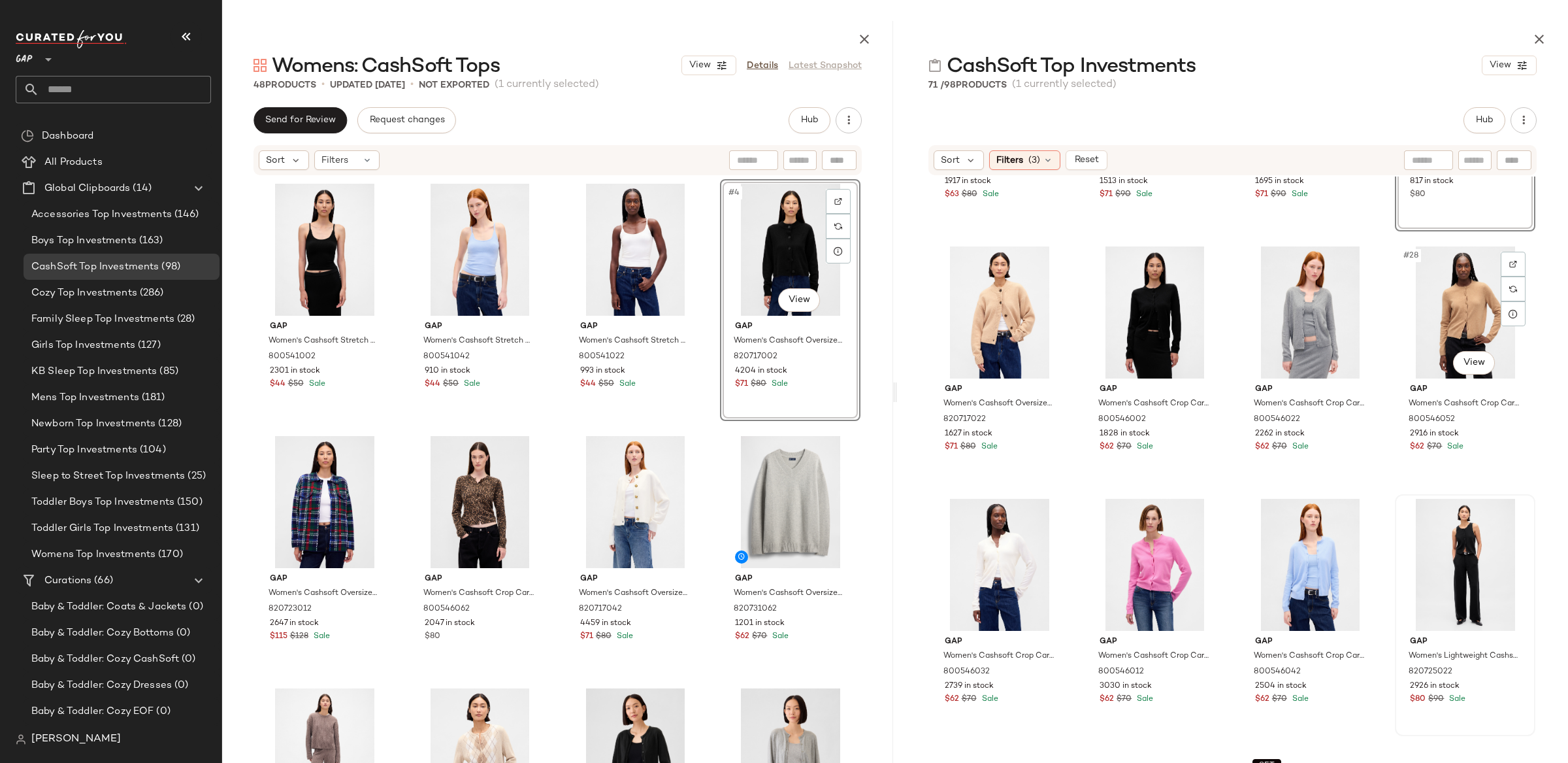
scroll to position [1462, 0]
click at [1310, 558] on div "#31 View" at bounding box center [1310, 564] width 132 height 132
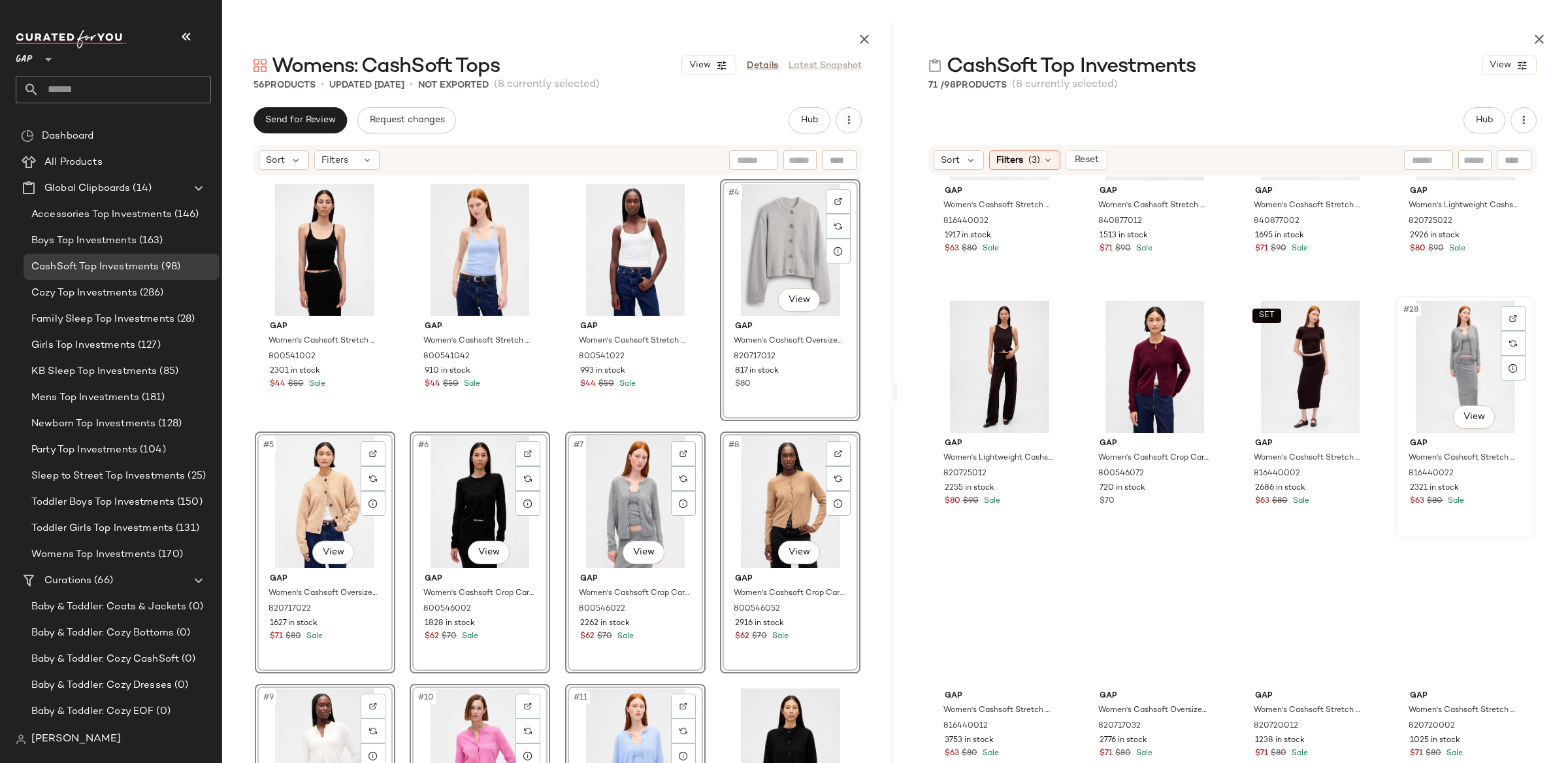
scroll to position [1407, 0]
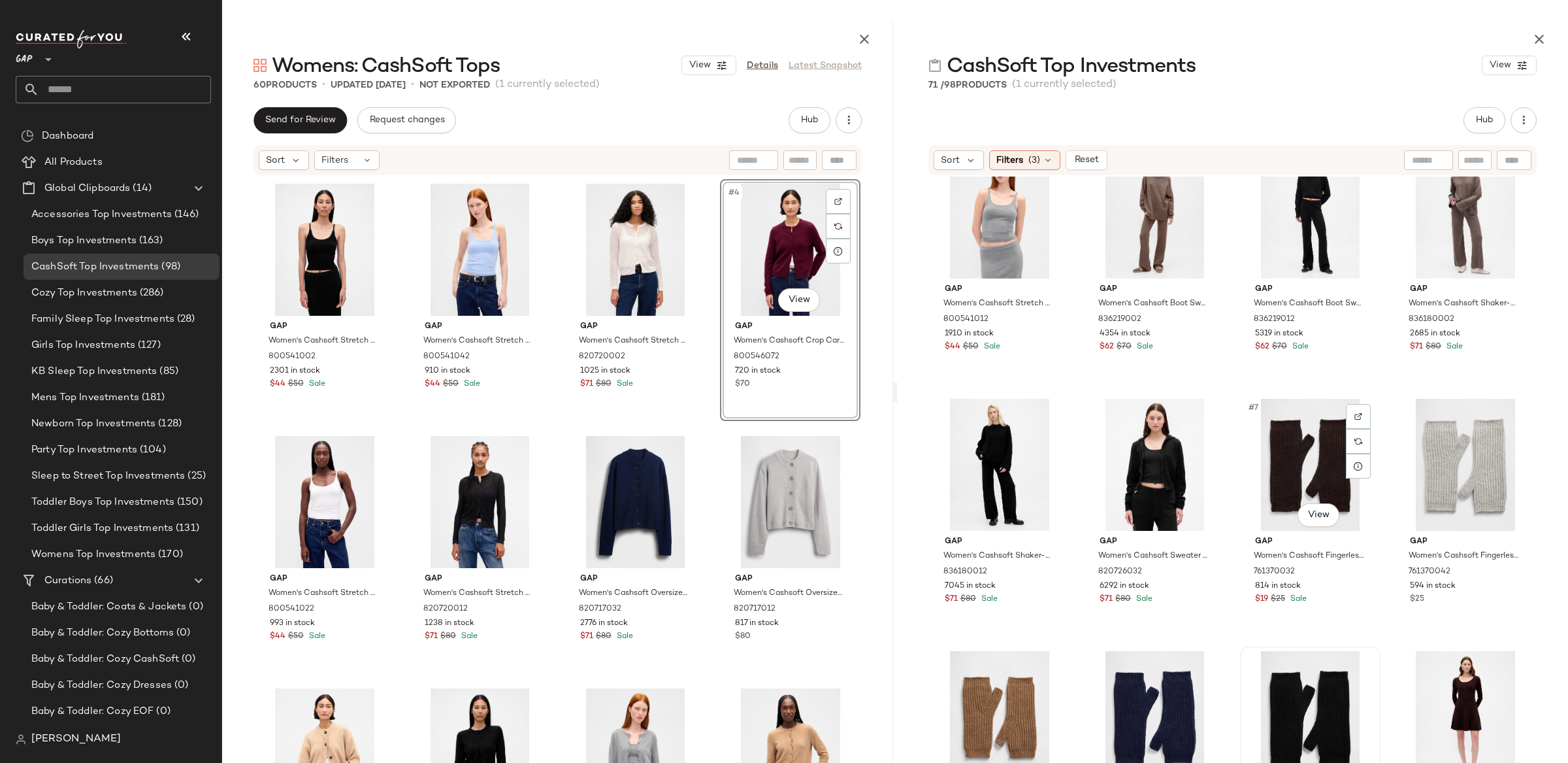
scroll to position [26, 0]
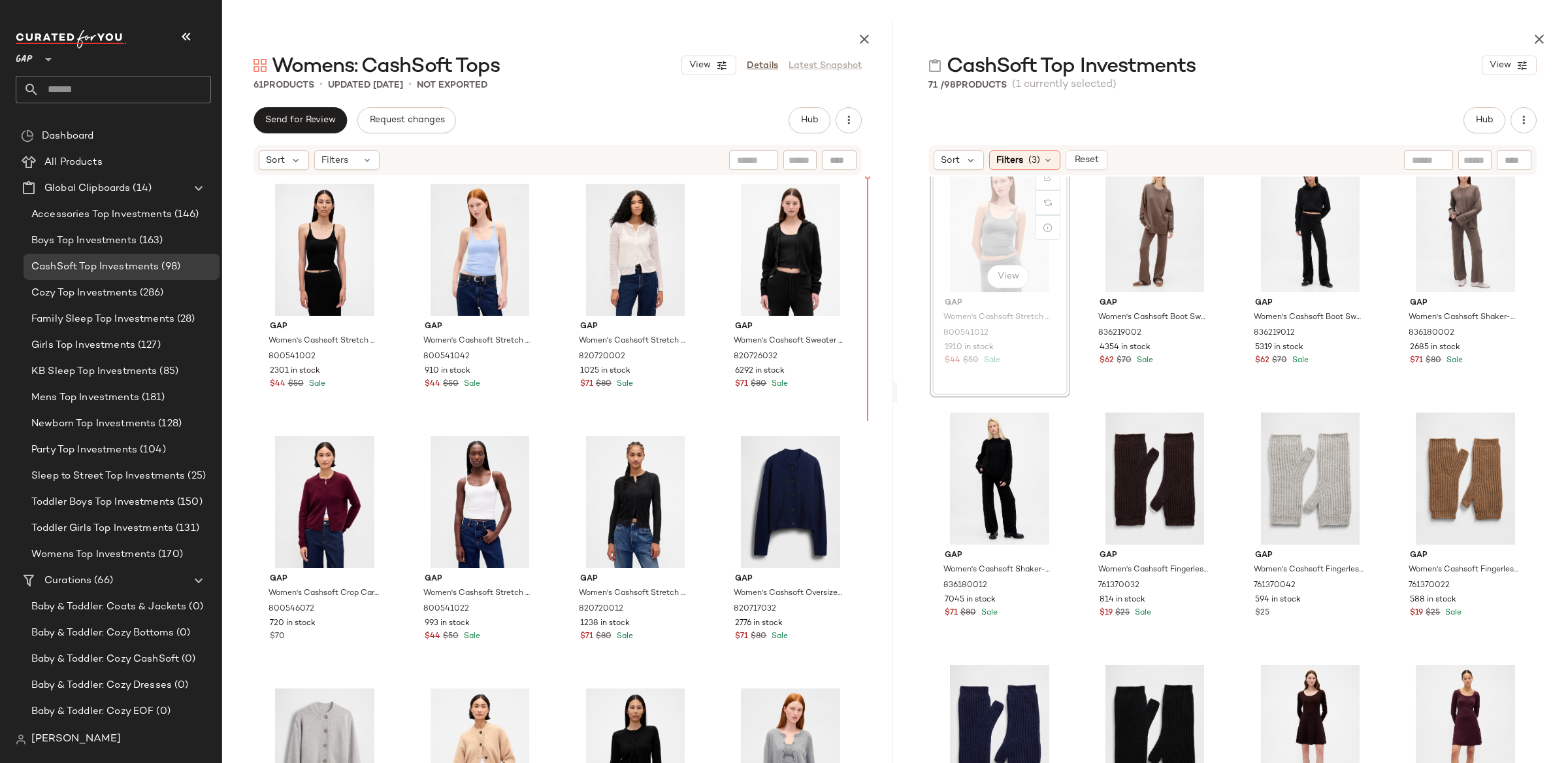
scroll to position [21, 0]
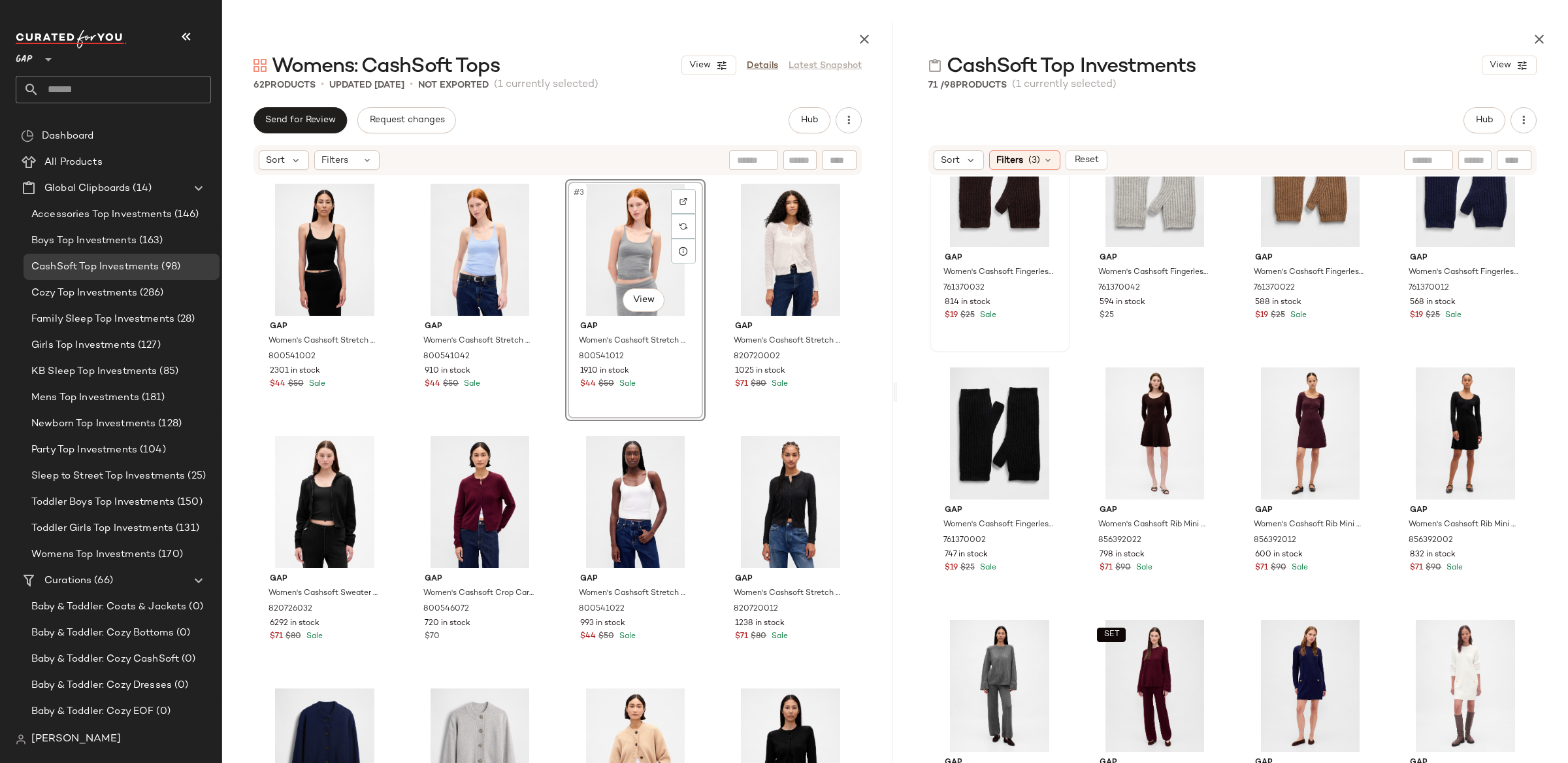
scroll to position [322, 0]
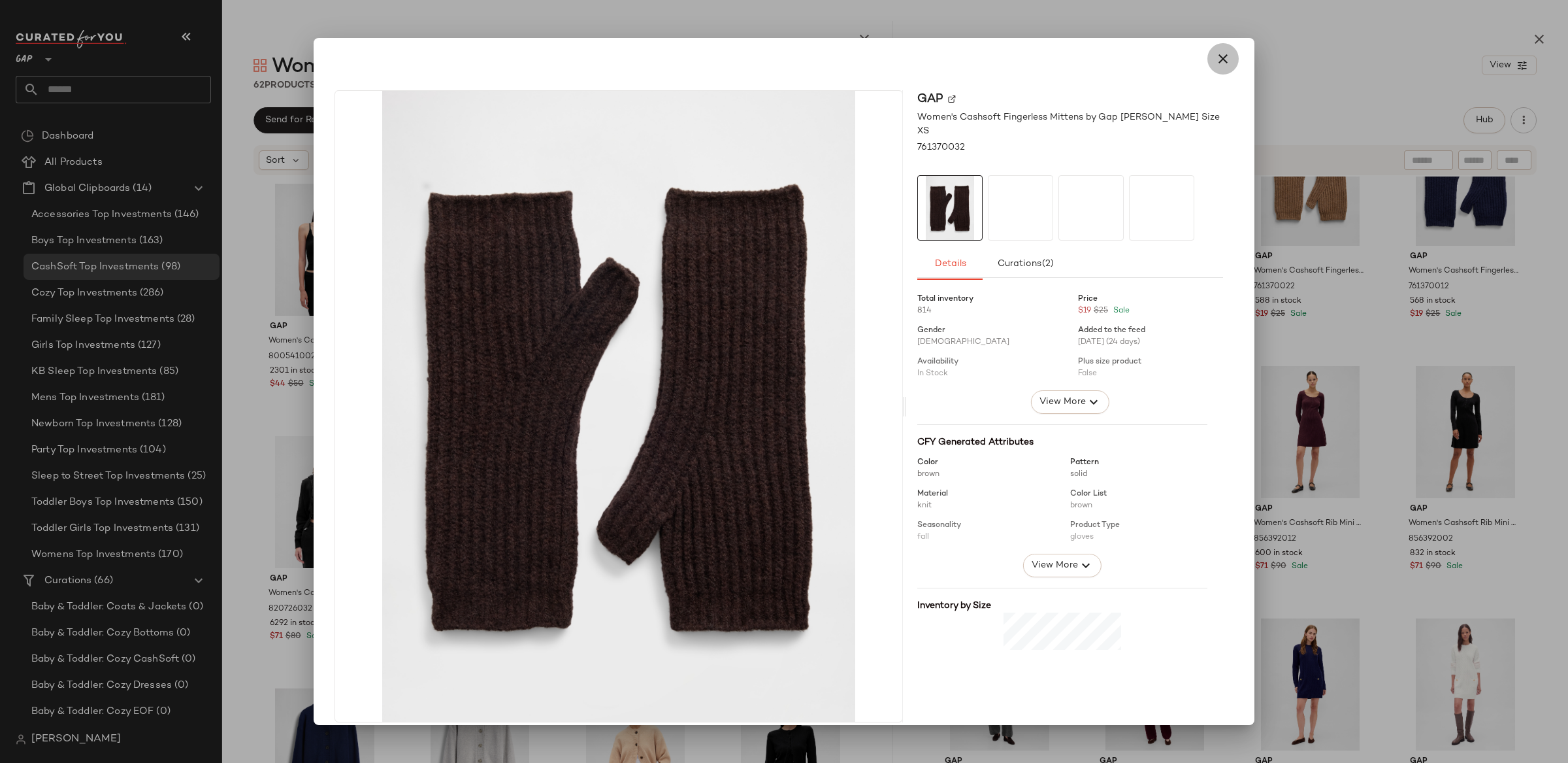
click at [1215, 60] on icon "button" at bounding box center [1223, 58] width 16 height 16
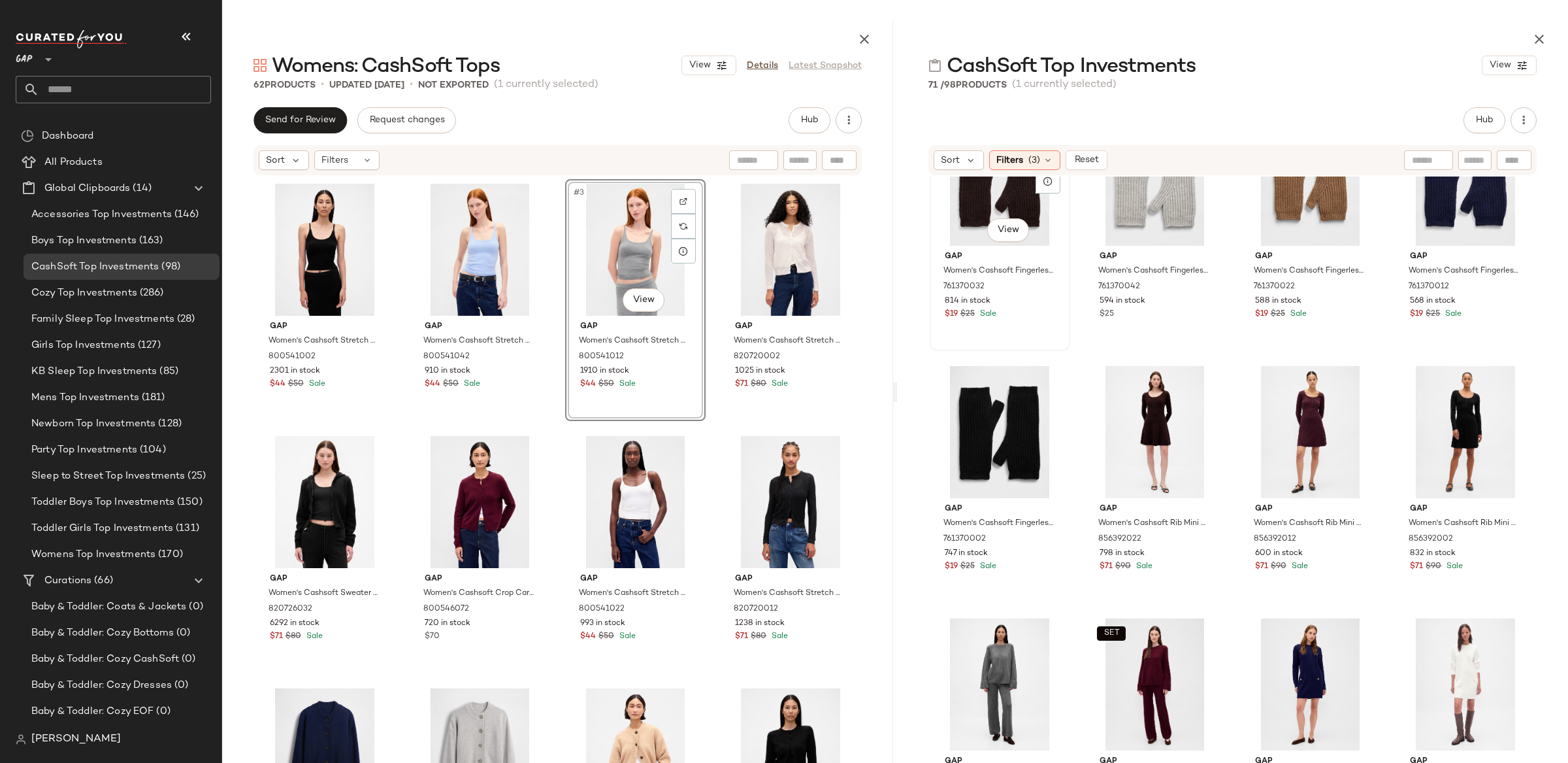
click at [1003, 202] on div "#5 View" at bounding box center [1000, 180] width 132 height 132
click at [979, 408] on div "#9 View" at bounding box center [1000, 432] width 132 height 132
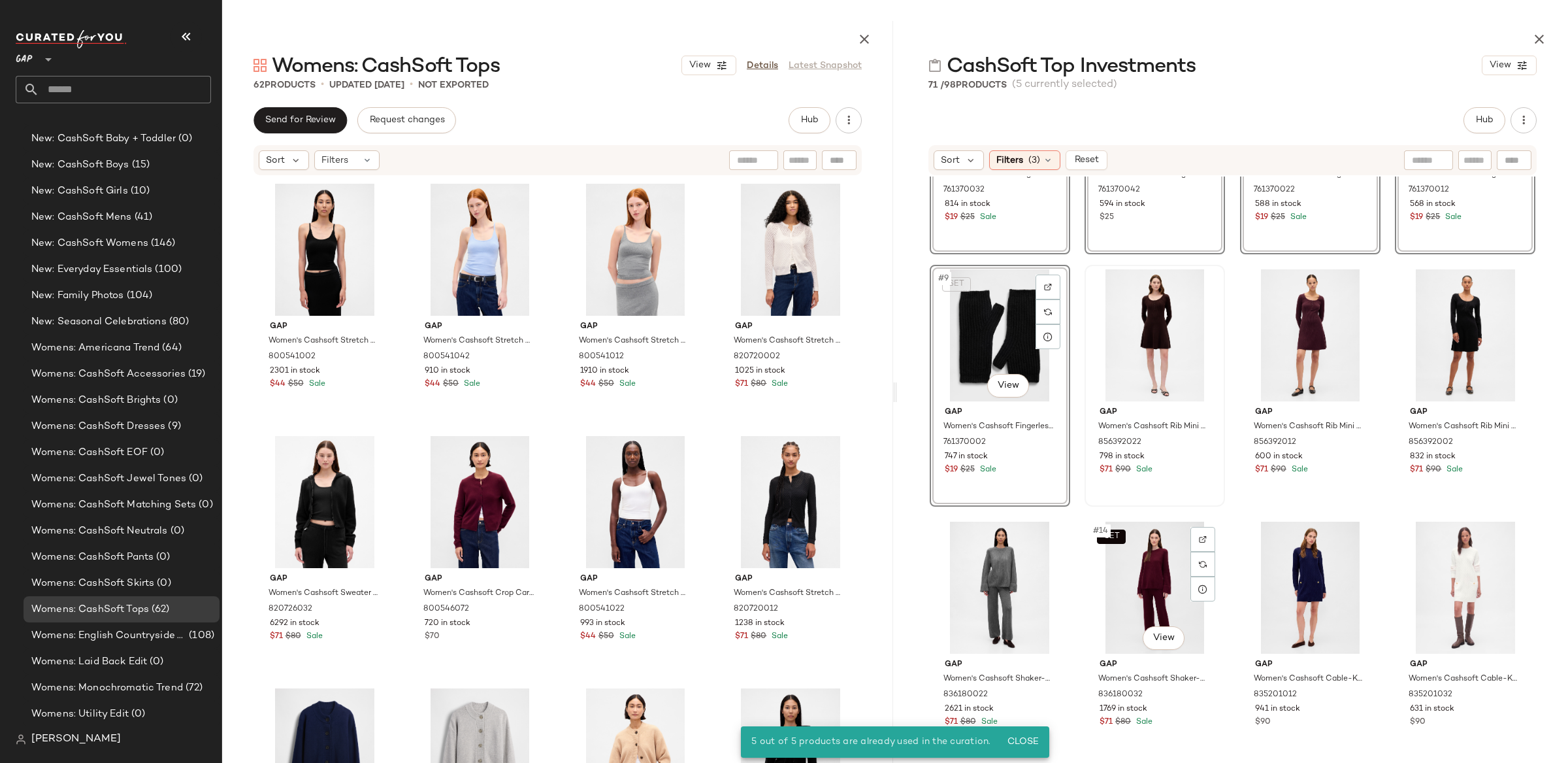
scroll to position [422, 0]
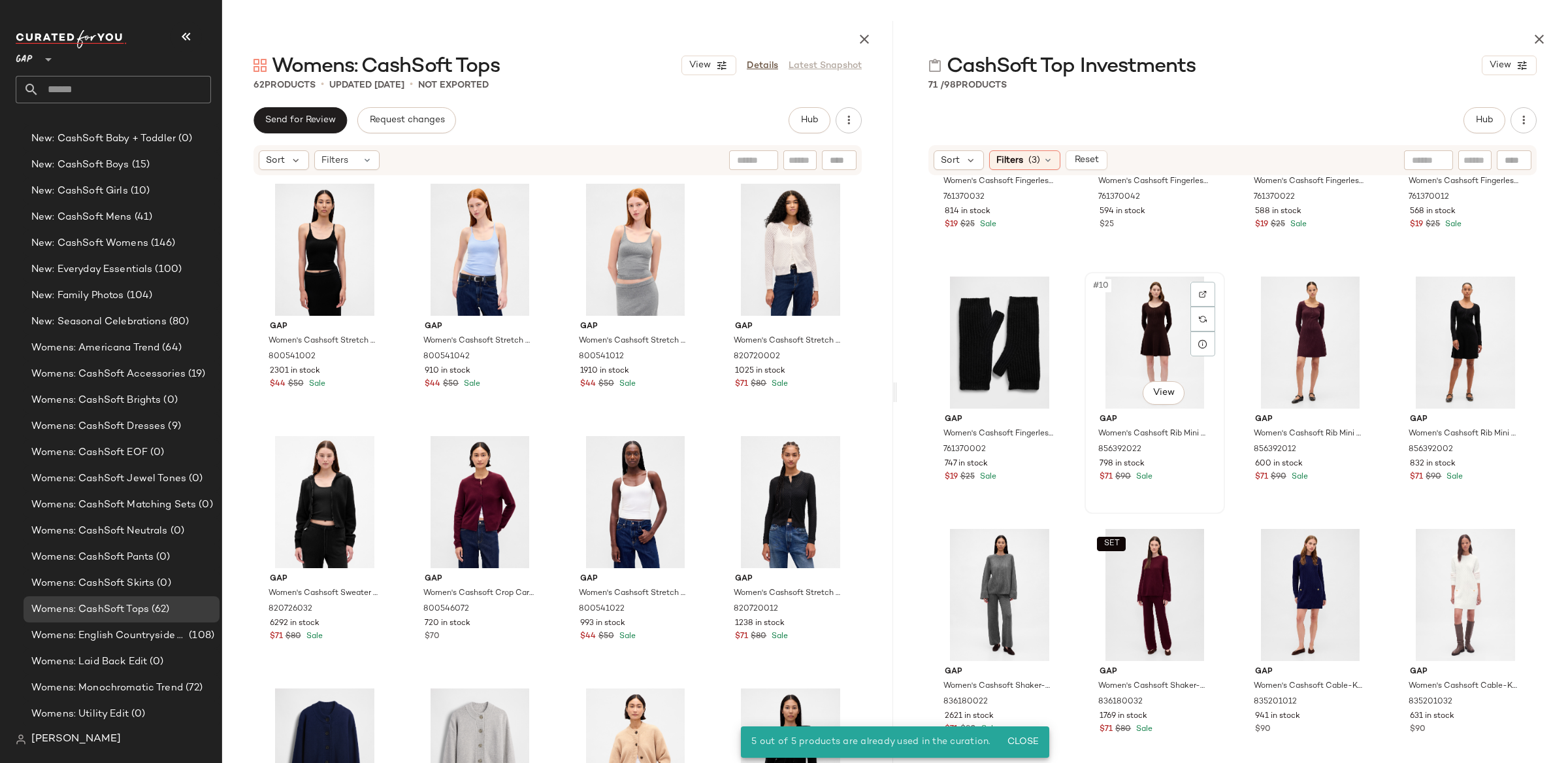
click at [1145, 334] on div "#10 View" at bounding box center [1154, 343] width 132 height 132
click at [1463, 335] on div "#12 View" at bounding box center [1465, 343] width 132 height 132
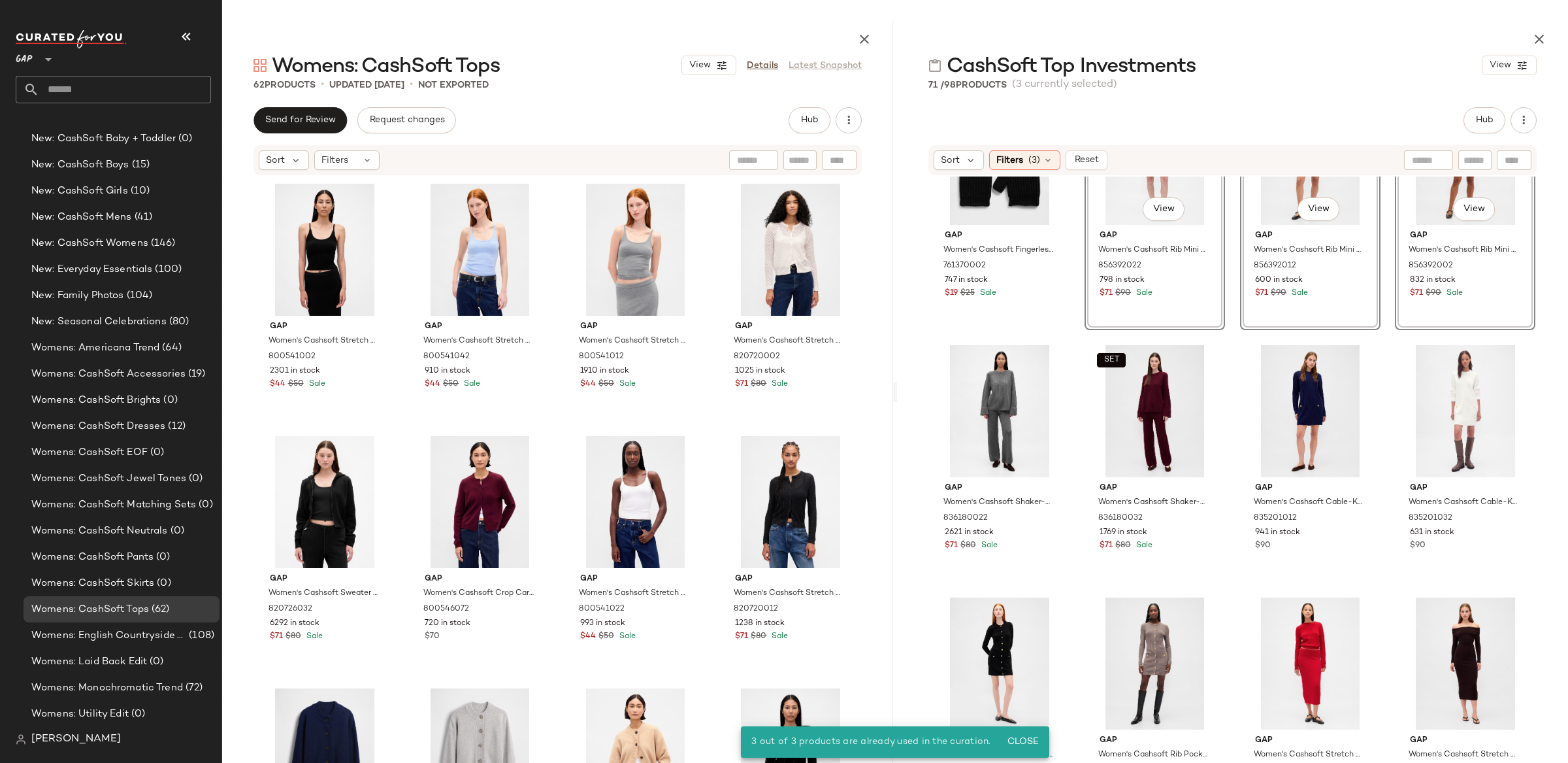
scroll to position [633, 0]
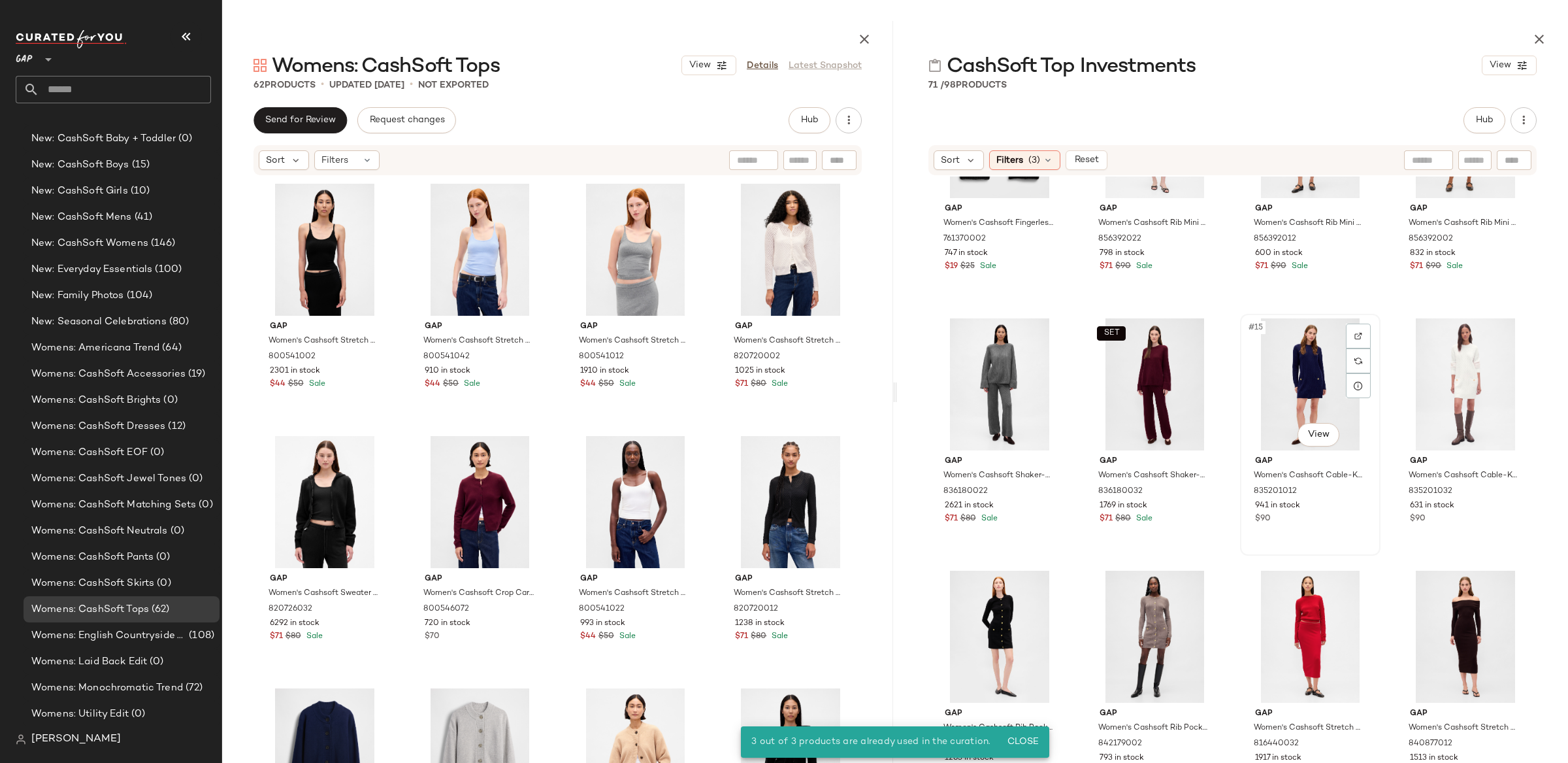
click at [1275, 377] on div "#15 View" at bounding box center [1310, 385] width 132 height 132
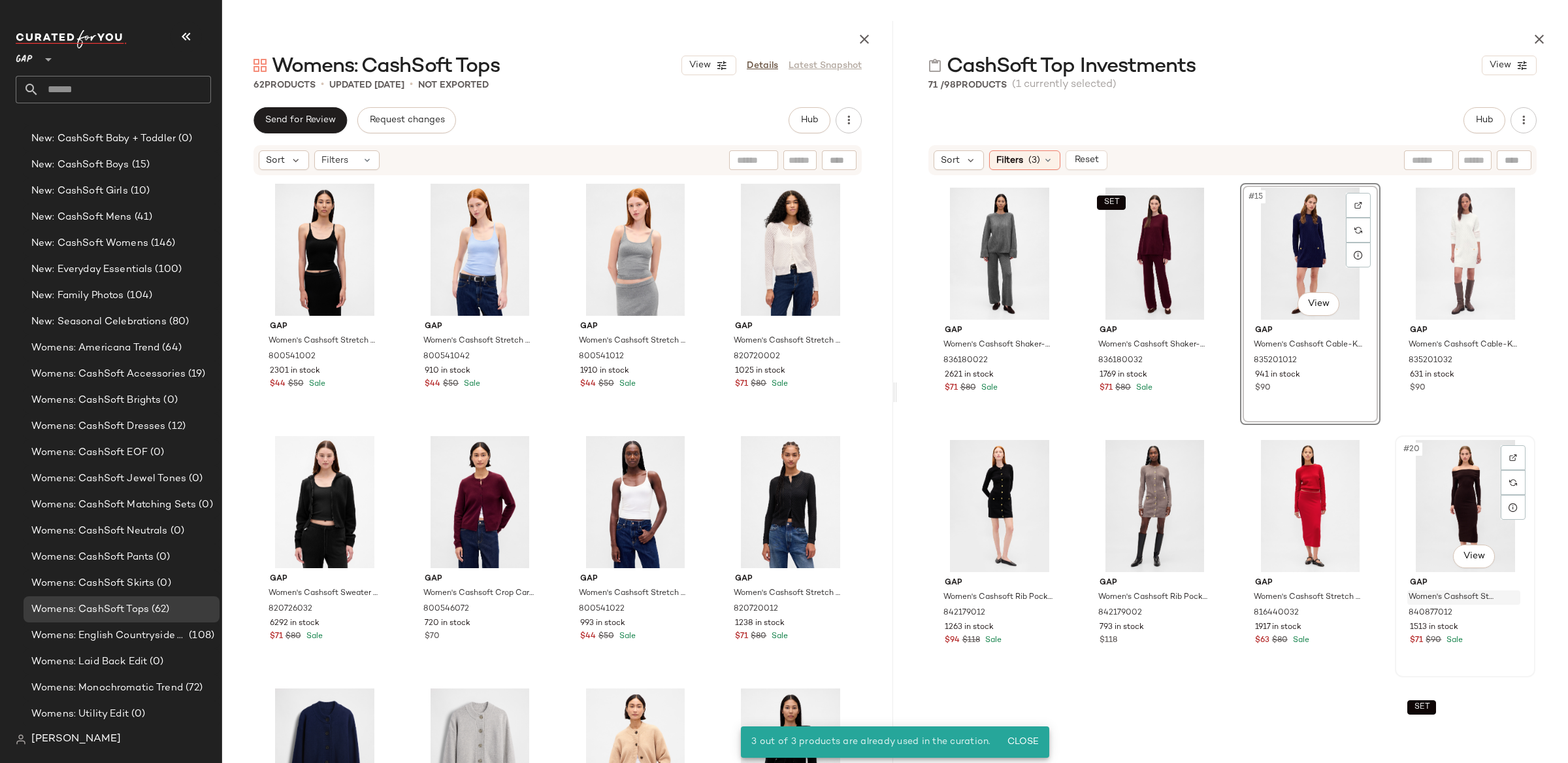
scroll to position [768, 0]
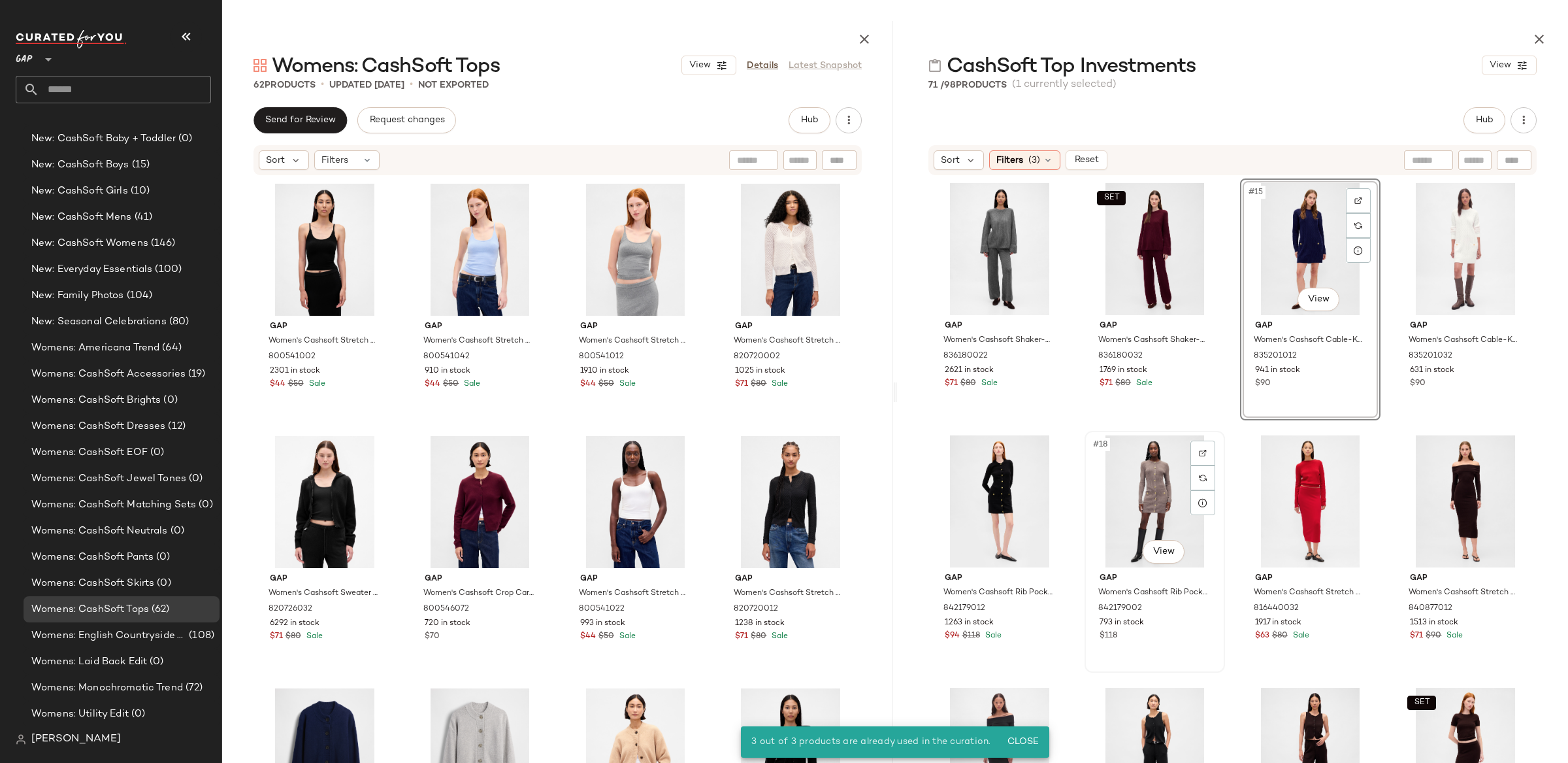
drag, startPoint x: 1121, startPoint y: 503, endPoint x: 1110, endPoint y: 505, distance: 11.2
click at [1121, 503] on div "#18 View" at bounding box center [1154, 501] width 132 height 132
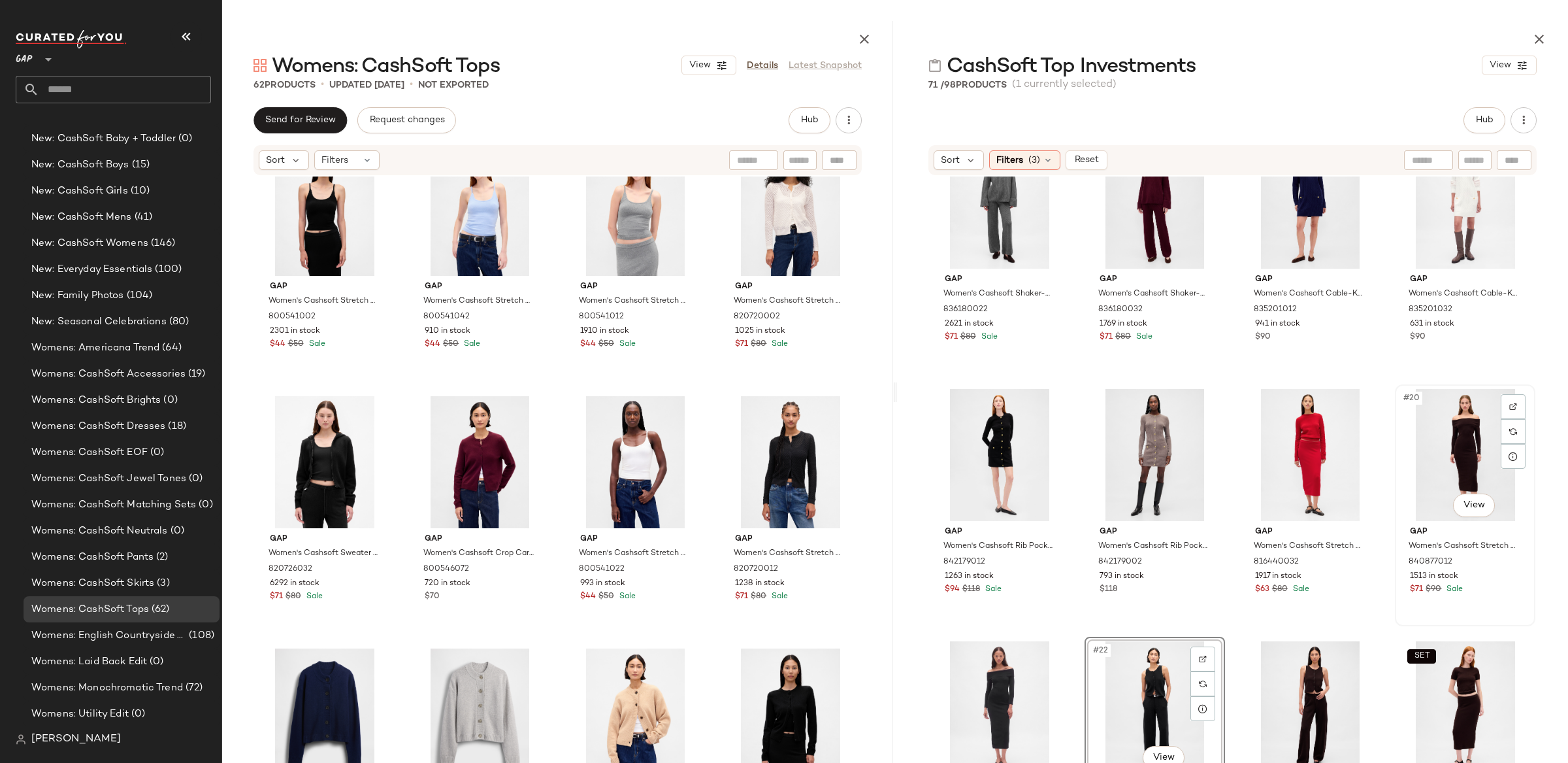
scroll to position [811, 0]
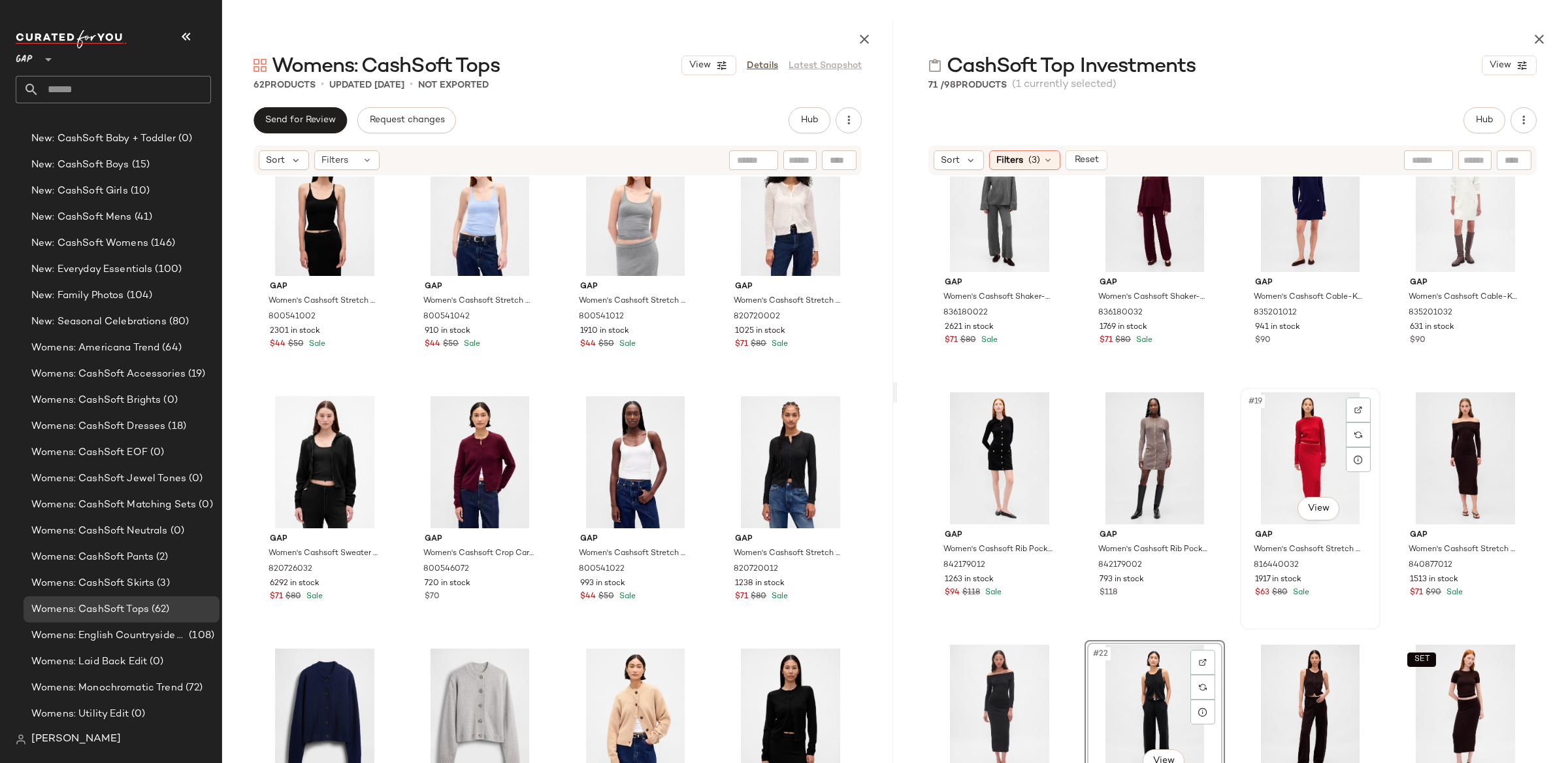
click at [1287, 434] on div "#19 View" at bounding box center [1310, 459] width 132 height 132
click at [1467, 459] on div "#20 View" at bounding box center [1465, 459] width 132 height 132
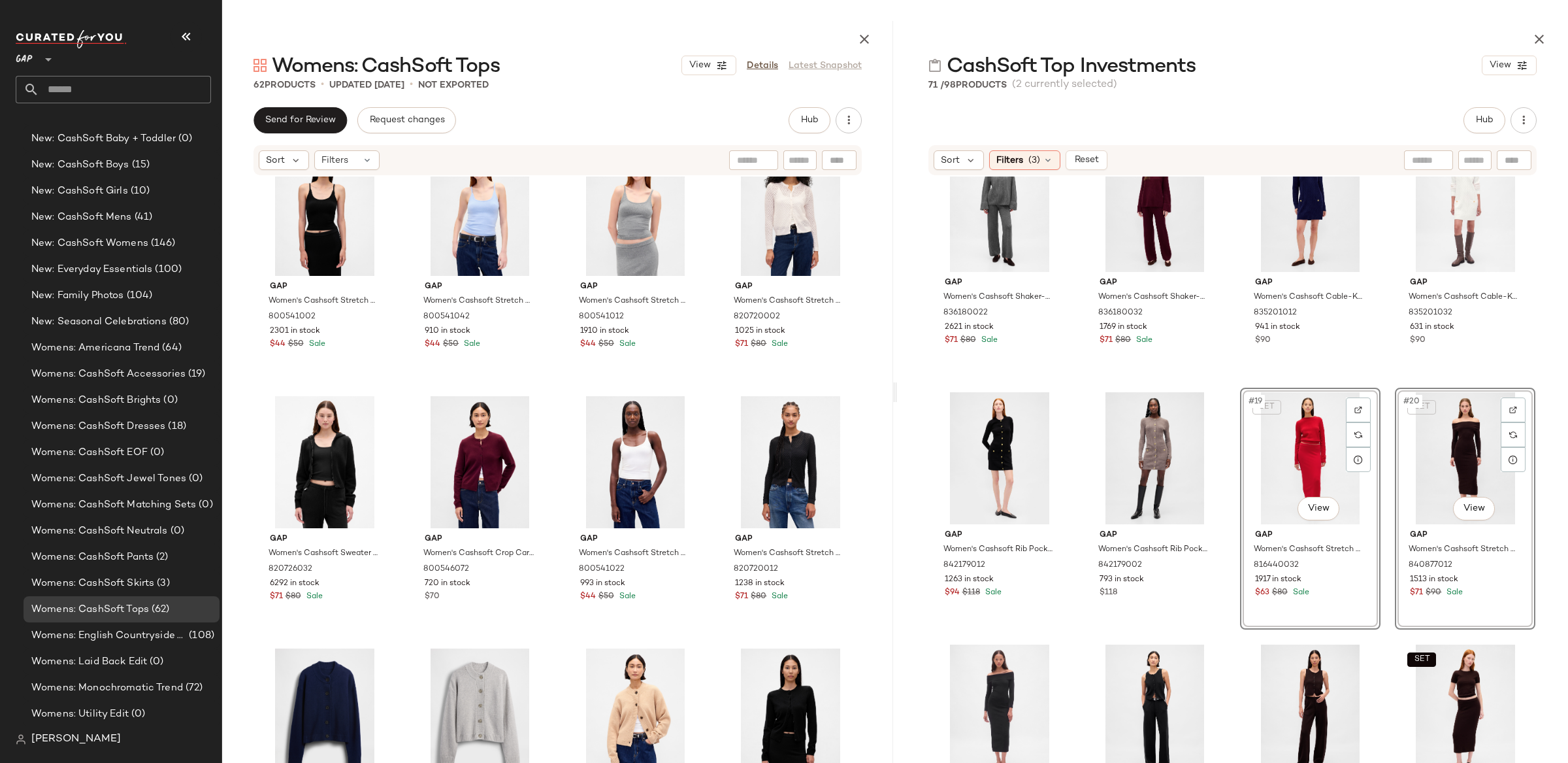
click at [1440, 450] on div "SET #20 View" at bounding box center [1465, 459] width 132 height 132
drag, startPoint x: 1266, startPoint y: 463, endPoint x: 1121, endPoint y: 449, distance: 145.7
click at [1265, 463] on div "SET #19 View" at bounding box center [1310, 459] width 132 height 132
drag, startPoint x: 1121, startPoint y: 449, endPoint x: 1294, endPoint y: 436, distance: 173.5
click at [1122, 449] on div "#18 View" at bounding box center [1154, 459] width 132 height 132
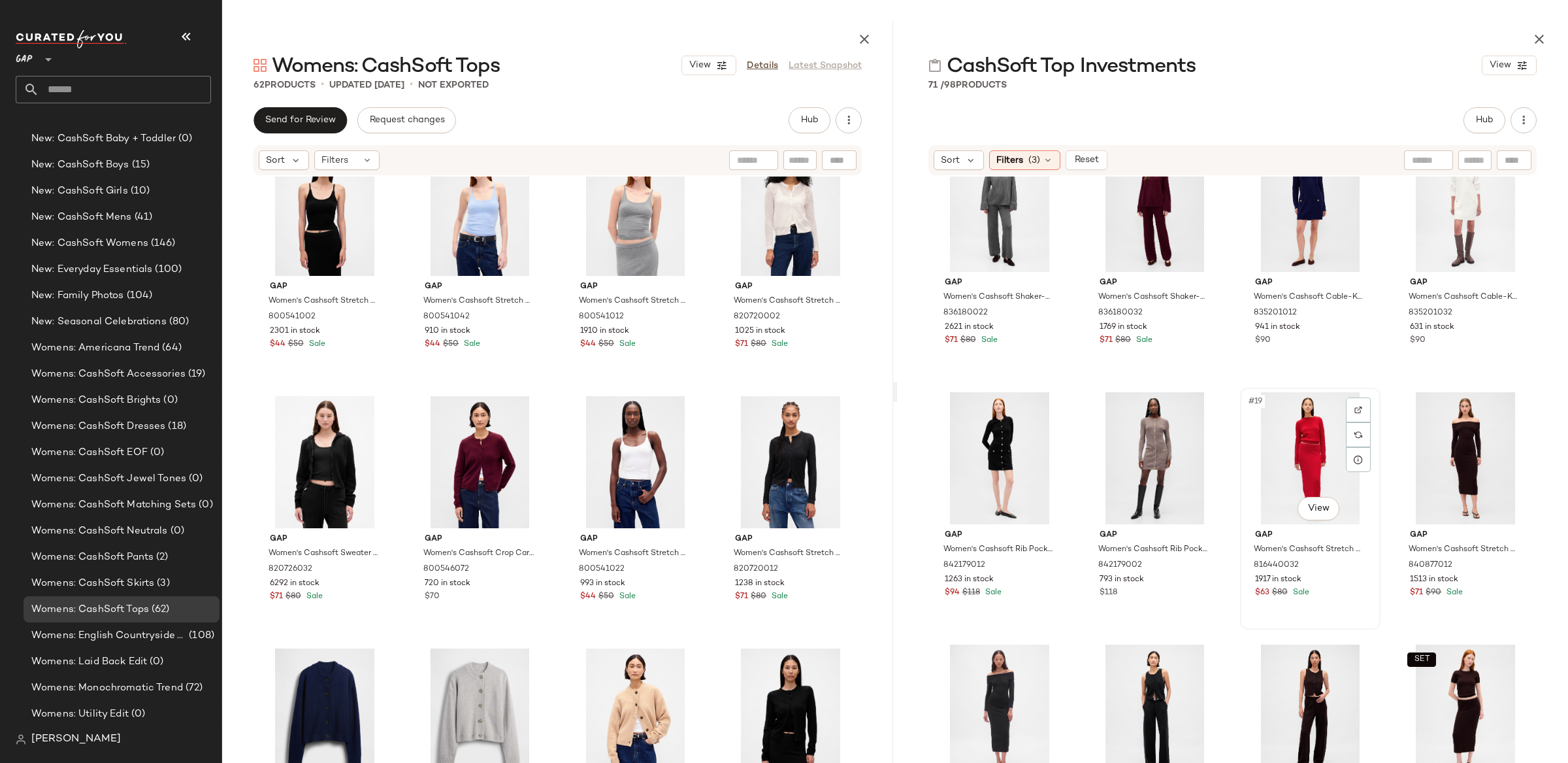
drag, startPoint x: 1303, startPoint y: 434, endPoint x: 1309, endPoint y: 414, distance: 20.9
click at [1303, 434] on div "#19 View" at bounding box center [1310, 459] width 132 height 132
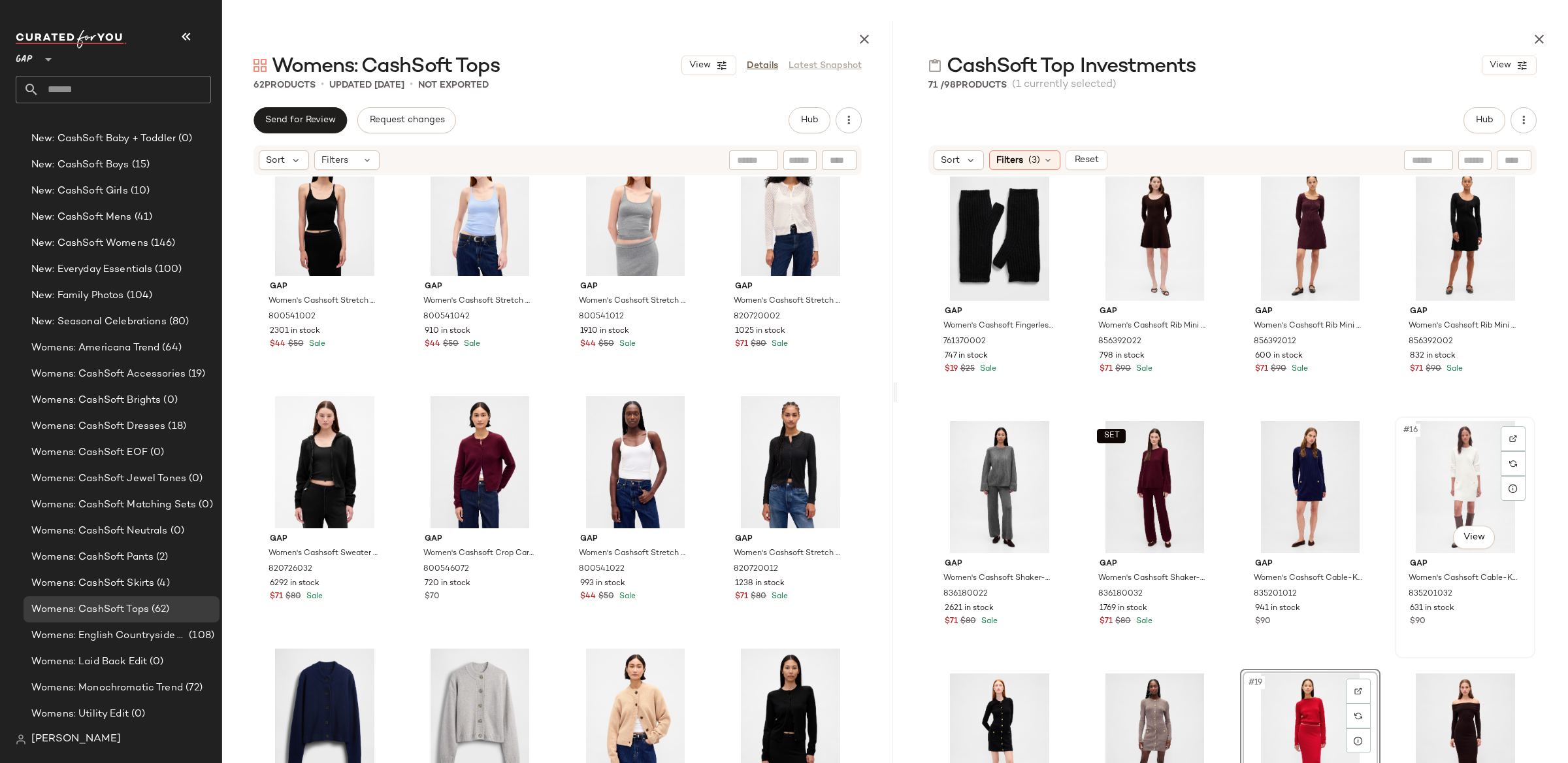
scroll to position [522, 0]
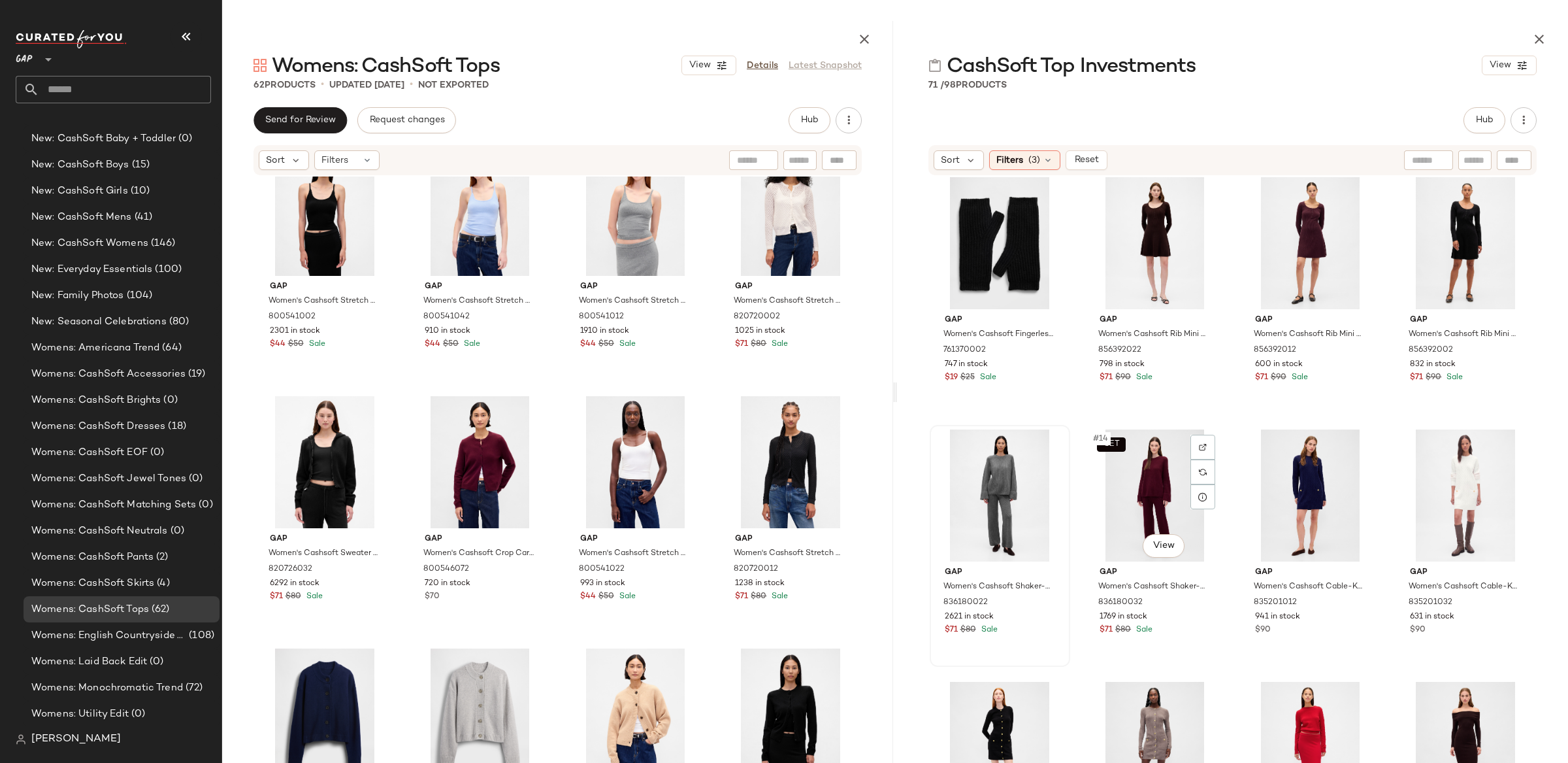
drag, startPoint x: 1138, startPoint y: 513, endPoint x: 1051, endPoint y: 508, distance: 87.1
click at [1138, 513] on div "SET #14 View" at bounding box center [1154, 496] width 132 height 132
click at [994, 494] on div "#13 View" at bounding box center [1000, 496] width 132 height 132
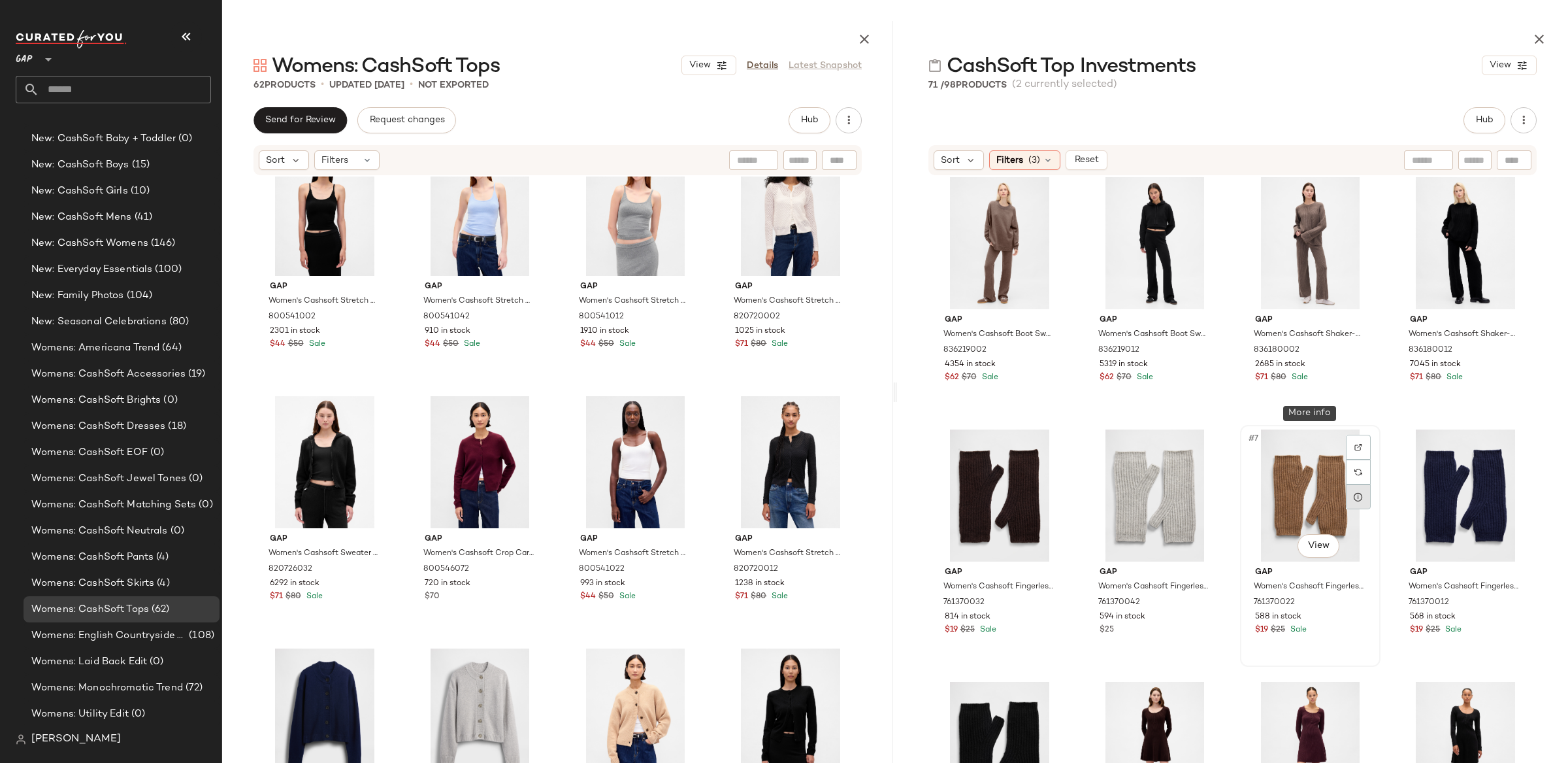
scroll to position [0, 0]
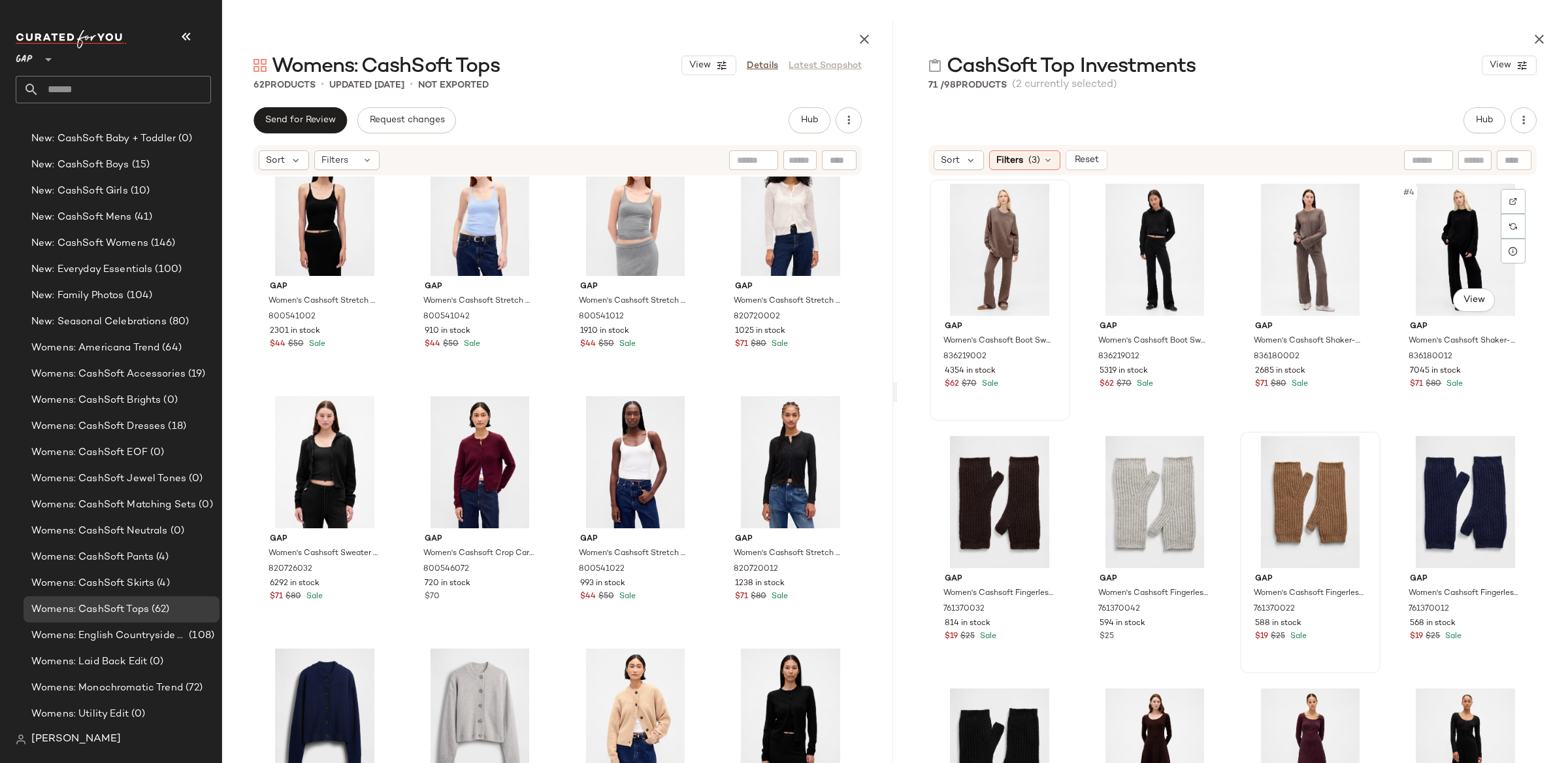
drag, startPoint x: 1455, startPoint y: 251, endPoint x: 1051, endPoint y: 248, distance: 404.0
click at [1455, 251] on div "#4 View" at bounding box center [1465, 250] width 132 height 132
drag, startPoint x: 973, startPoint y: 248, endPoint x: 983, endPoint y: 251, distance: 10.4
click at [973, 248] on div "#1 View" at bounding box center [1000, 250] width 132 height 132
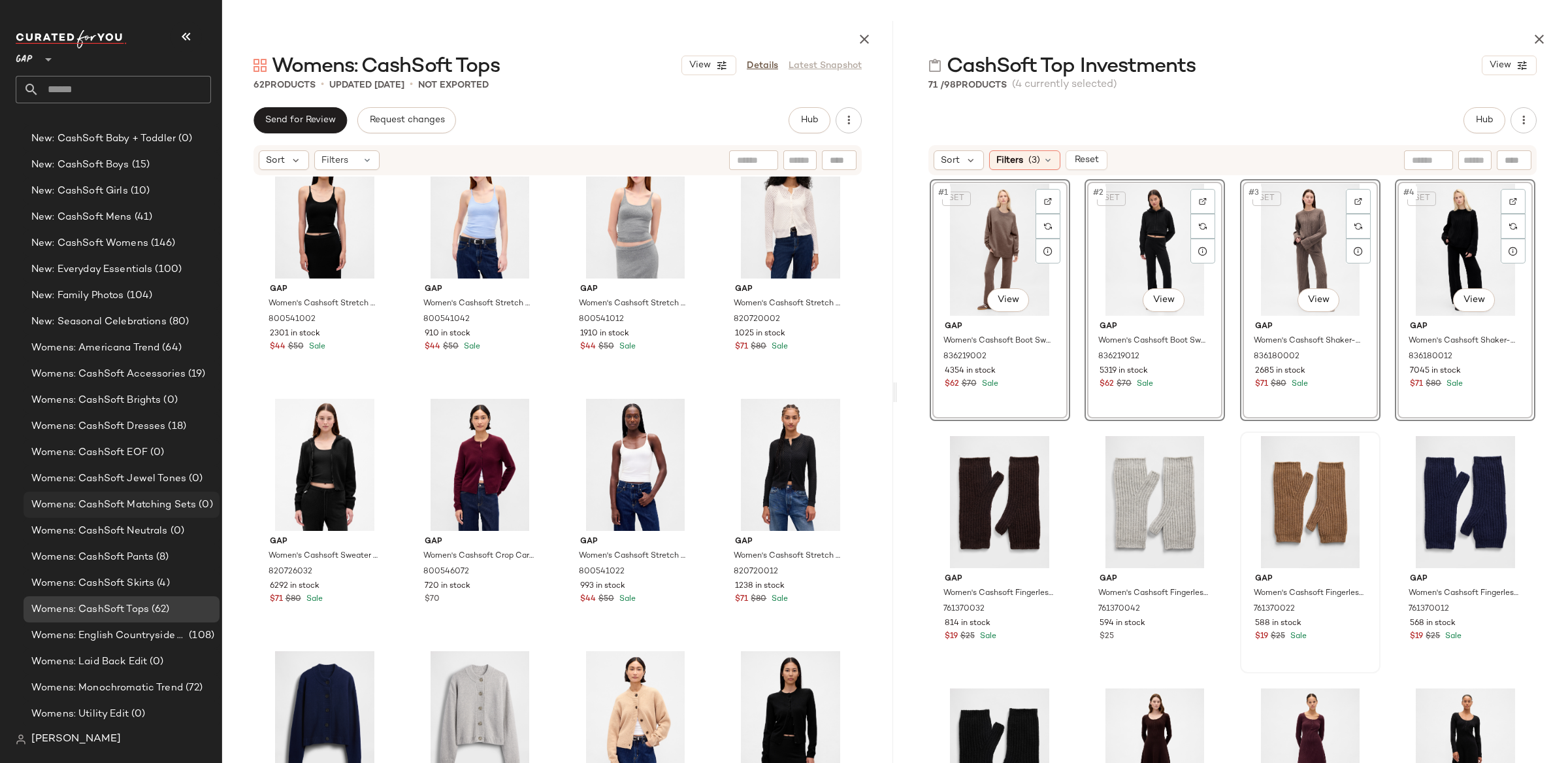
click at [171, 501] on span "Womens: CashSoft Matching Sets" at bounding box center [114, 505] width 165 height 15
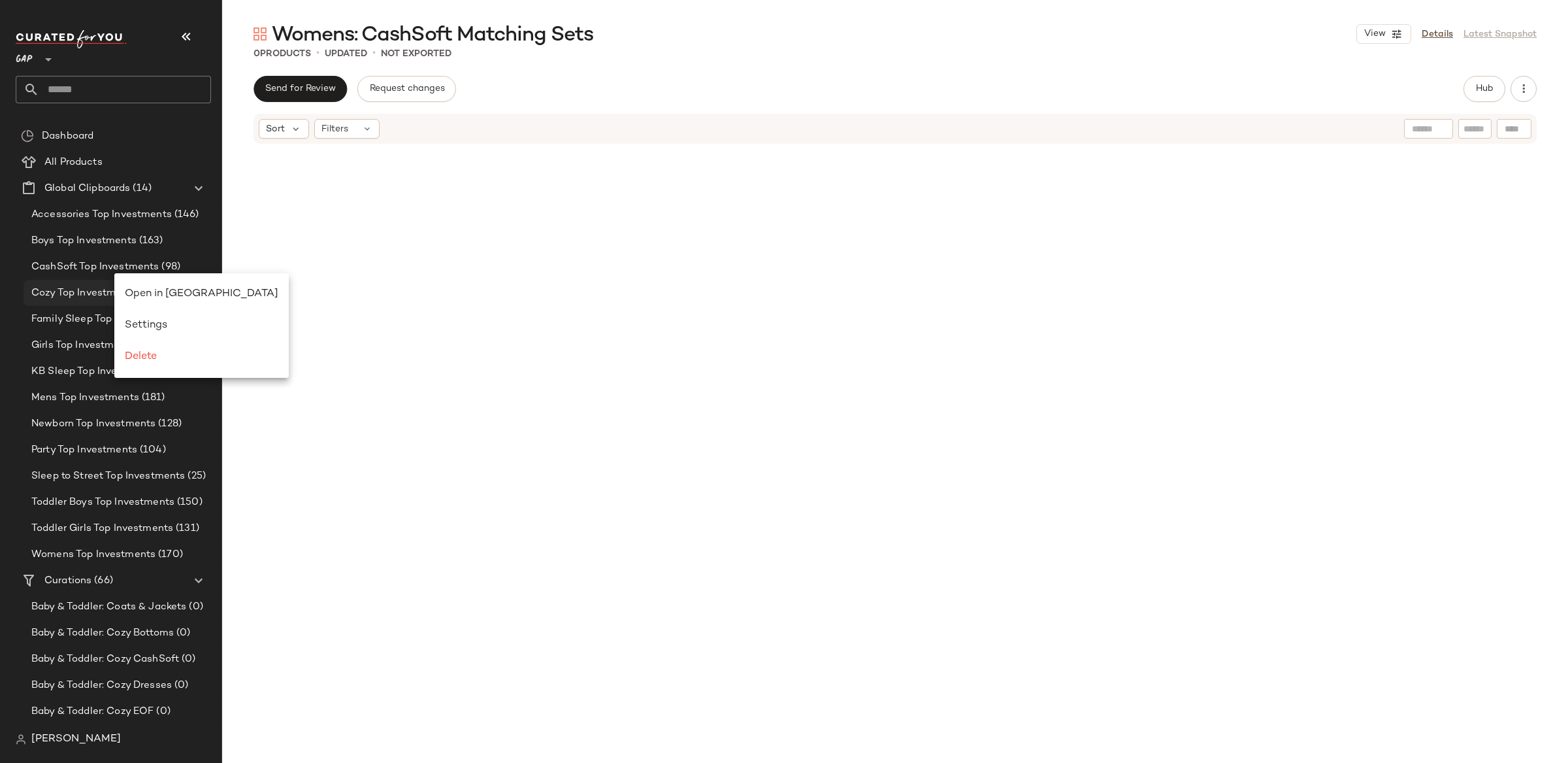
drag, startPoint x: 164, startPoint y: 286, endPoint x: 151, endPoint y: 293, distance: 14.8
click at [164, 287] on div "Open in Split View" at bounding box center [201, 294] width 153 height 16
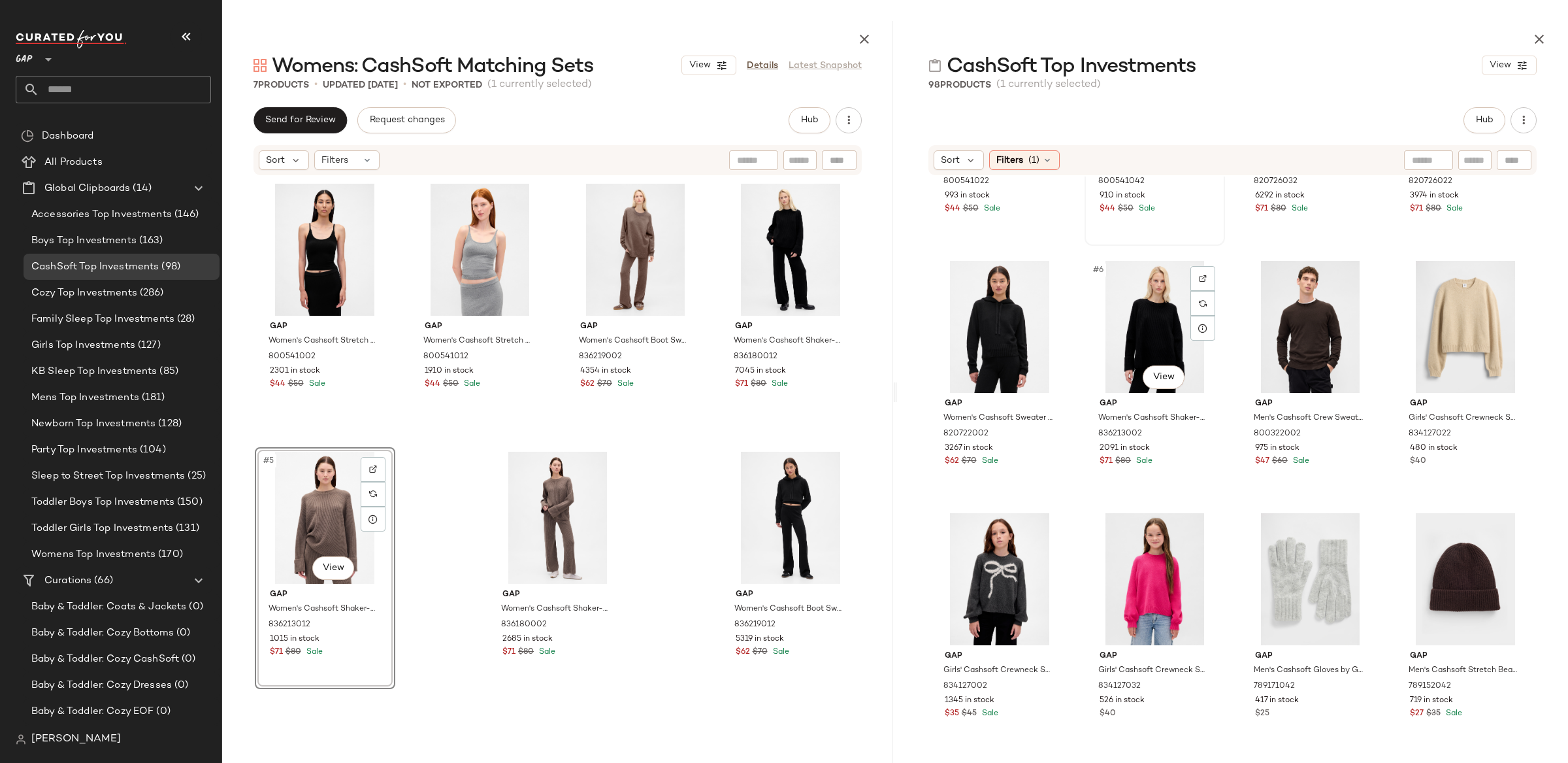
scroll to position [172, 0]
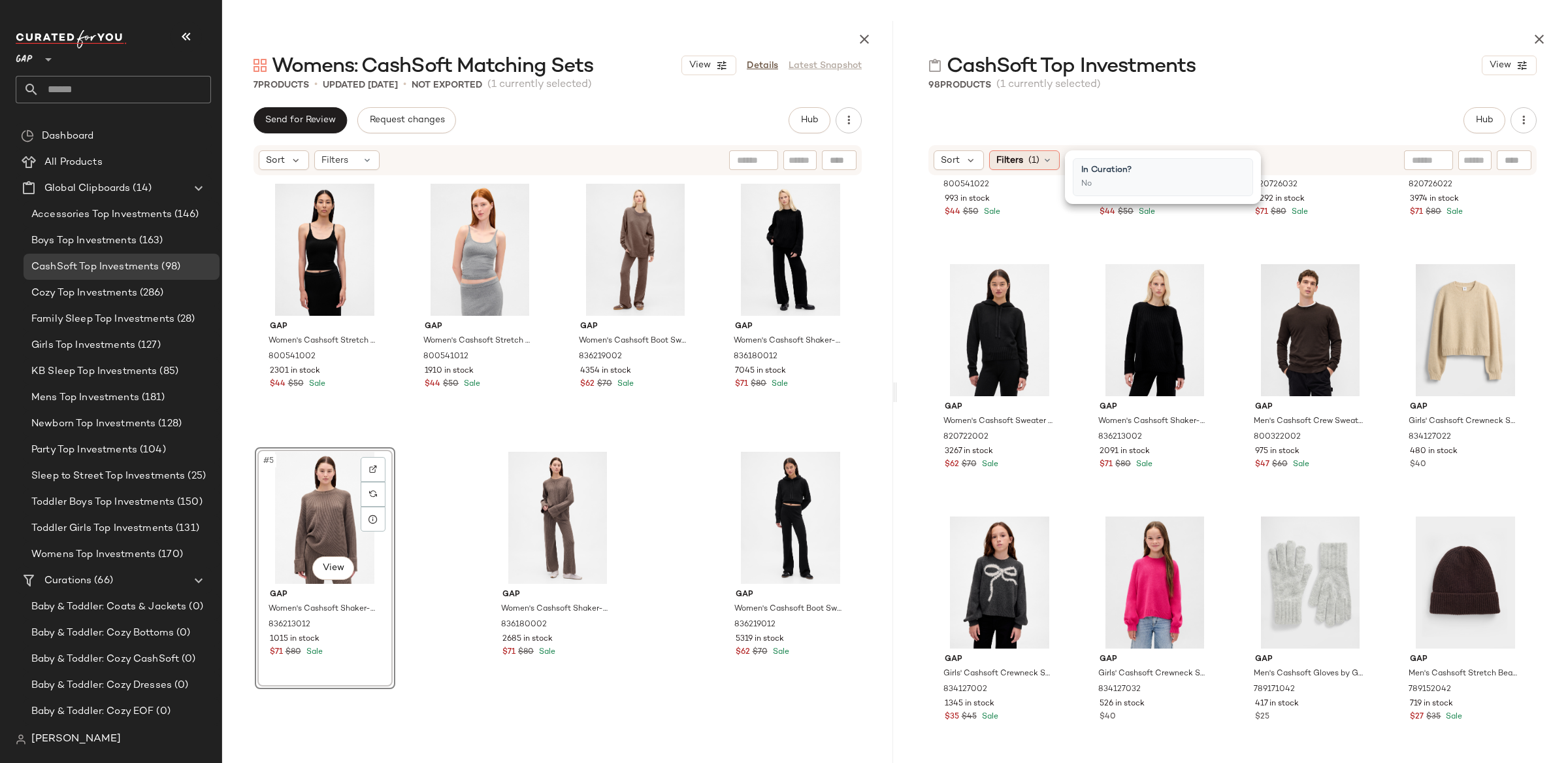
click at [1012, 165] on span "Filters" at bounding box center [1009, 160] width 26 height 14
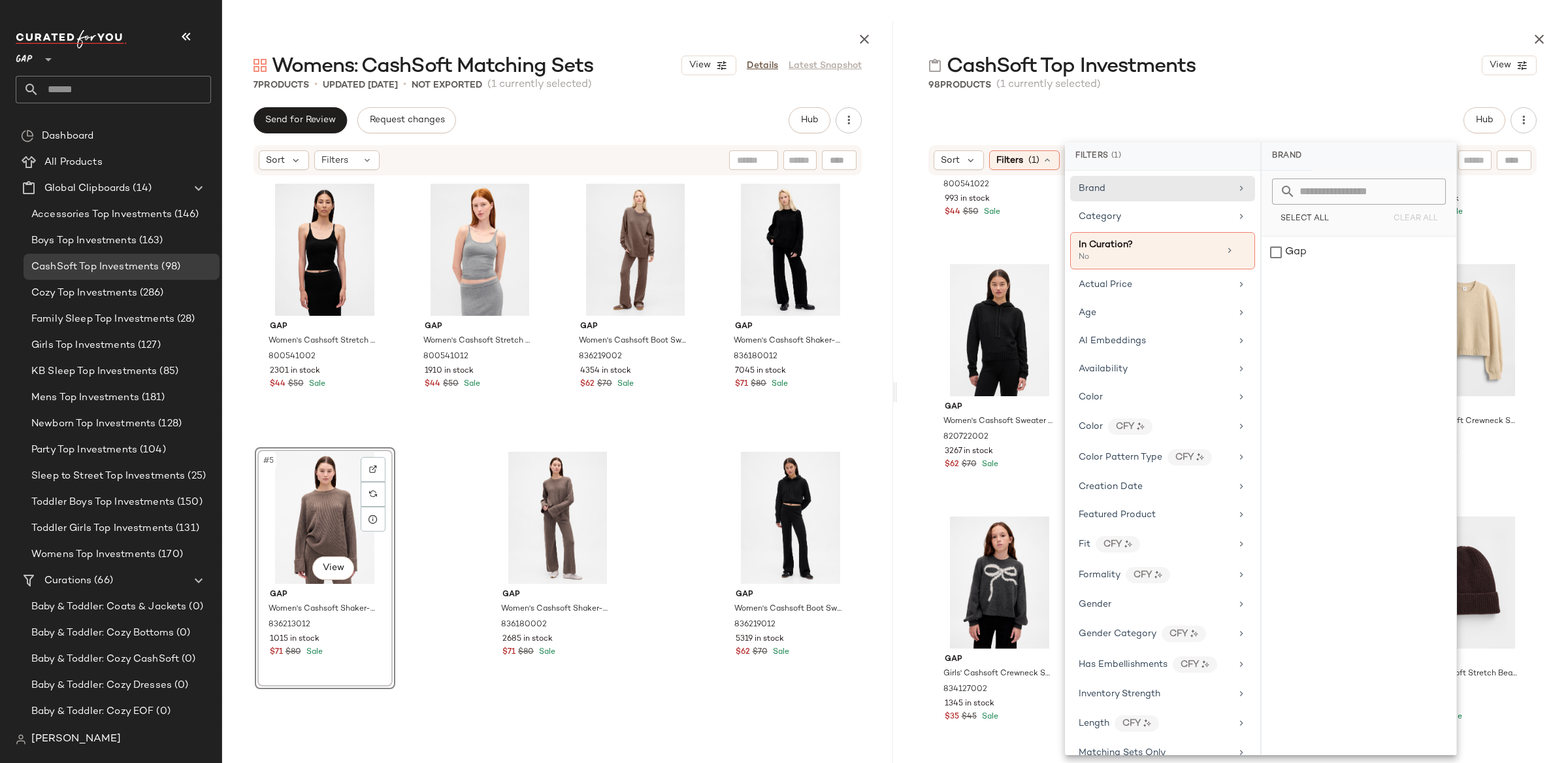
drag, startPoint x: 1157, startPoint y: 314, endPoint x: 1251, endPoint y: 283, distance: 99.0
click at [1157, 314] on div "Age" at bounding box center [1155, 313] width 153 height 14
click at [1280, 252] on div "adult" at bounding box center [1359, 252] width 195 height 31
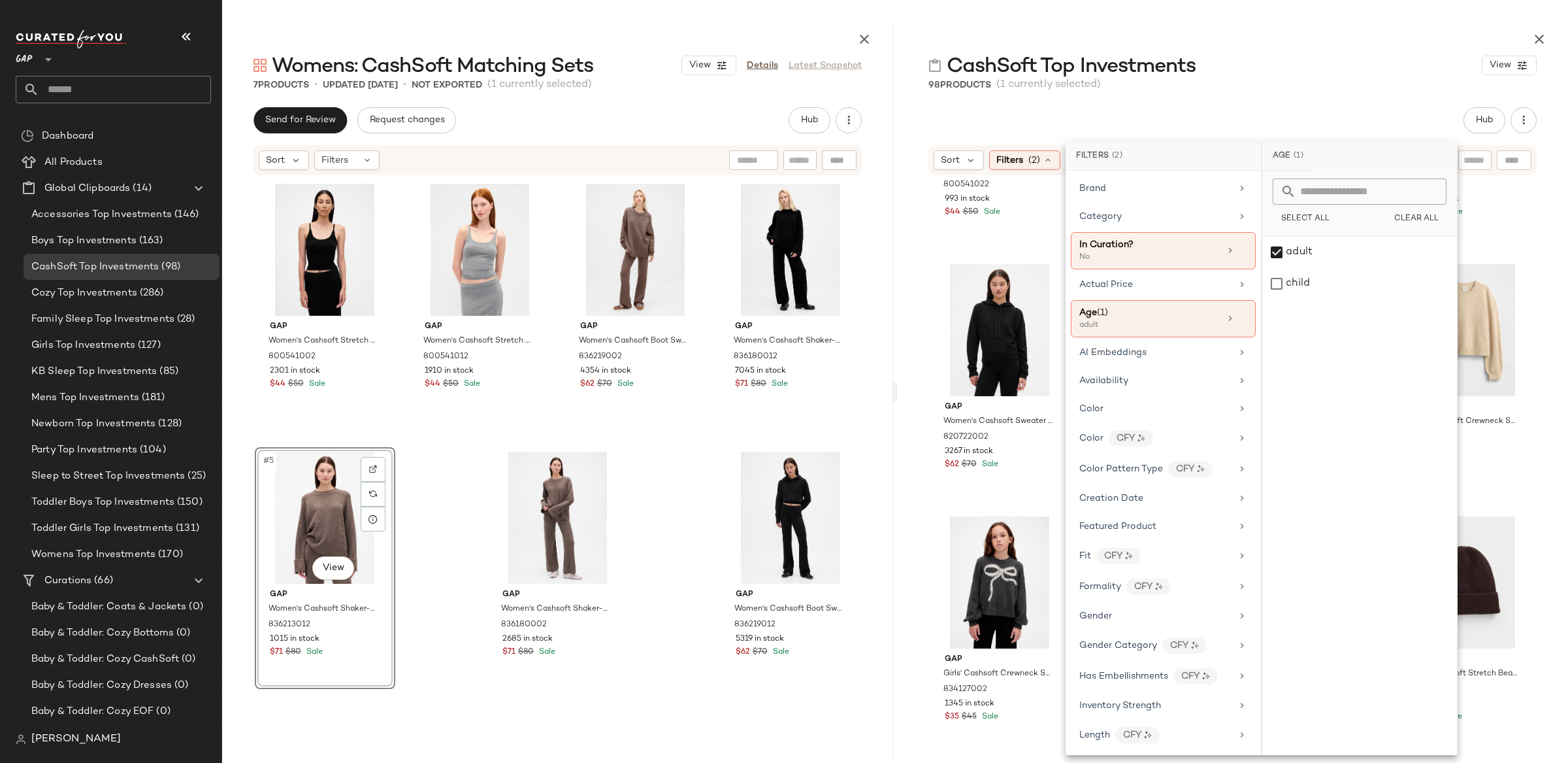
drag, startPoint x: 1117, startPoint y: 619, endPoint x: 1264, endPoint y: 344, distance: 311.8
click at [1117, 619] on div "Gender" at bounding box center [1156, 616] width 153 height 14
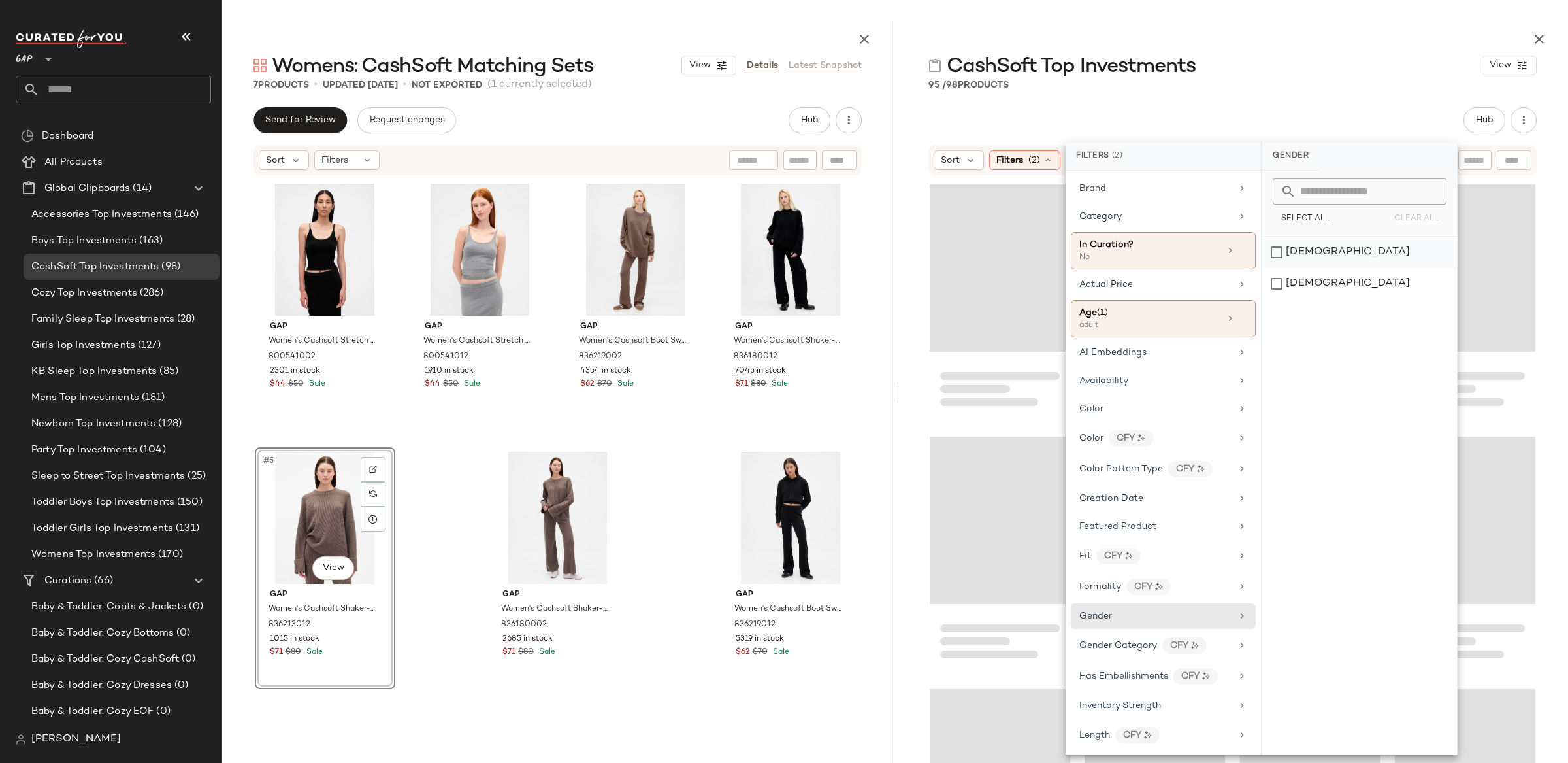
click at [1293, 257] on div "female" at bounding box center [1359, 252] width 195 height 31
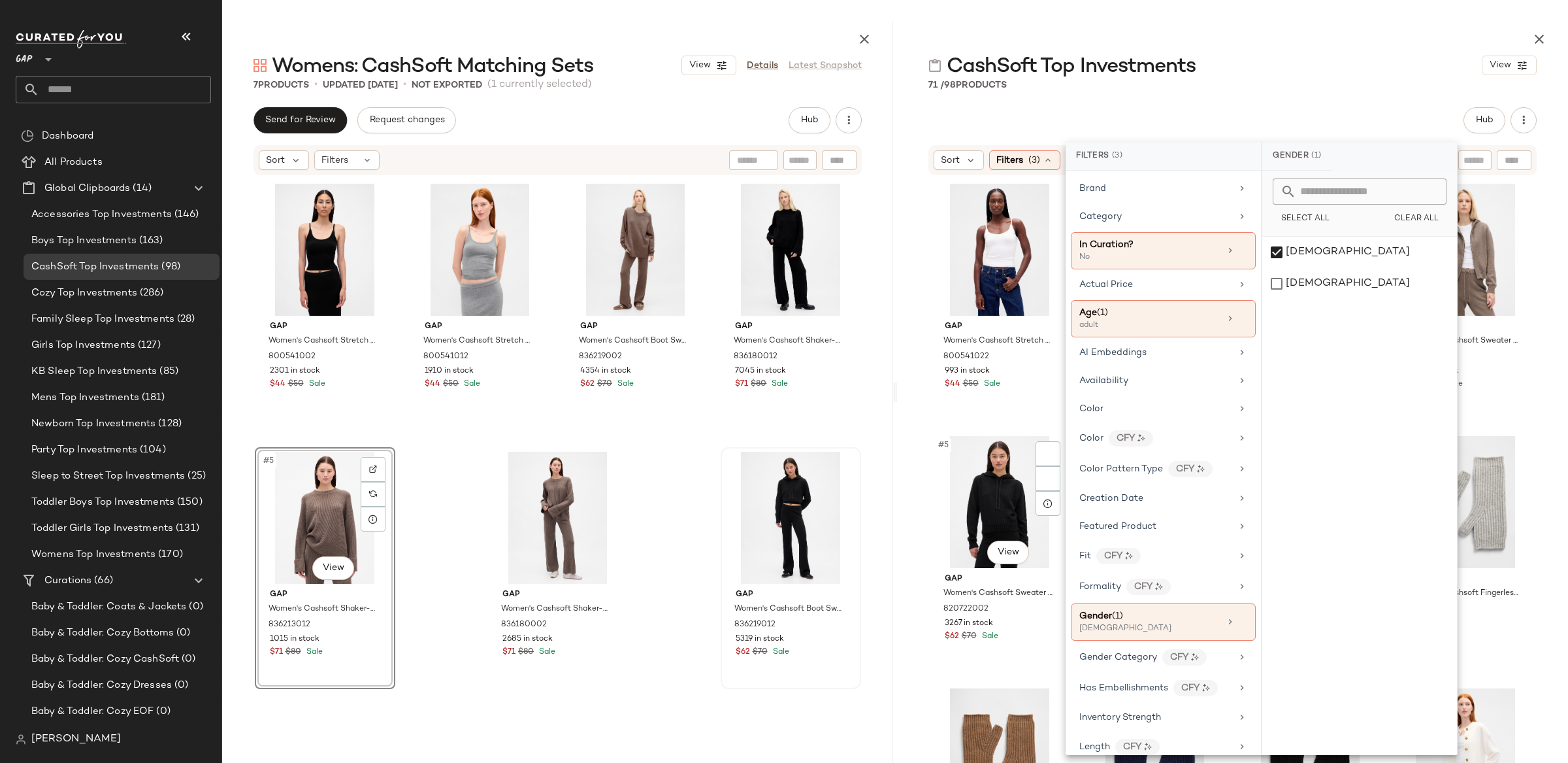
scroll to position [5, 0]
drag, startPoint x: 567, startPoint y: 754, endPoint x: 568, endPoint y: 747, distance: 7.1
click at [568, 747] on div "Sort Filters Gap Women's Cashsoft Stretch Crop Tank Top by Gap Black Size M 800…" at bounding box center [557, 453] width 671 height 619
